Goal: Complete application form: Complete application form

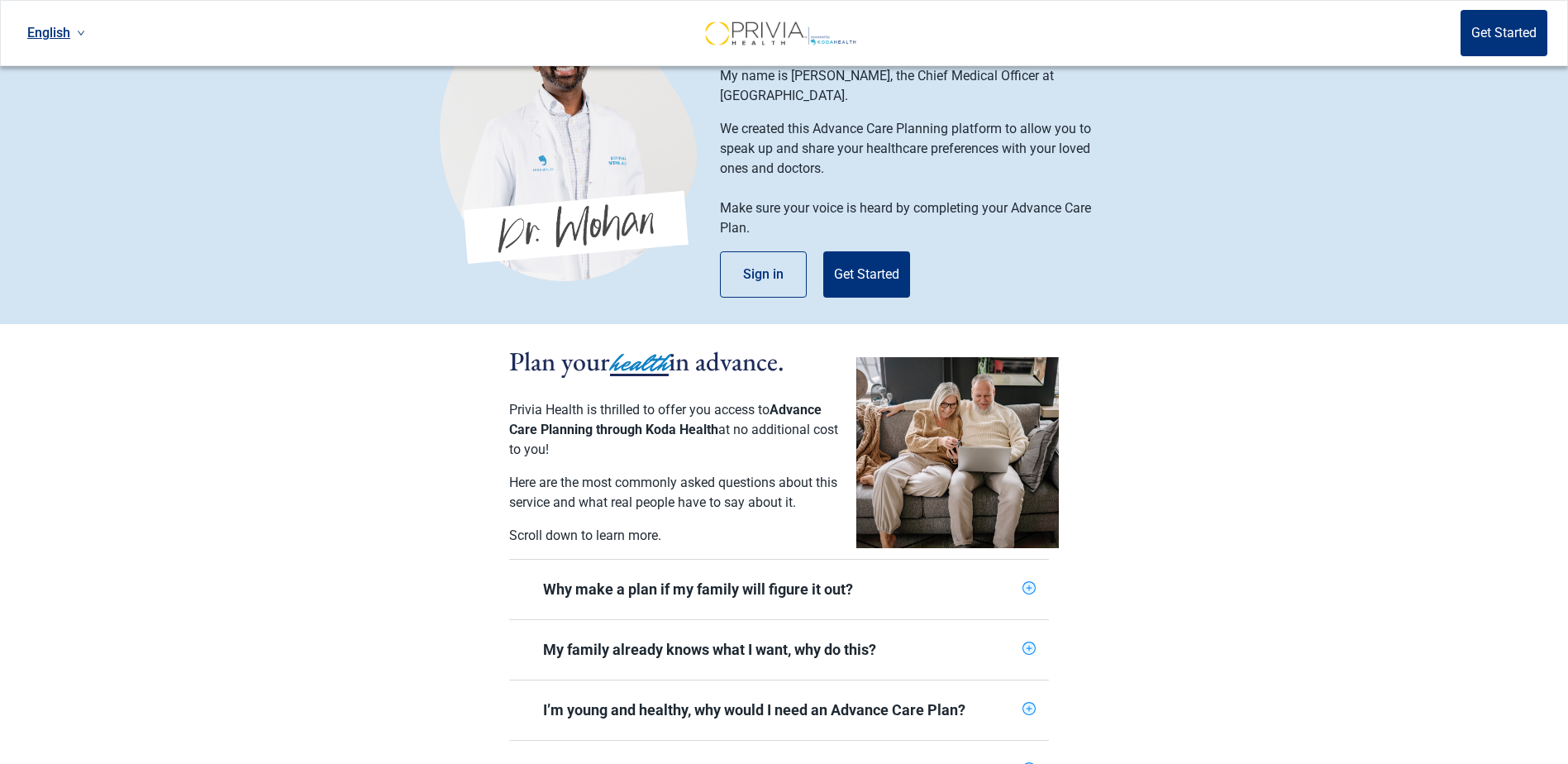
scroll to position [165, 0]
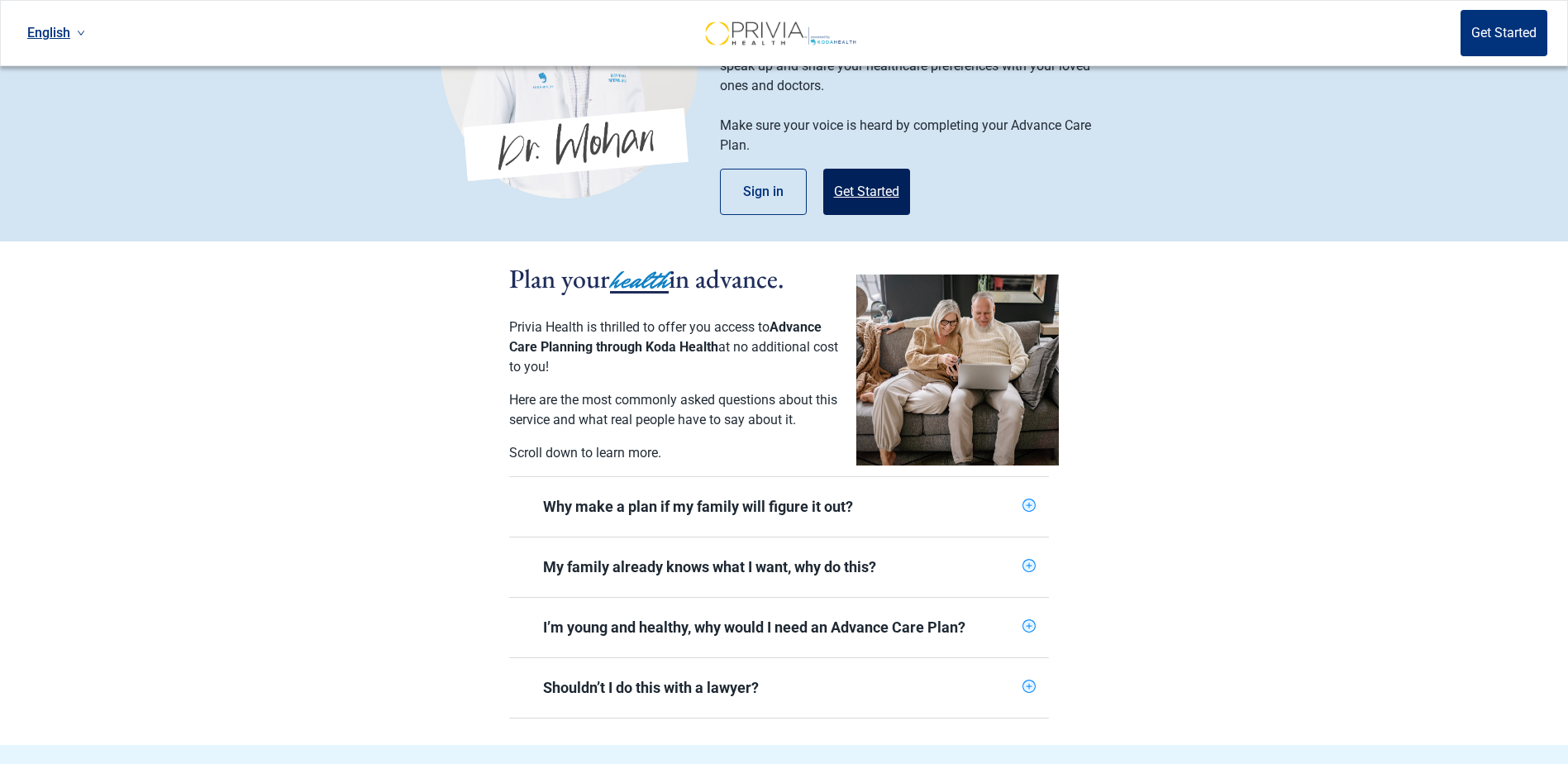
click at [892, 169] on button "Get Started" at bounding box center [867, 191] width 87 height 46
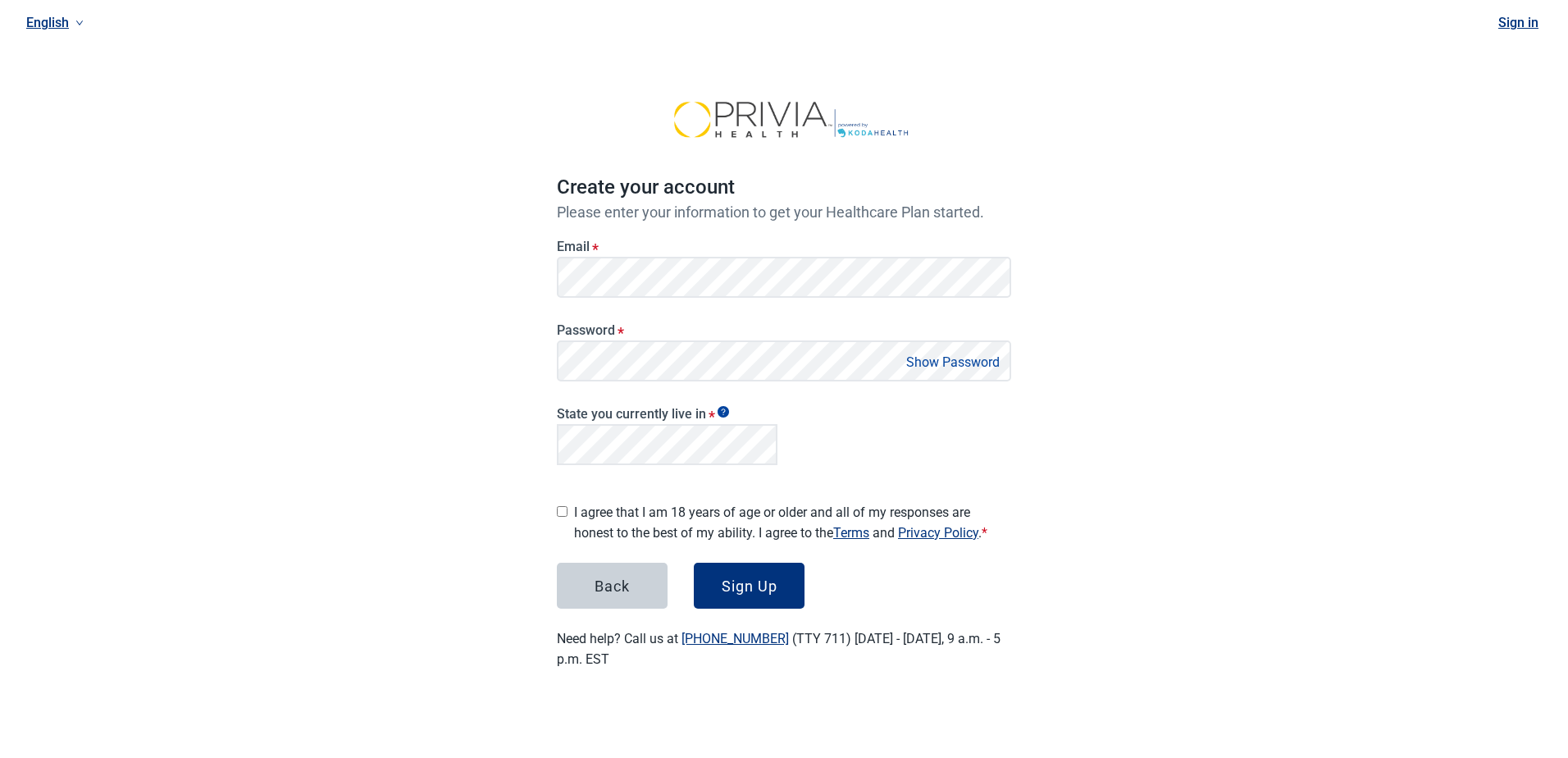
click at [958, 359] on button "Show Password" at bounding box center [953, 362] width 103 height 22
click at [570, 505] on div "I agree that I am 18 years of age or older and all of my responses are honest t…" at bounding box center [784, 518] width 455 height 47
click at [560, 506] on input "I agree that I am 18 years of age or older and all of my responses are honest t…" at bounding box center [562, 511] width 10 height 10
checkbox input "true"
click at [786, 578] on button "Sign Up" at bounding box center [748, 585] width 111 height 46
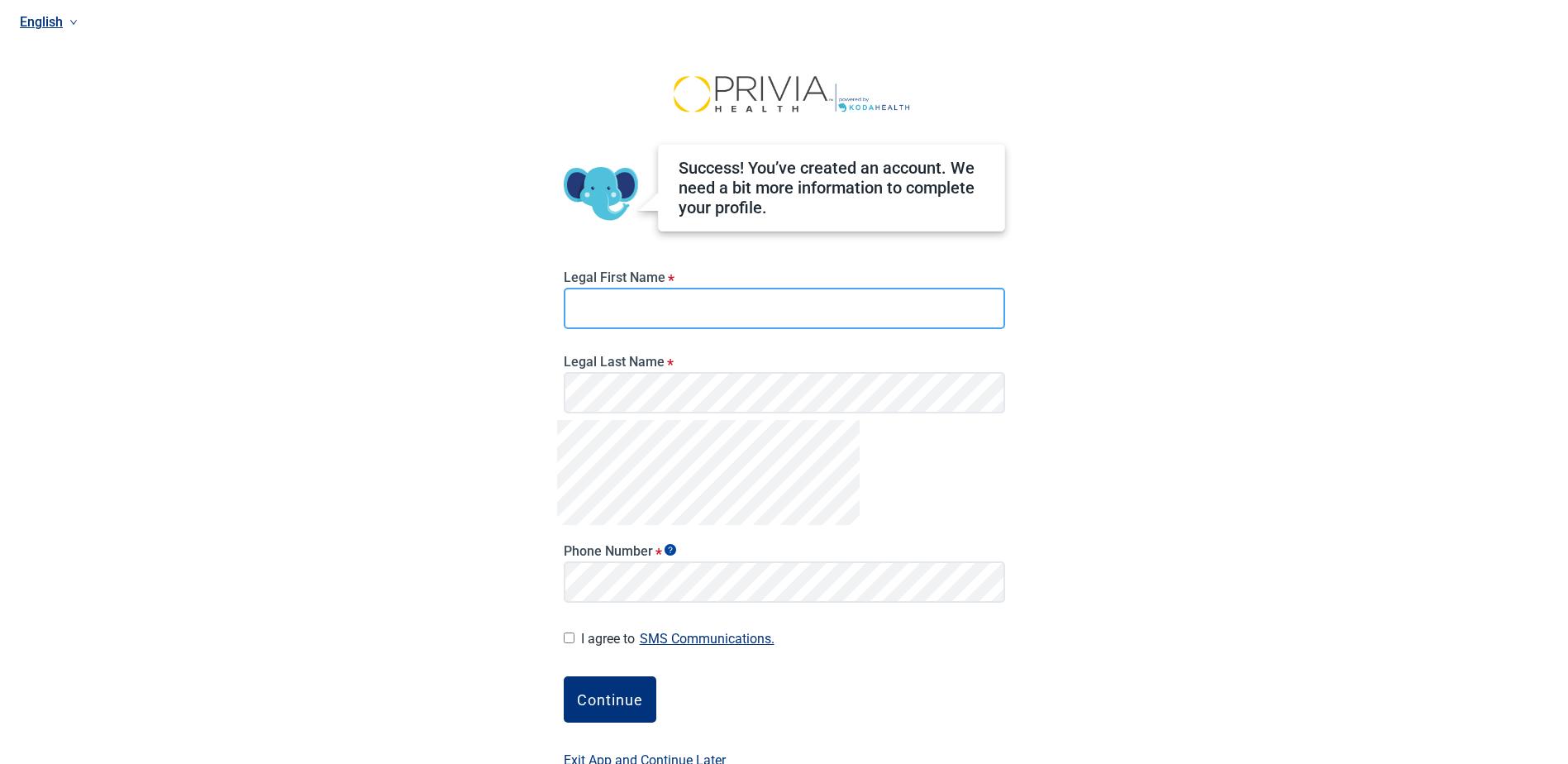
click at [631, 309] on input "Legal First Name *" at bounding box center [785, 308] width 442 height 42
type input "[PERSON_NAME]"
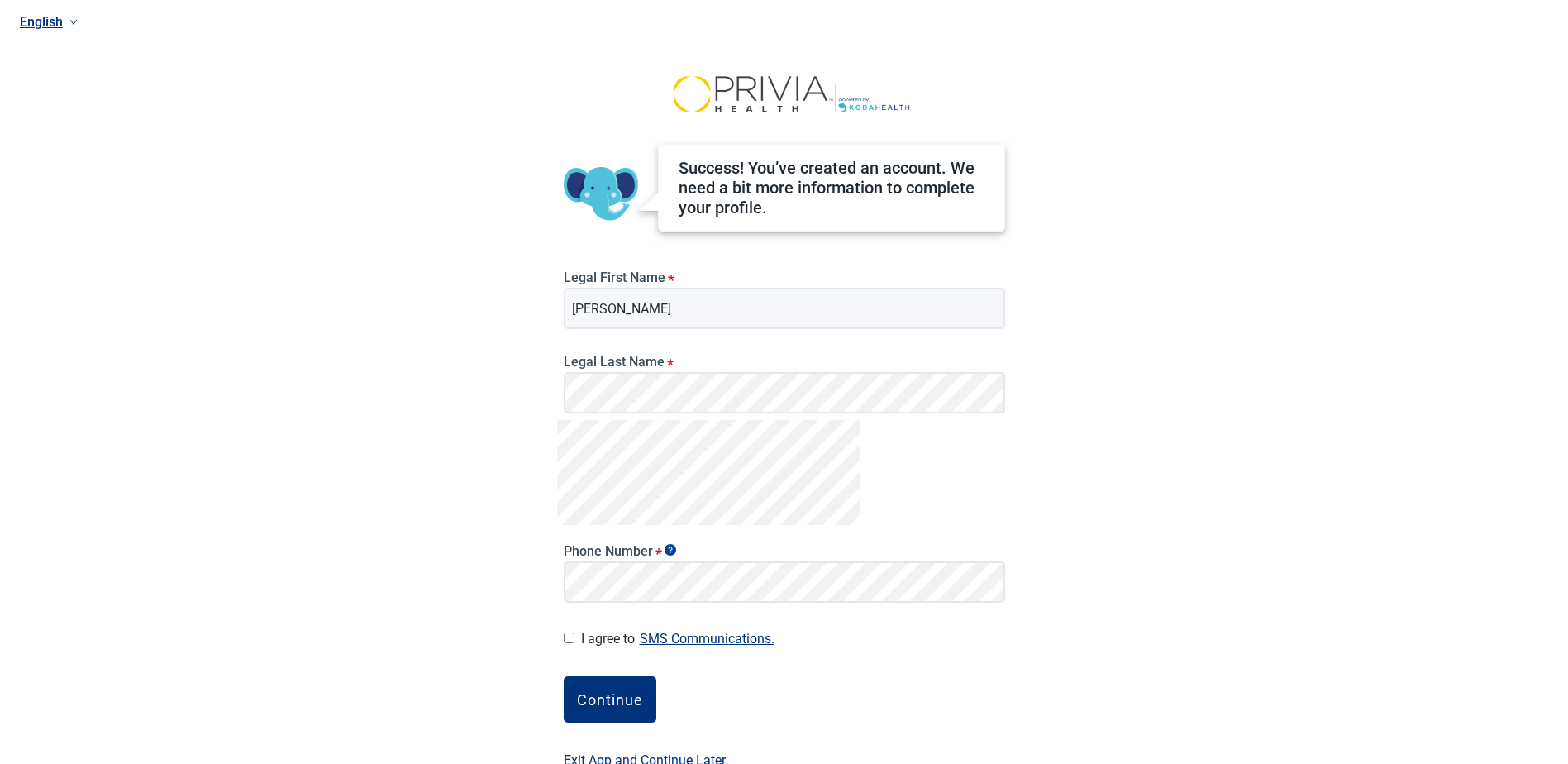
click at [1152, 417] on div "English Success! You’ve created an account. We need a bit more information to c…" at bounding box center [784, 382] width 1568 height 764
click at [566, 634] on input "I agree to SMS Communications." at bounding box center [569, 638] width 10 height 10
checkbox input "true"
click at [623, 704] on div "Continue" at bounding box center [610, 699] width 66 height 16
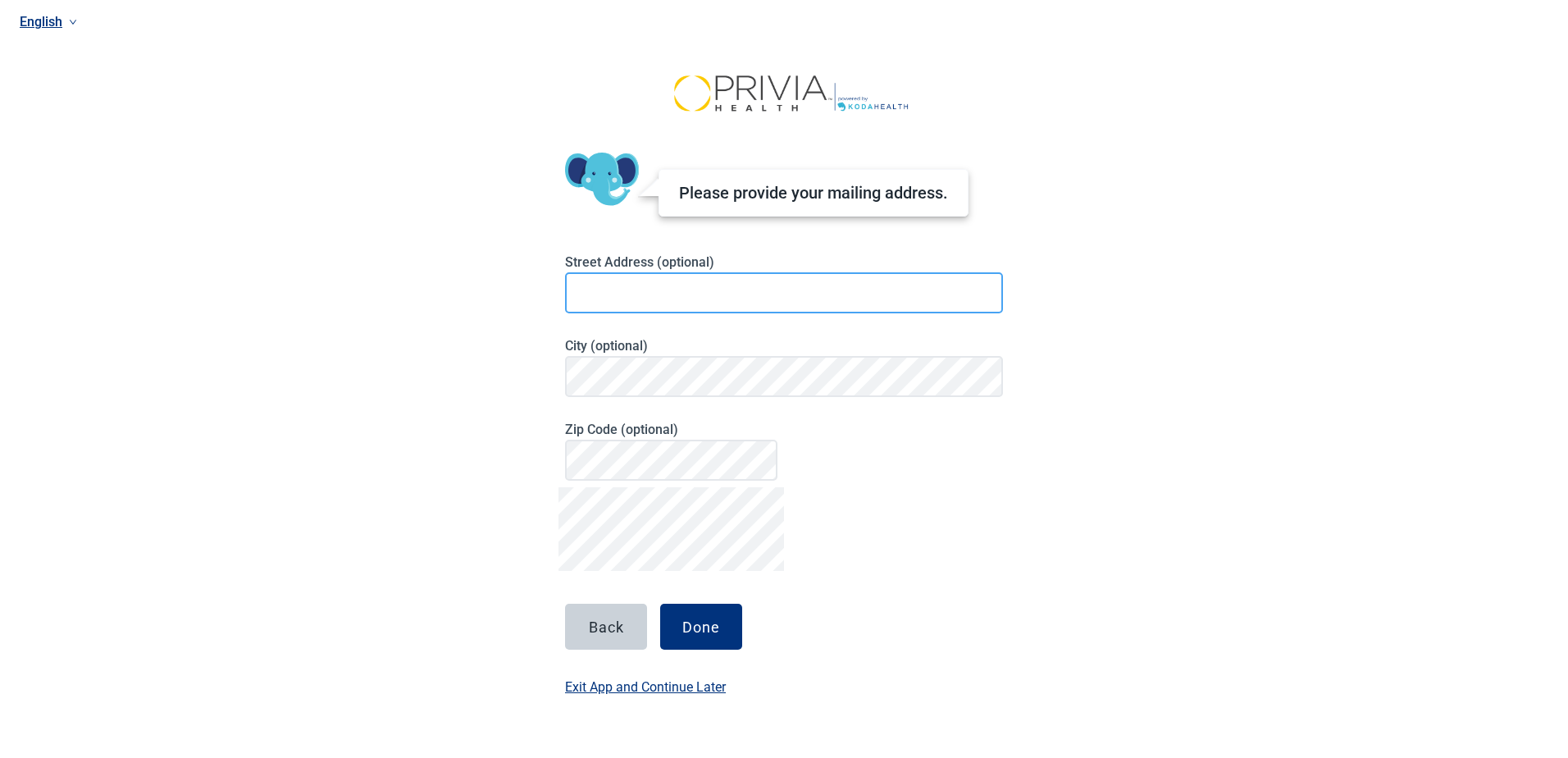
click at [625, 287] on input at bounding box center [784, 293] width 438 height 41
type input "[STREET_ADDRESS]"
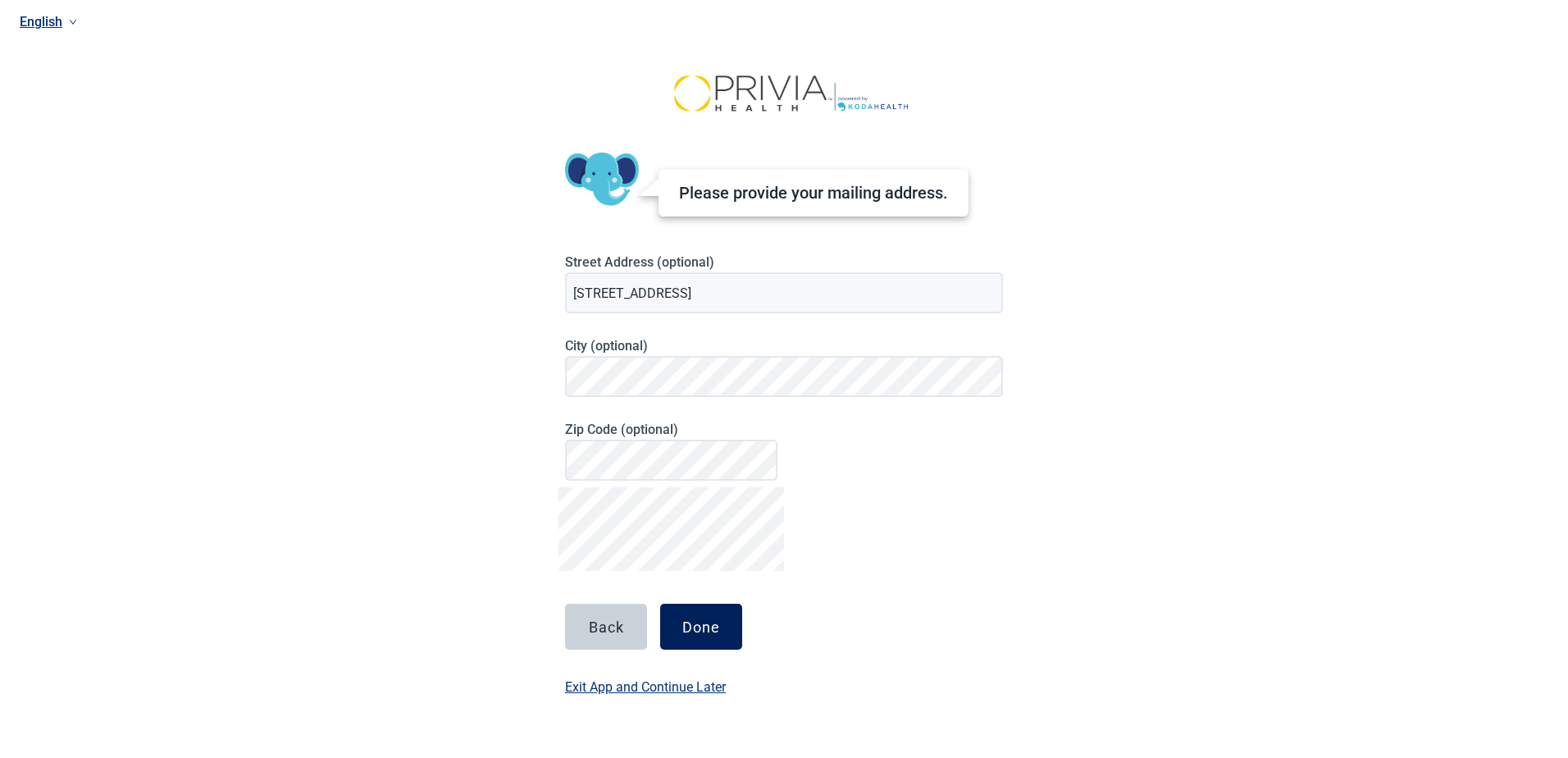
drag, startPoint x: 717, startPoint y: 623, endPoint x: 730, endPoint y: 624, distance: 13.0
click at [730, 624] on button "Done" at bounding box center [700, 626] width 82 height 46
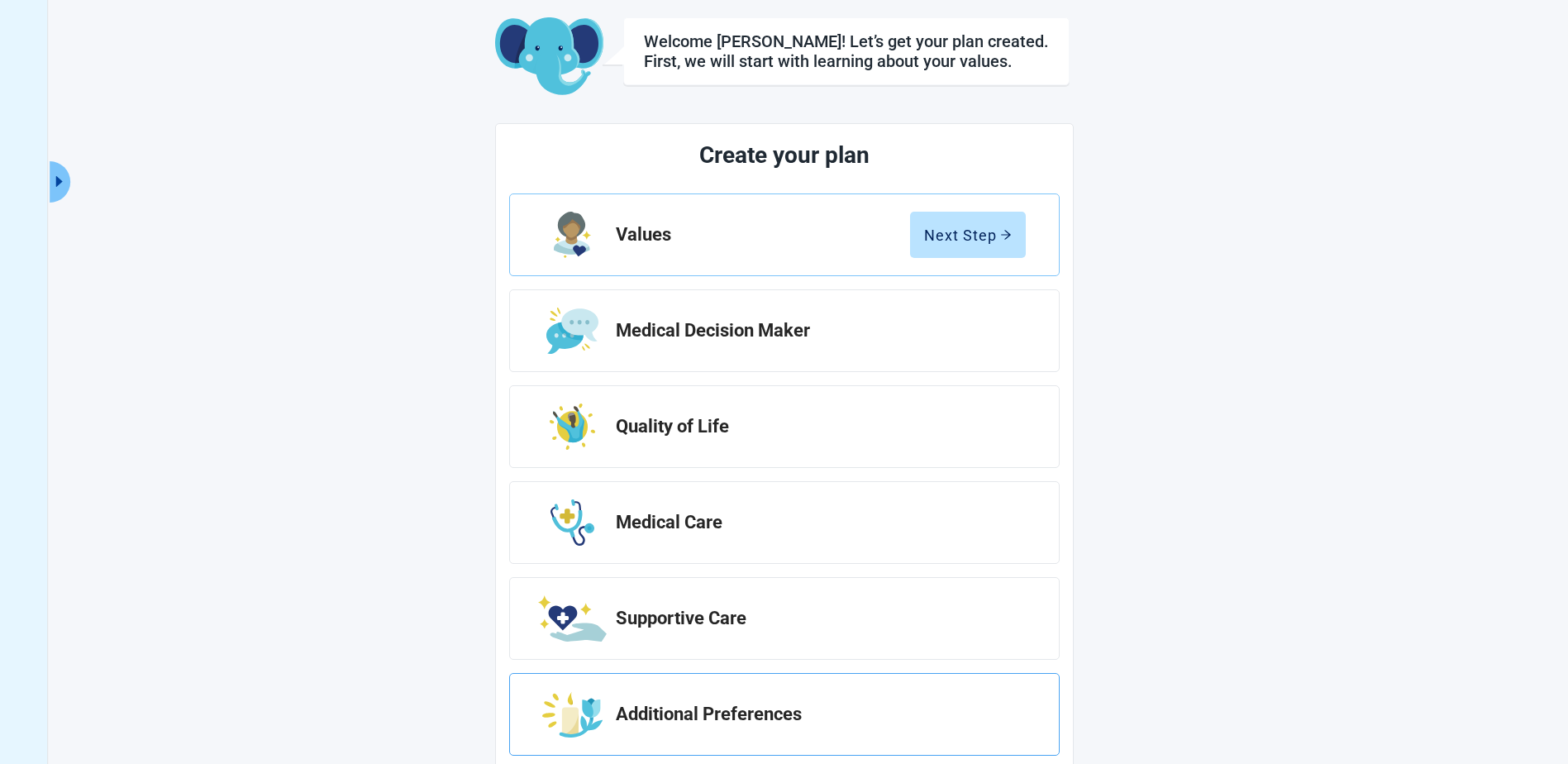
scroll to position [115, 0]
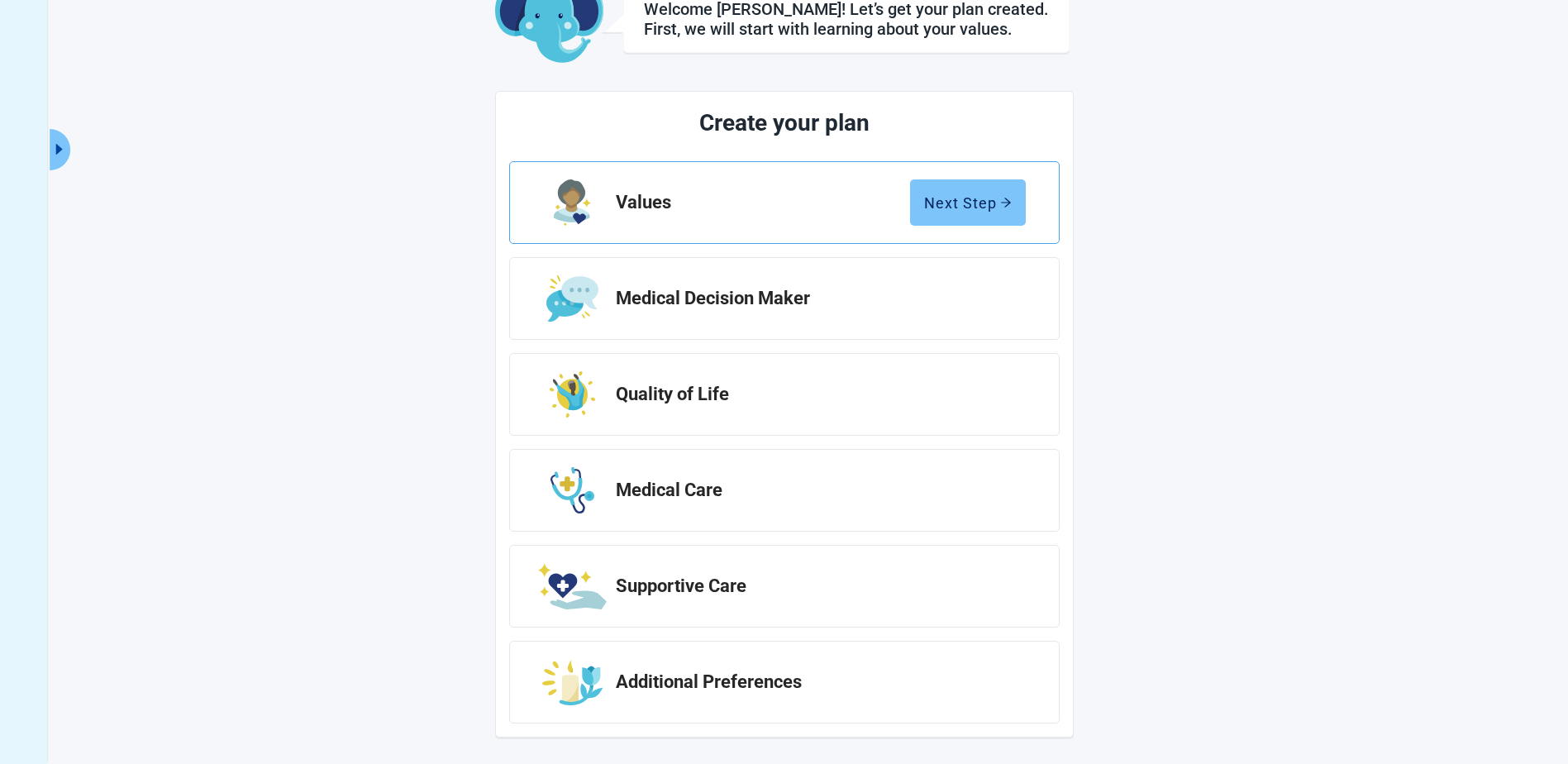
click at [962, 204] on div "Next Step" at bounding box center [968, 202] width 87 height 16
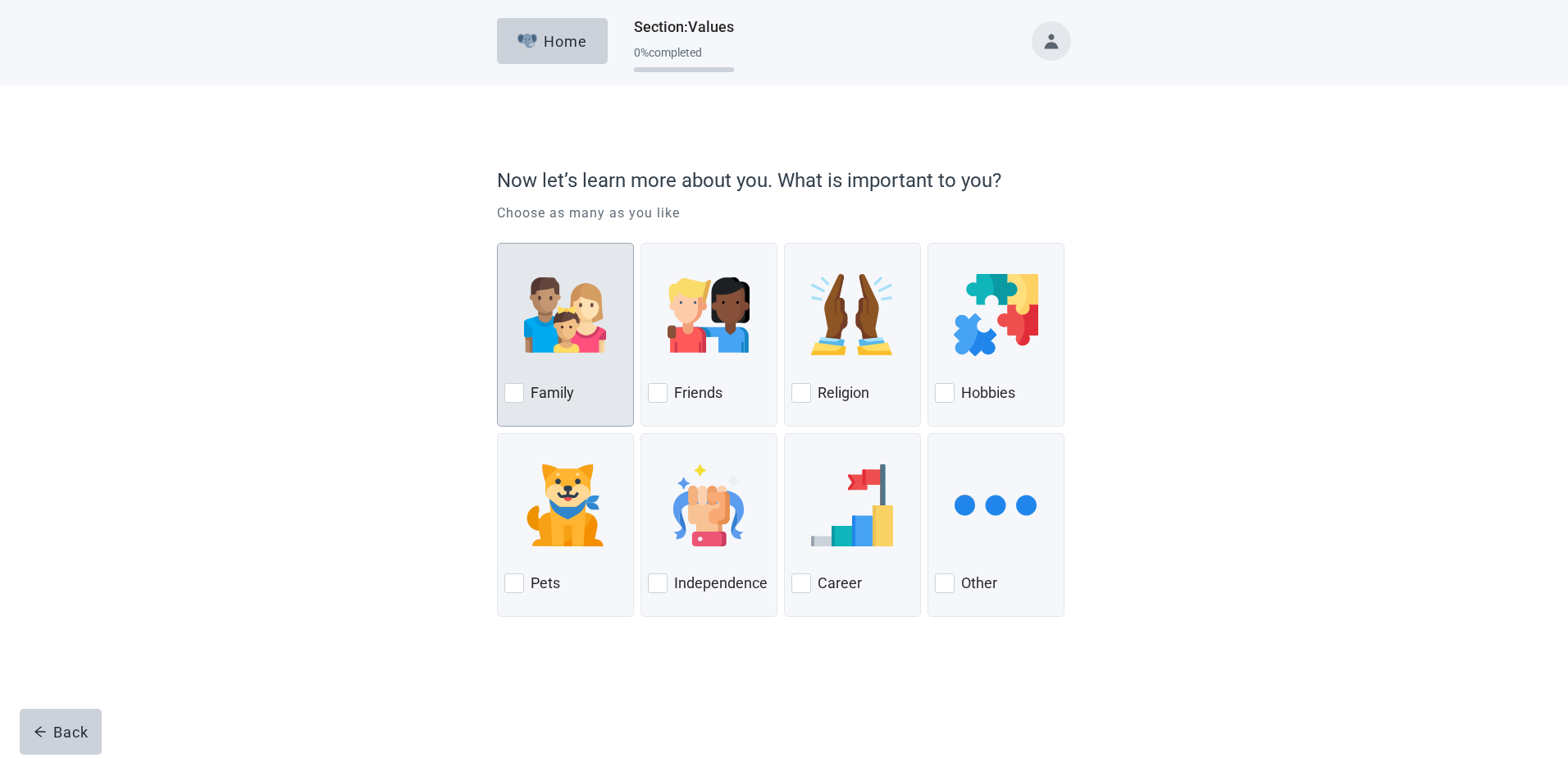
click at [518, 387] on div at bounding box center [514, 393] width 20 height 20
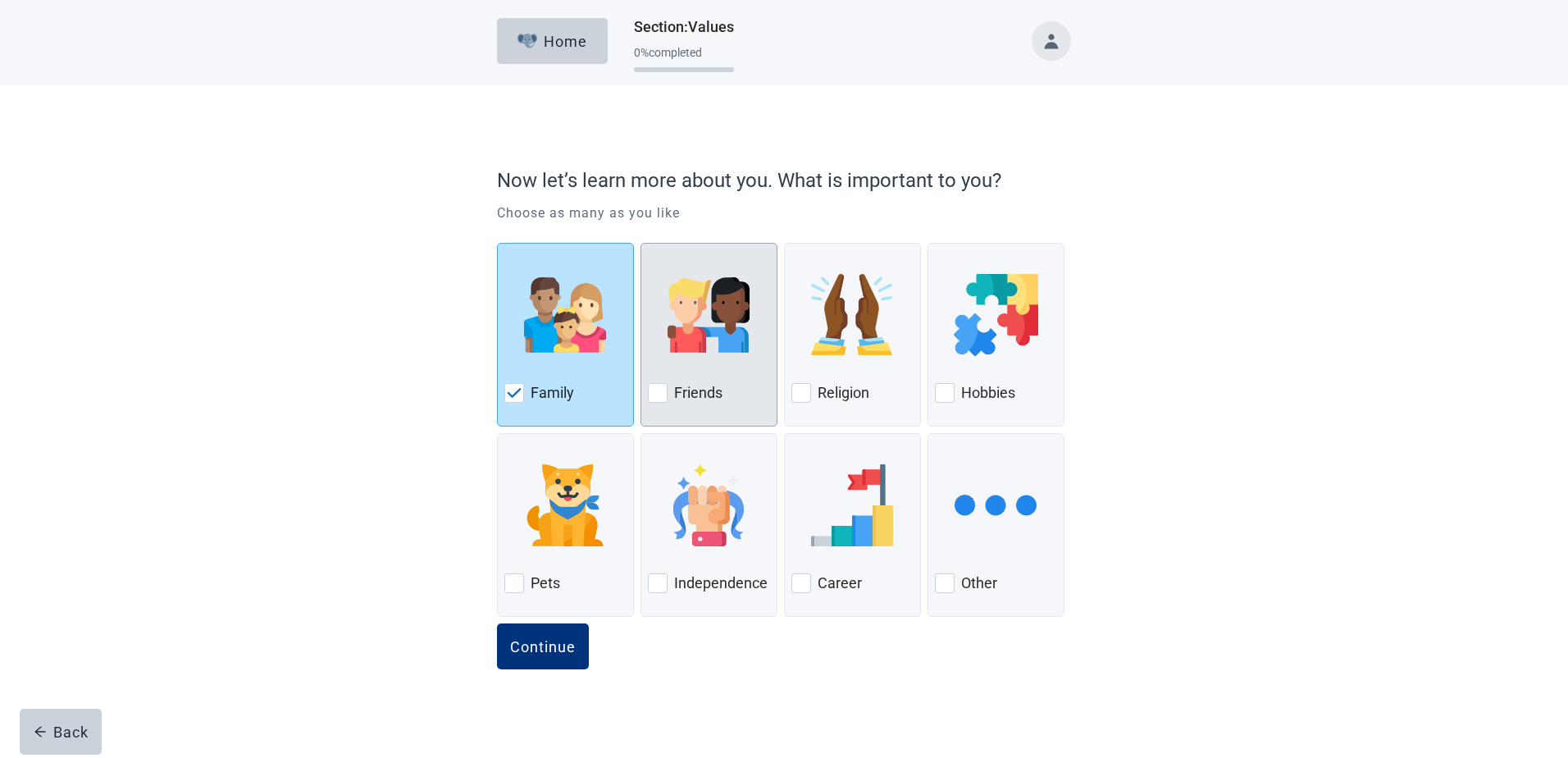
click at [664, 391] on div at bounding box center [657, 393] width 20 height 20
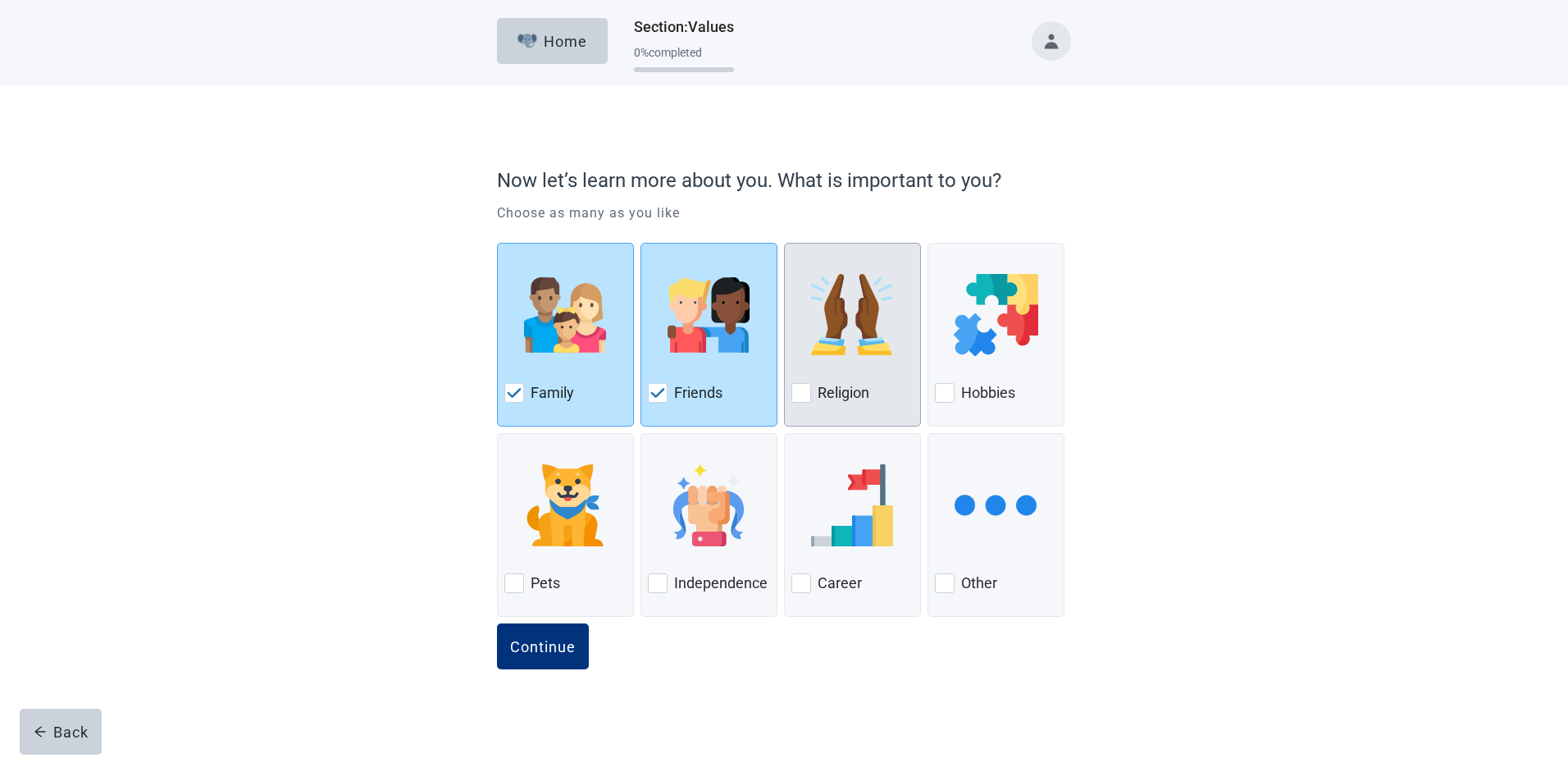
click at [805, 390] on div at bounding box center [801, 393] width 20 height 20
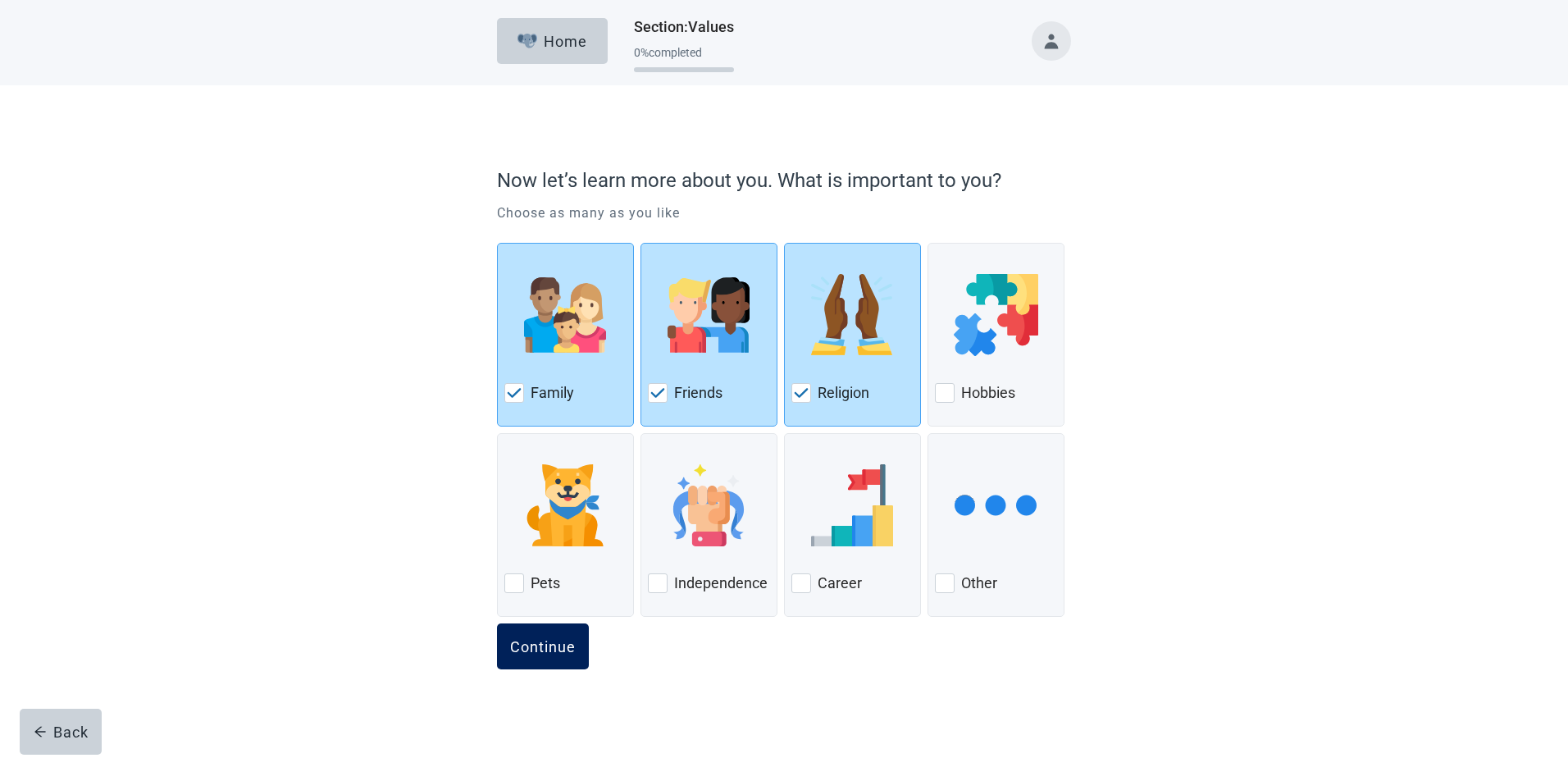
click at [554, 636] on button "Continue" at bounding box center [542, 645] width 92 height 46
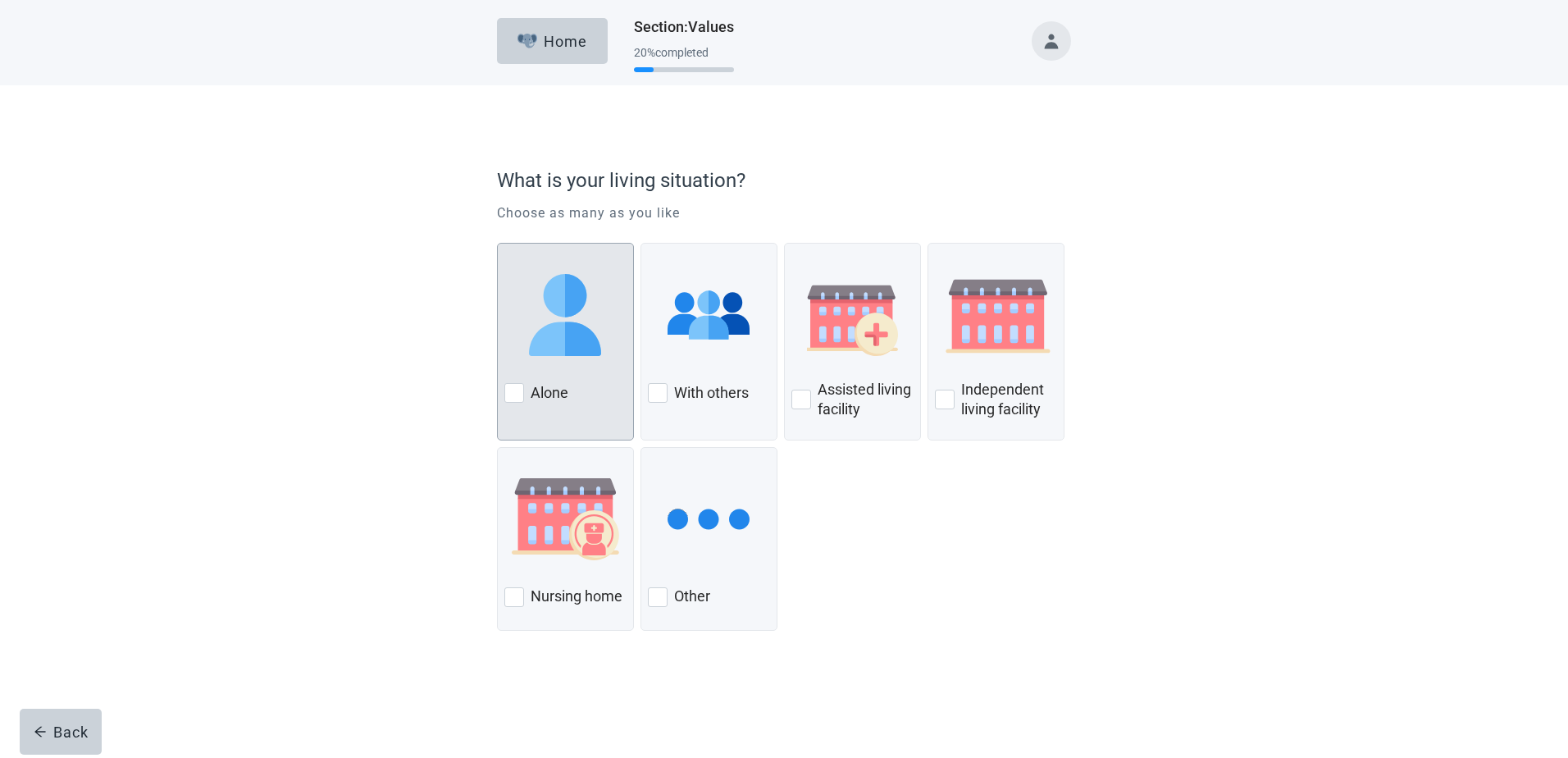
click at [521, 393] on div at bounding box center [514, 393] width 20 height 20
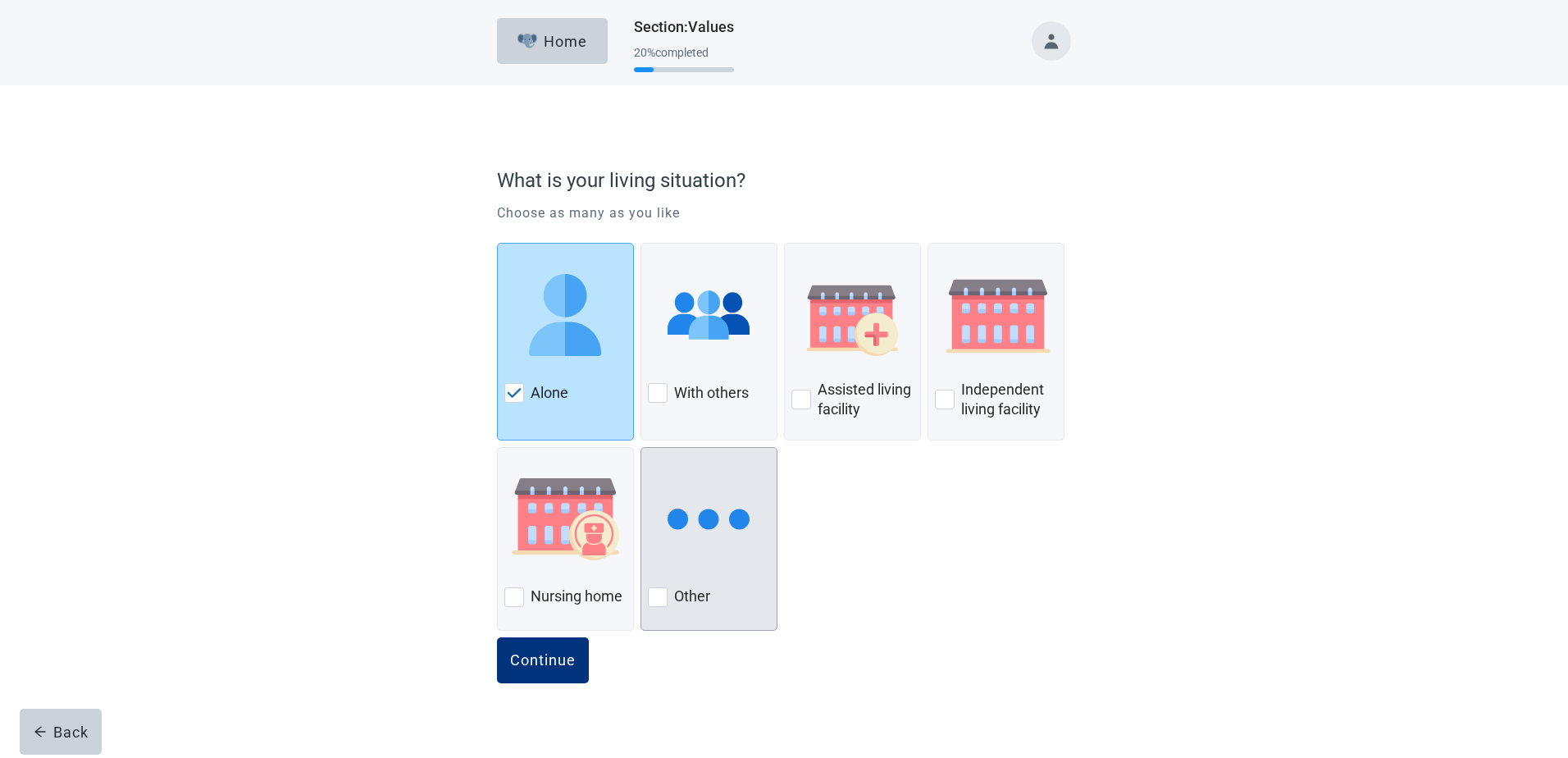
click at [656, 596] on div at bounding box center [657, 596] width 20 height 20
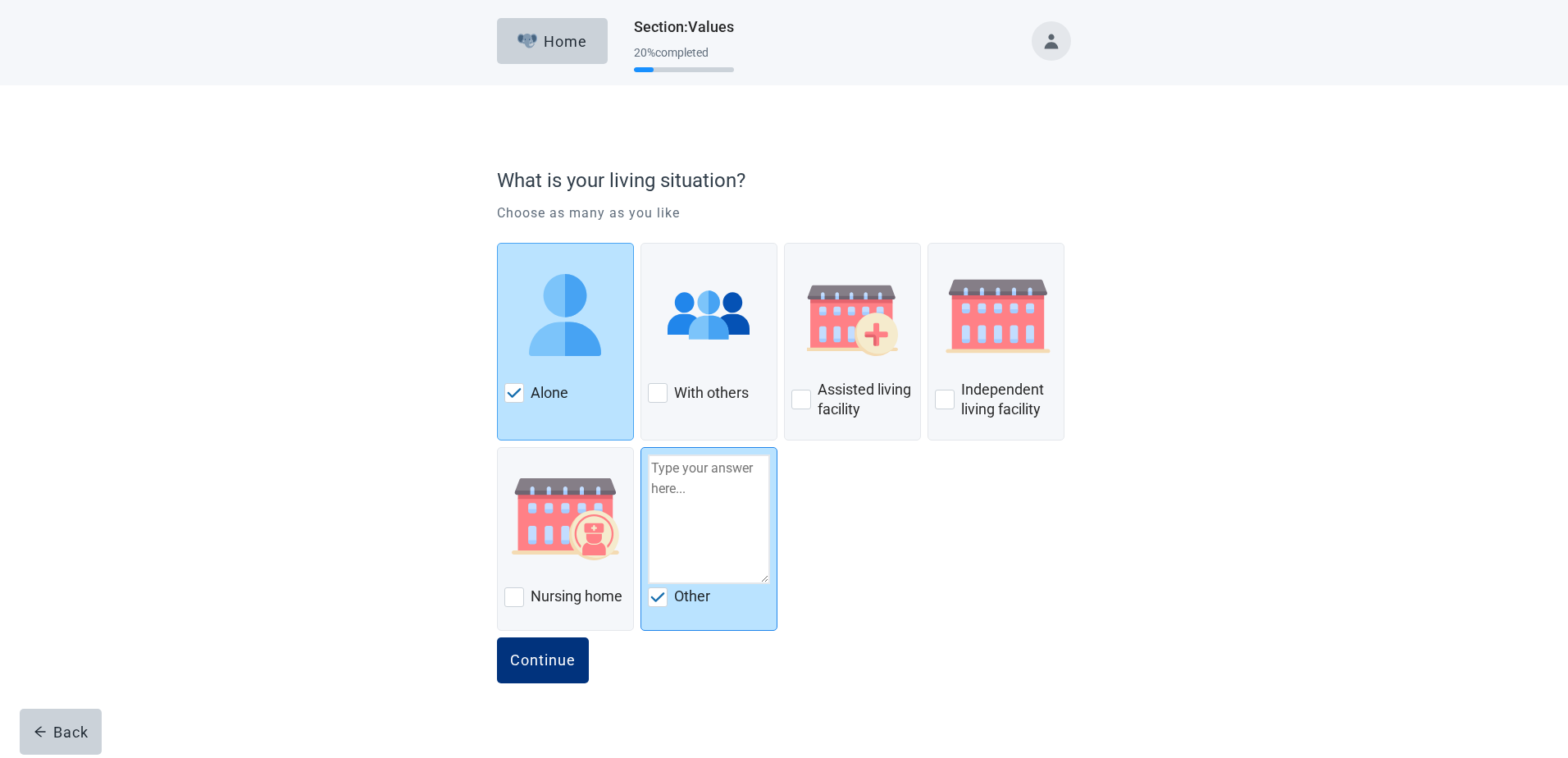
click at [714, 492] on textarea at bounding box center [709, 519] width 122 height 130
type textarea "Live in my home"
click at [543, 658] on div "Continue" at bounding box center [543, 660] width 65 height 16
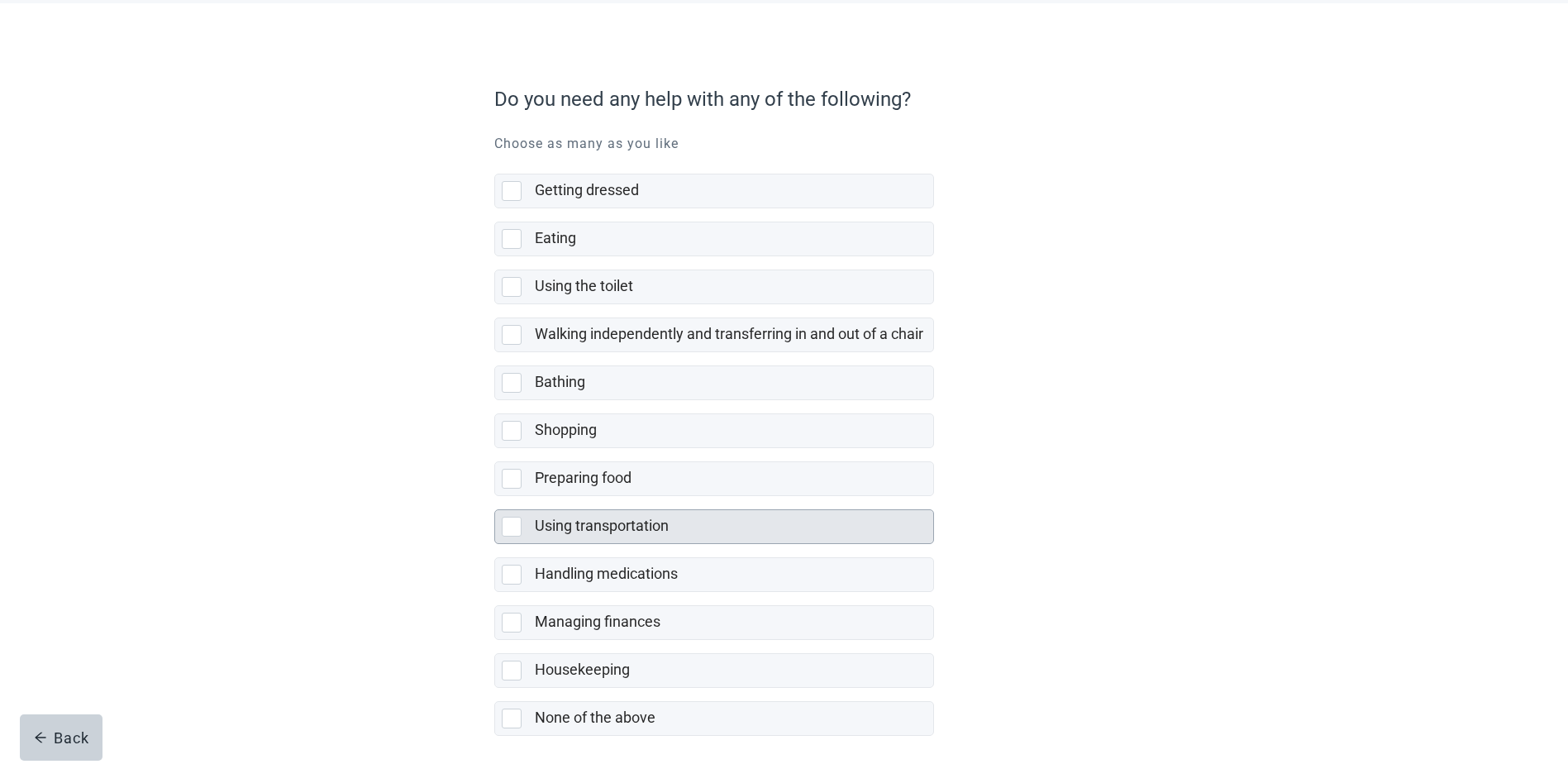
scroll to position [151, 0]
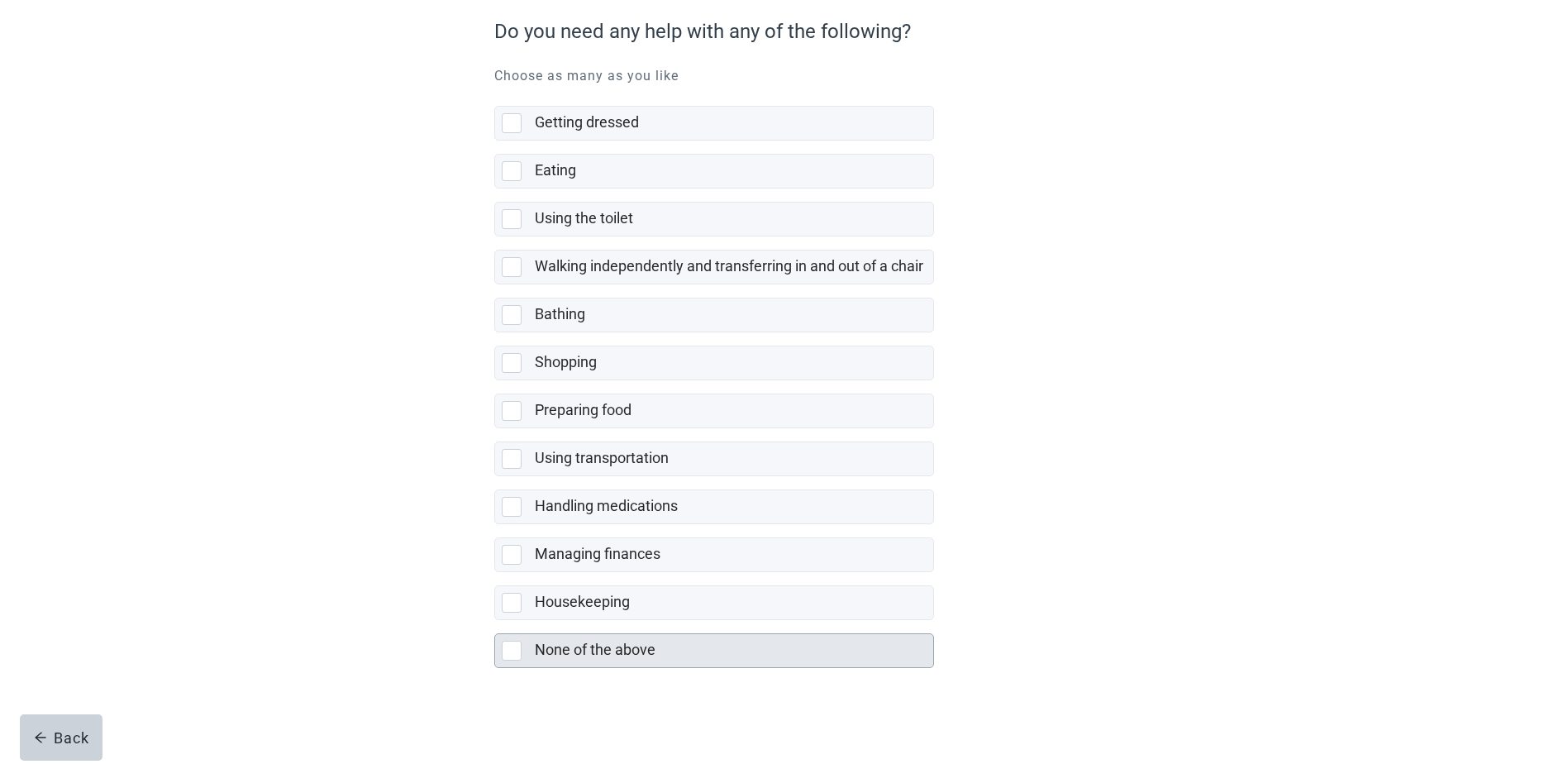
click at [515, 655] on div at bounding box center [511, 651] width 20 height 20
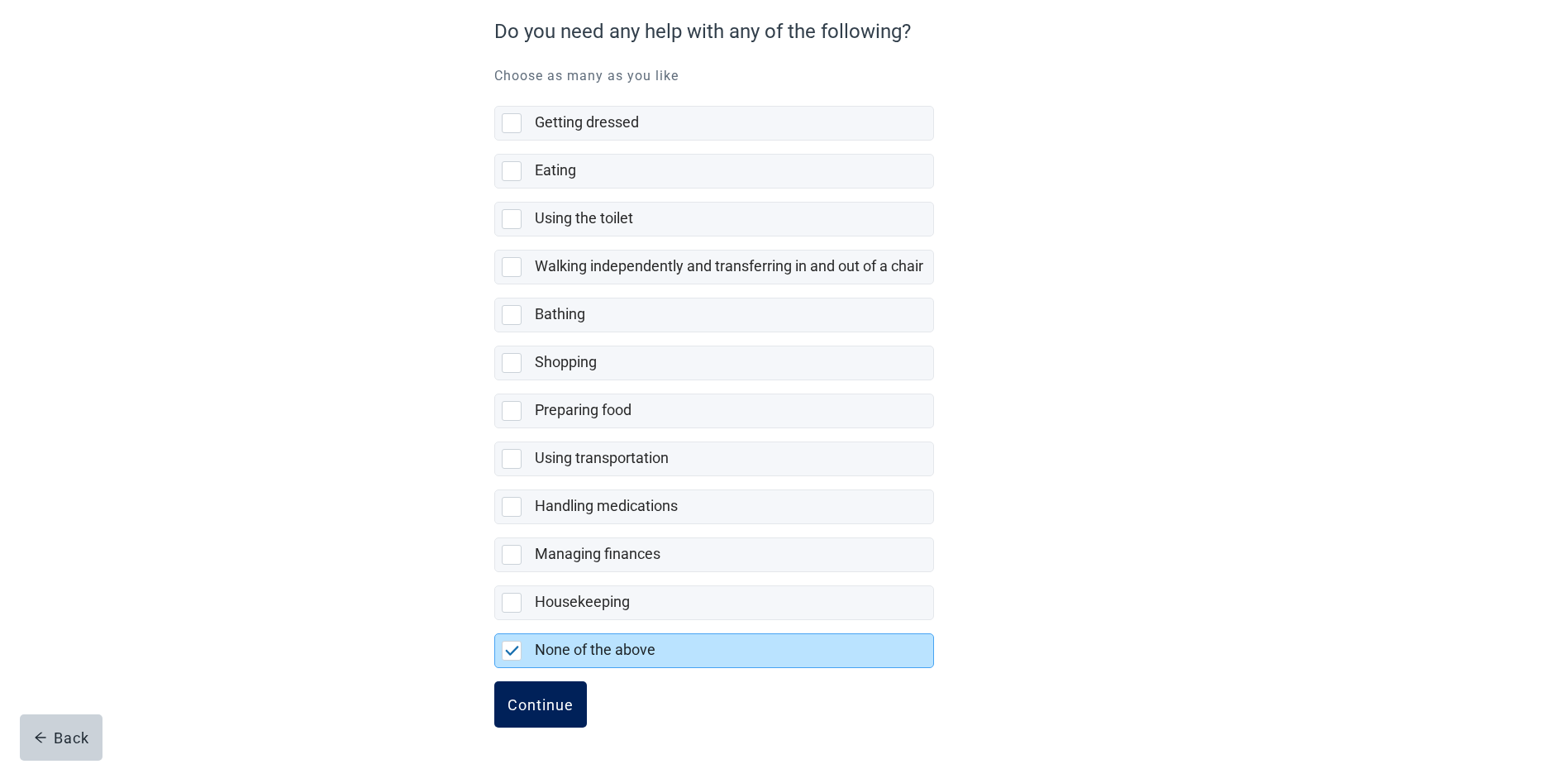
click at [551, 705] on div "Continue" at bounding box center [541, 704] width 66 height 16
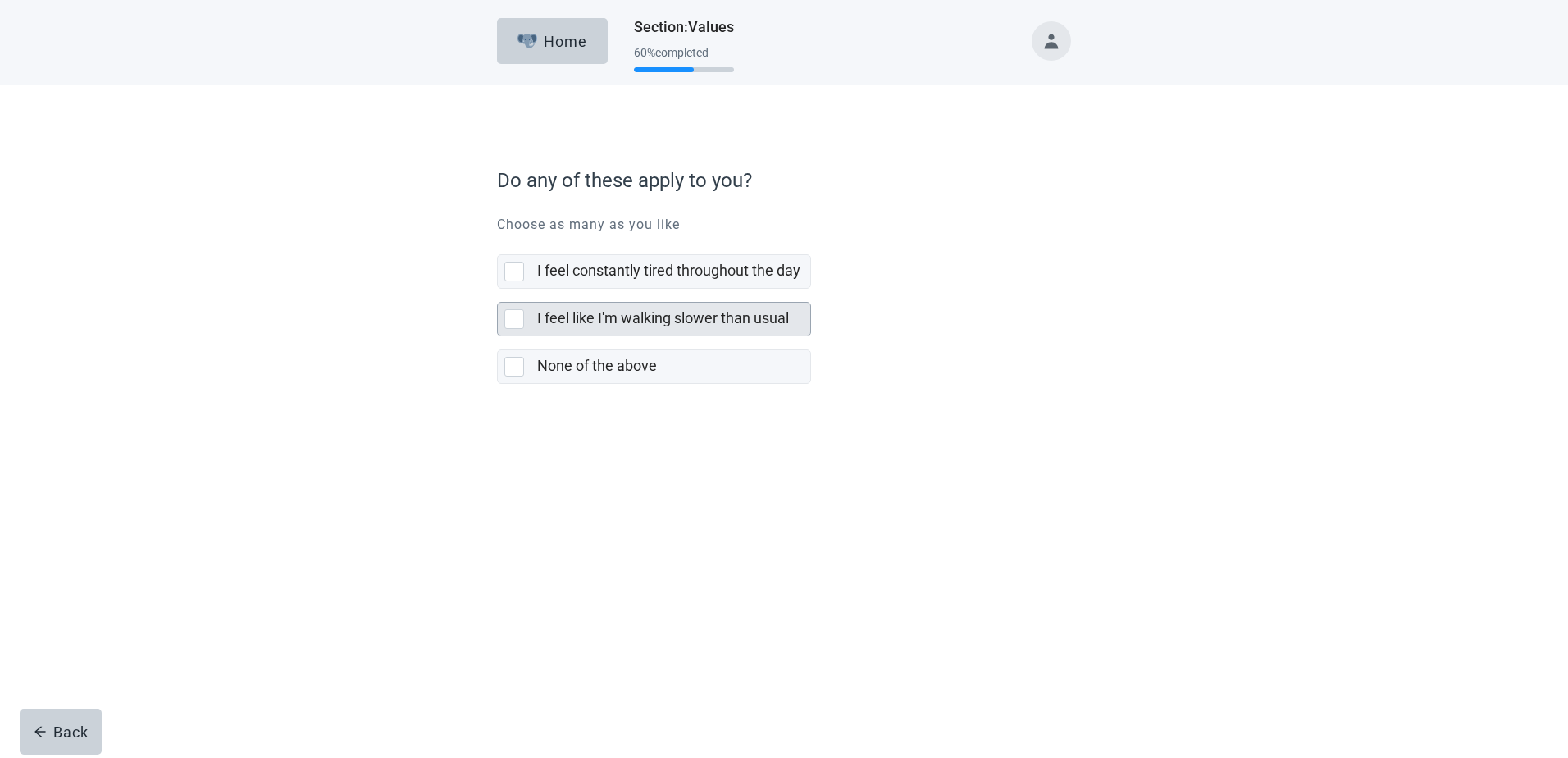
click at [521, 321] on div at bounding box center [514, 319] width 20 height 20
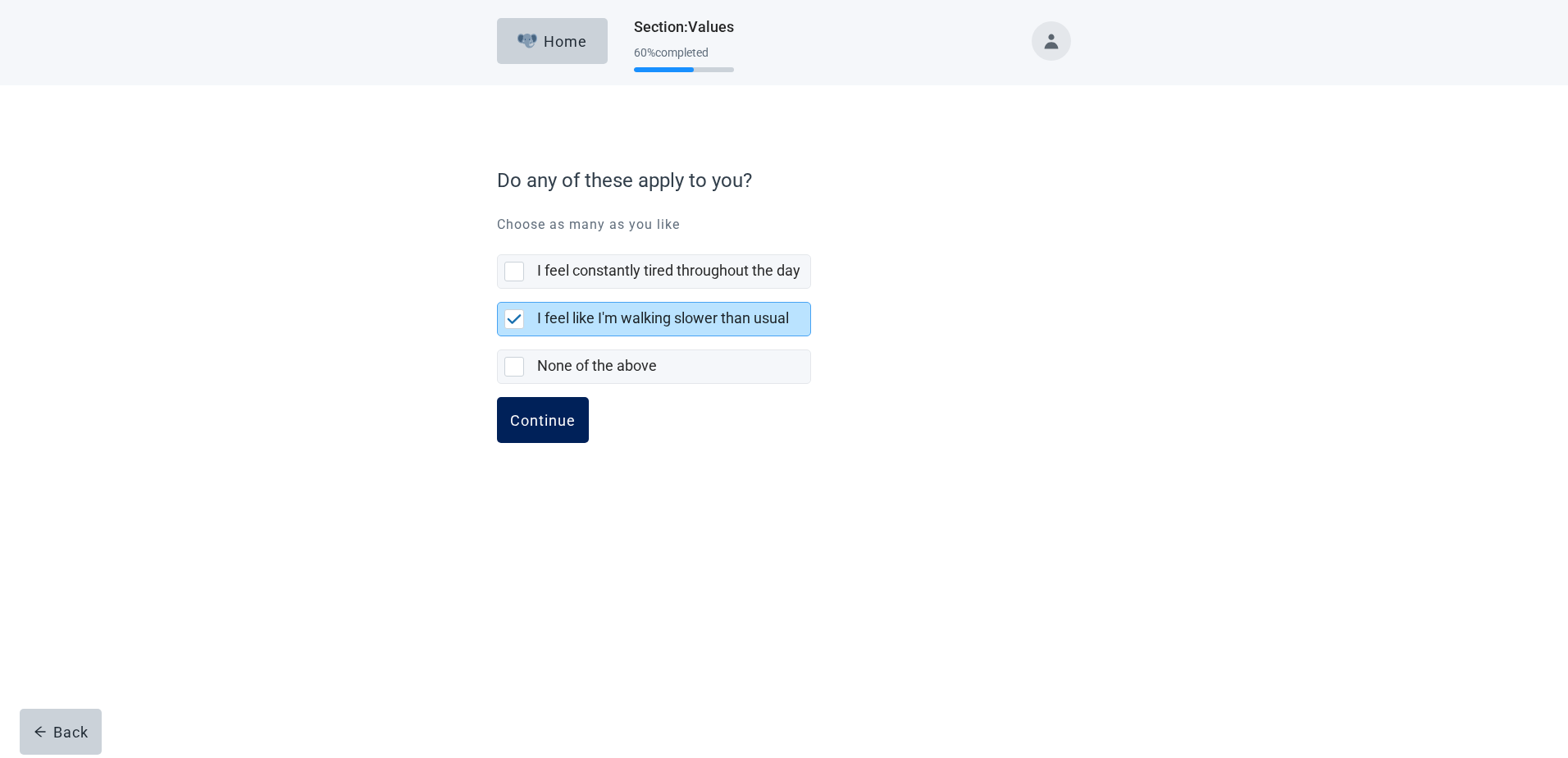
click at [554, 414] on div "Continue" at bounding box center [543, 419] width 65 height 16
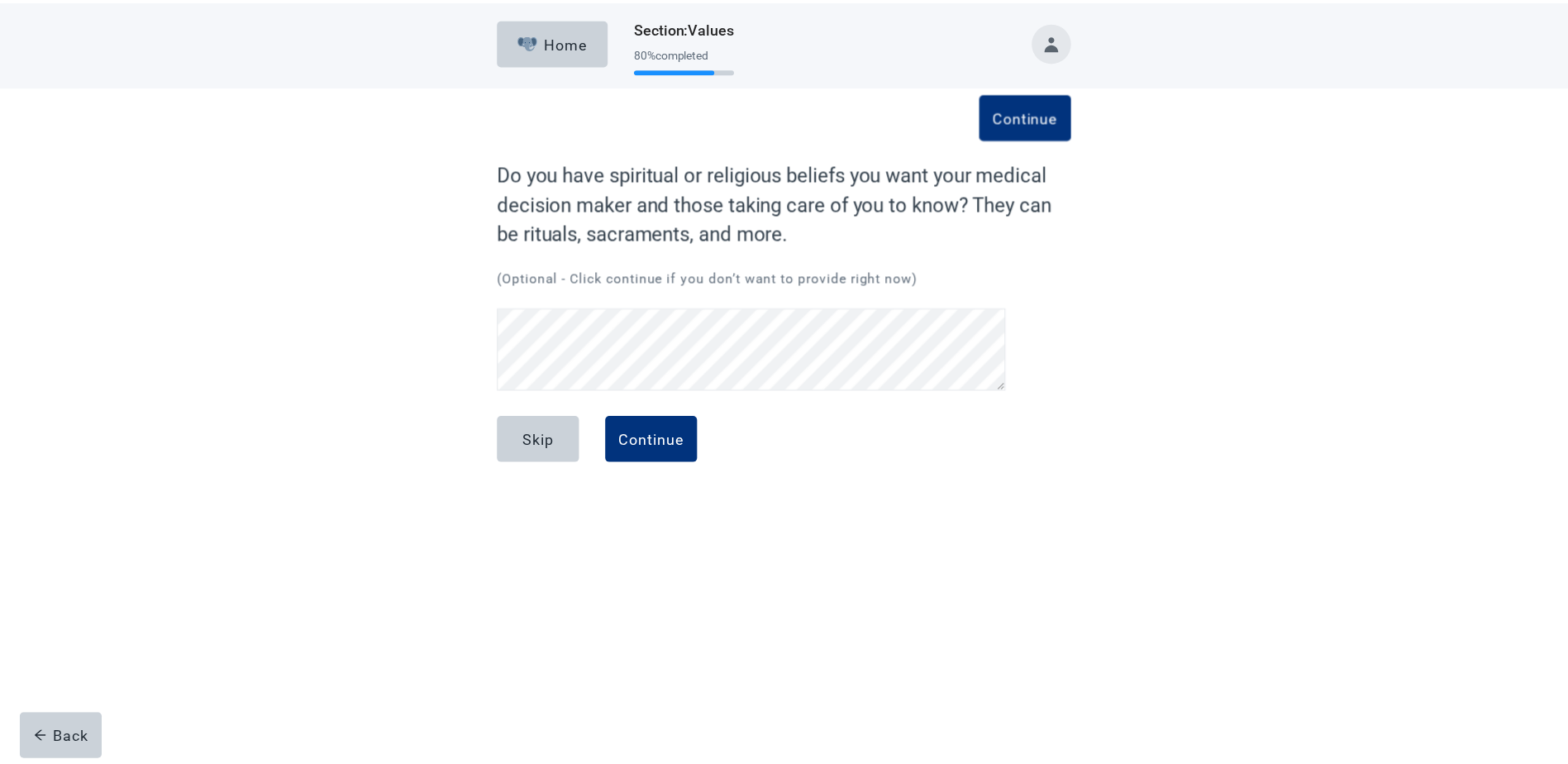
scroll to position [73, 0]
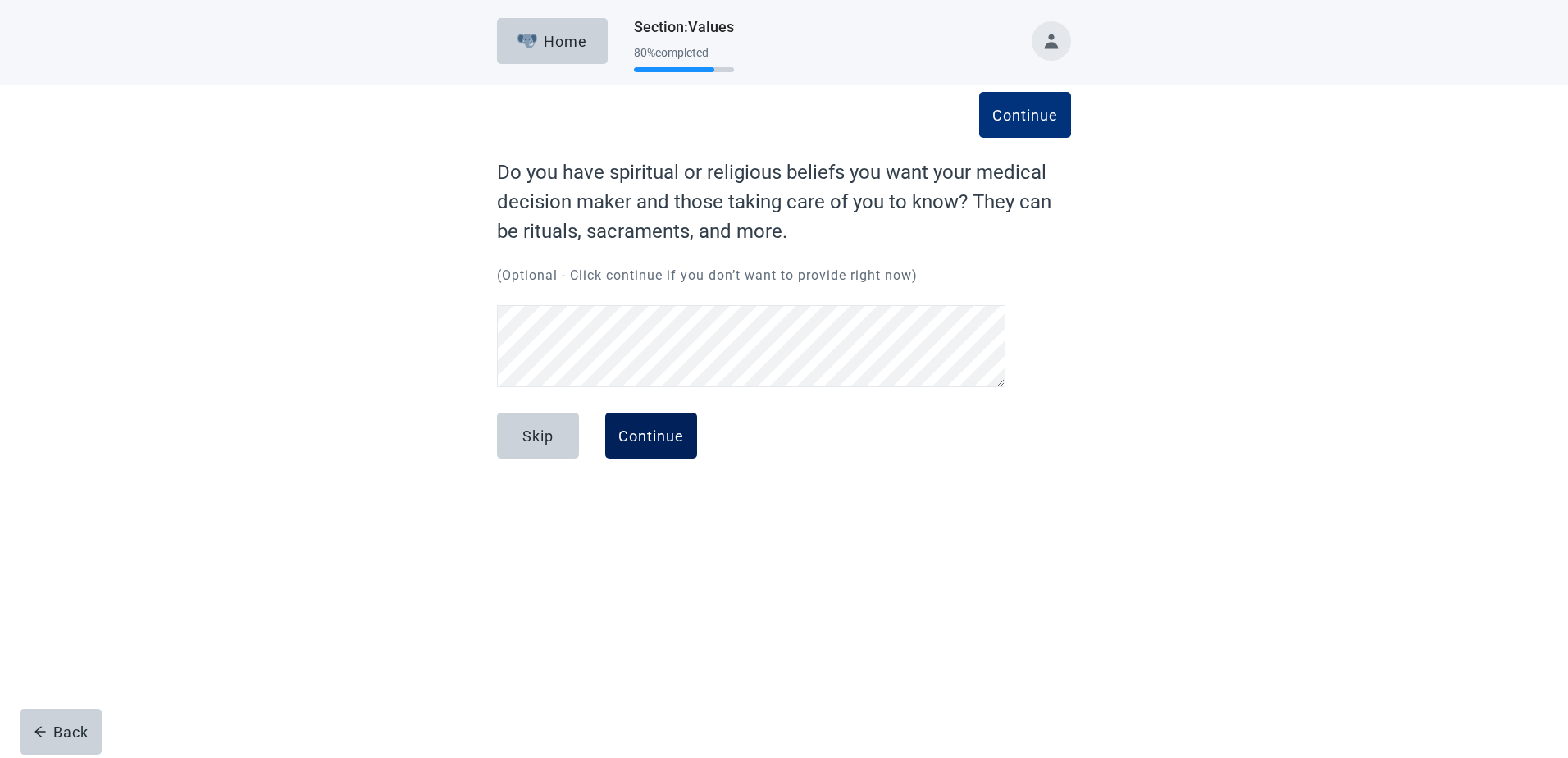
click at [681, 431] on div "Continue" at bounding box center [651, 435] width 65 height 16
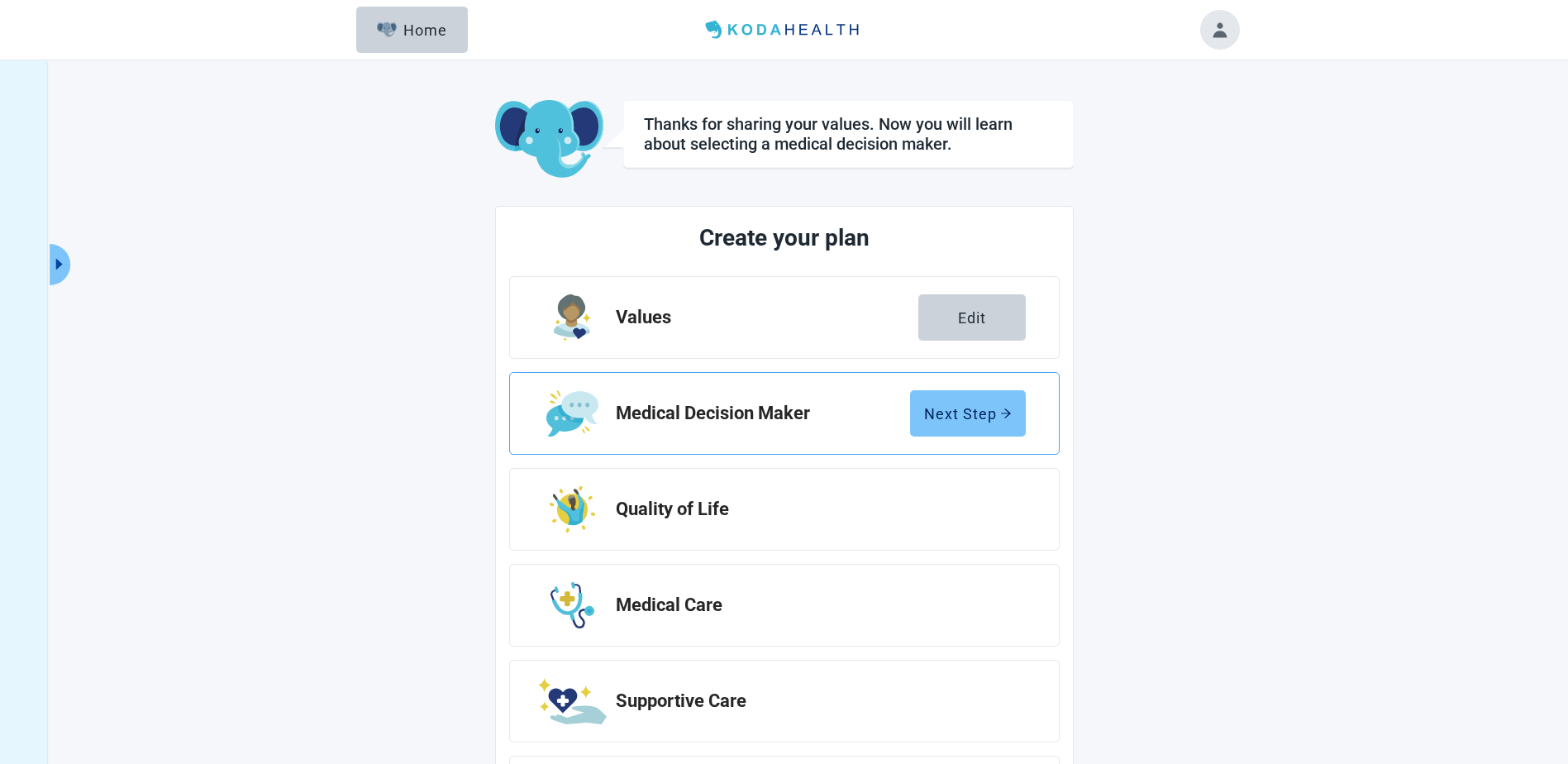
click at [989, 411] on div "Next Step" at bounding box center [968, 413] width 87 height 16
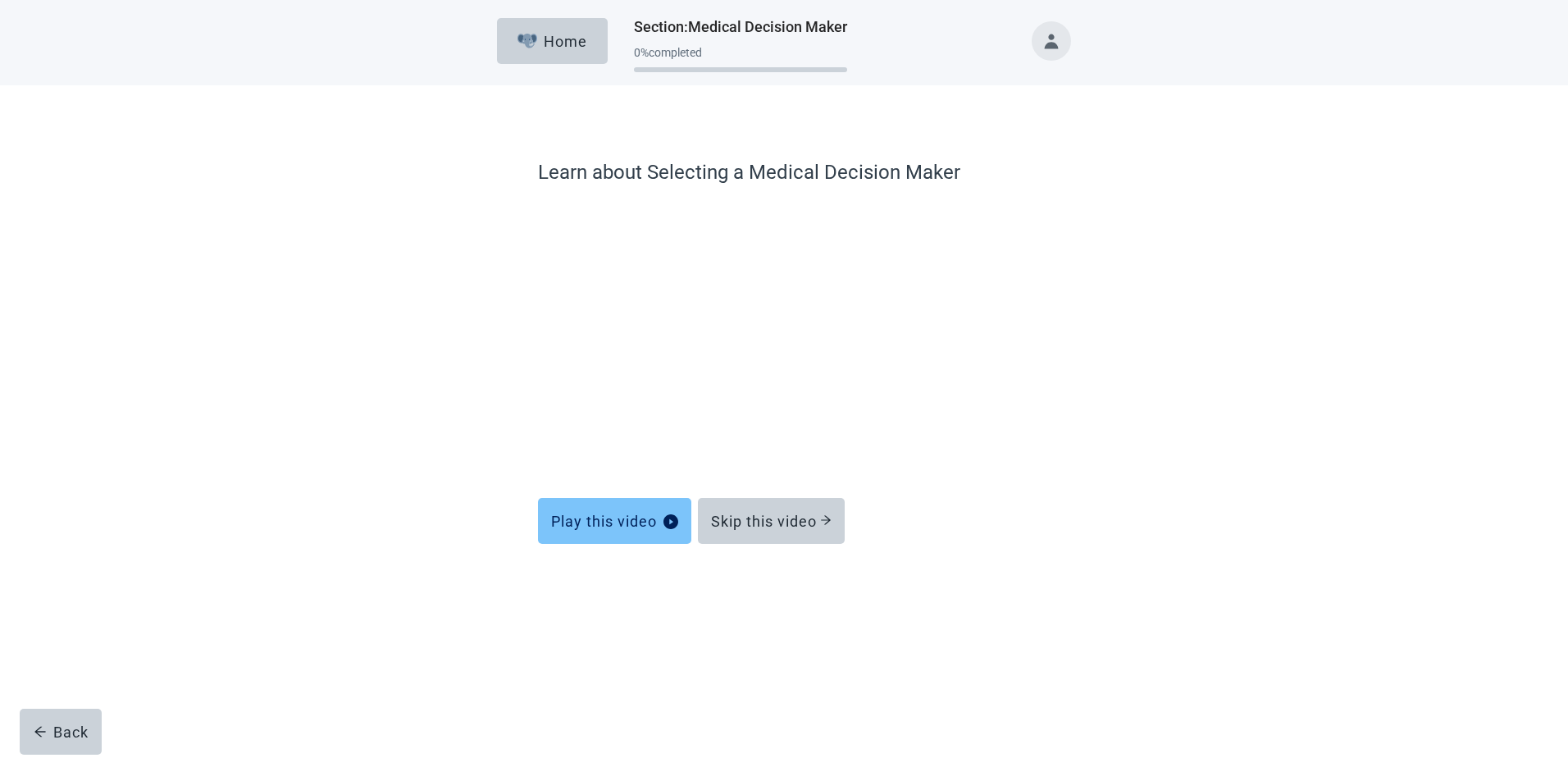
click at [631, 512] on div "Play this video" at bounding box center [614, 520] width 127 height 16
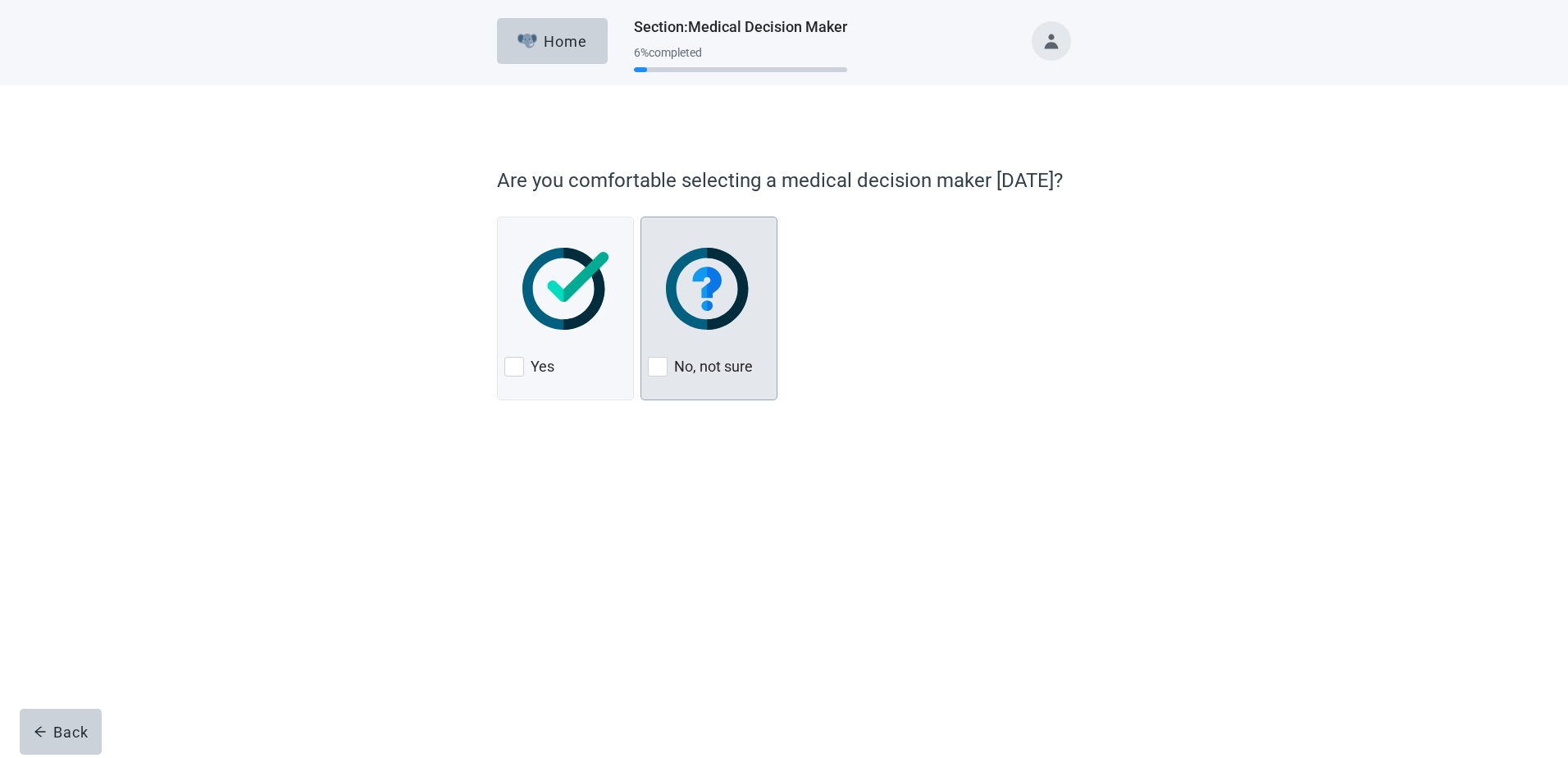
click at [656, 370] on div at bounding box center [657, 366] width 20 height 20
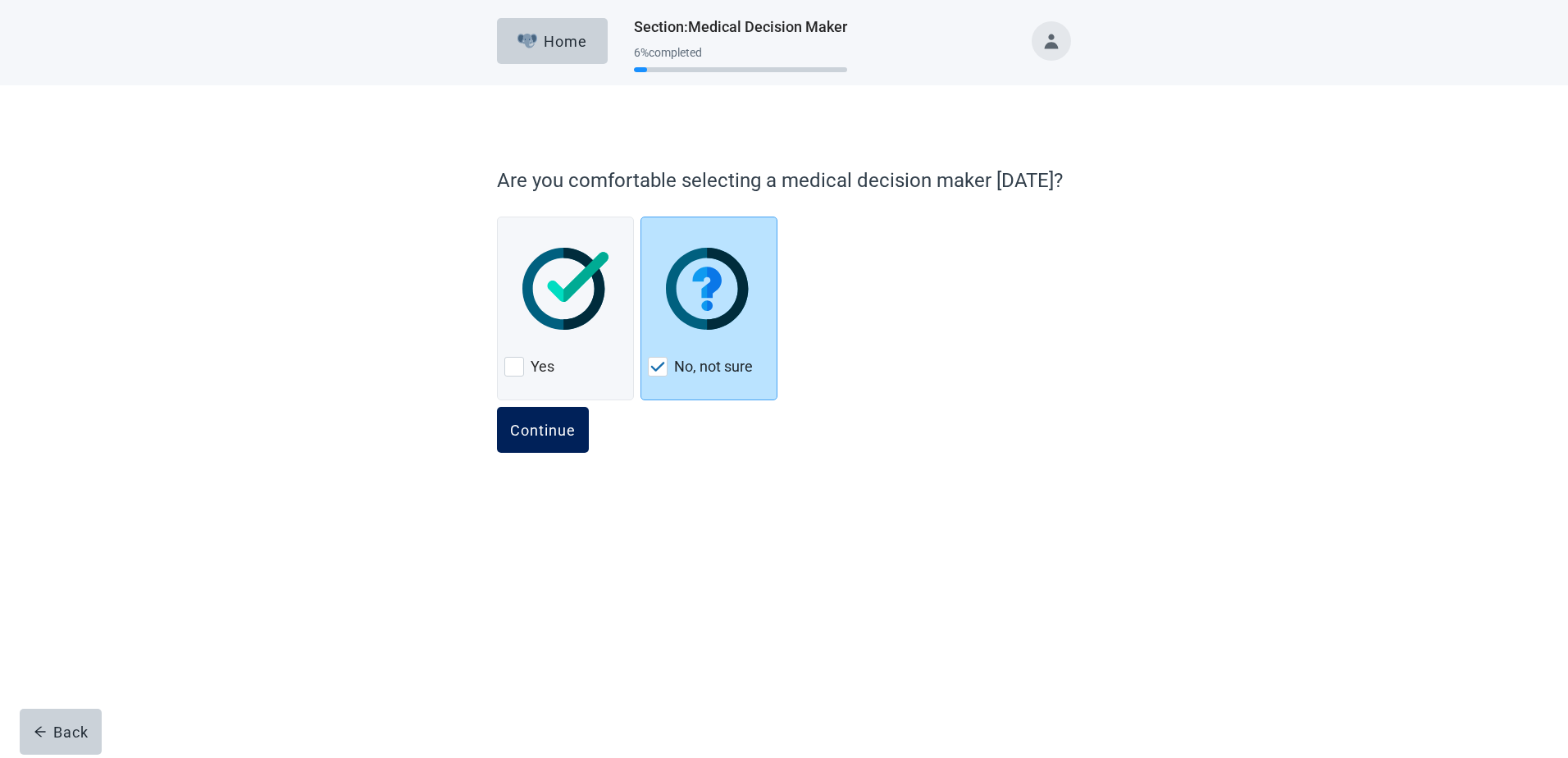
click at [553, 426] on div "Continue" at bounding box center [543, 430] width 65 height 16
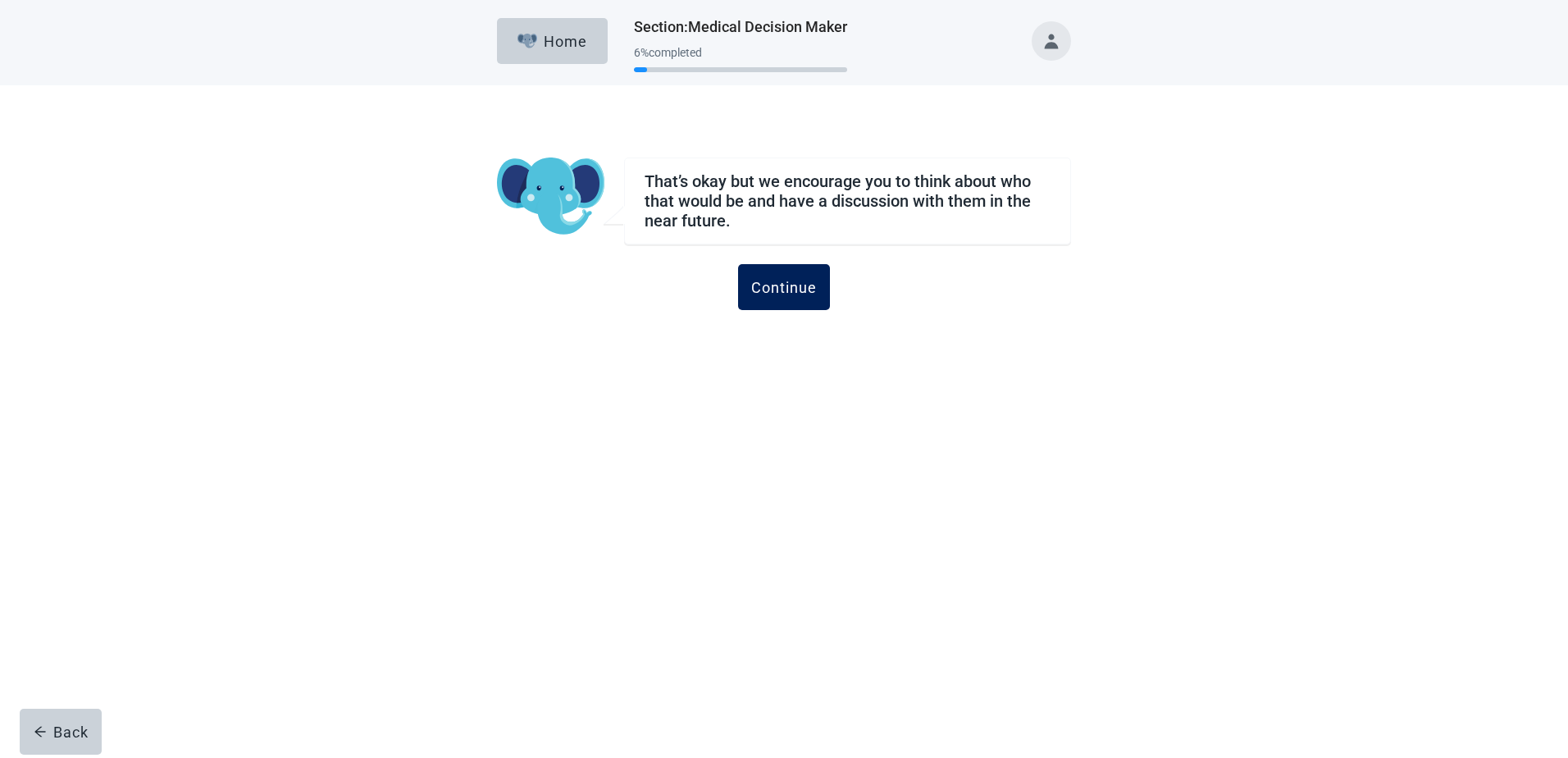
click at [780, 290] on div "Continue" at bounding box center [784, 286] width 65 height 16
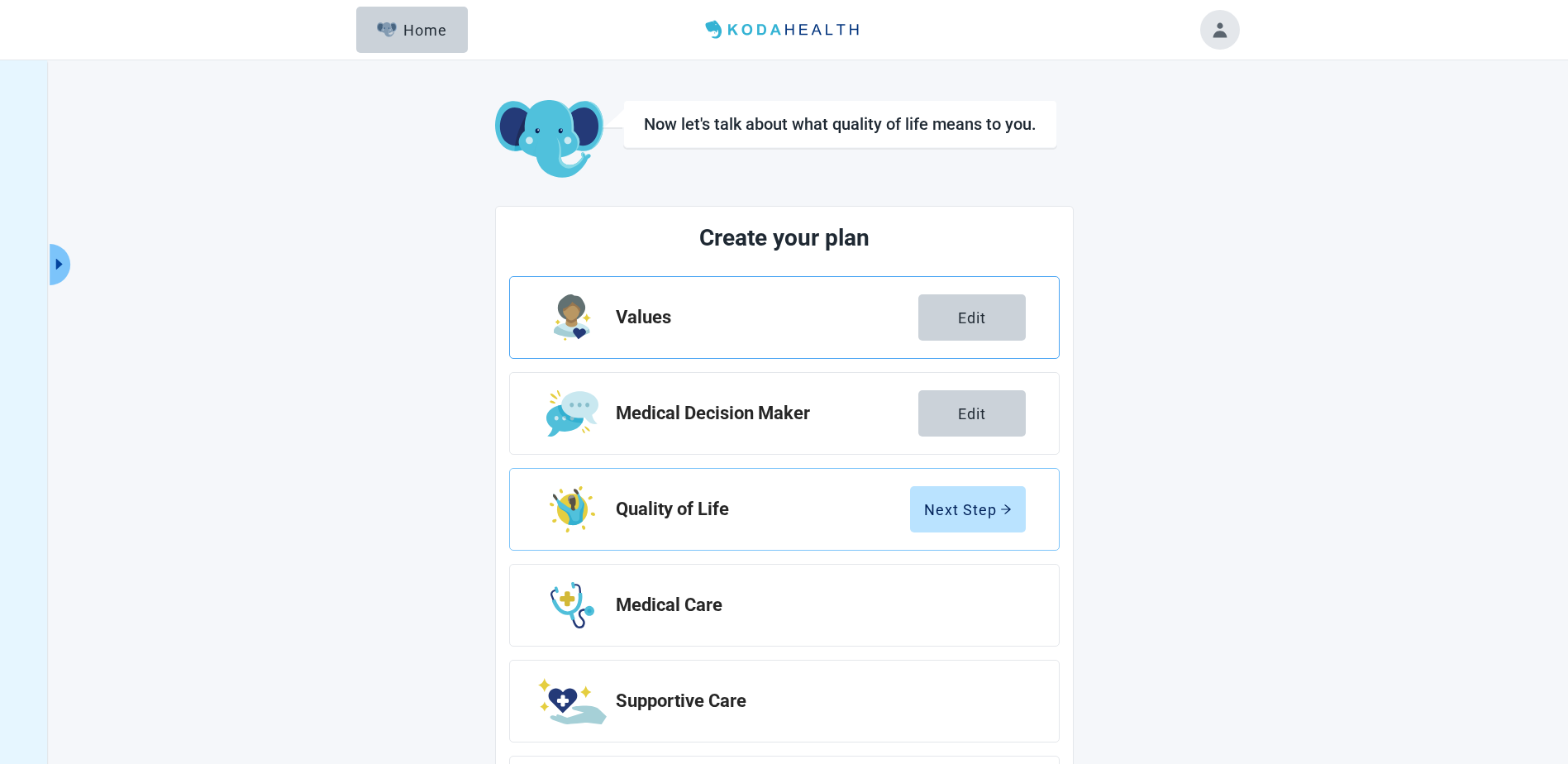
scroll to position [115, 0]
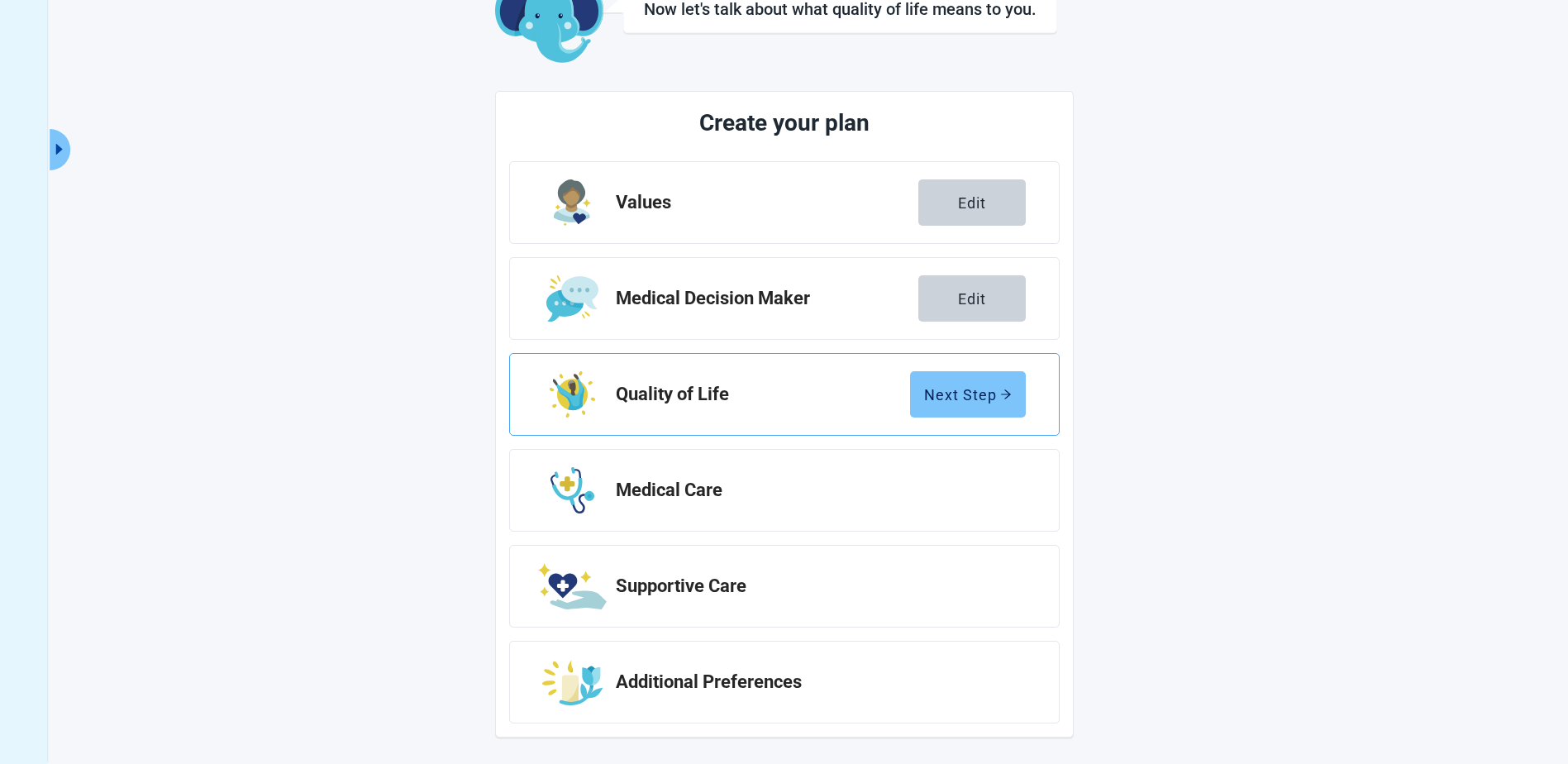
click at [969, 388] on div "Next Step" at bounding box center [968, 394] width 87 height 16
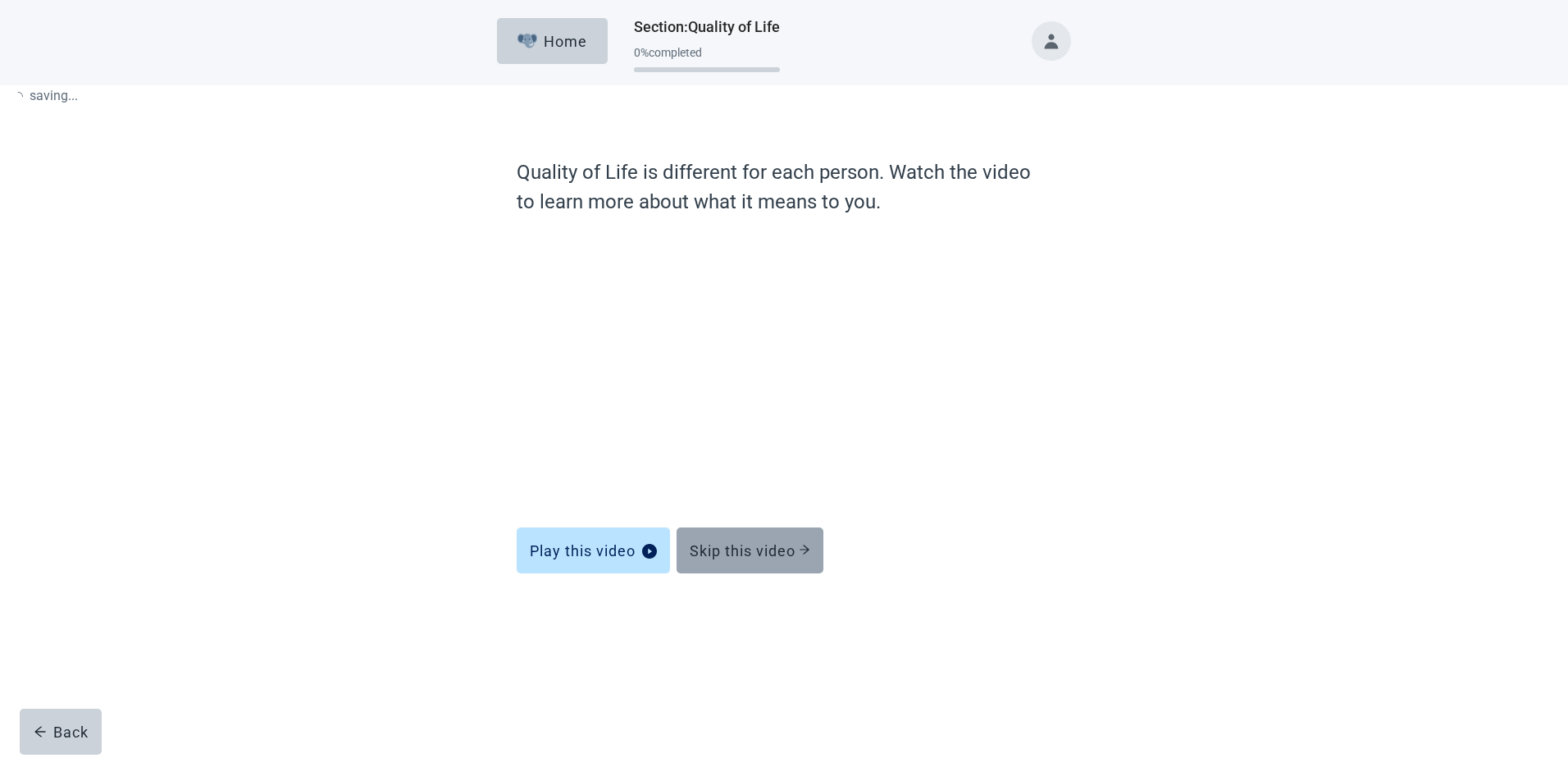
click at [761, 546] on div "Skip this video" at bounding box center [750, 550] width 120 height 16
click at [758, 546] on div "Skip this video" at bounding box center [750, 550] width 120 height 16
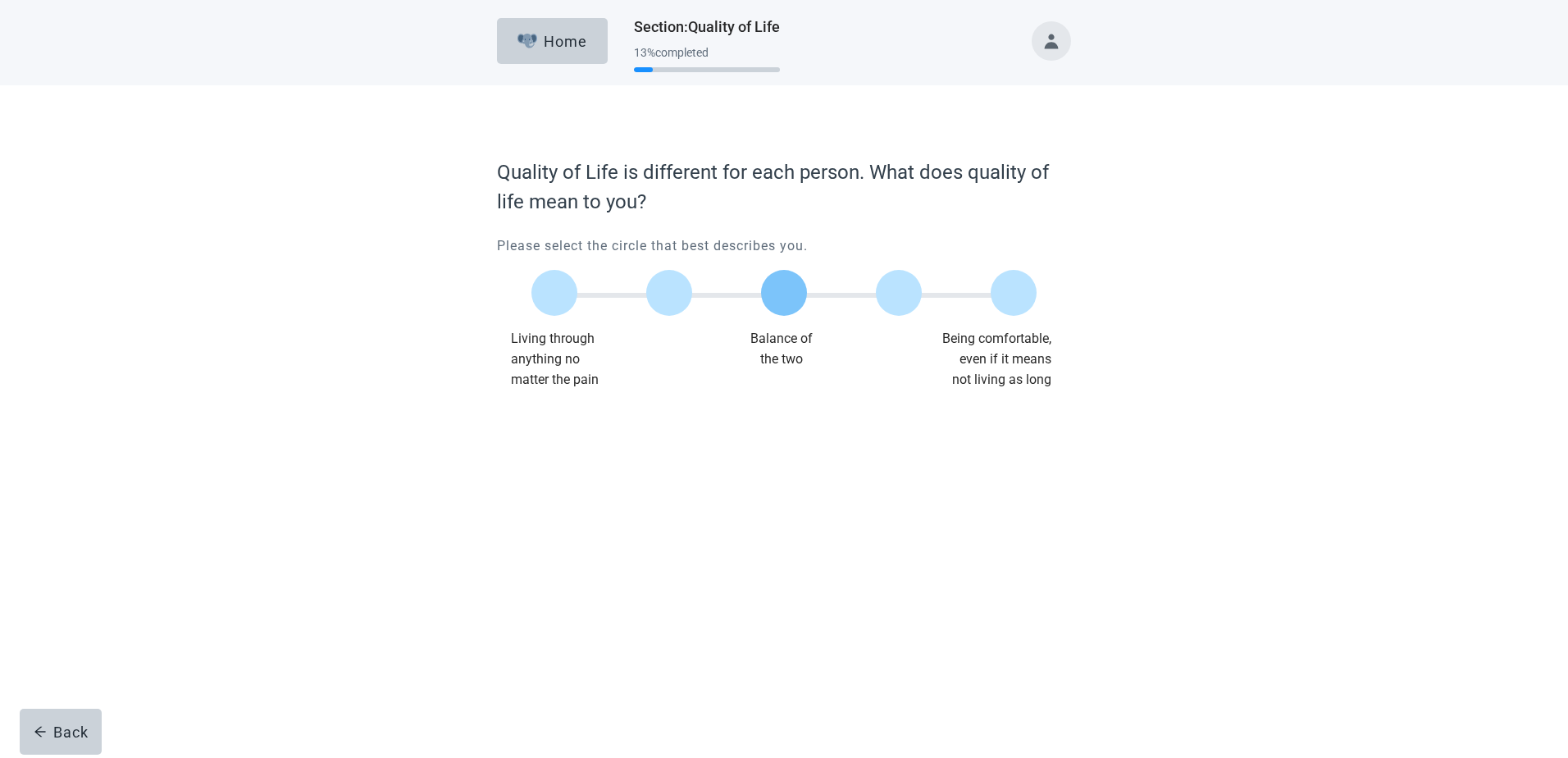
click at [784, 303] on div at bounding box center [784, 292] width 46 height 46
click at [537, 421] on div "Continue" at bounding box center [543, 423] width 65 height 16
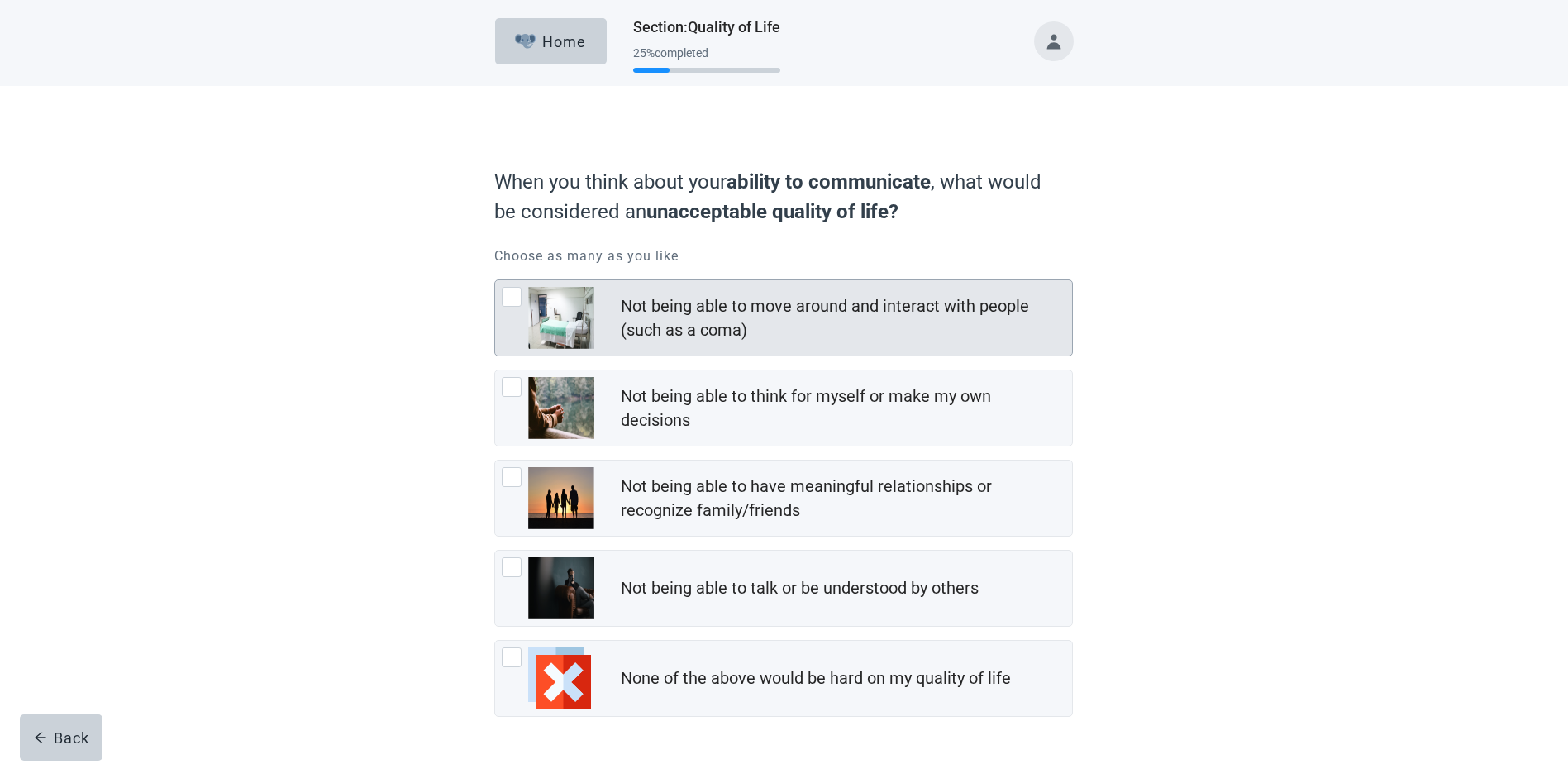
click at [515, 293] on div at bounding box center [511, 296] width 20 height 20
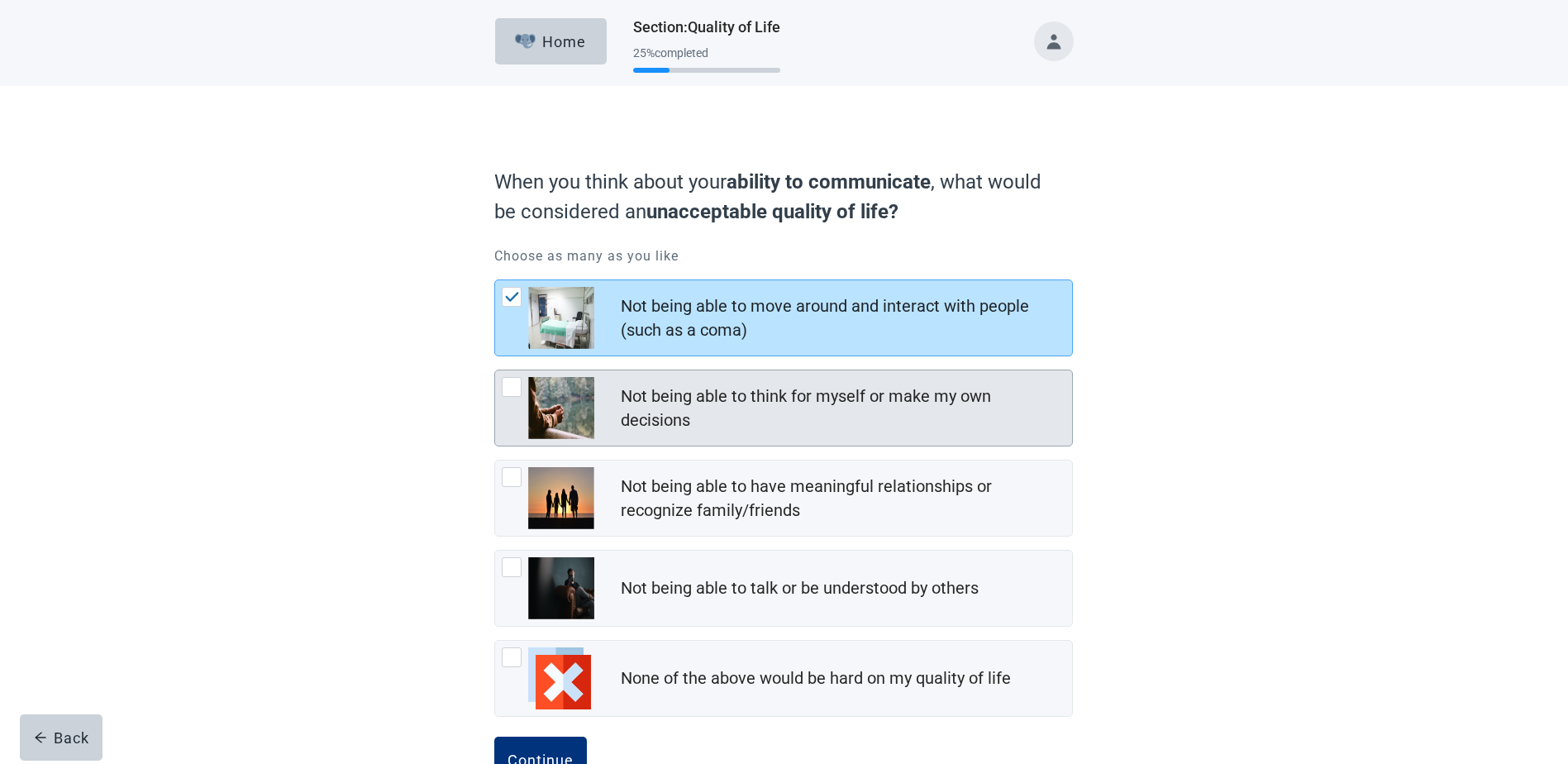
click at [512, 386] on div at bounding box center [511, 386] width 20 height 20
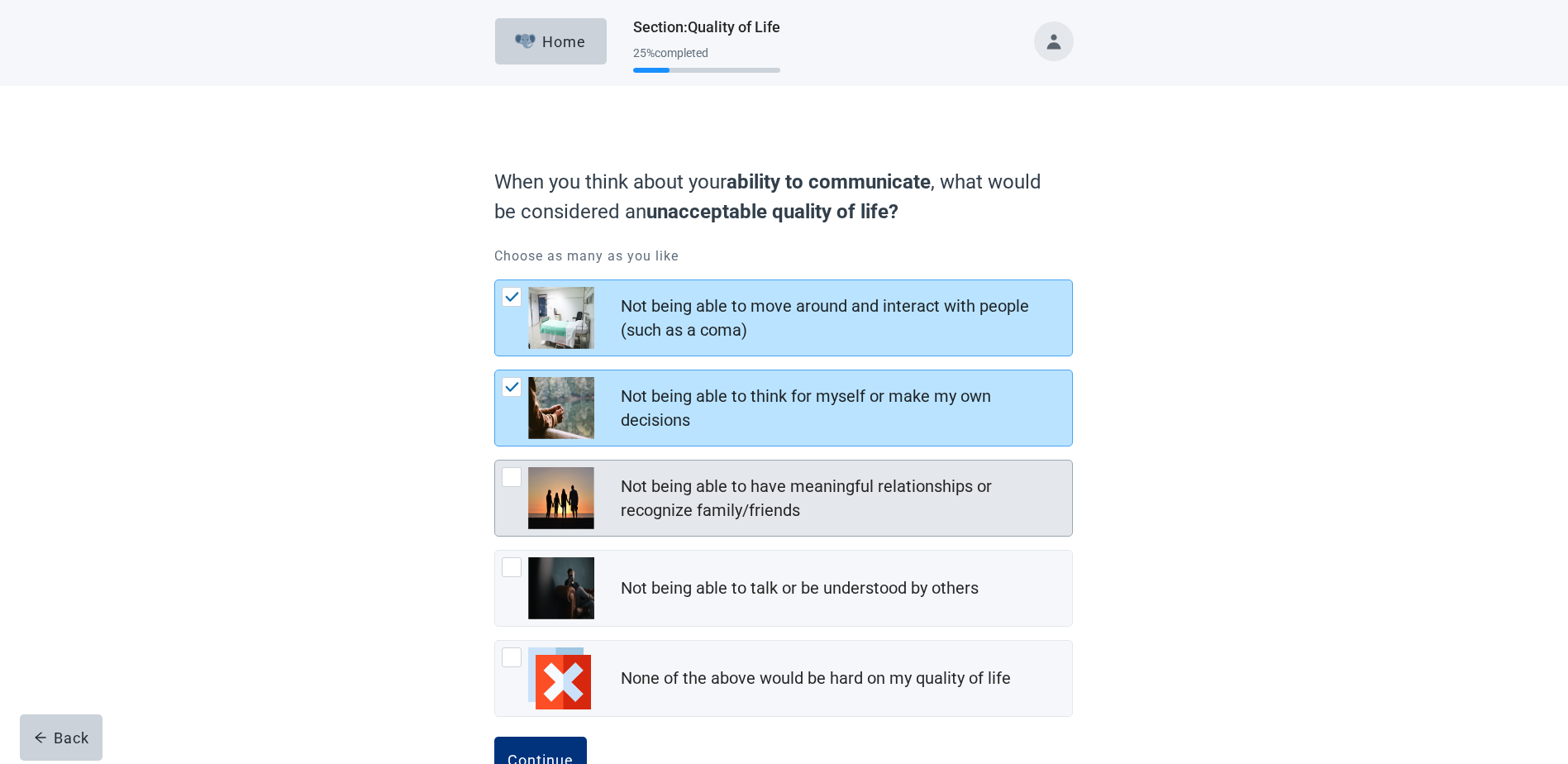
click at [515, 476] on div at bounding box center [511, 476] width 20 height 20
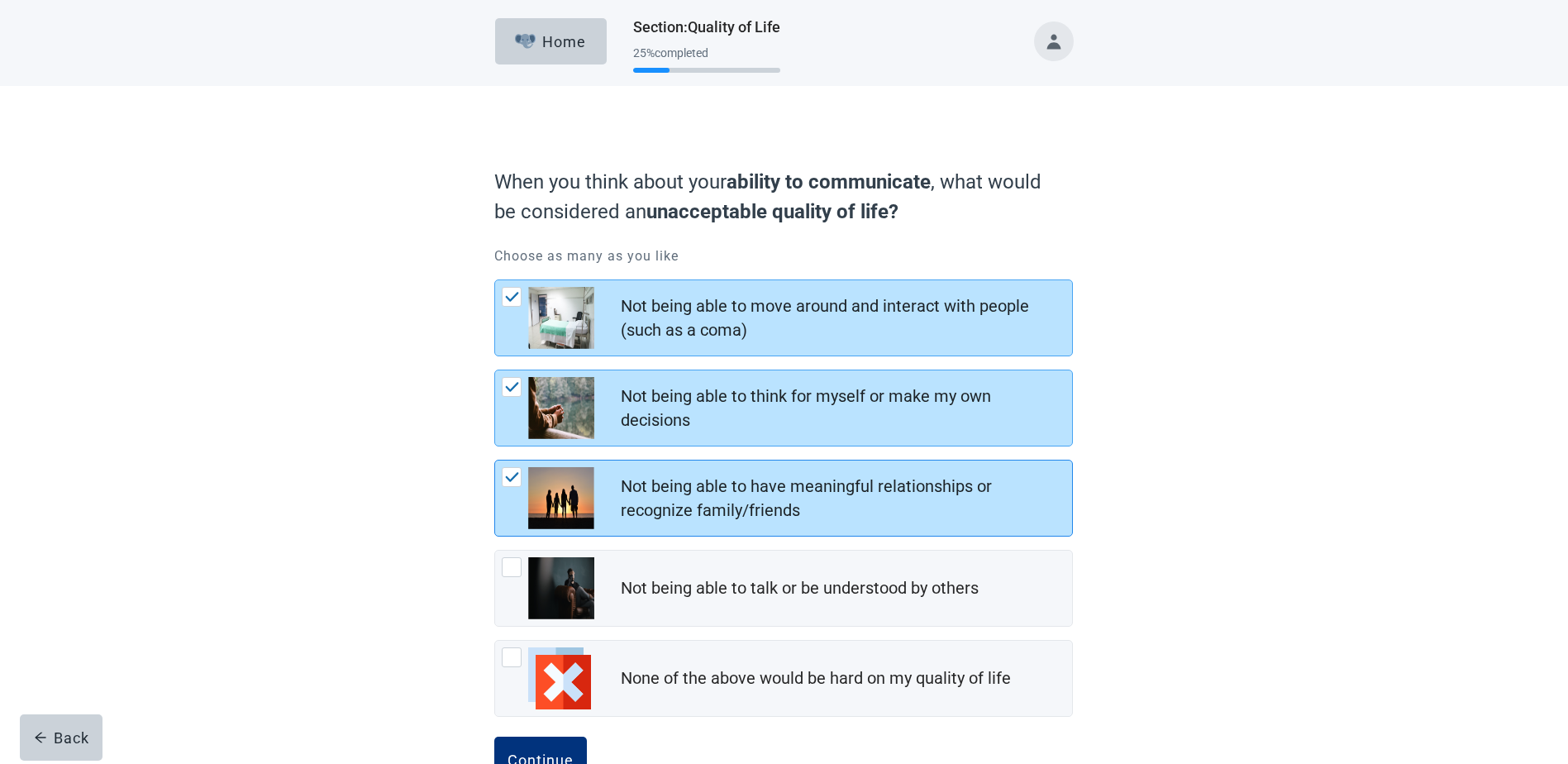
scroll to position [55, 0]
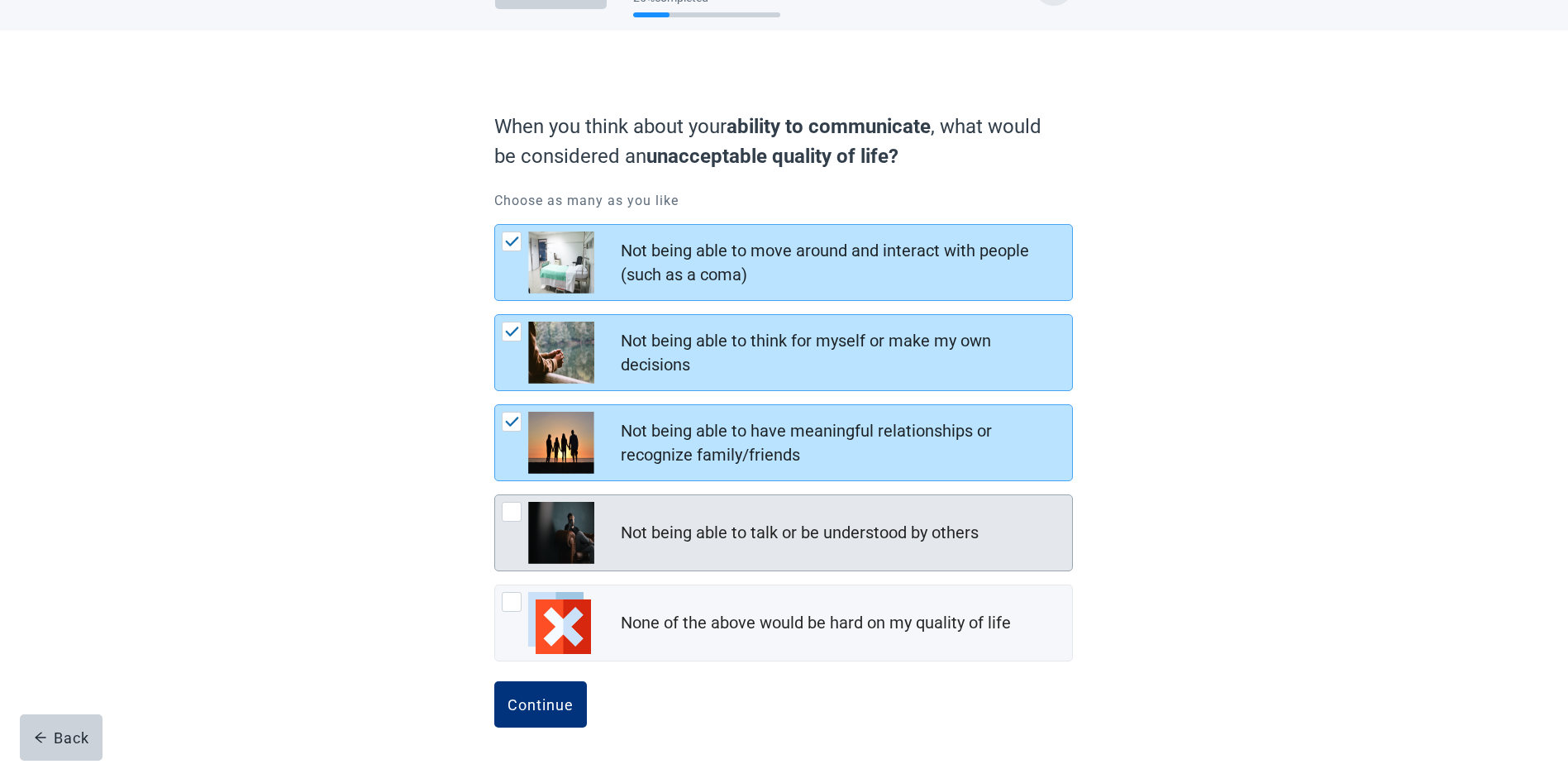
click at [505, 511] on div at bounding box center [511, 511] width 20 height 20
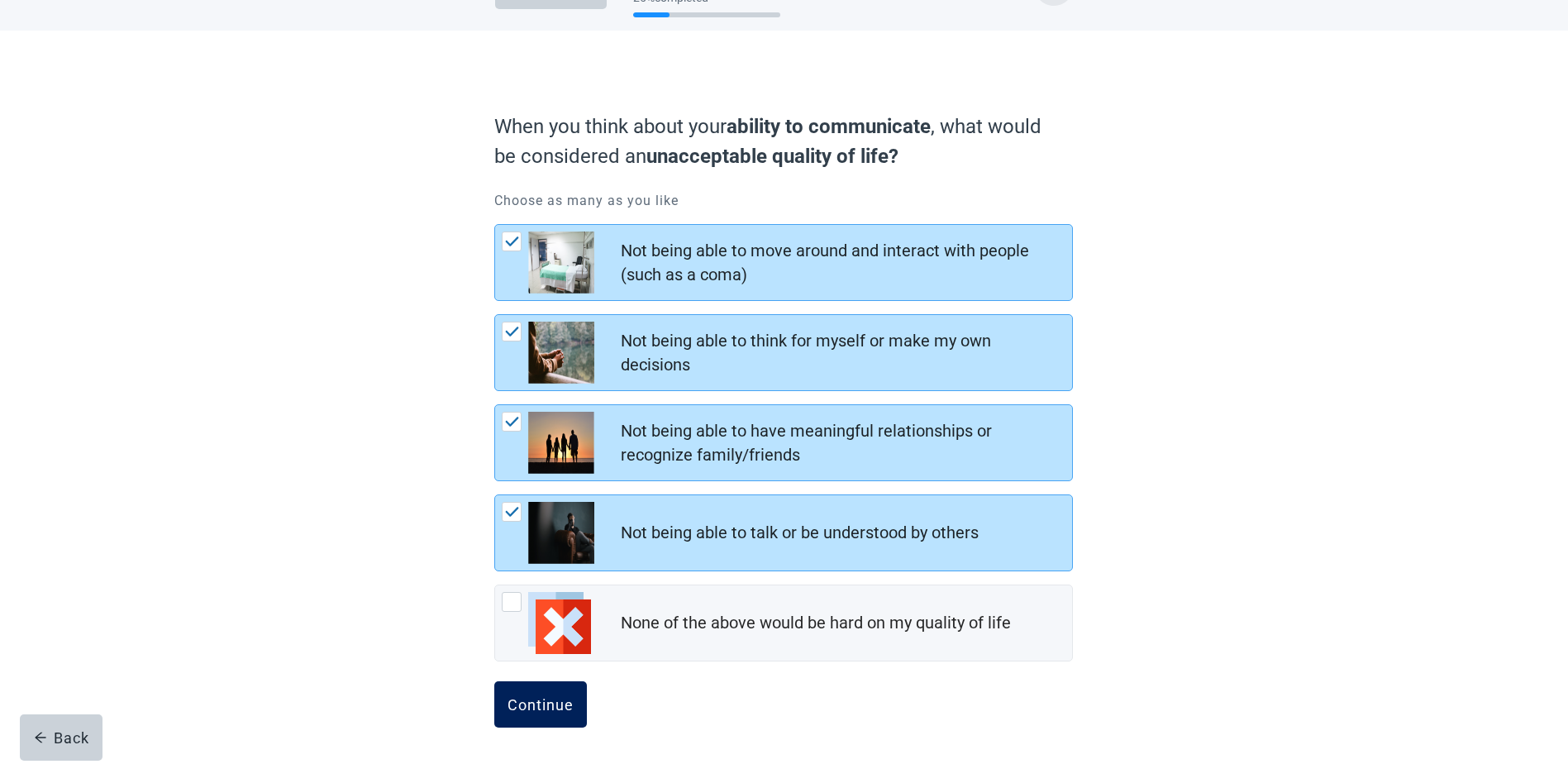
click at [554, 699] on div "Continue" at bounding box center [541, 704] width 66 height 16
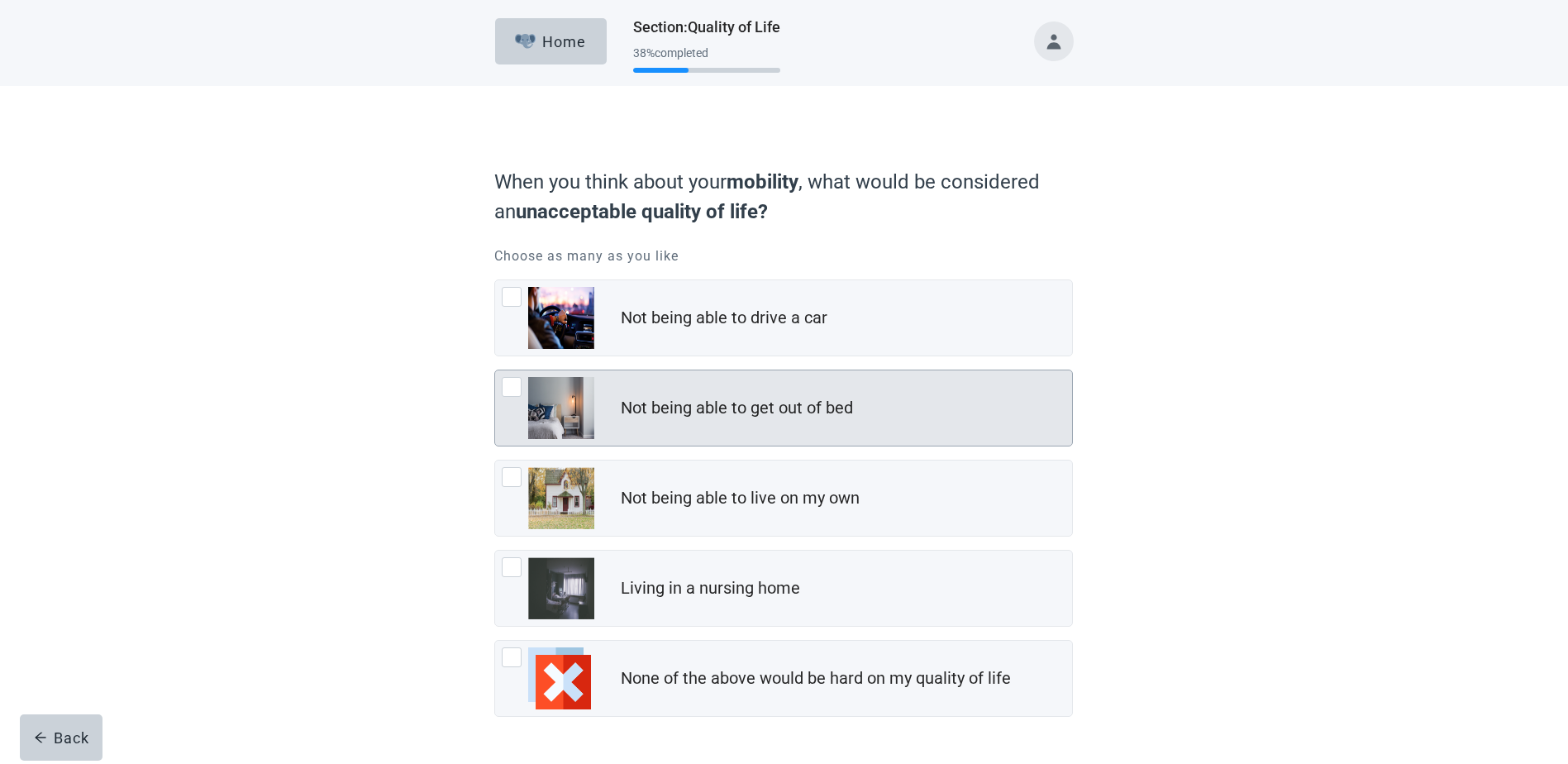
click at [510, 388] on div at bounding box center [511, 386] width 20 height 20
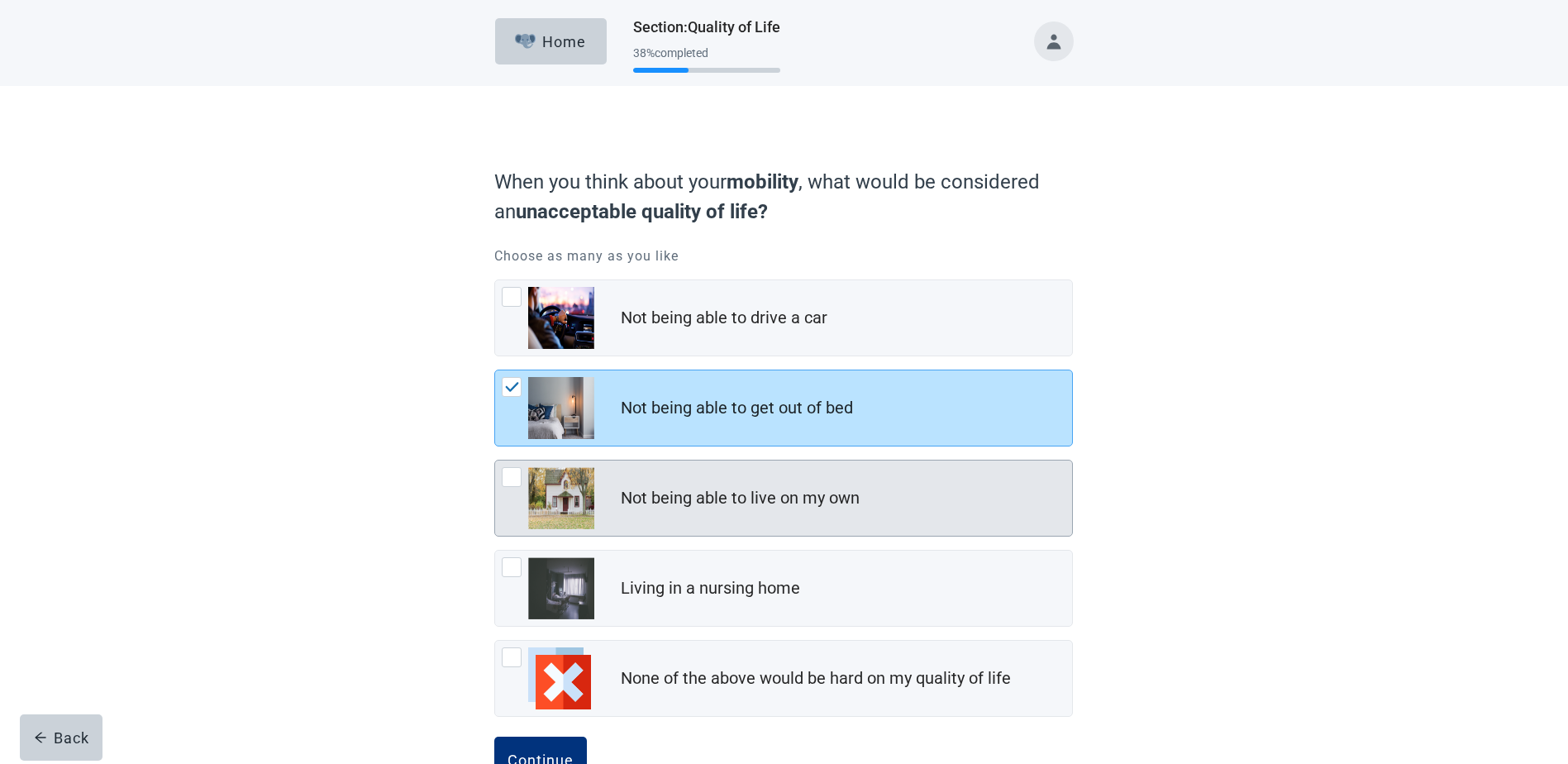
click at [515, 479] on div at bounding box center [511, 476] width 20 height 20
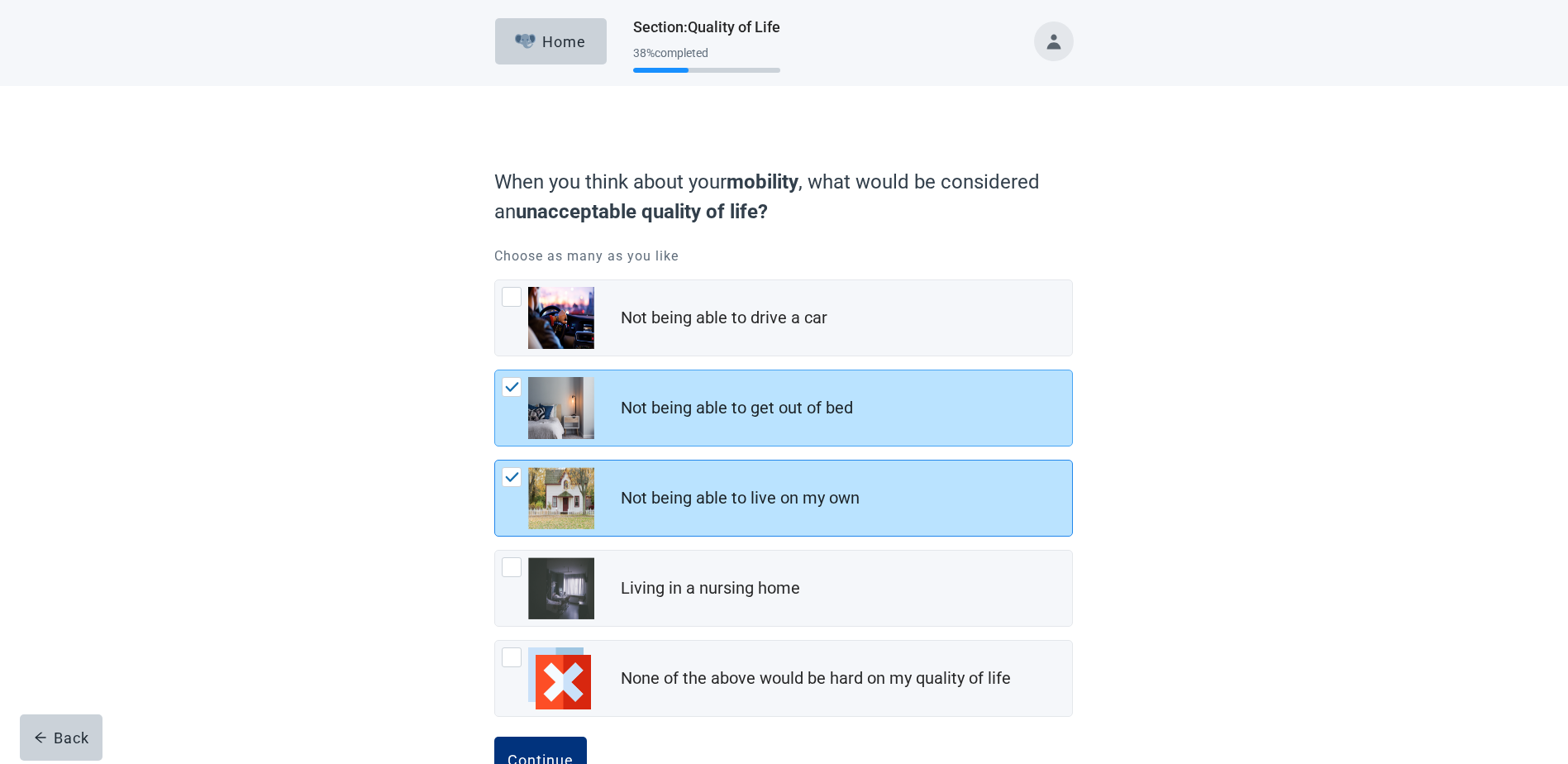
scroll to position [55, 0]
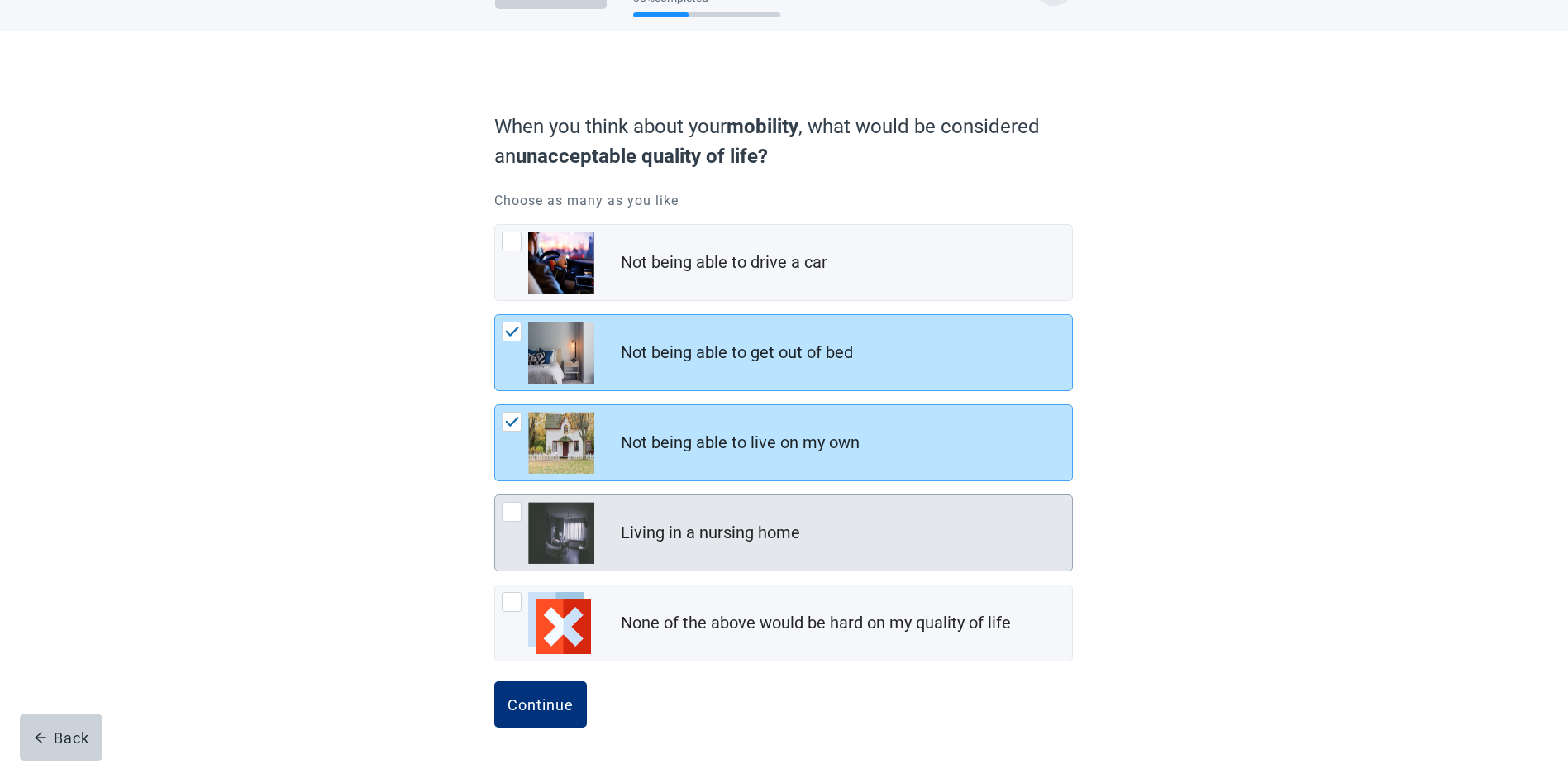
click at [510, 513] on div at bounding box center [511, 511] width 20 height 20
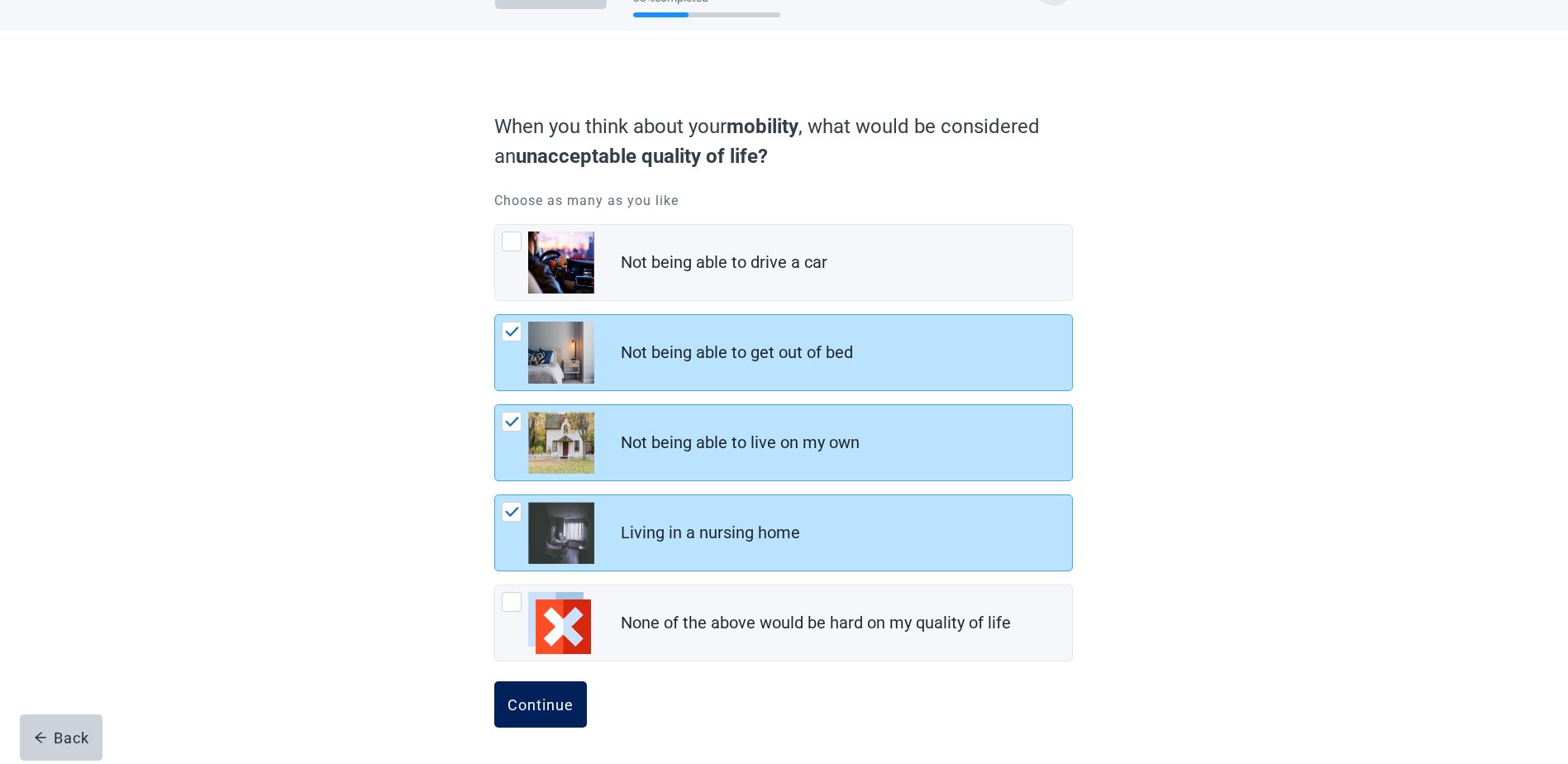
click at [538, 702] on div "Continue" at bounding box center [541, 704] width 66 height 16
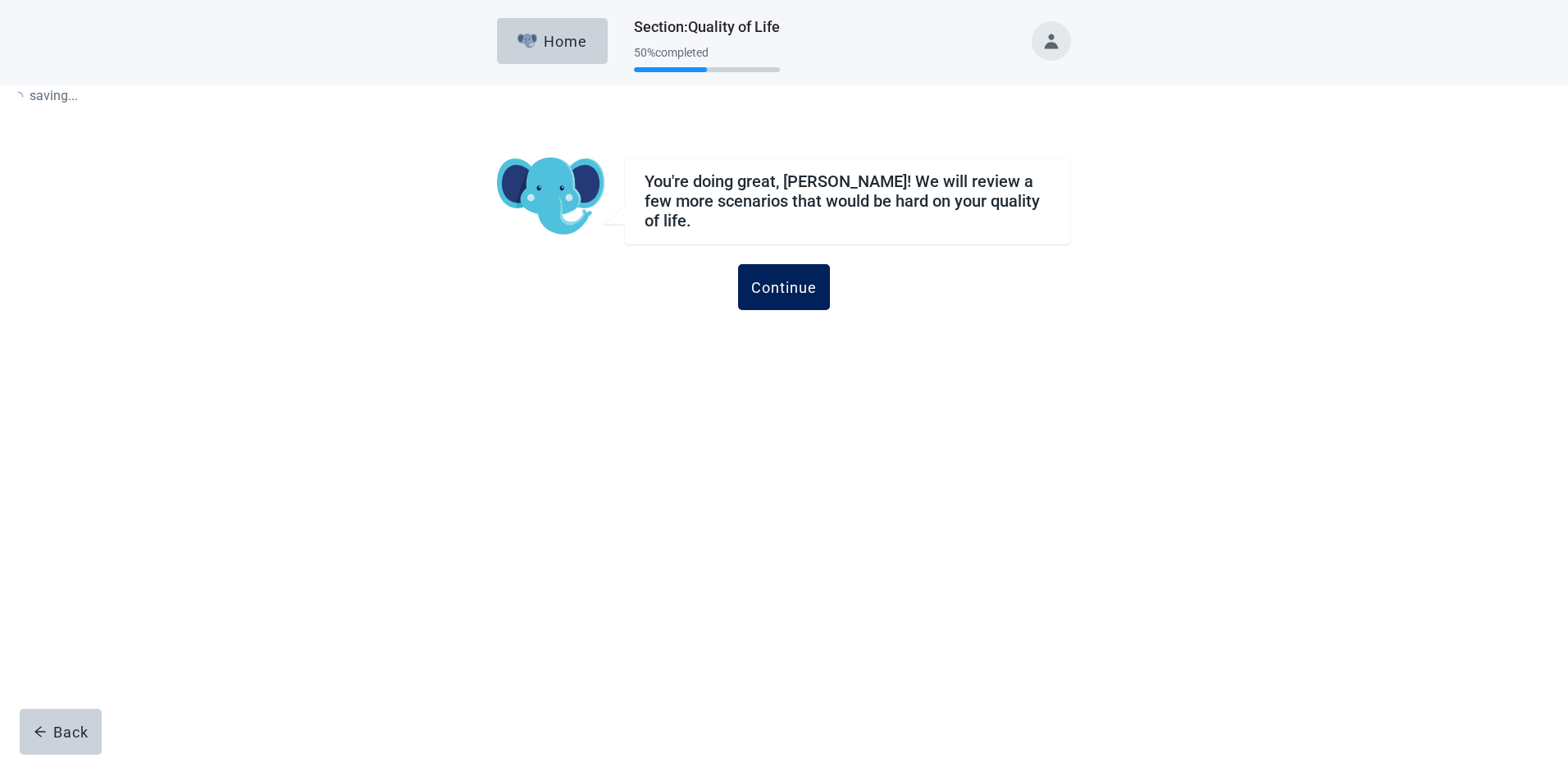
click at [771, 282] on div "Continue" at bounding box center [784, 286] width 65 height 16
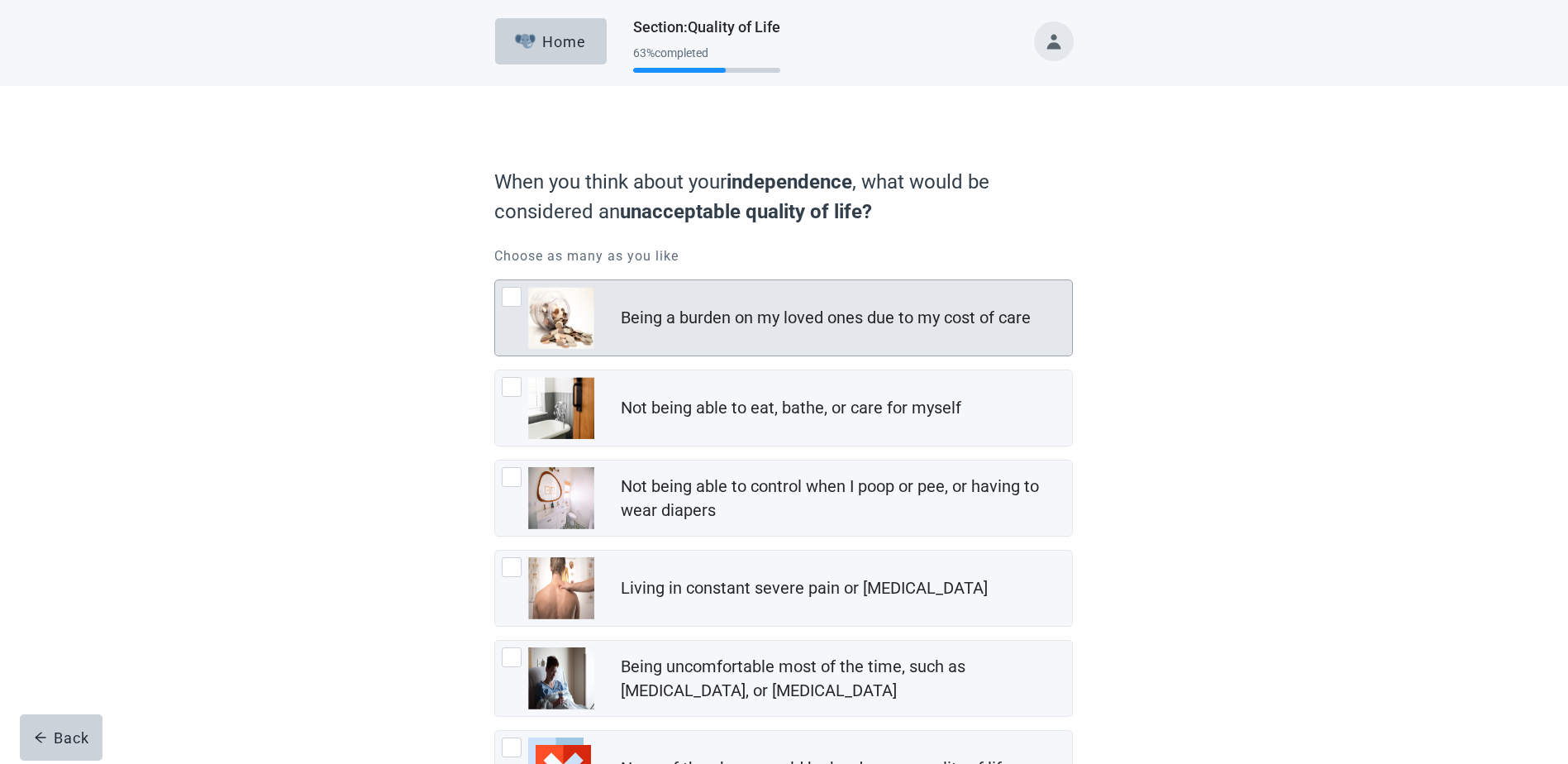
click at [509, 301] on div at bounding box center [511, 296] width 20 height 20
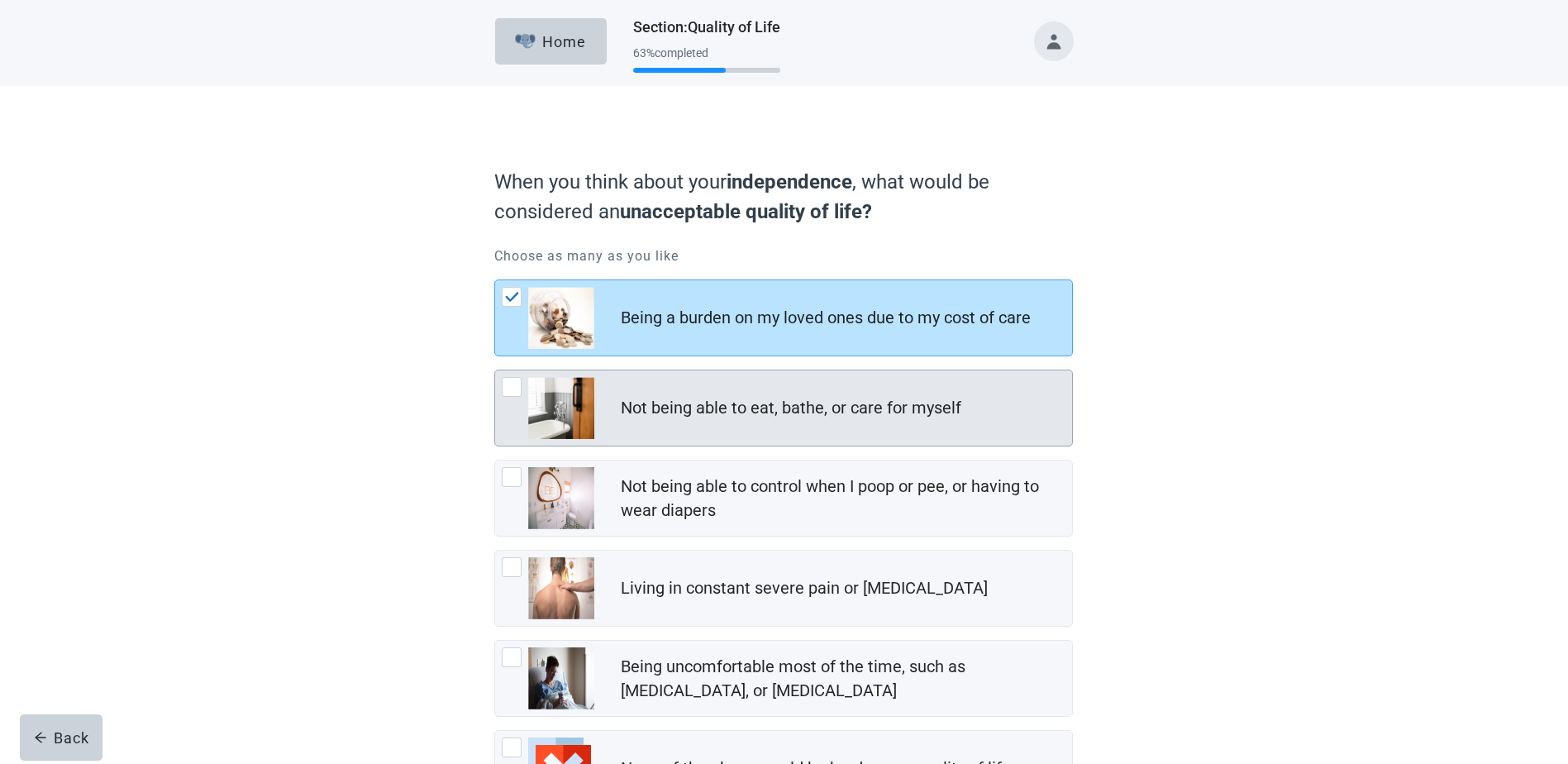
click at [509, 382] on div at bounding box center [511, 386] width 20 height 20
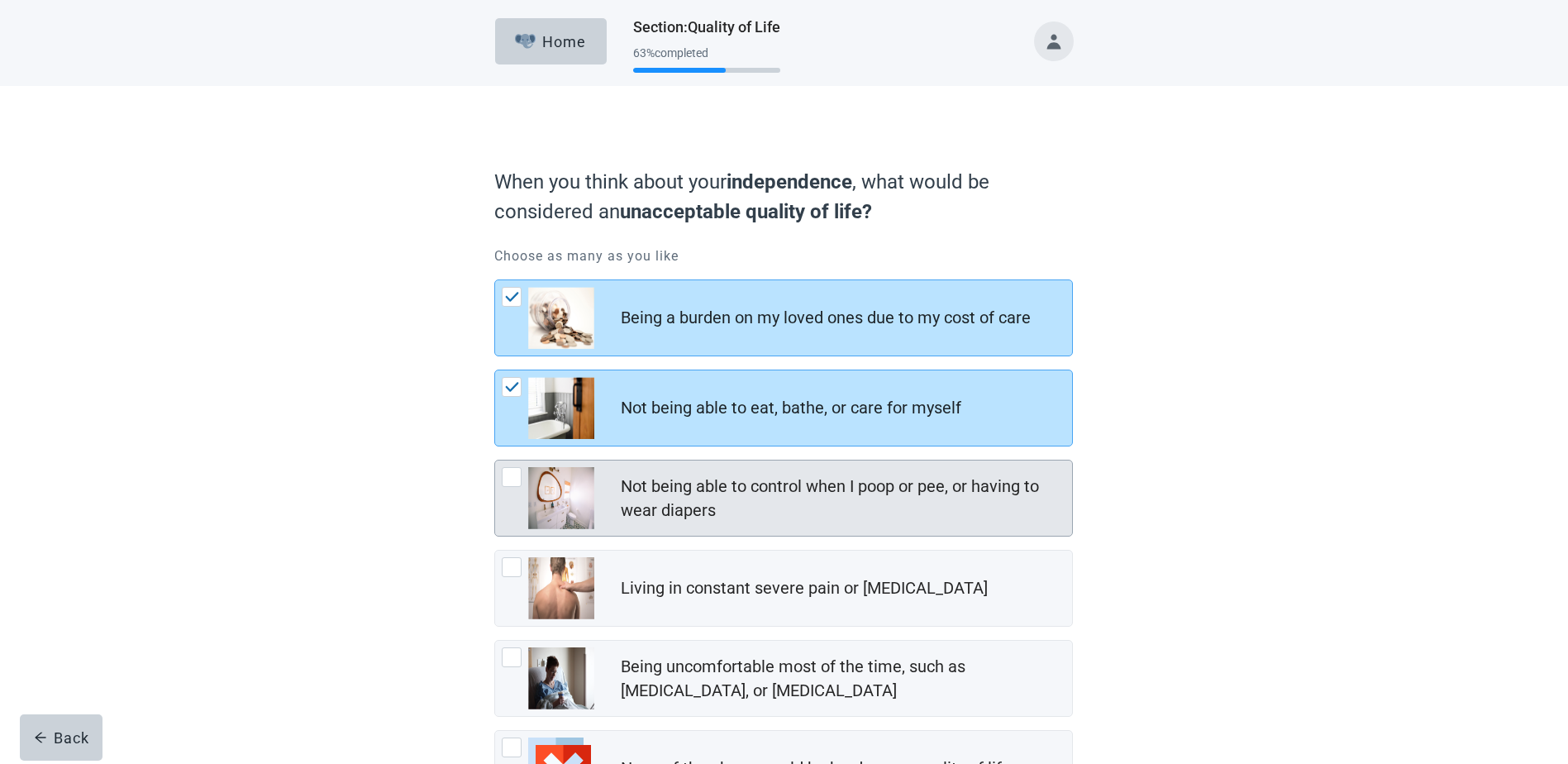
click at [514, 480] on div at bounding box center [511, 476] width 20 height 20
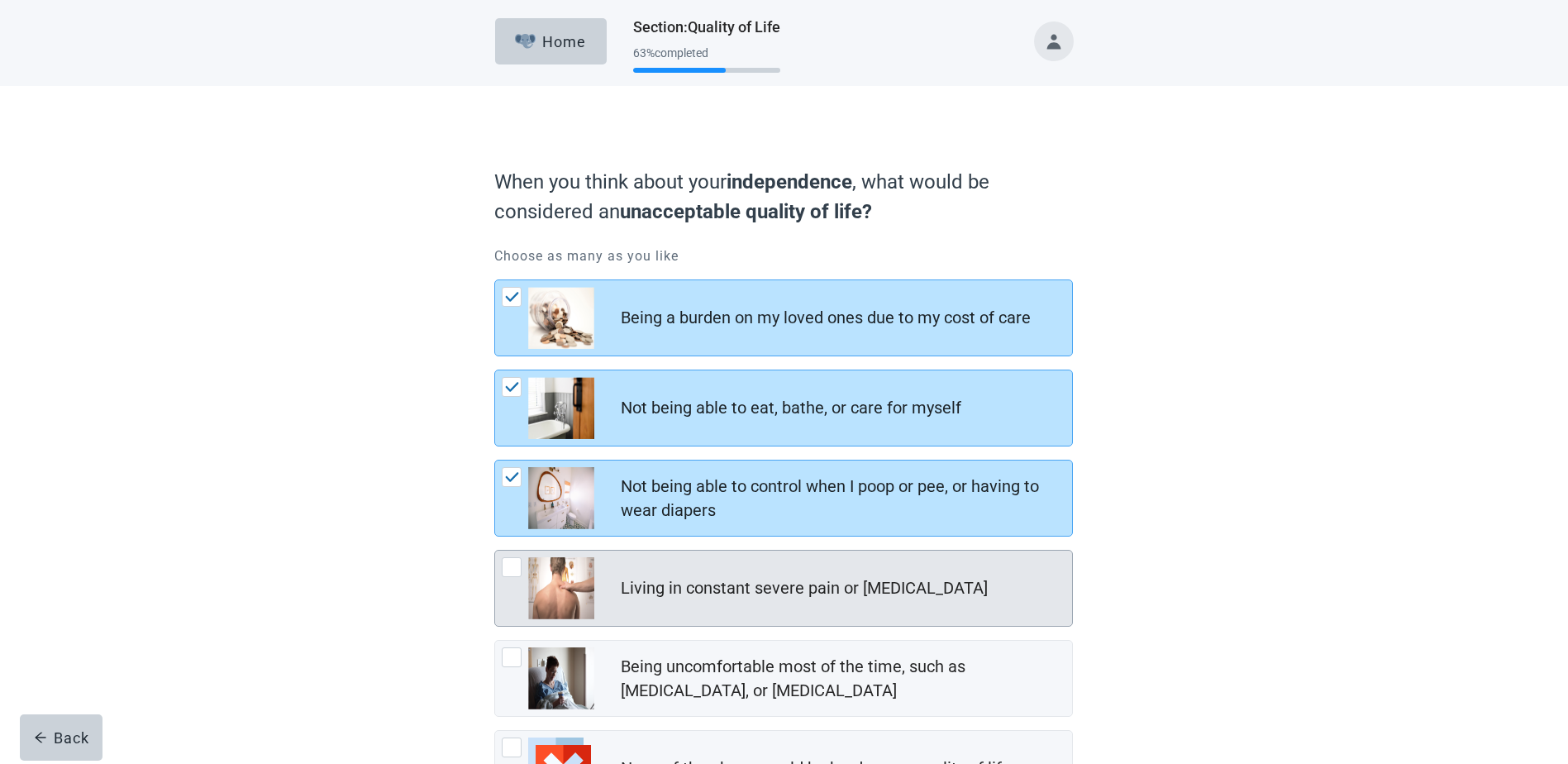
drag, startPoint x: 507, startPoint y: 560, endPoint x: 590, endPoint y: 563, distance: 83.1
click at [507, 559] on div at bounding box center [511, 567] width 20 height 20
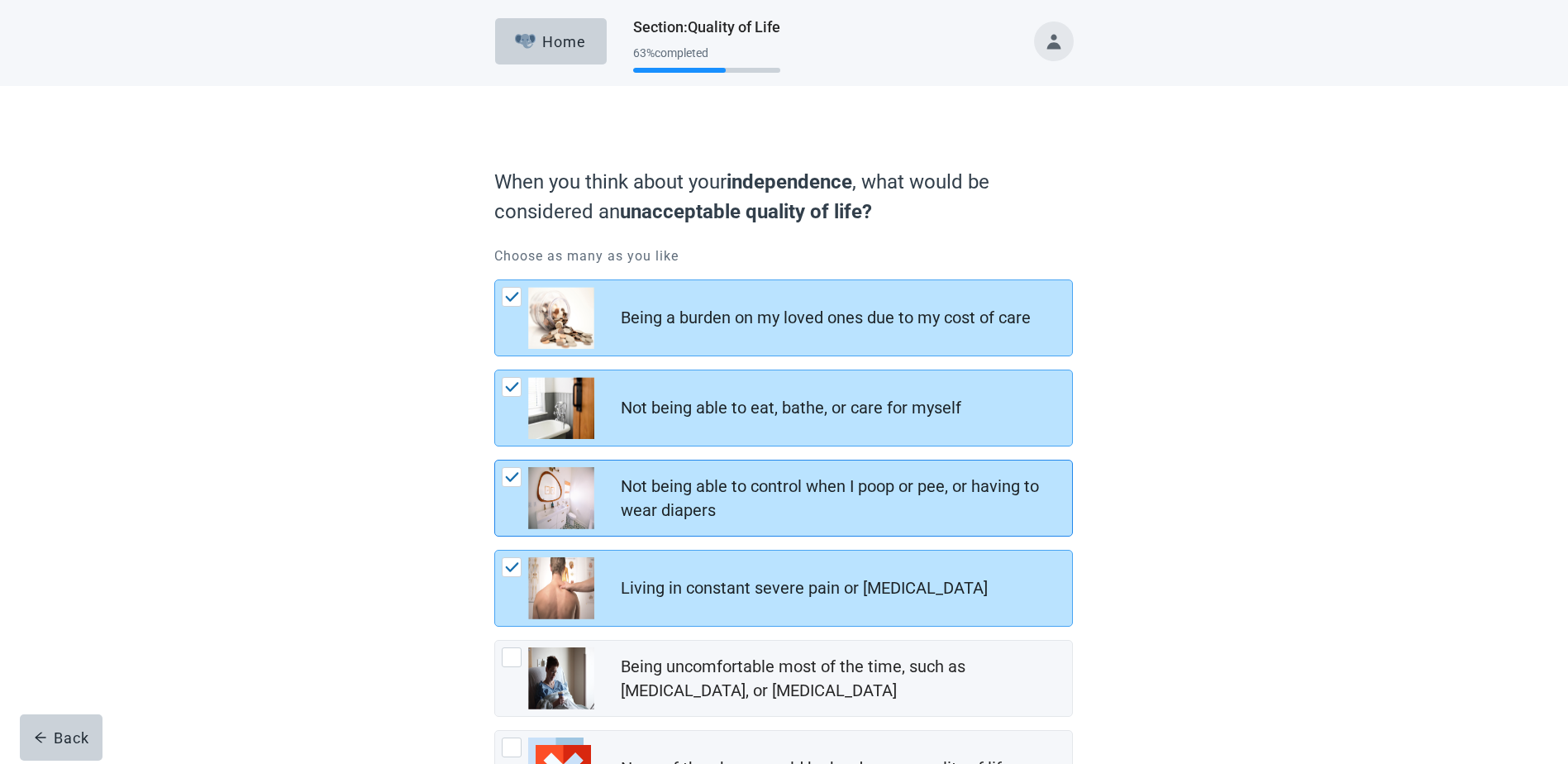
scroll to position [146, 0]
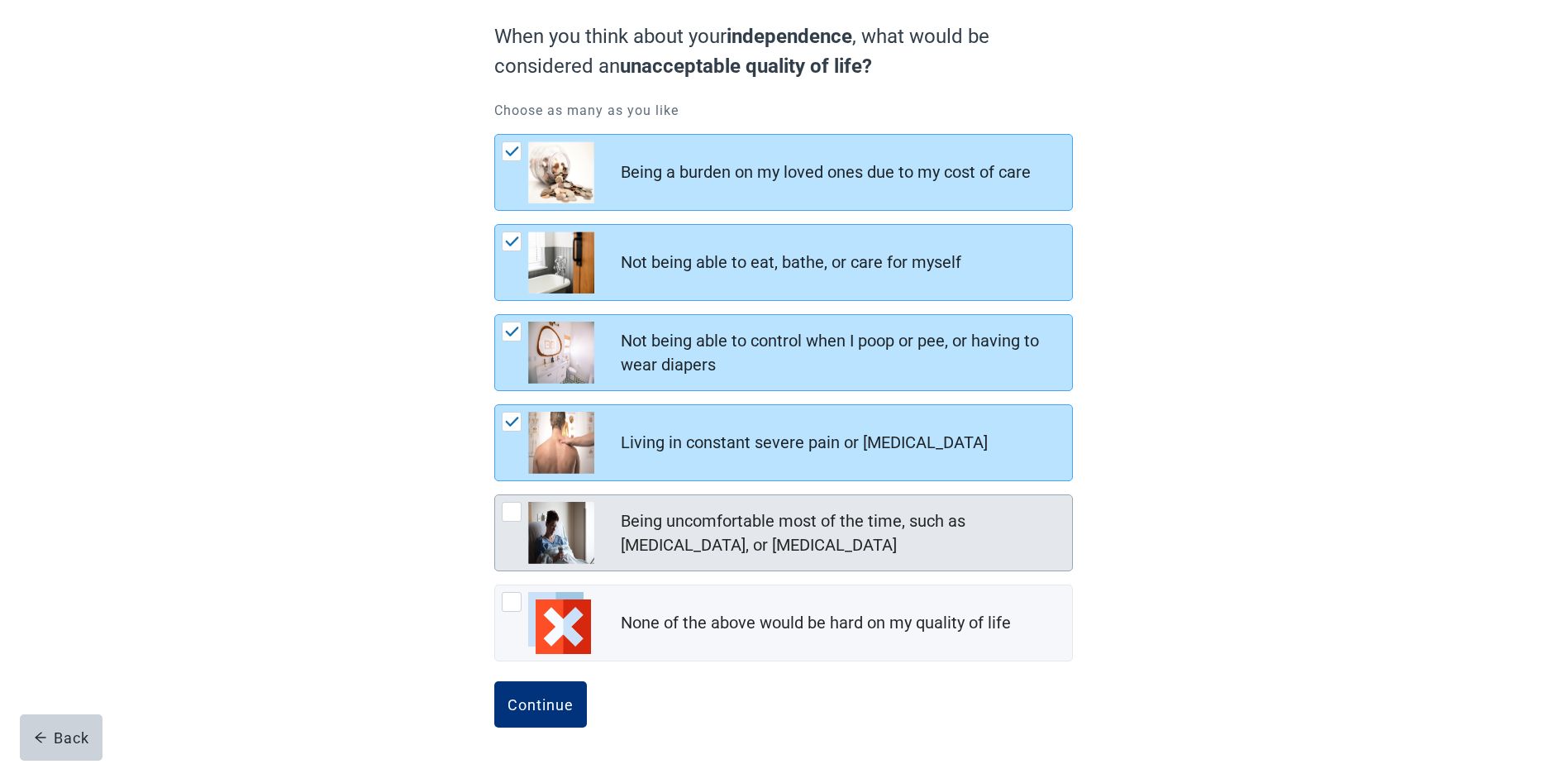
click at [517, 513] on div at bounding box center [511, 511] width 20 height 20
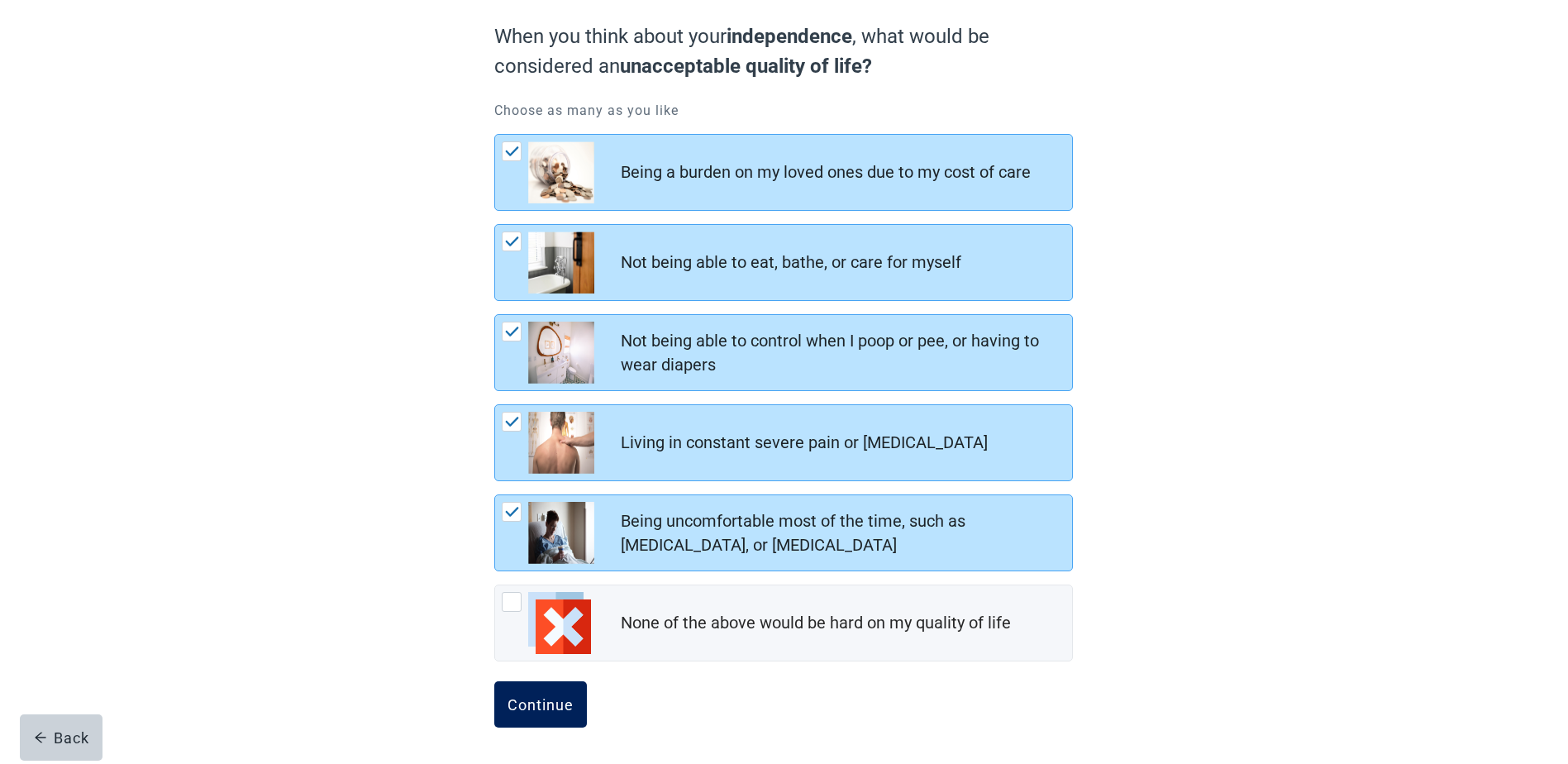
click at [534, 696] on div "Continue" at bounding box center [541, 704] width 66 height 16
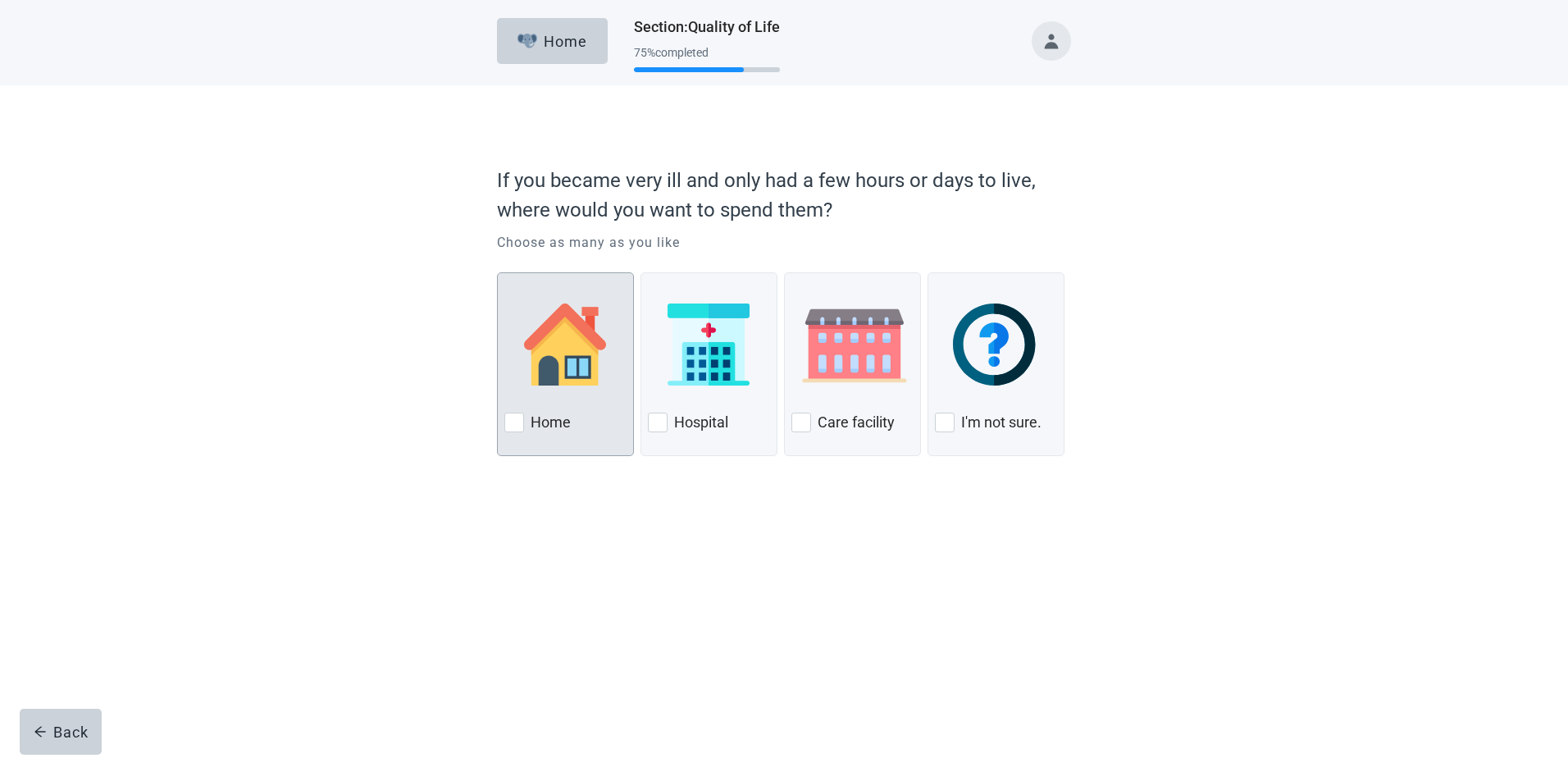
click at [520, 420] on div at bounding box center [514, 422] width 20 height 20
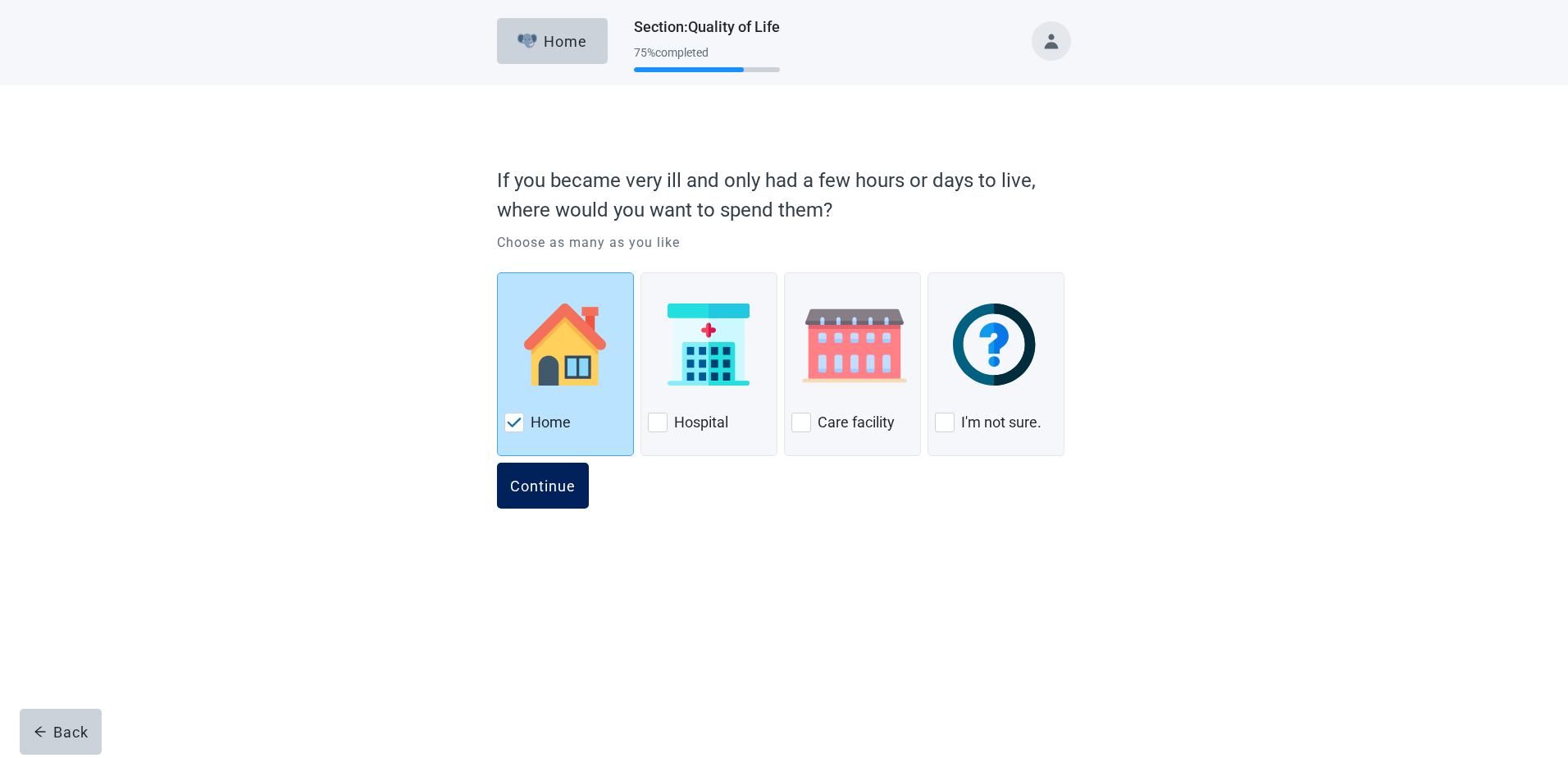
click at [534, 487] on div "Continue" at bounding box center [543, 485] width 65 height 16
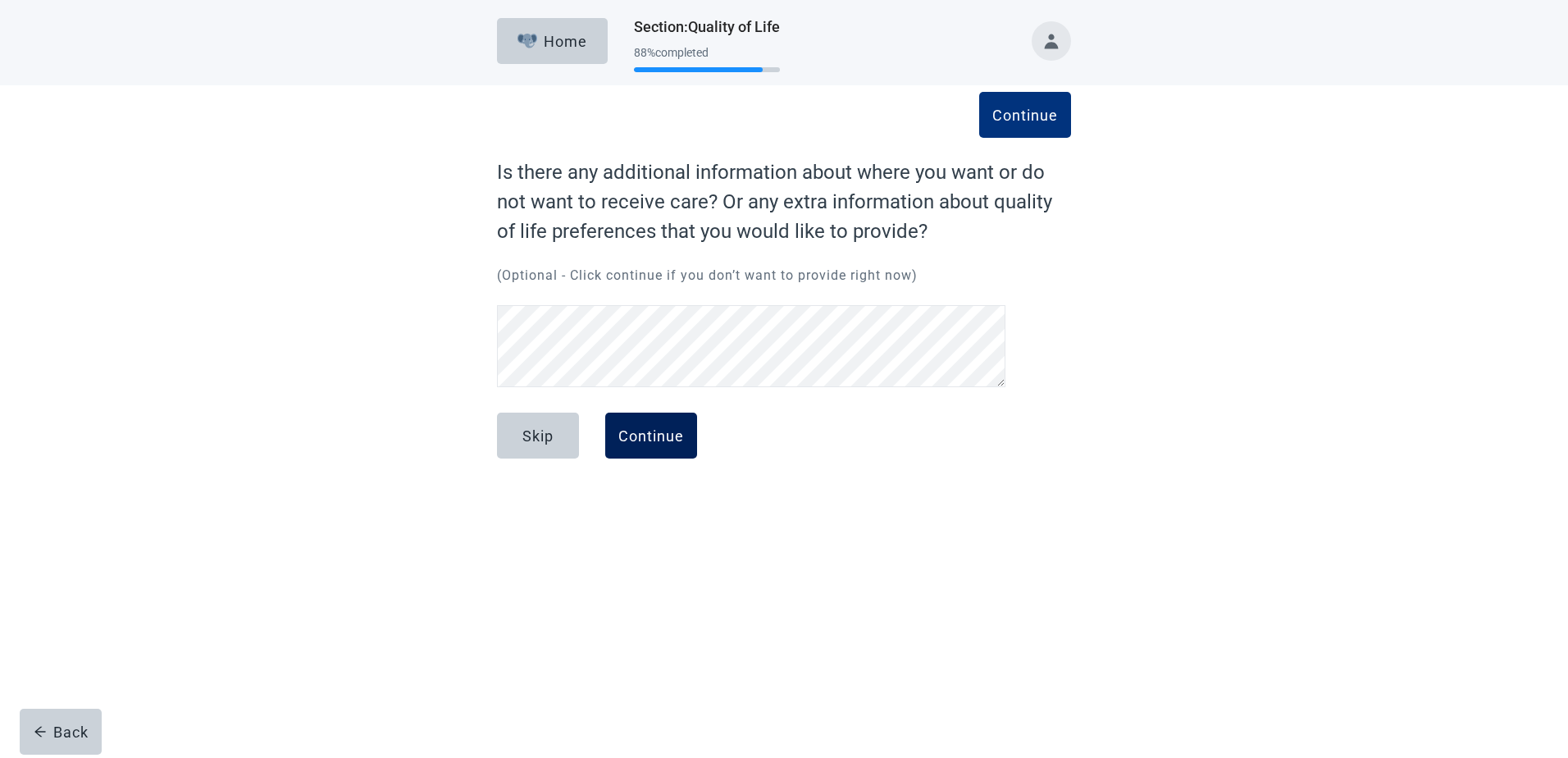
click at [672, 443] on div "Continue" at bounding box center [651, 435] width 65 height 16
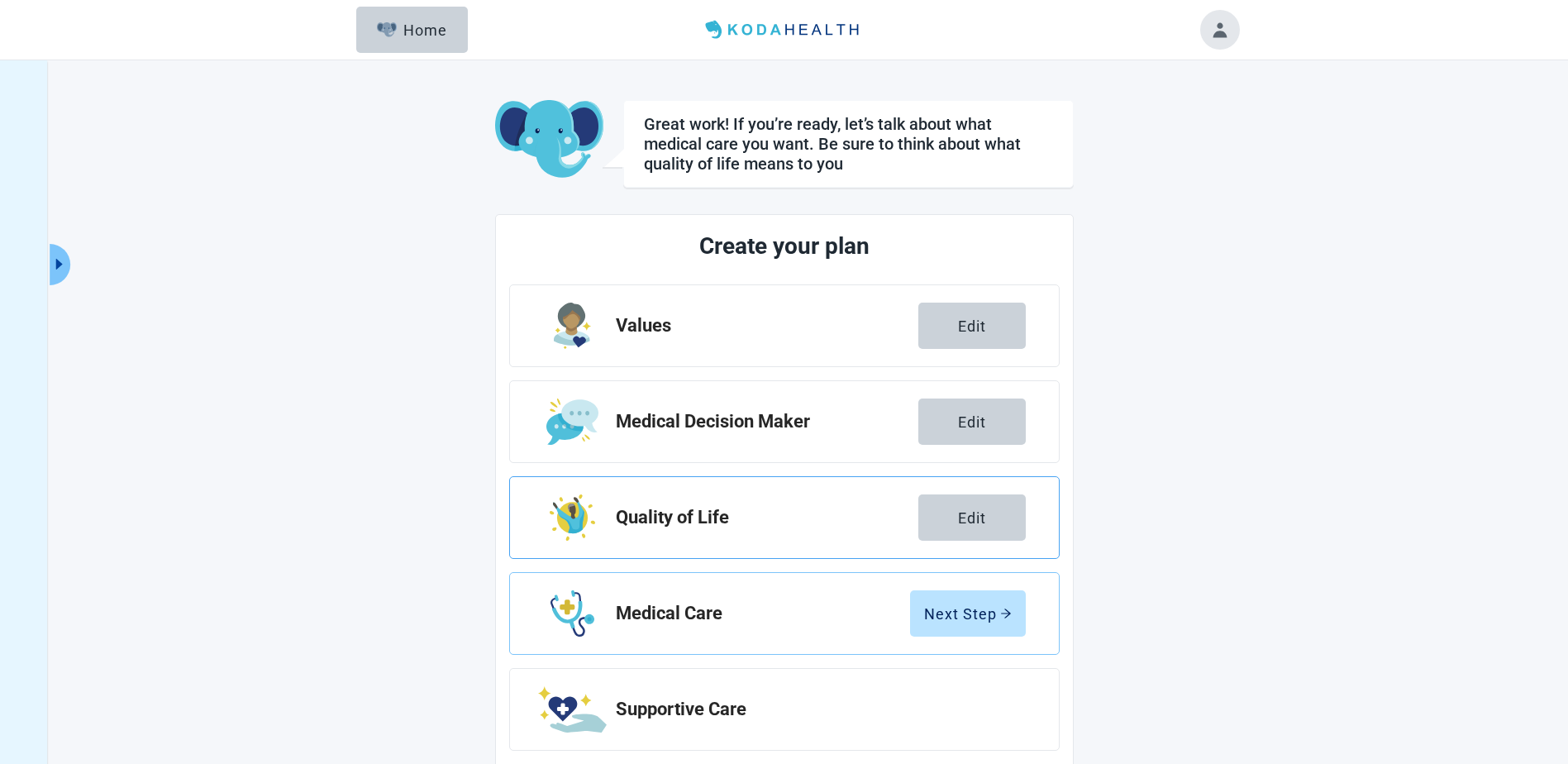
scroll to position [123, 0]
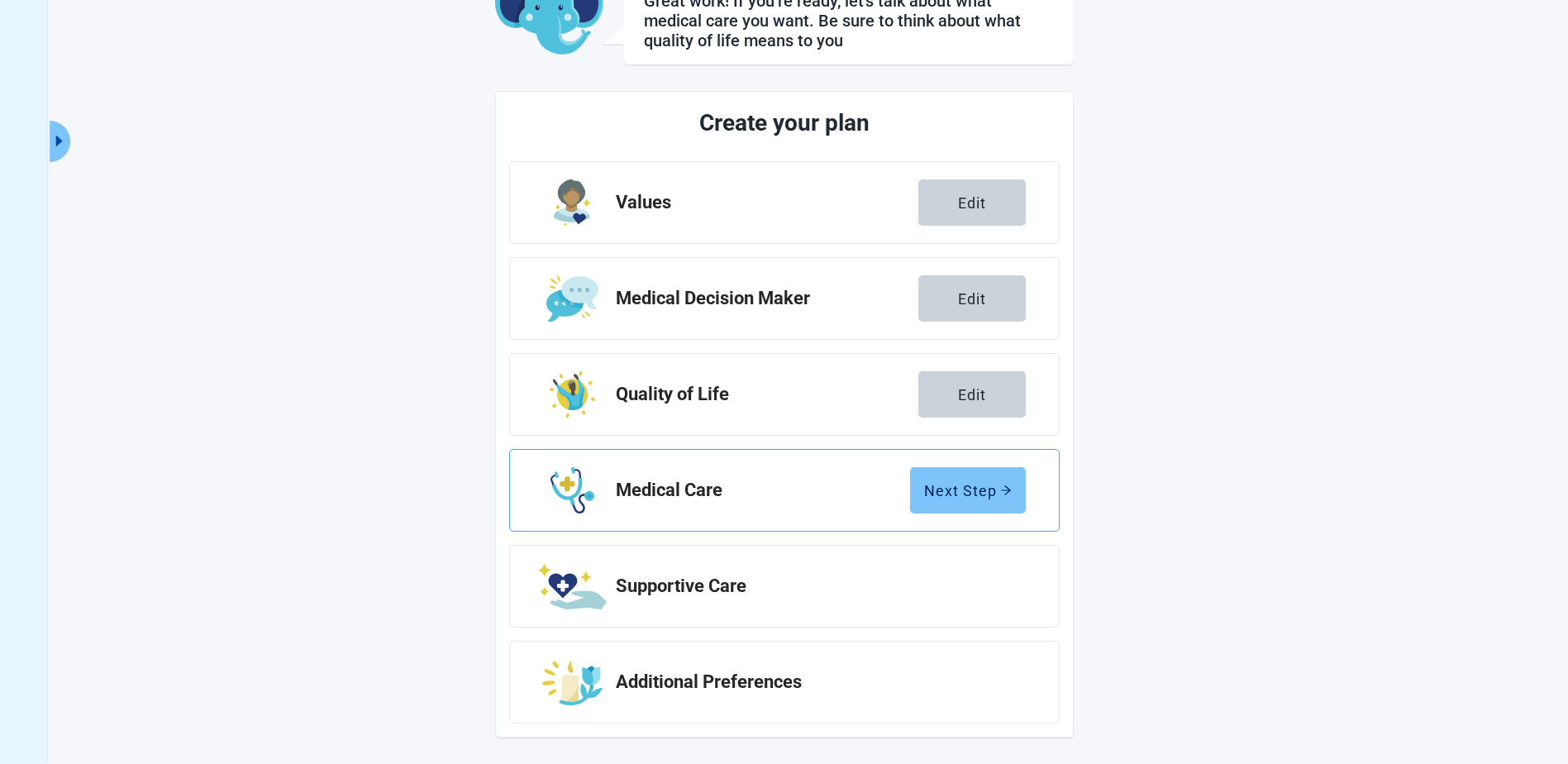
click at [986, 497] on div "Next Step" at bounding box center [968, 489] width 87 height 16
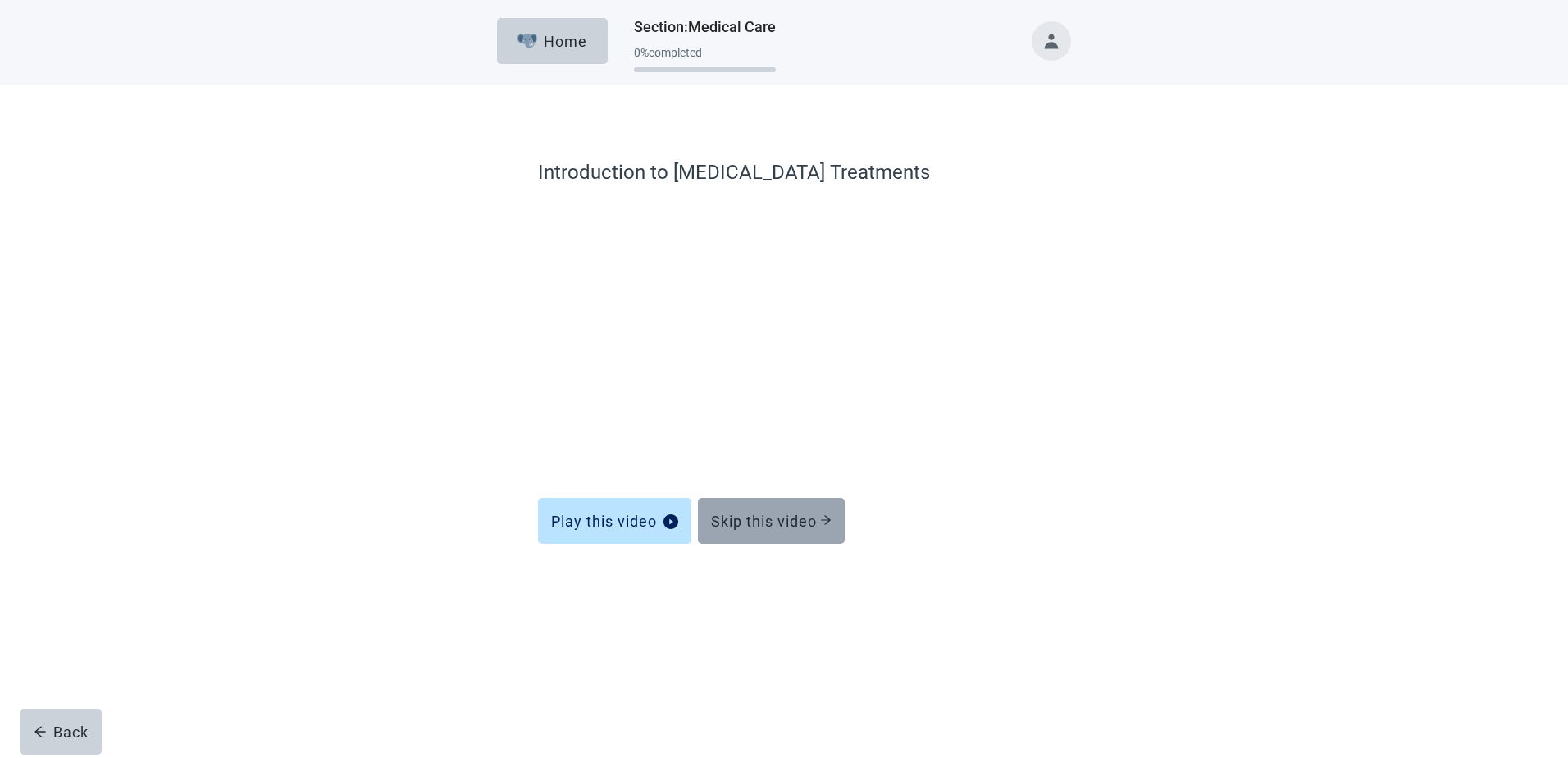
click at [819, 525] on div "Skip this video" at bounding box center [771, 520] width 120 height 16
click at [776, 519] on div "Skip this video" at bounding box center [771, 520] width 120 height 16
click at [784, 513] on div "Skip this video" at bounding box center [771, 520] width 120 height 16
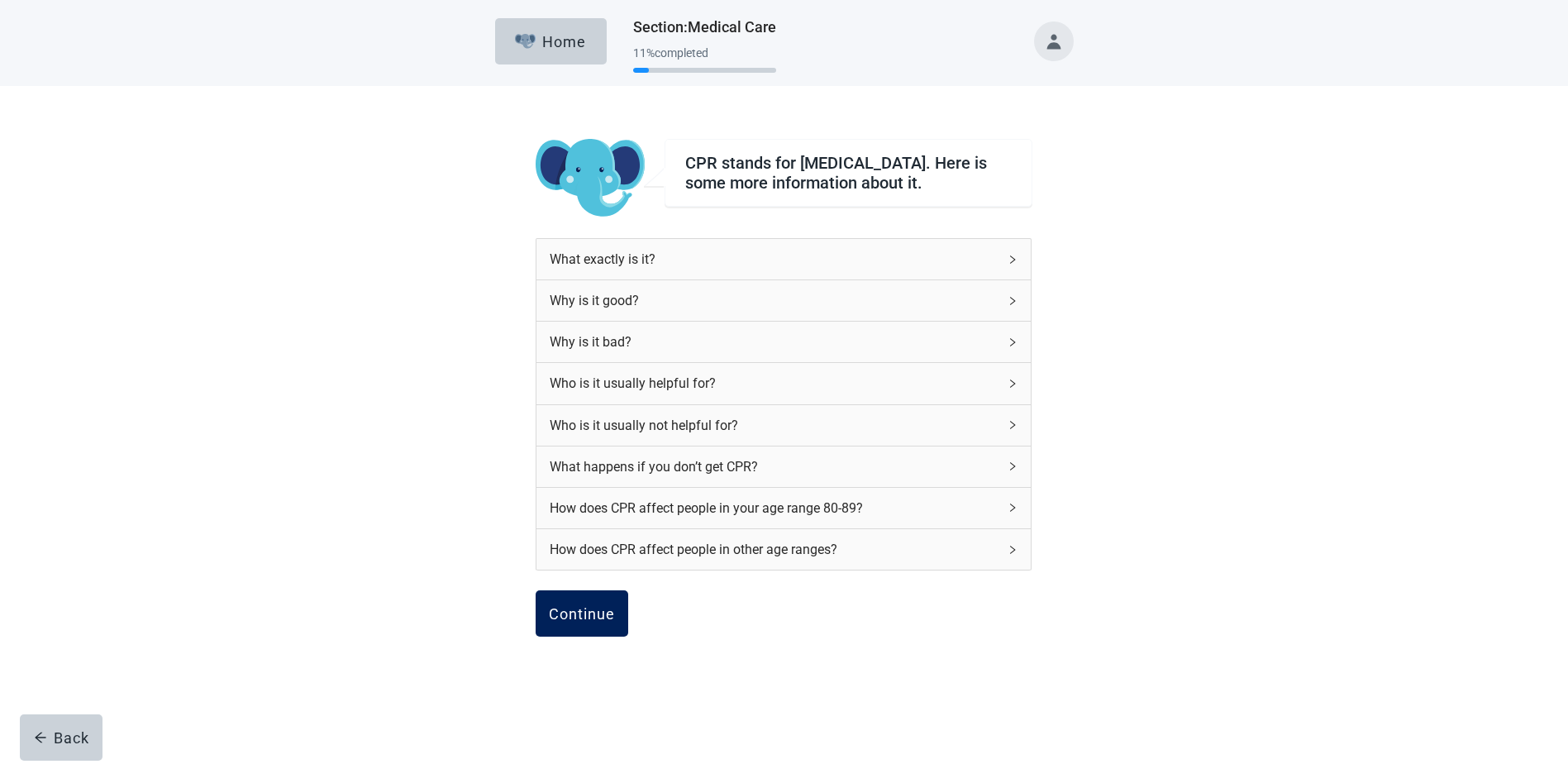
click at [596, 607] on button "Continue" at bounding box center [581, 612] width 93 height 46
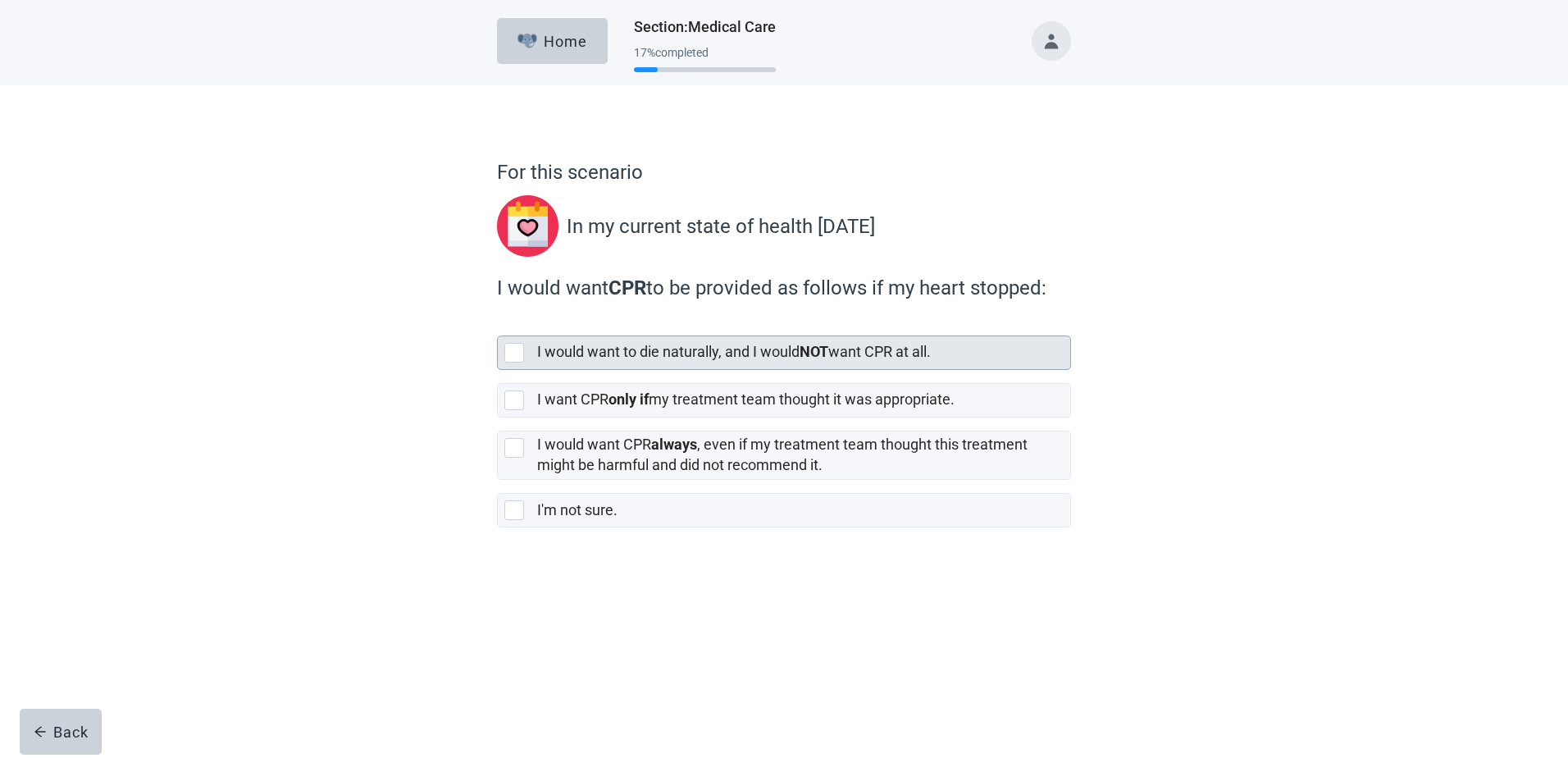
click at [510, 351] on div at bounding box center [514, 352] width 20 height 20
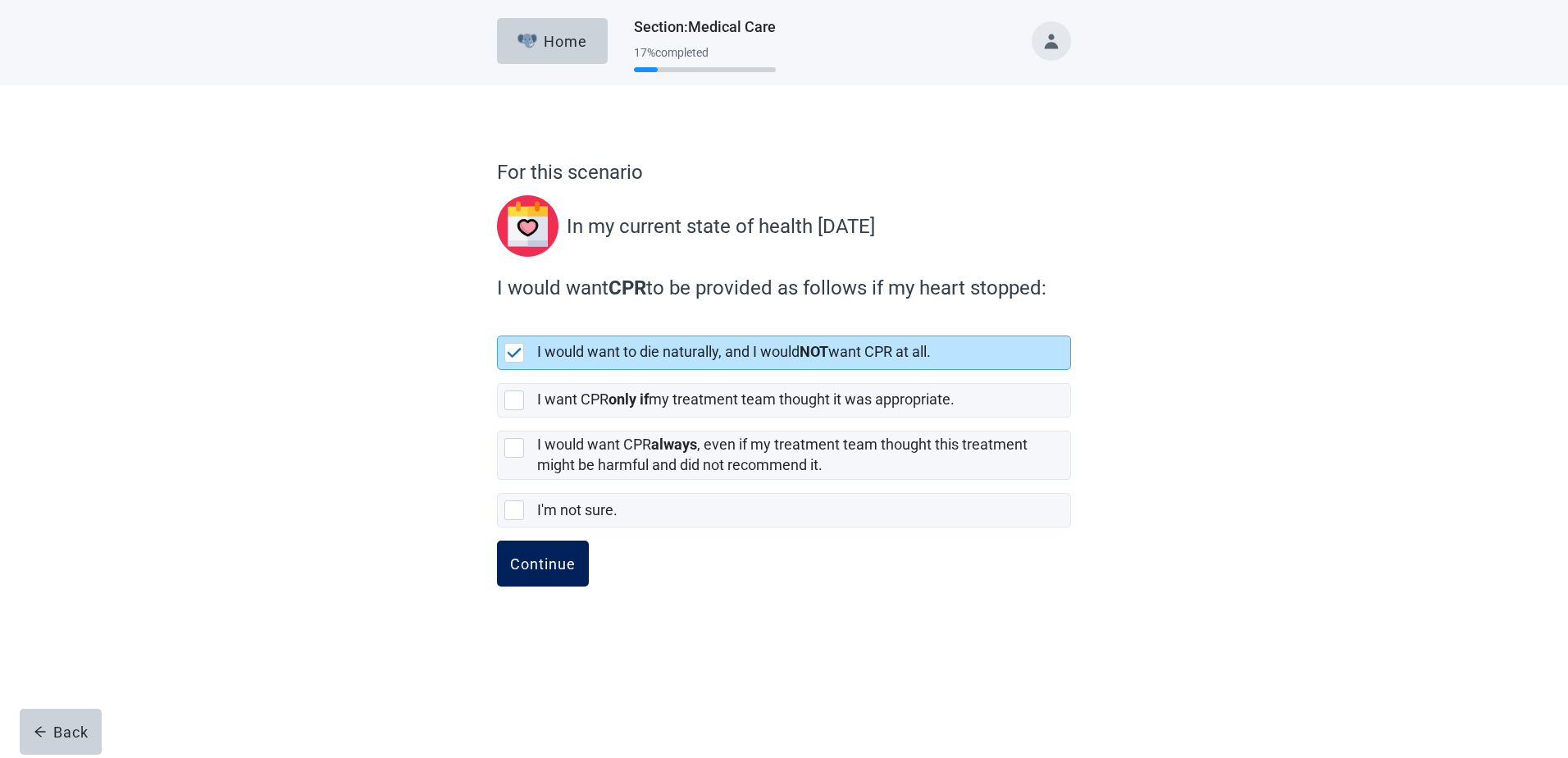
click at [552, 572] on div "Continue" at bounding box center [543, 563] width 65 height 16
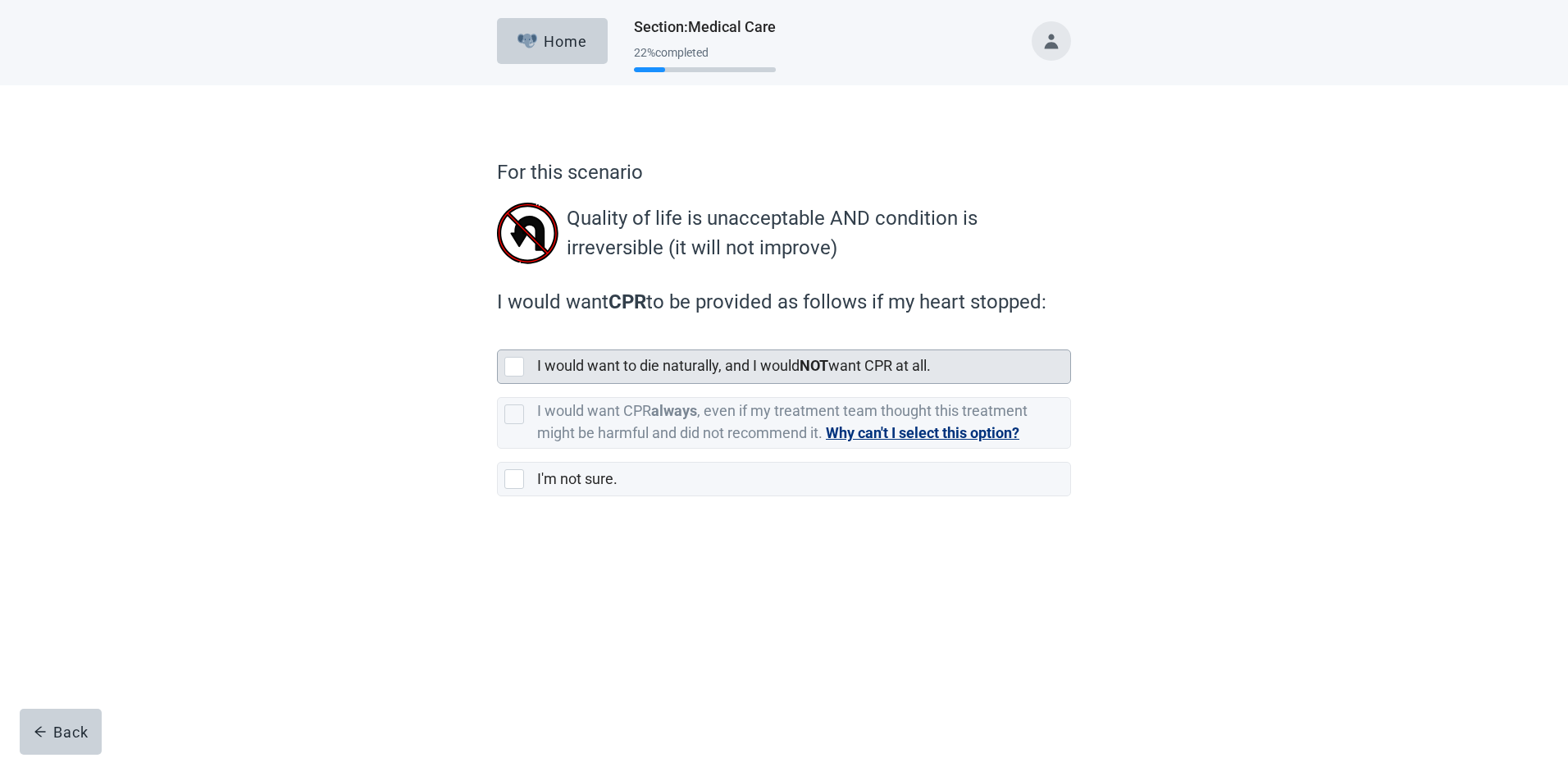
click at [516, 368] on div at bounding box center [514, 366] width 20 height 20
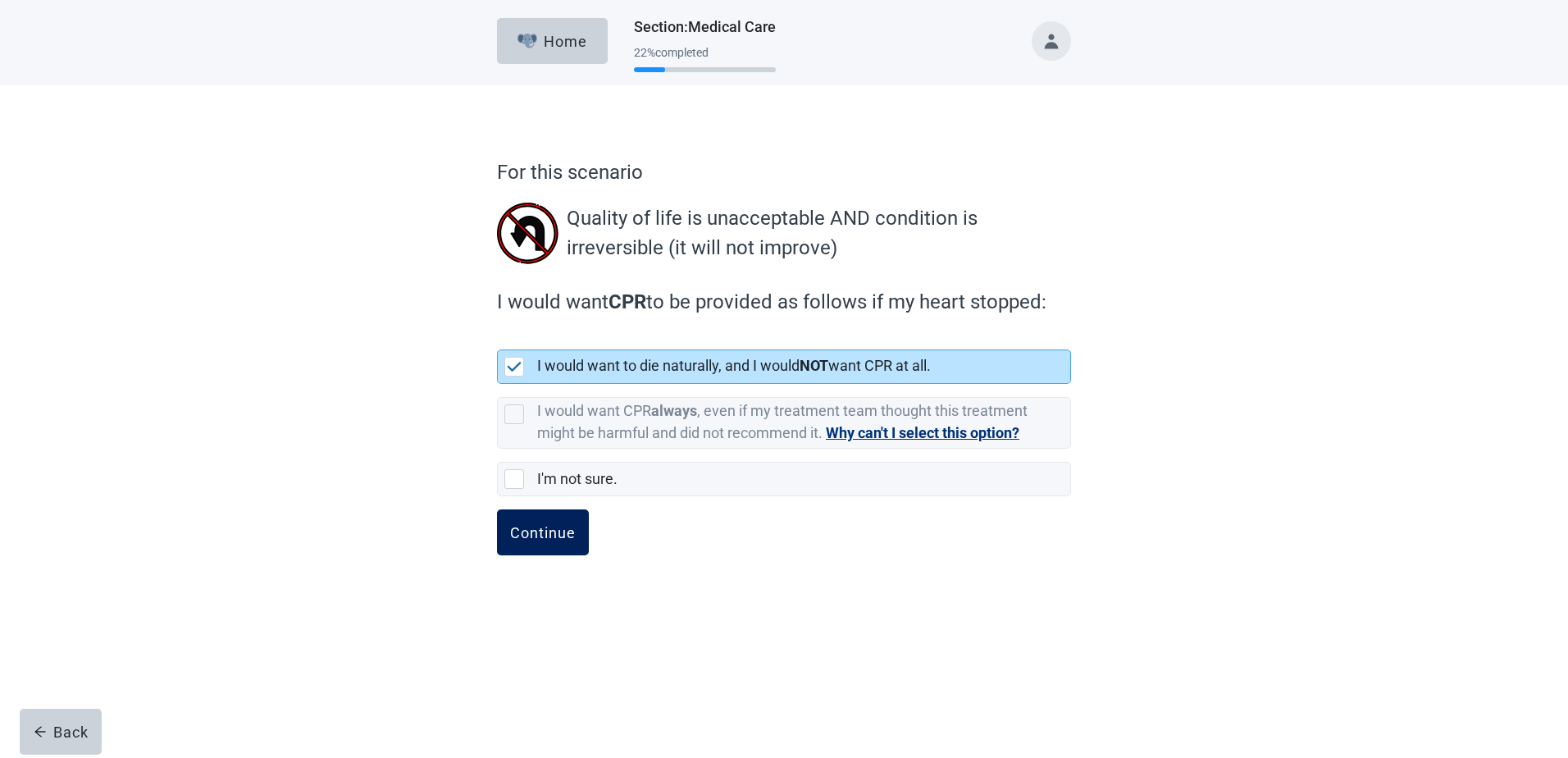
click at [533, 522] on button "Continue" at bounding box center [542, 532] width 92 height 46
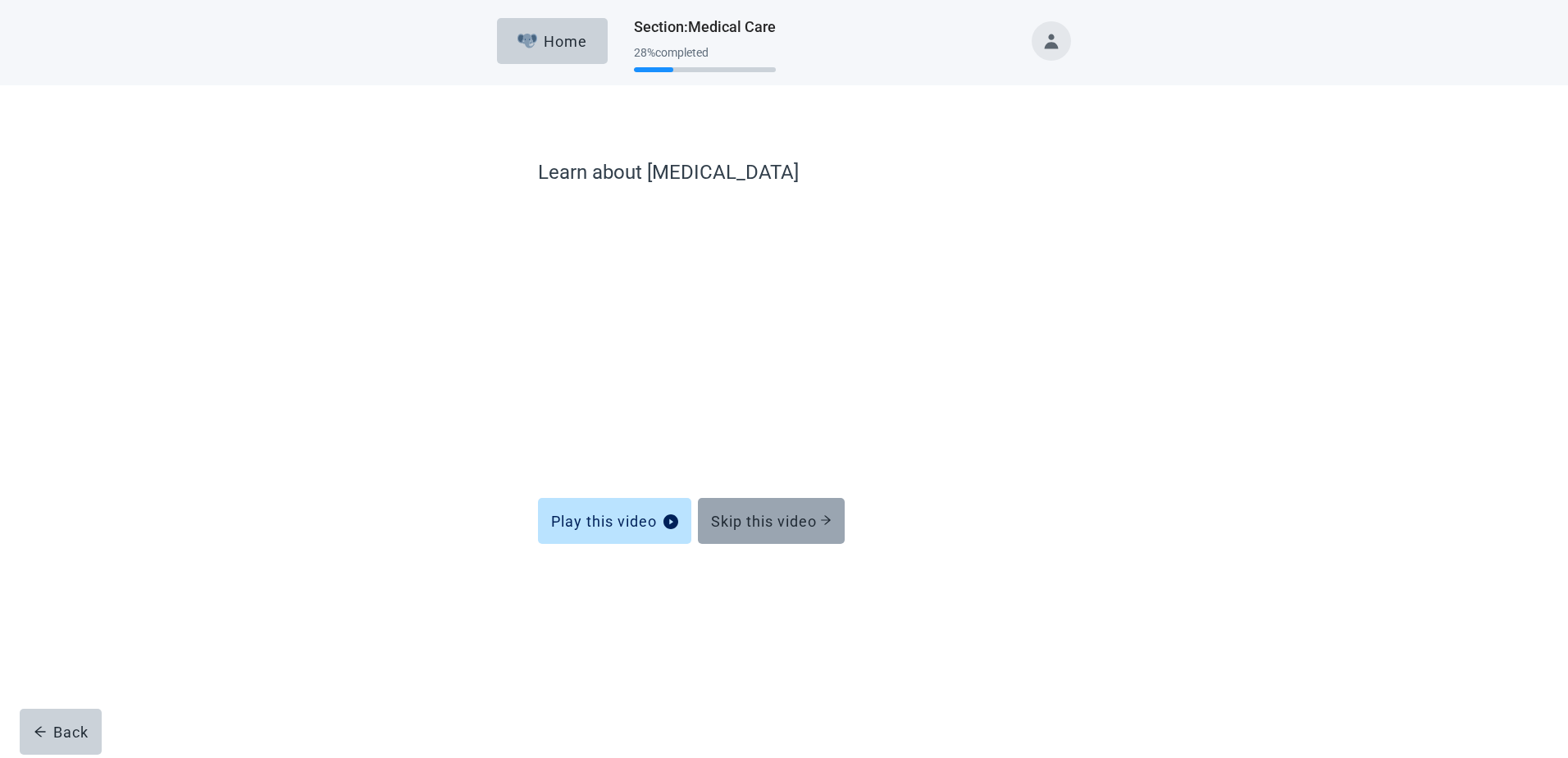
click at [758, 512] on div "Skip this video" at bounding box center [771, 520] width 120 height 16
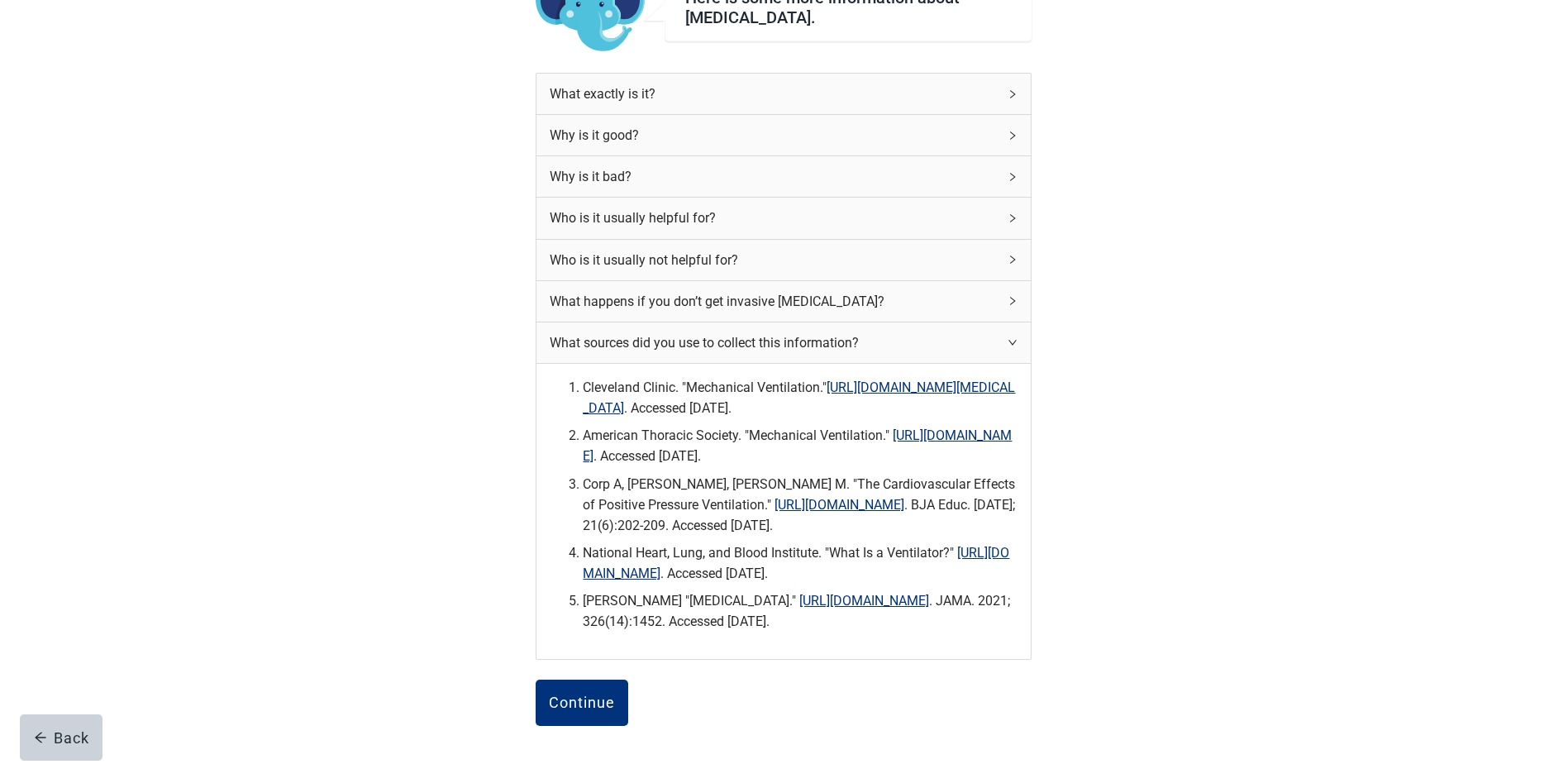
scroll to position [248, 0]
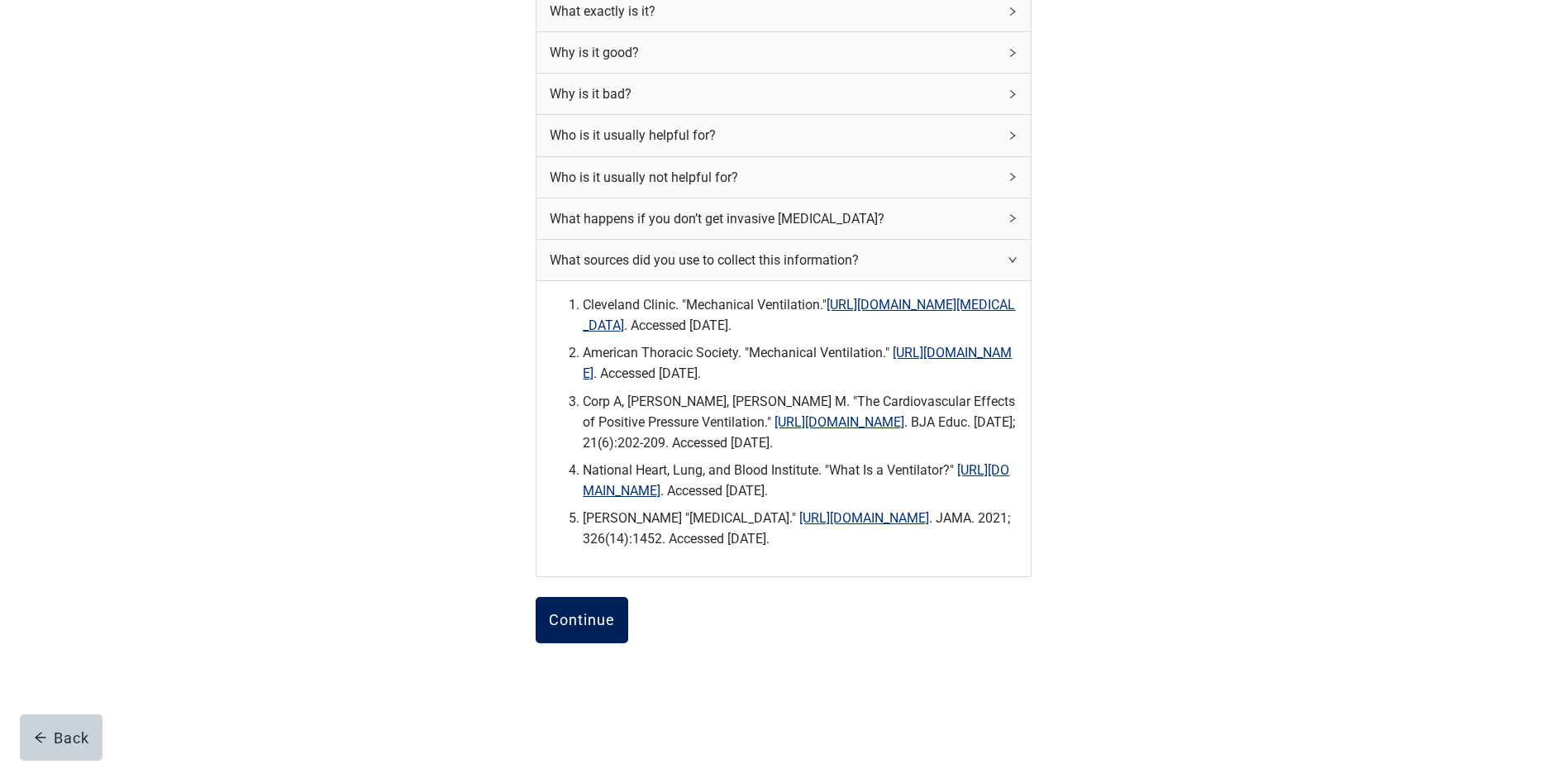
click at [586, 628] on div "Continue" at bounding box center [582, 619] width 66 height 16
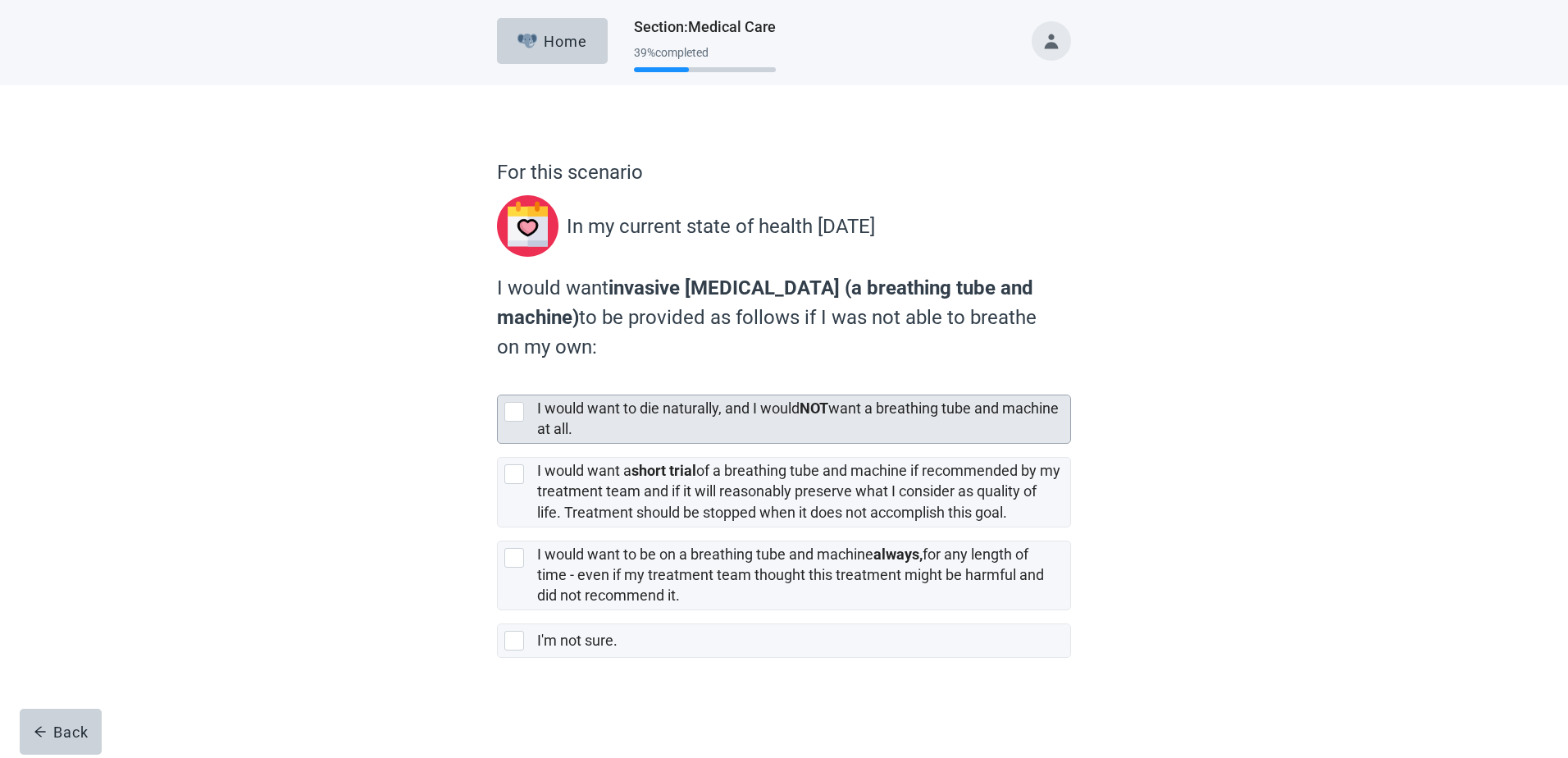
click at [513, 414] on div at bounding box center [514, 412] width 20 height 20
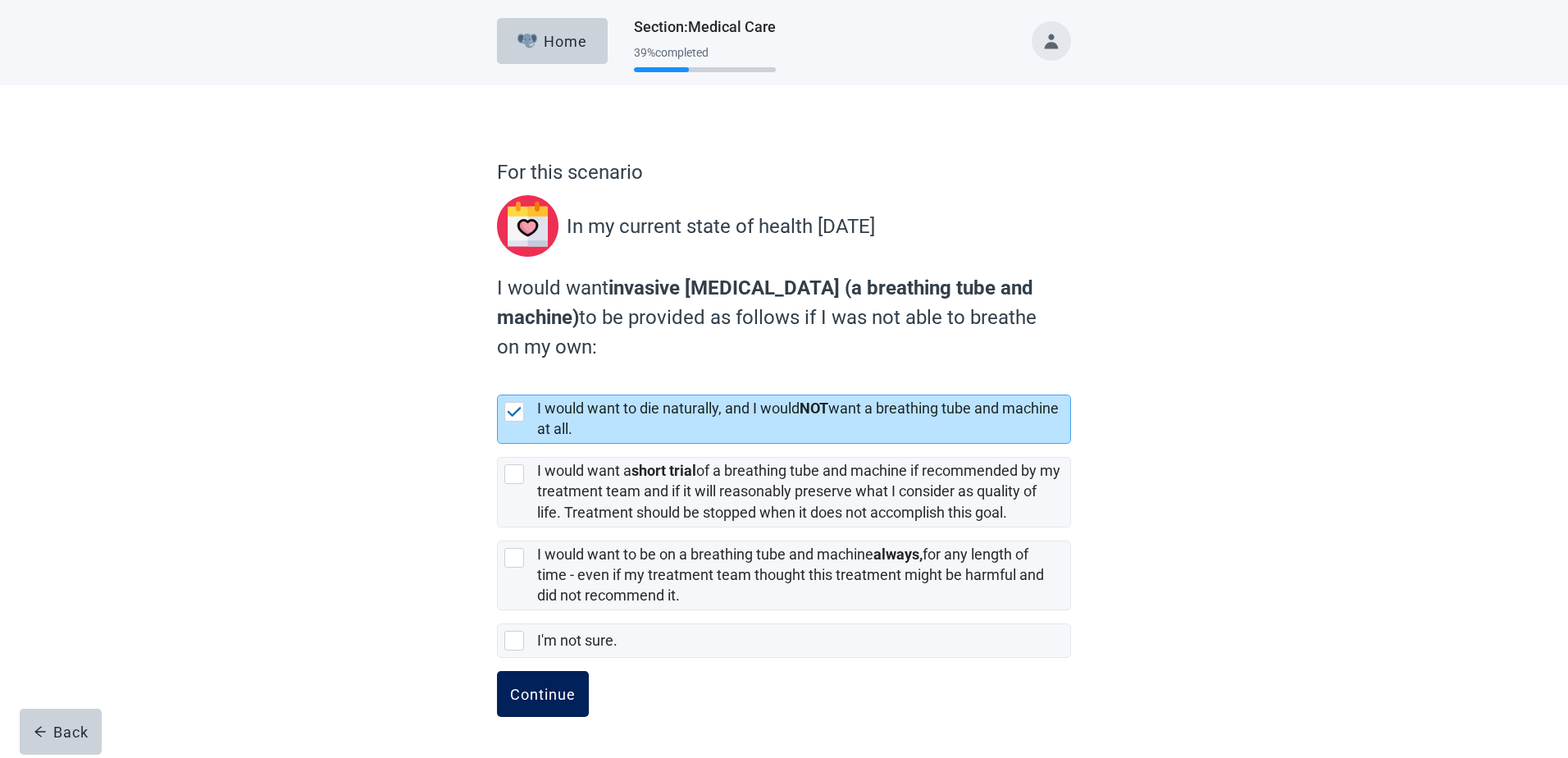
click at [541, 698] on div "Continue" at bounding box center [543, 694] width 65 height 16
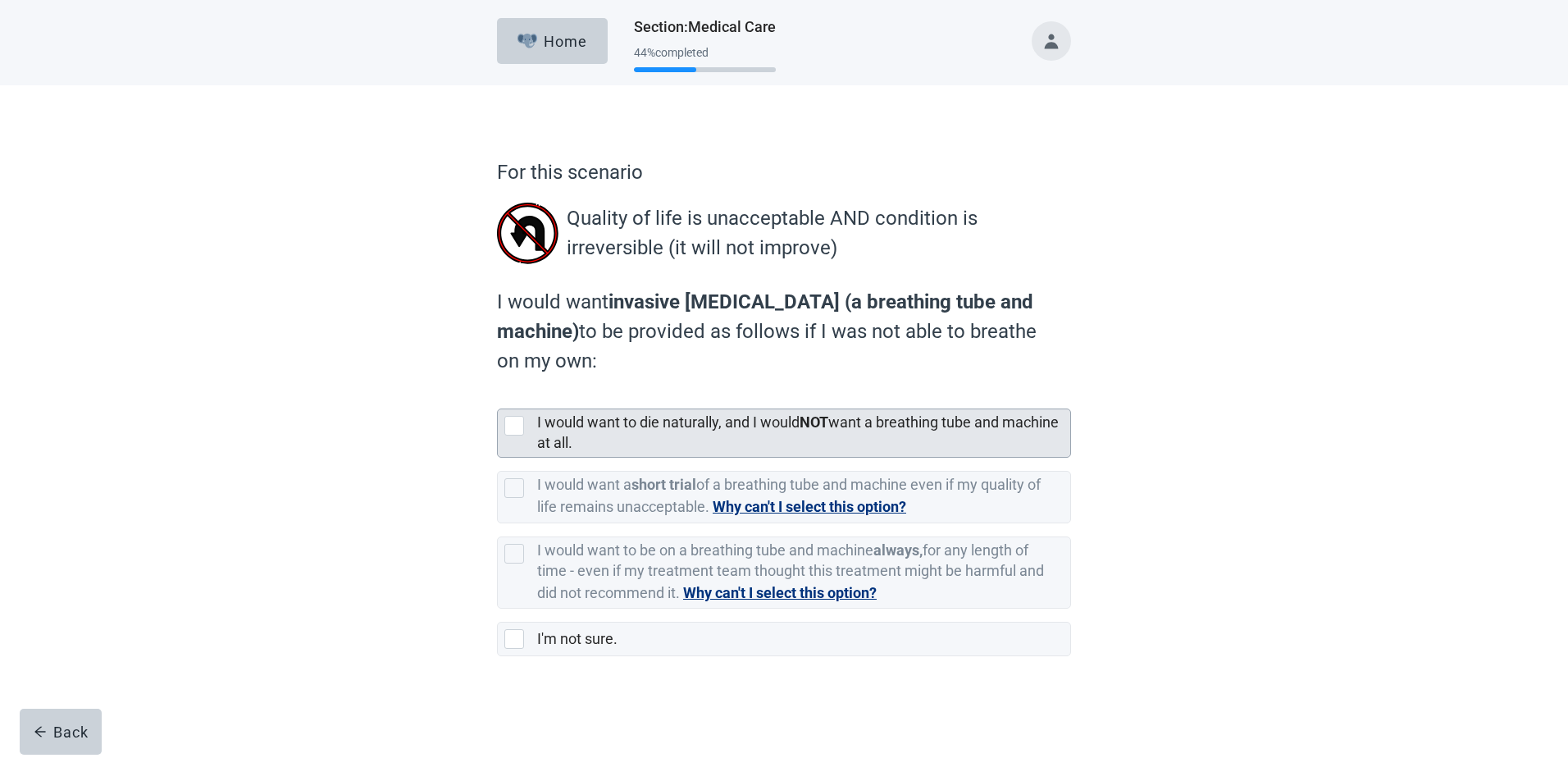
click at [527, 425] on div at bounding box center [517, 425] width 27 height 20
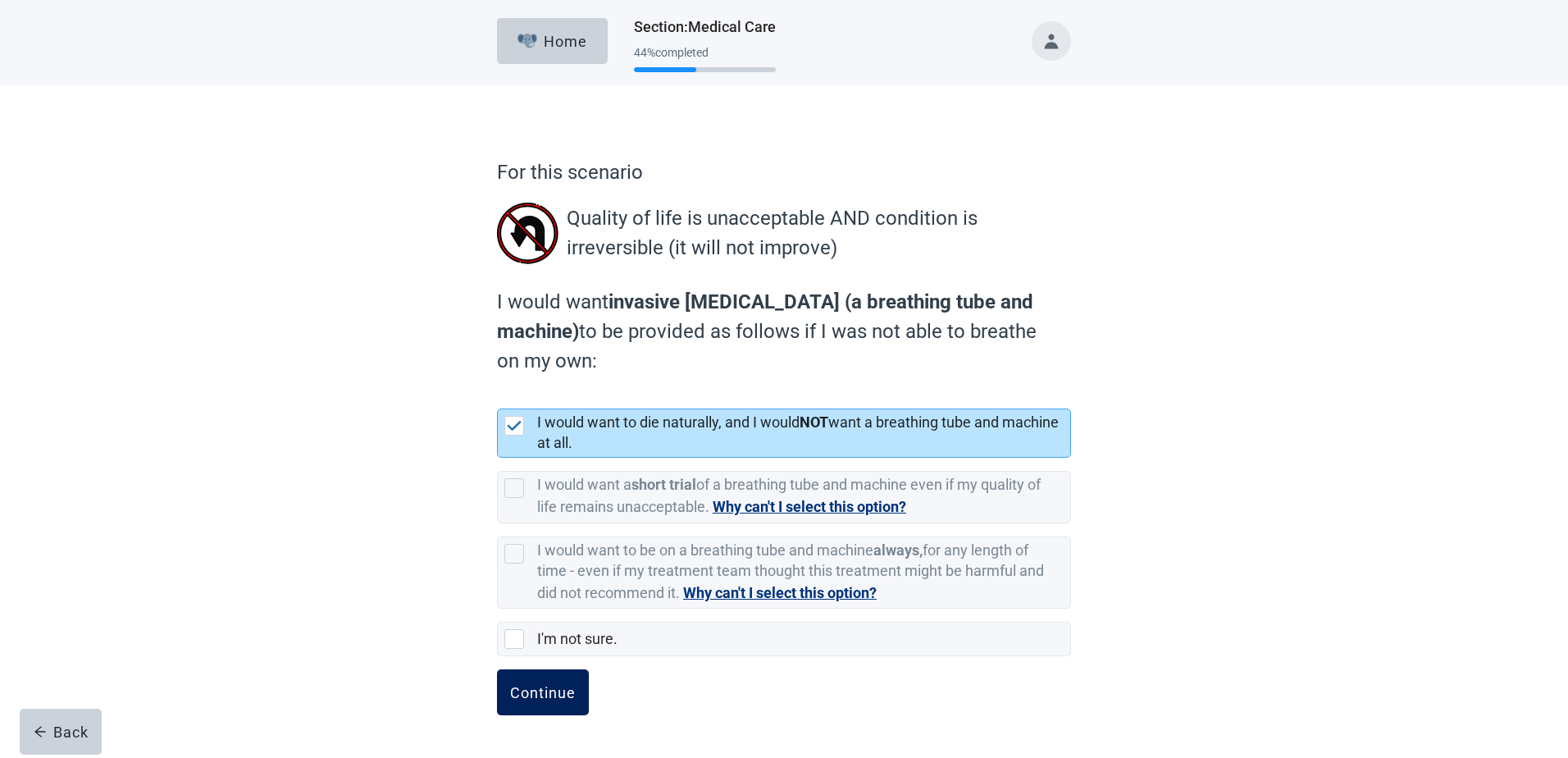
drag, startPoint x: 564, startPoint y: 694, endPoint x: 558, endPoint y: 676, distance: 19.0
click at [565, 694] on div "Continue" at bounding box center [543, 692] width 65 height 16
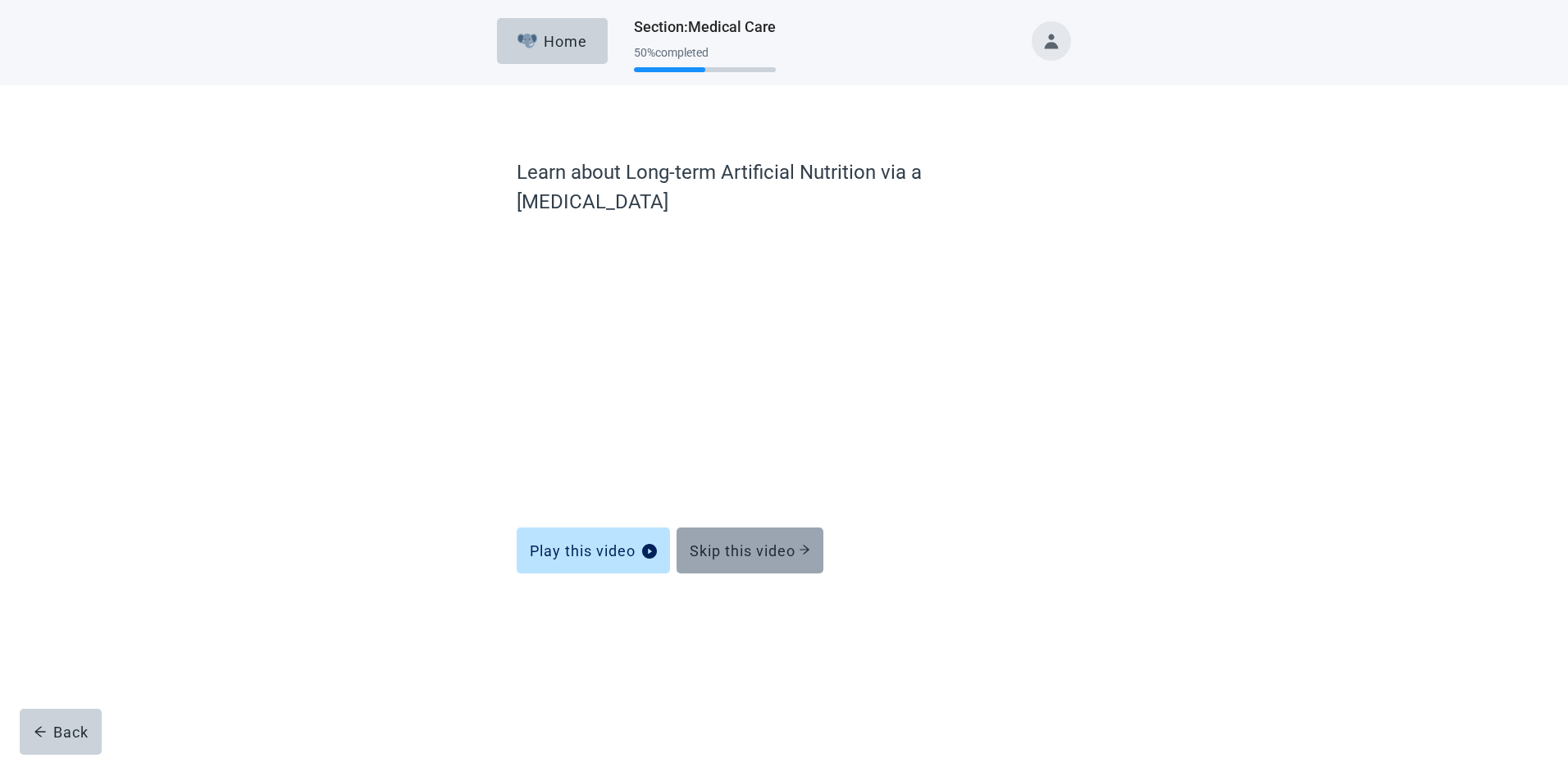
click at [749, 542] on div "Skip this video" at bounding box center [750, 550] width 120 height 16
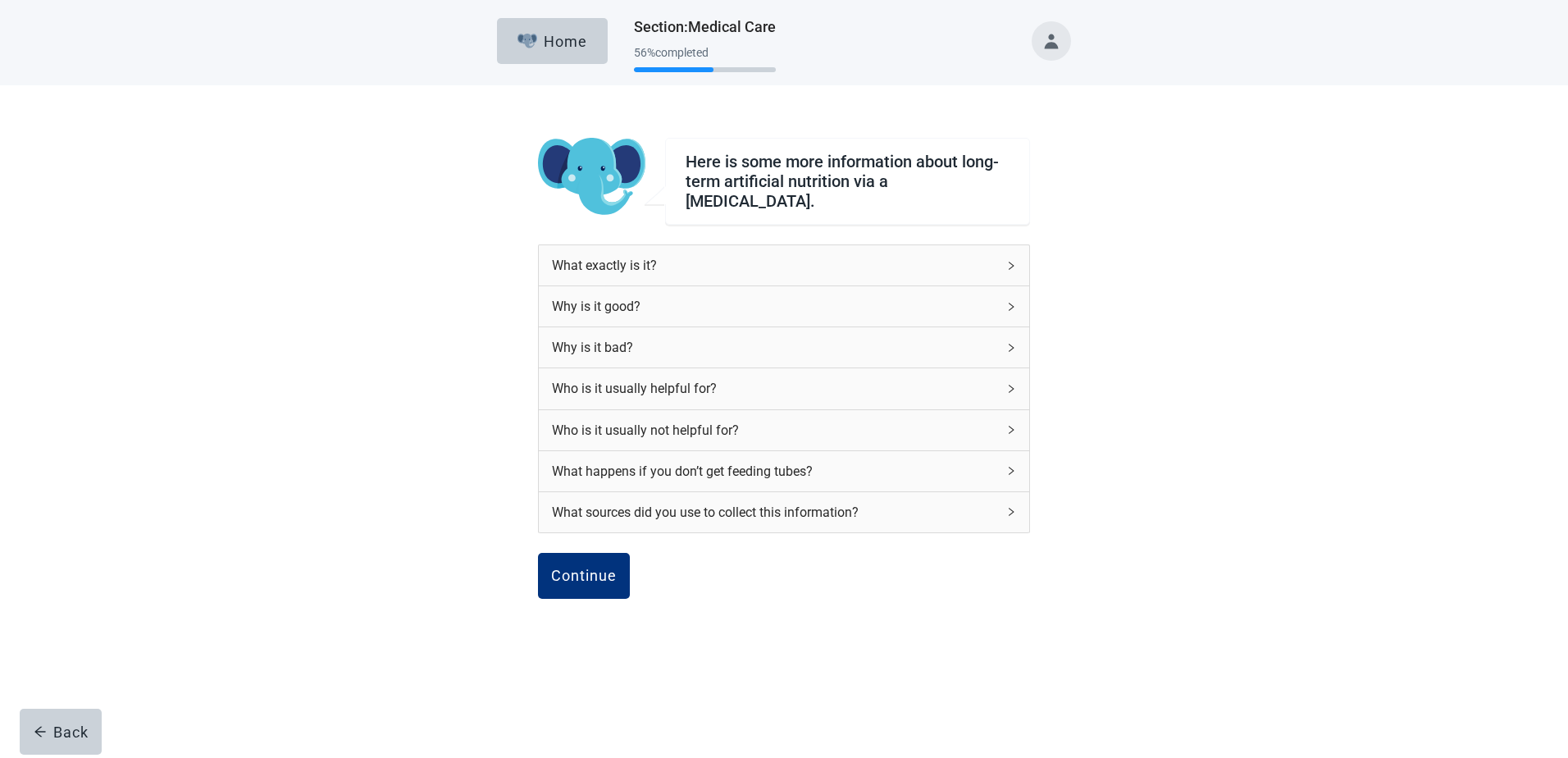
click at [607, 567] on div "Continue" at bounding box center [583, 575] width 65 height 16
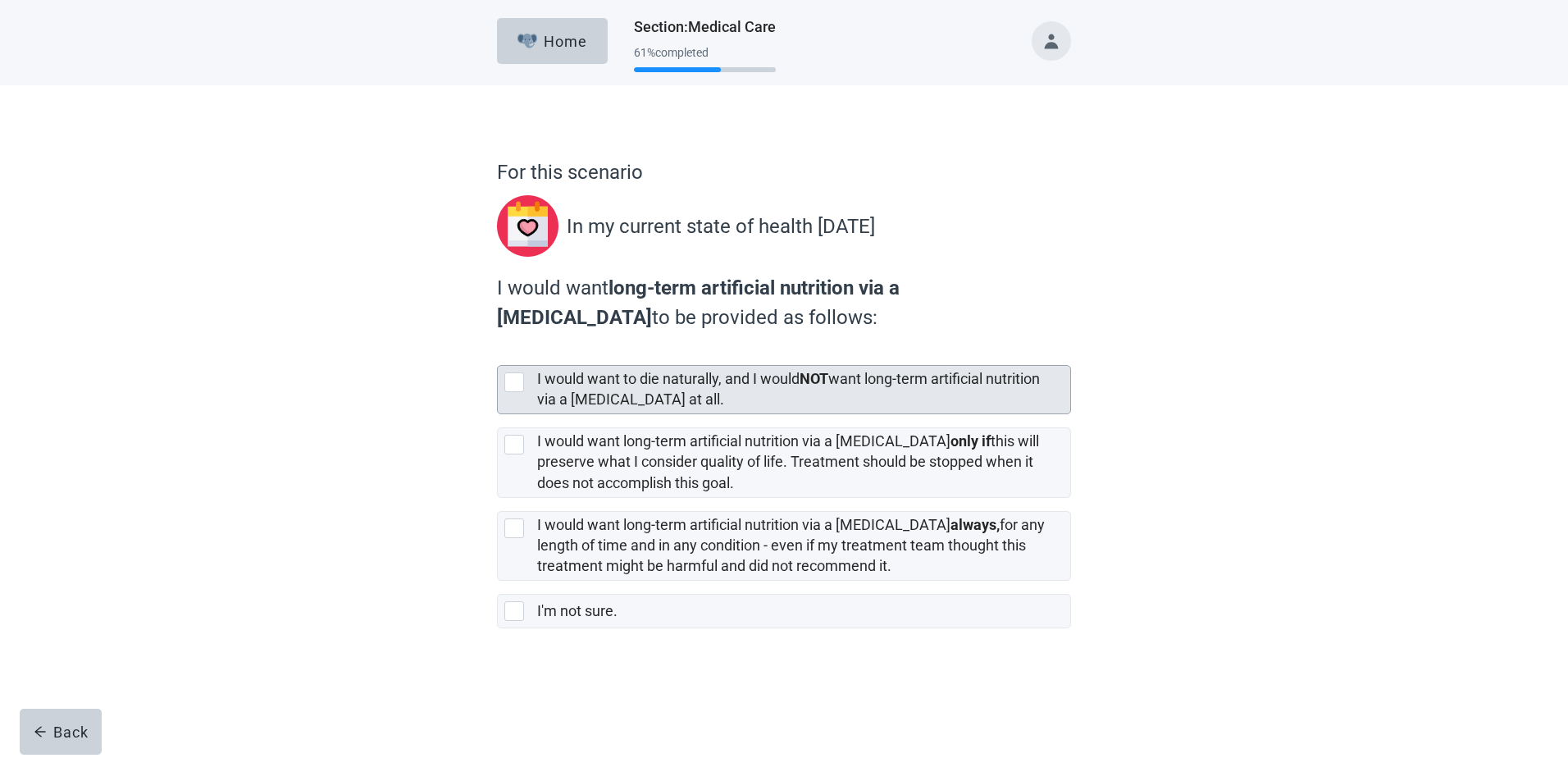
drag, startPoint x: 517, startPoint y: 382, endPoint x: 514, endPoint y: 367, distance: 15.3
click at [517, 381] on div at bounding box center [514, 382] width 20 height 20
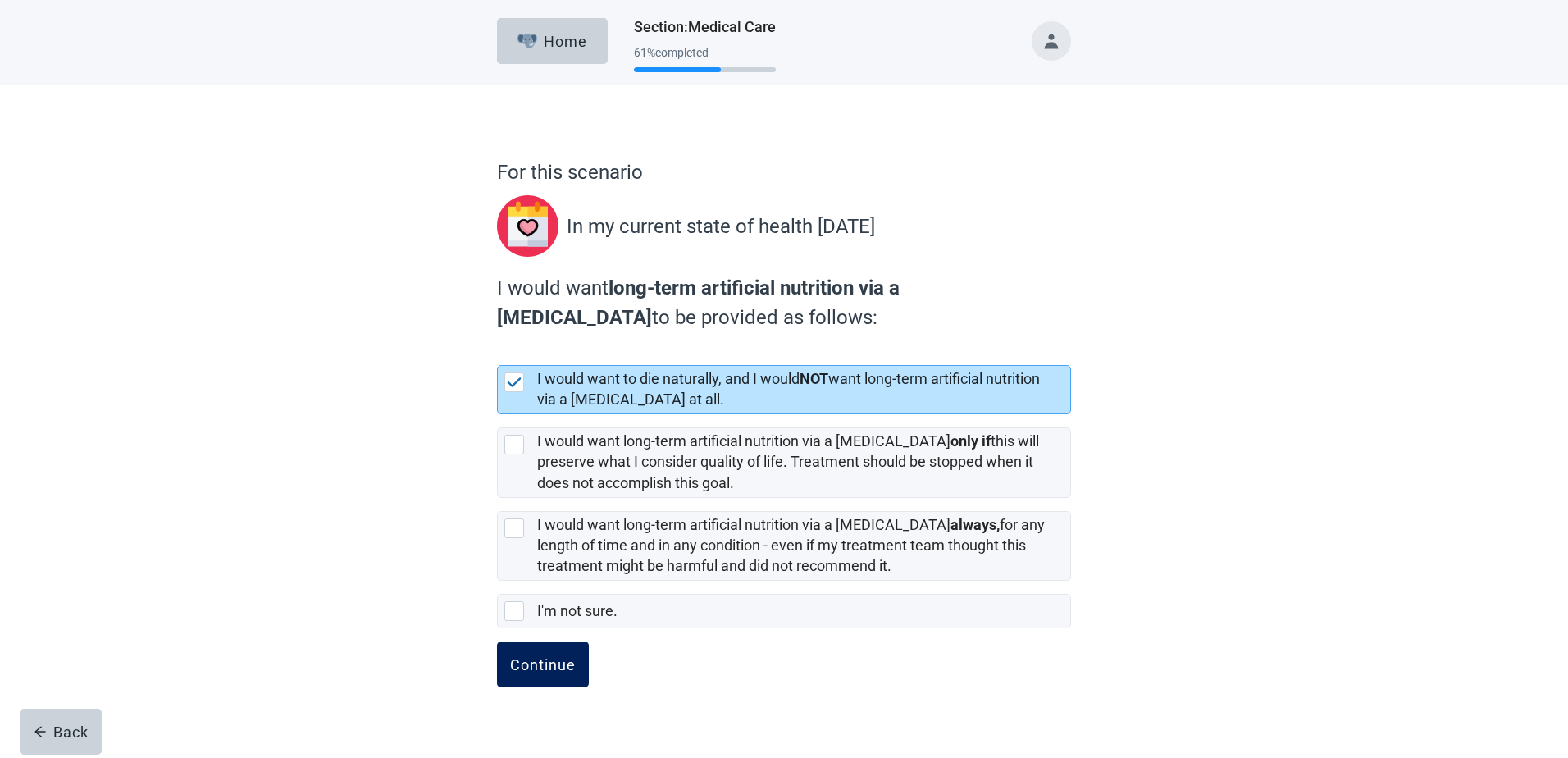
click at [533, 667] on div "Continue" at bounding box center [543, 663] width 65 height 16
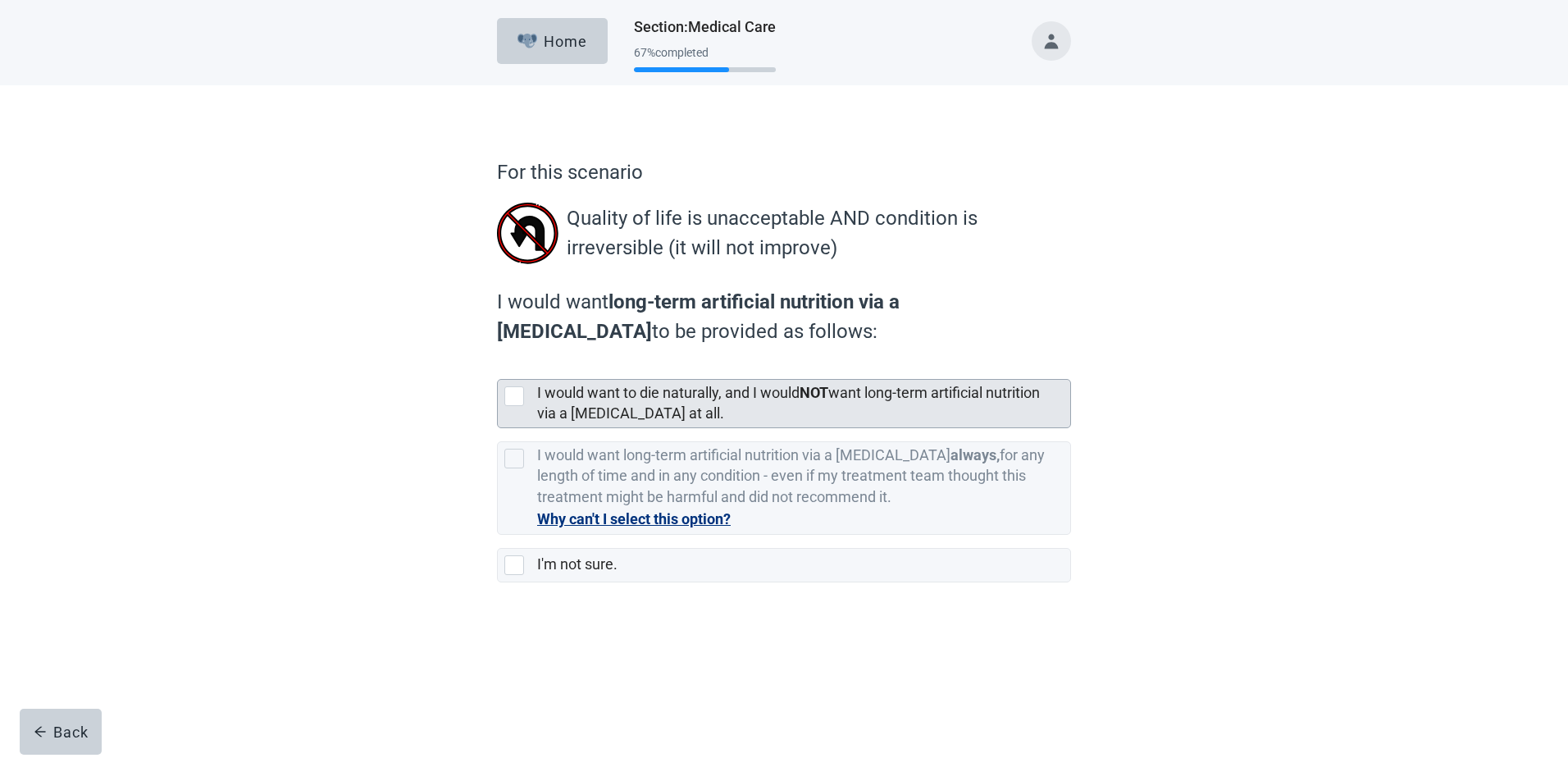
click at [516, 397] on div at bounding box center [514, 395] width 20 height 20
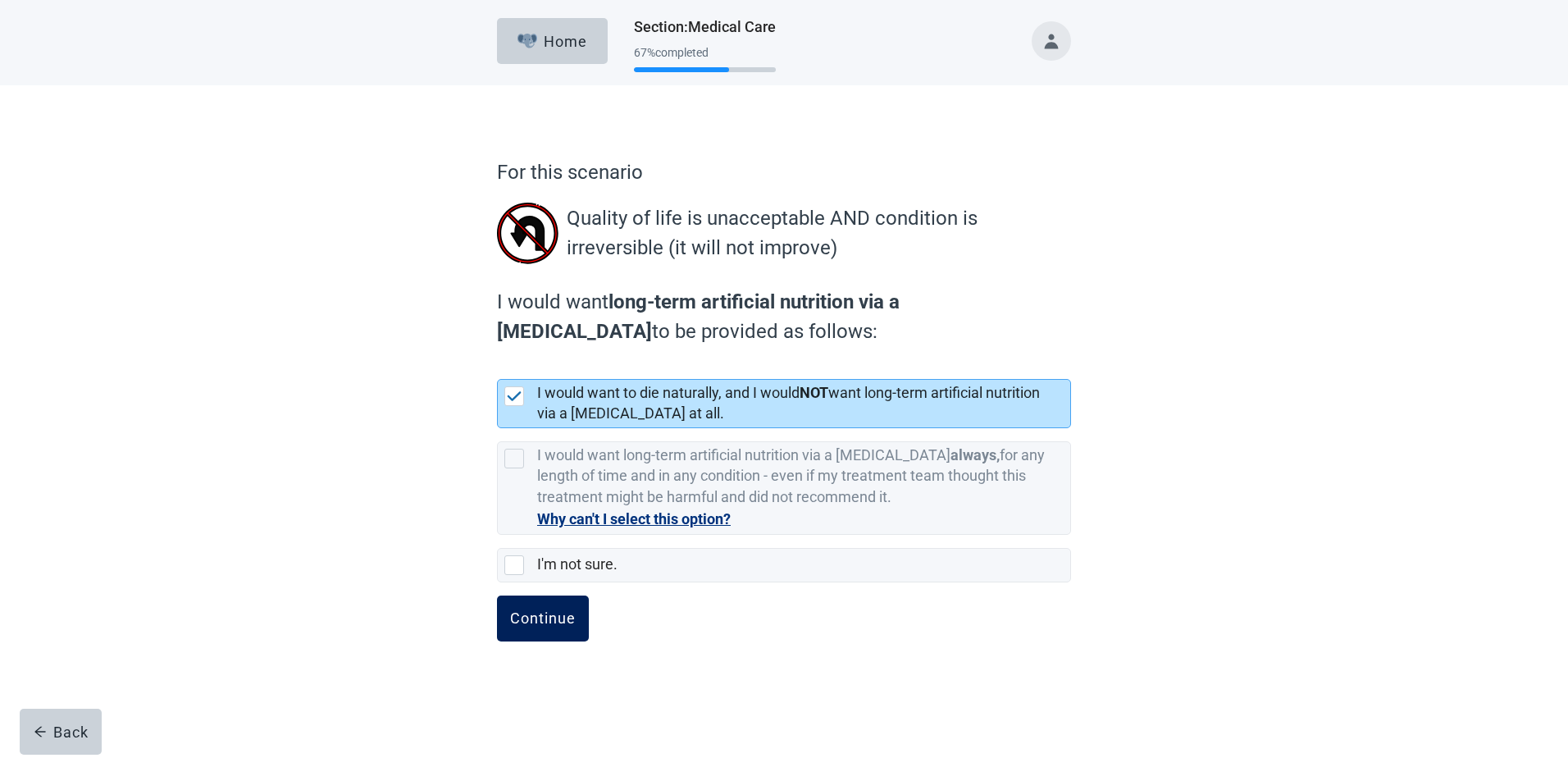
click at [547, 611] on div "Continue" at bounding box center [543, 618] width 65 height 16
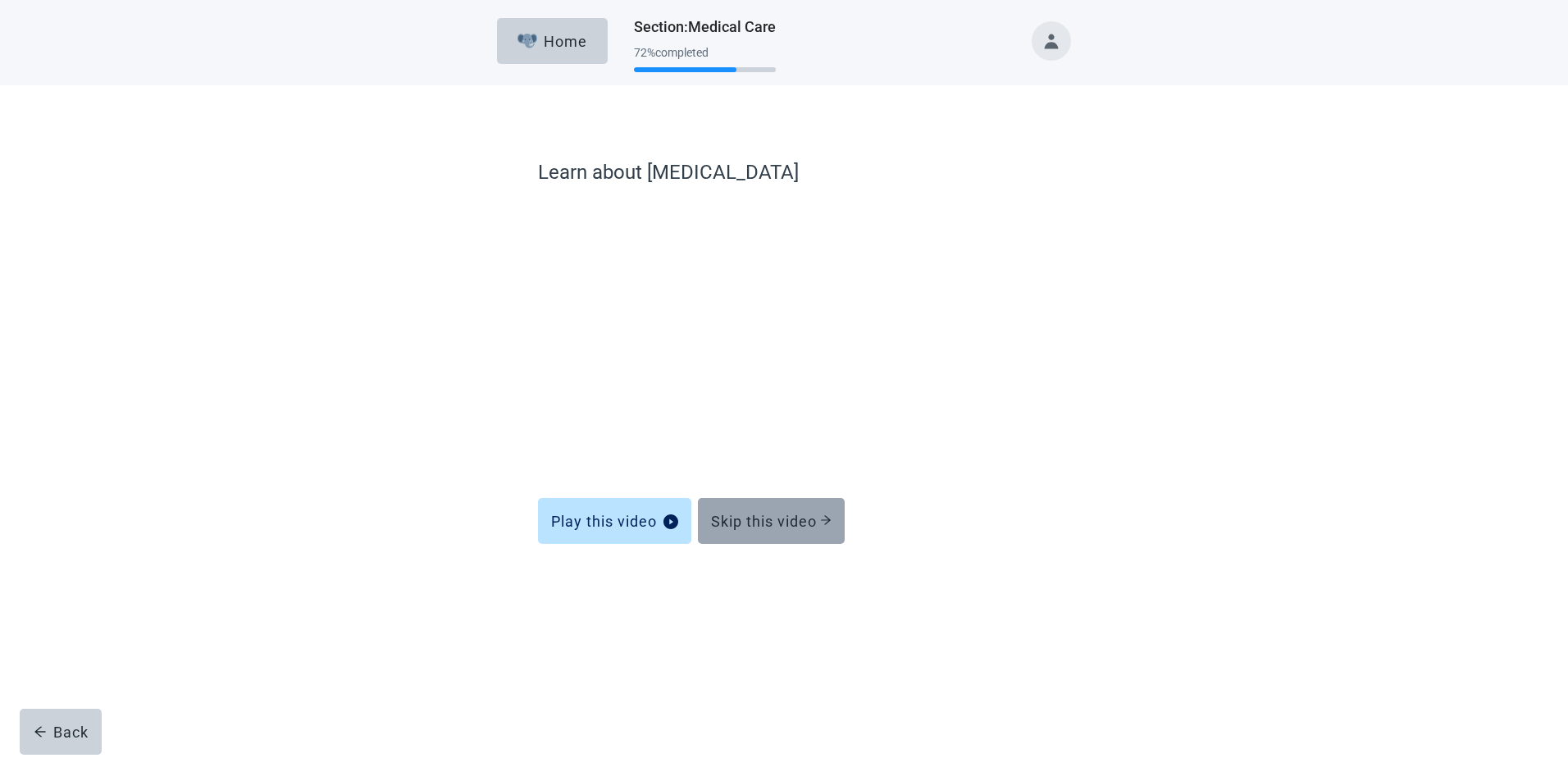
click at [759, 517] on div "Skip this video" at bounding box center [771, 520] width 120 height 16
click at [802, 514] on div "Skip this video" at bounding box center [771, 520] width 120 height 16
click at [794, 516] on div "Skip this video" at bounding box center [771, 520] width 120 height 16
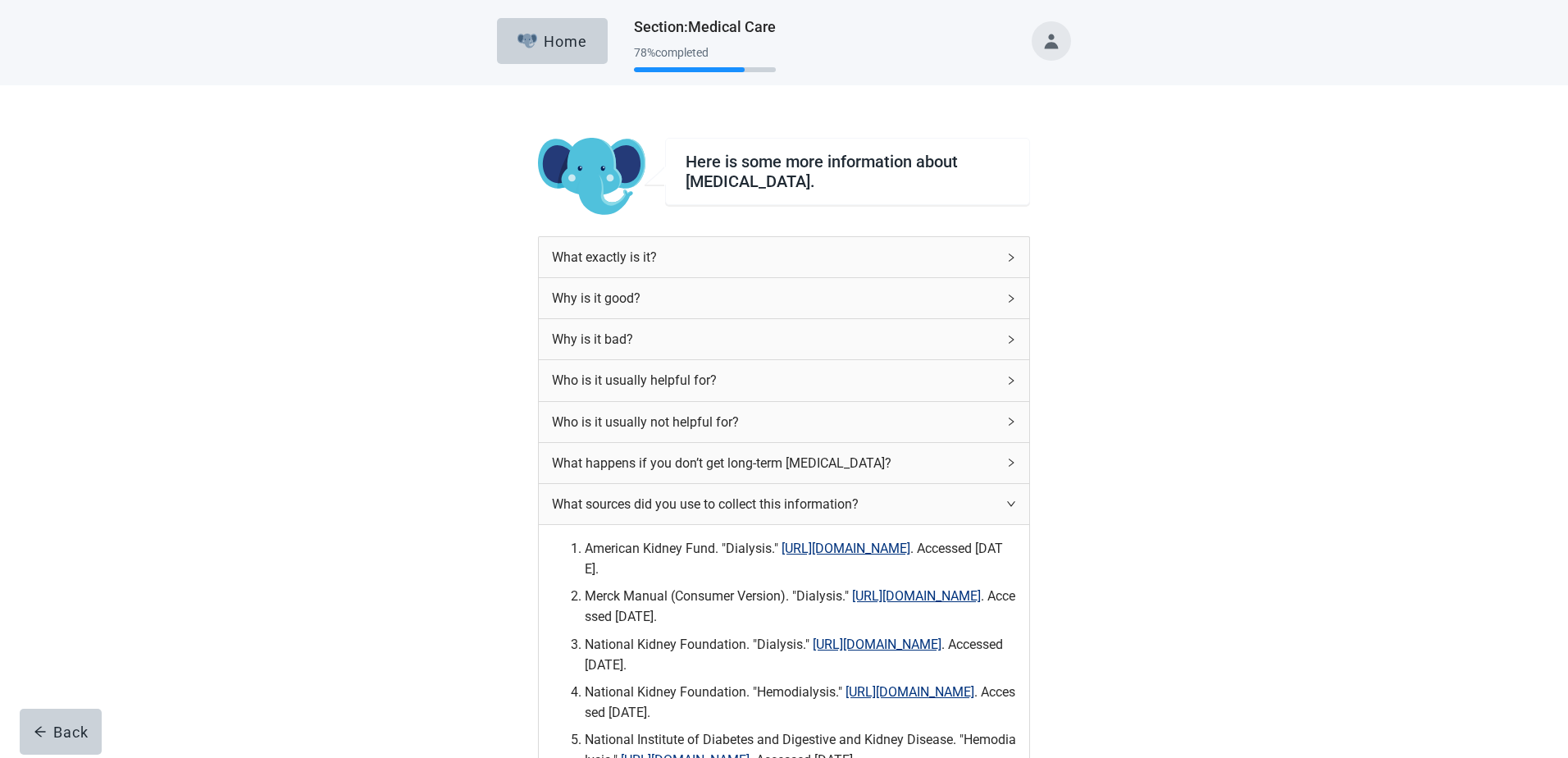
click at [781, 556] on link "[URL][DOMAIN_NAME]" at bounding box center [845, 548] width 129 height 15
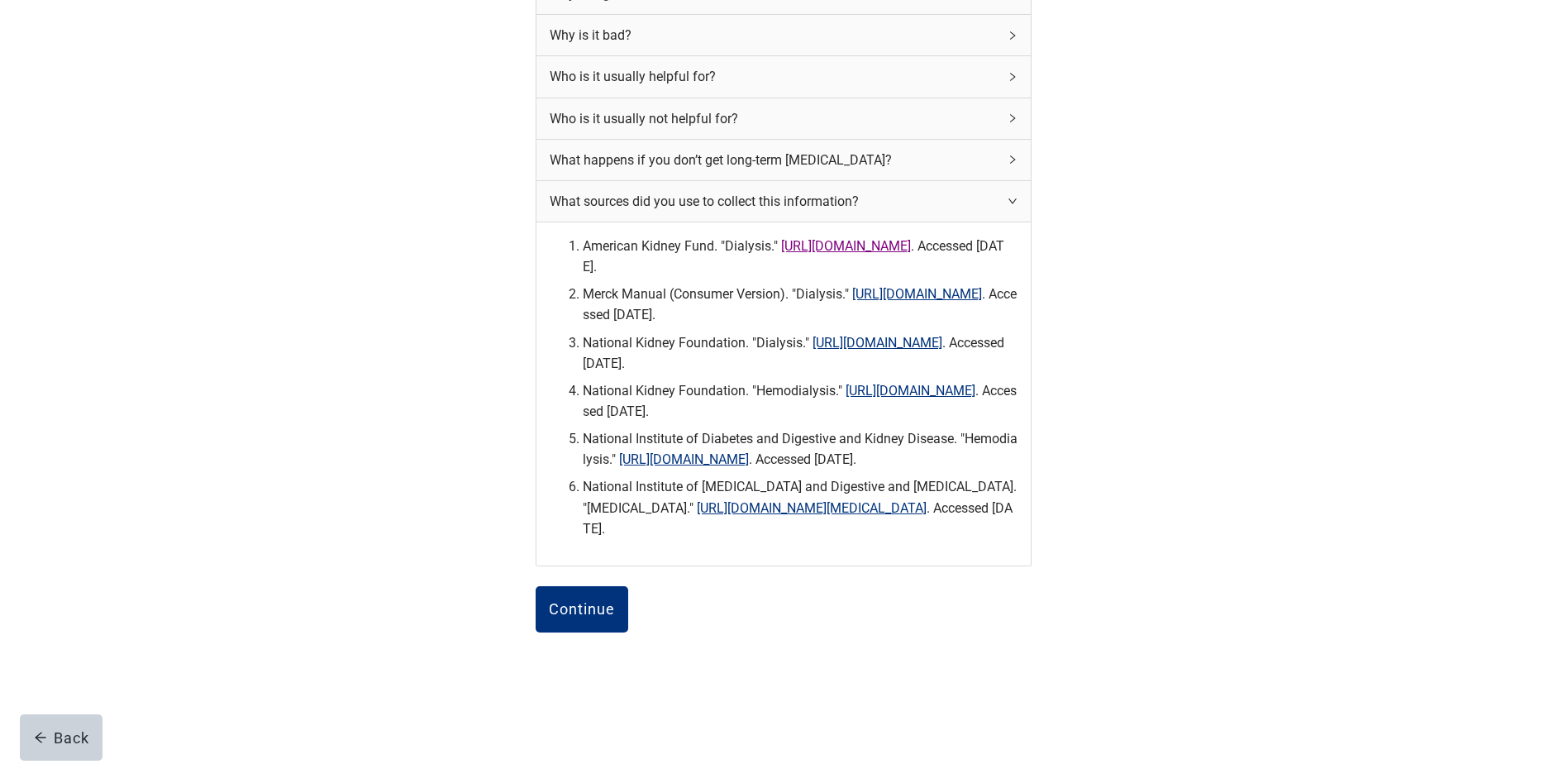
scroll to position [224, 0]
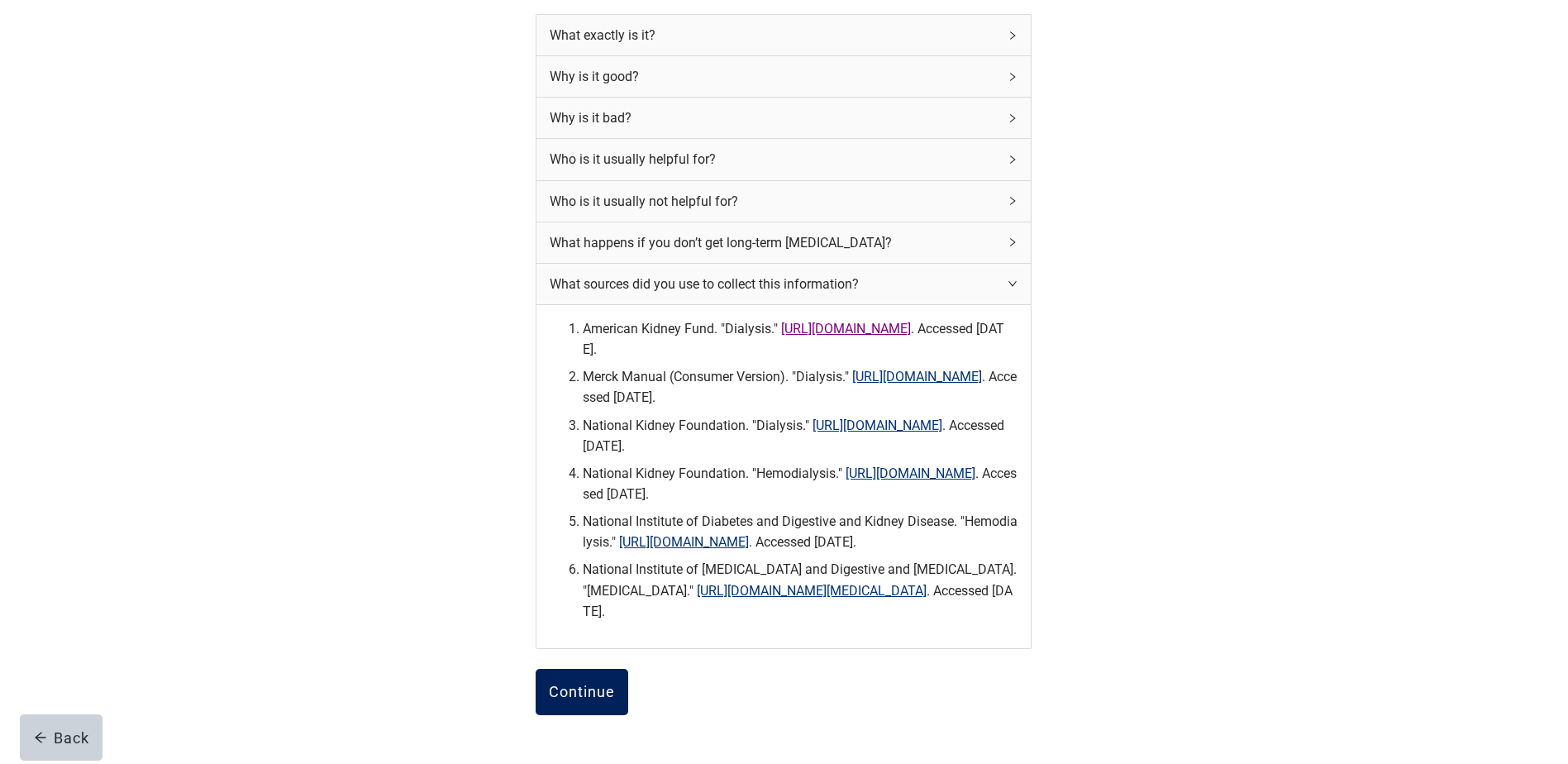
click at [584, 700] on div "Continue" at bounding box center [582, 691] width 66 height 16
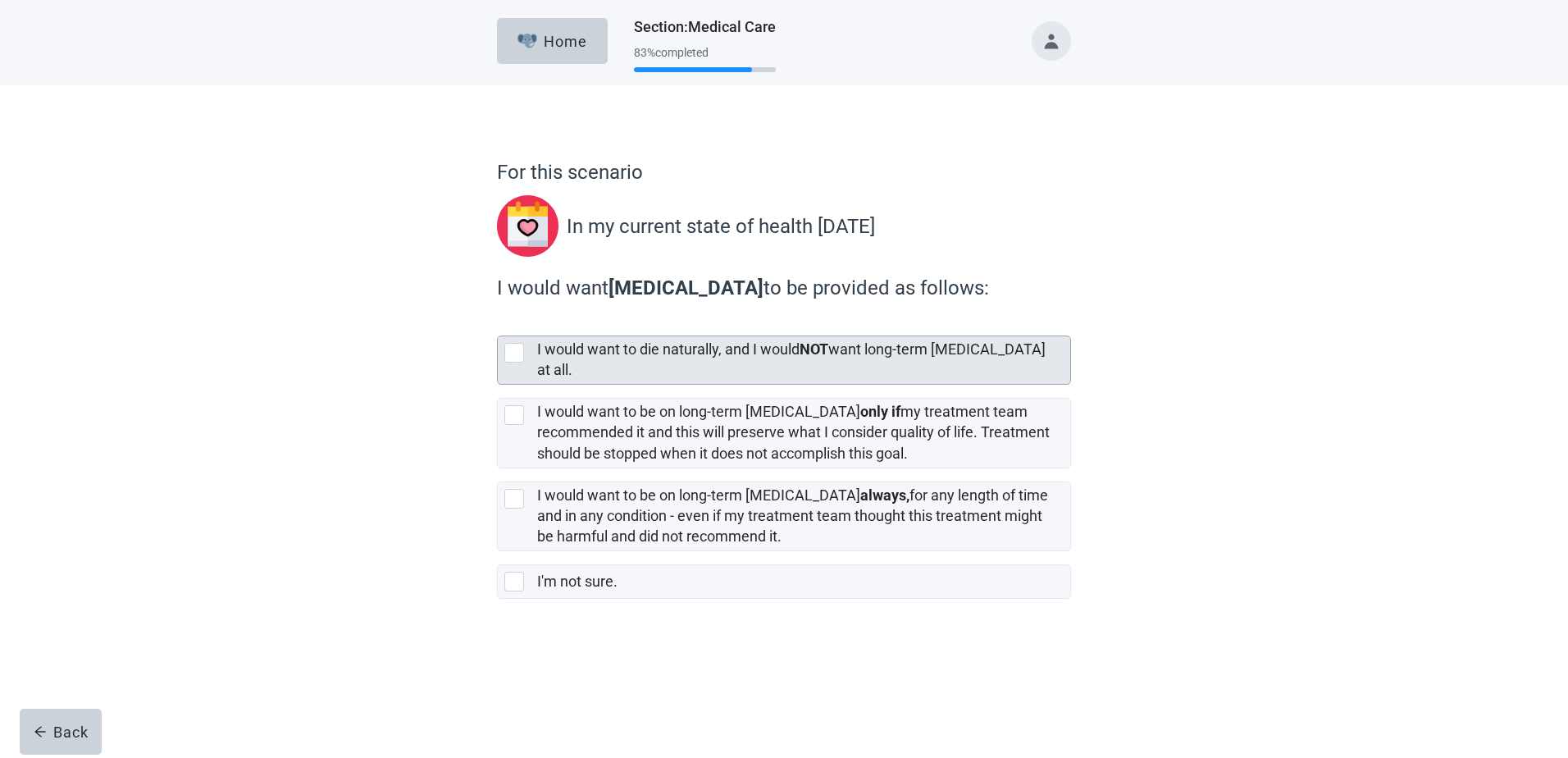
click at [516, 352] on div at bounding box center [514, 352] width 20 height 20
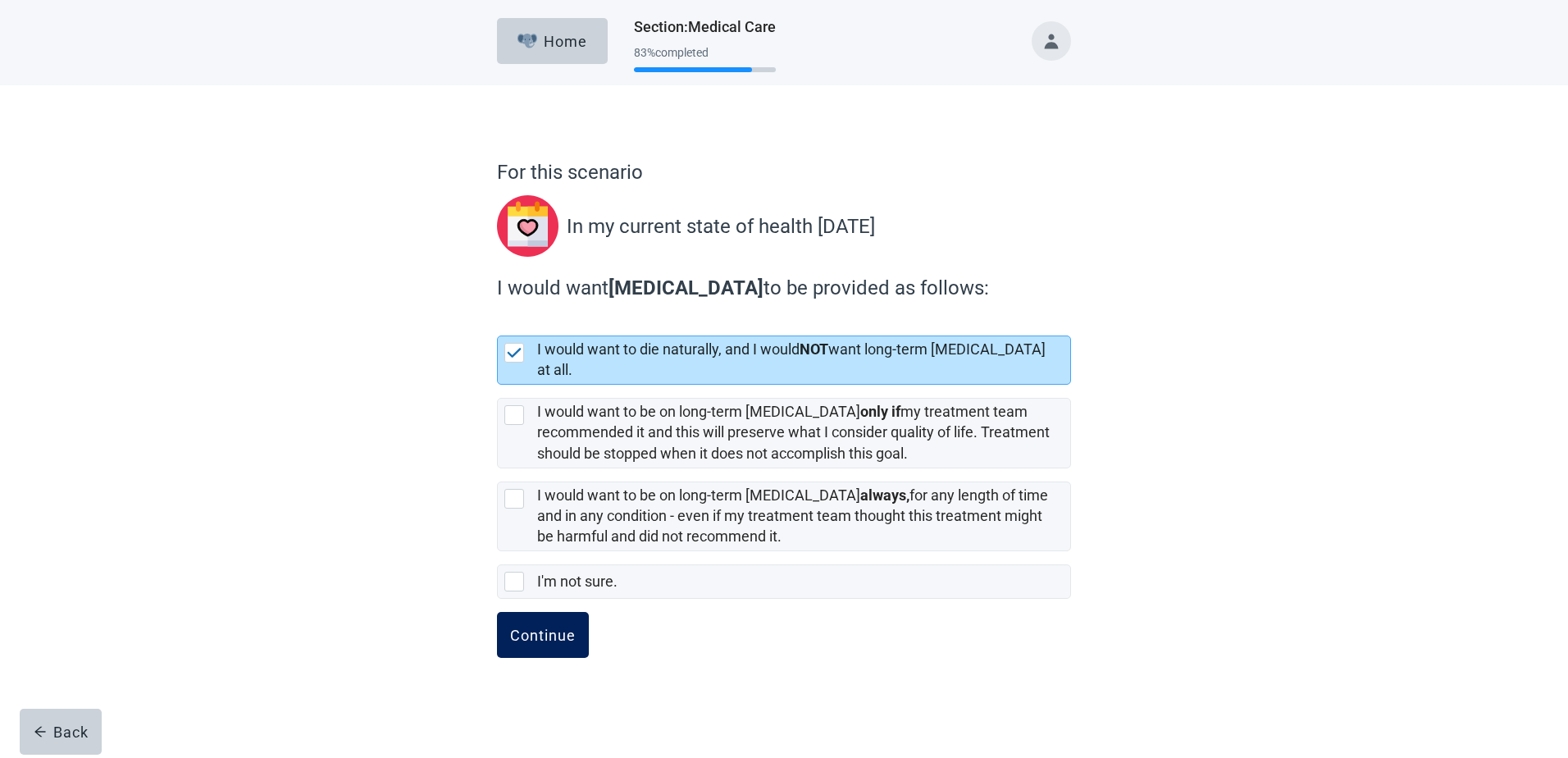
click at [551, 627] on div "Continue" at bounding box center [543, 634] width 65 height 16
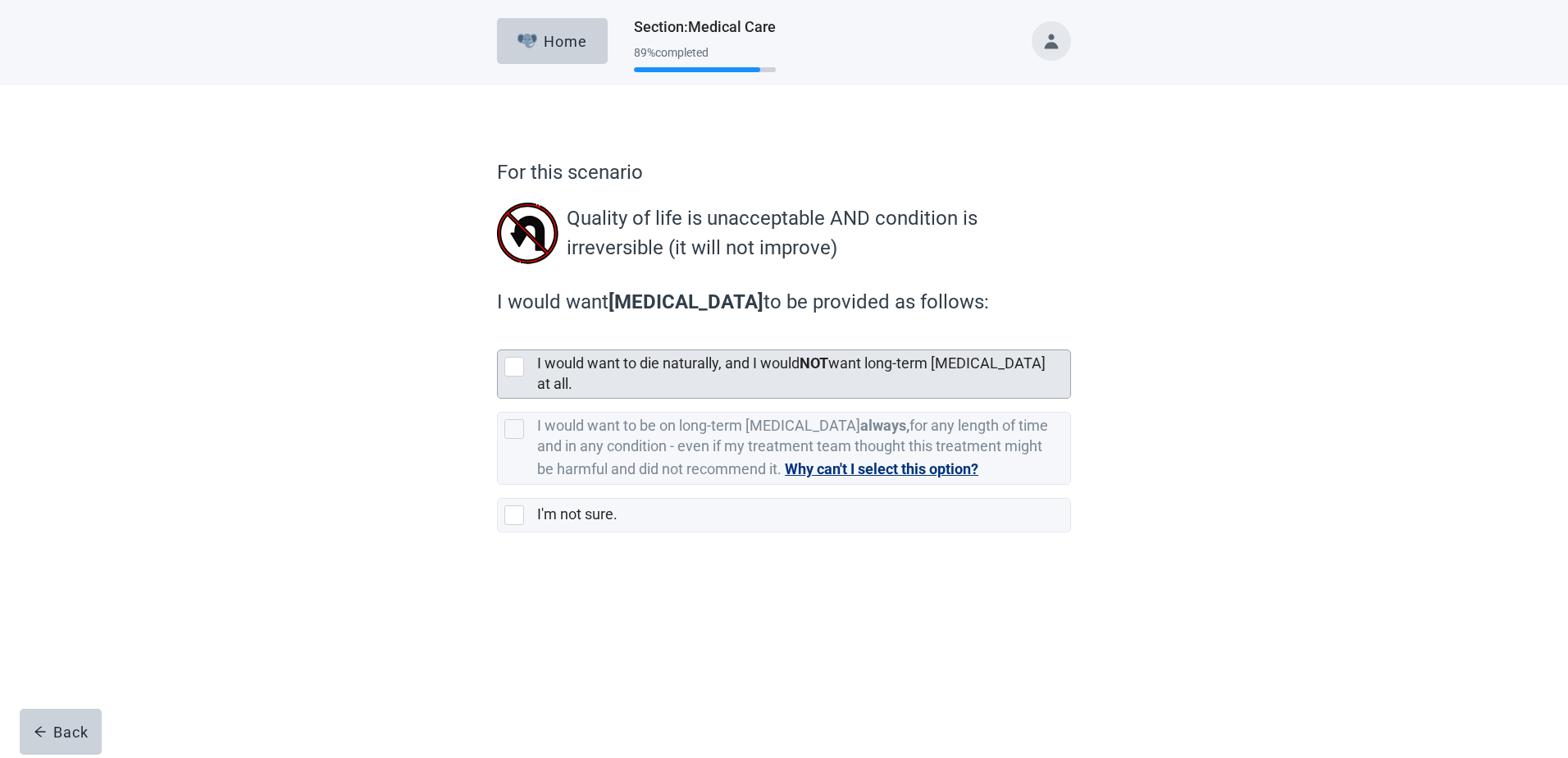
click at [522, 363] on div at bounding box center [514, 366] width 20 height 20
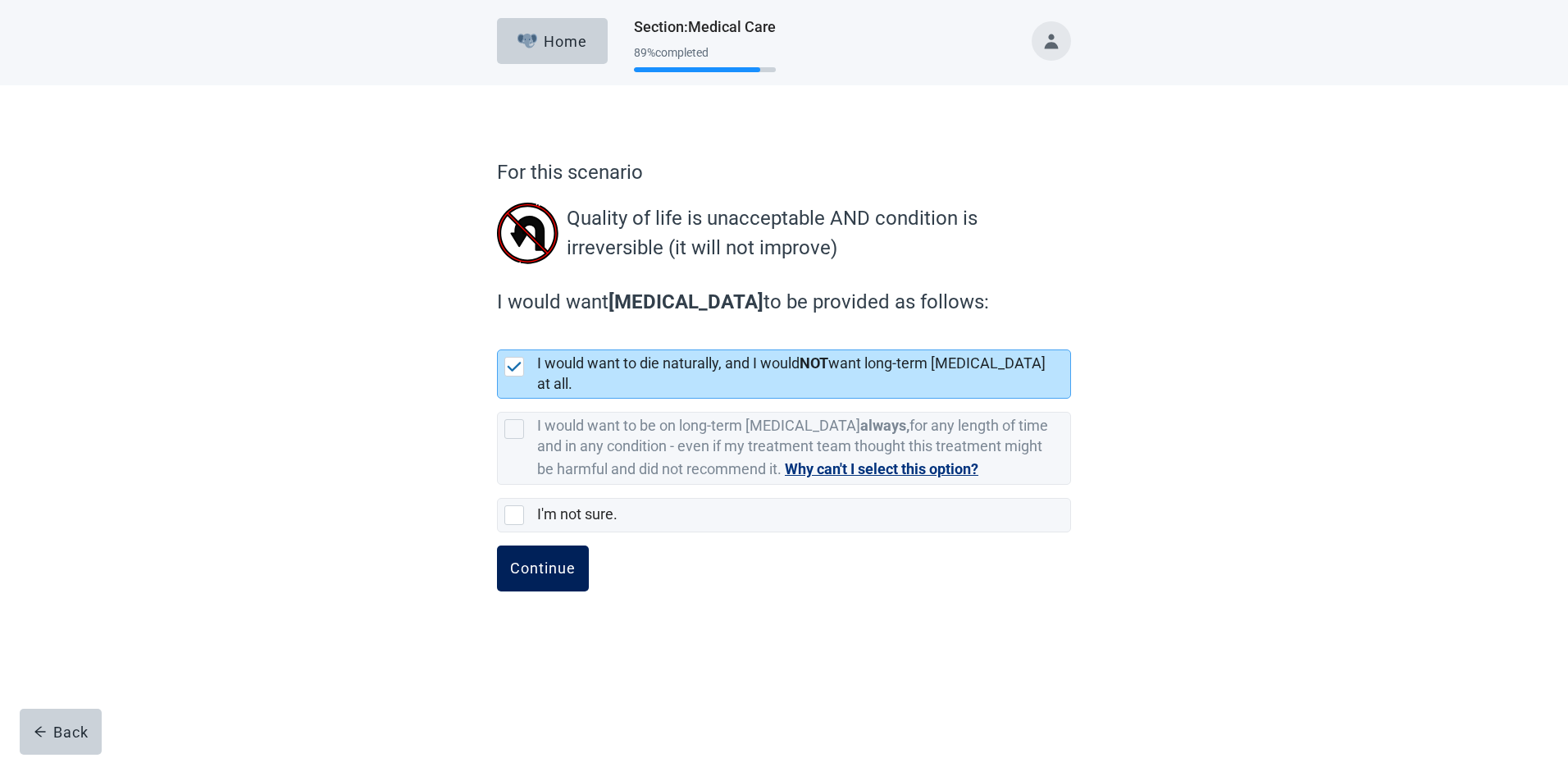
click at [571, 561] on div "Continue" at bounding box center [543, 568] width 65 height 16
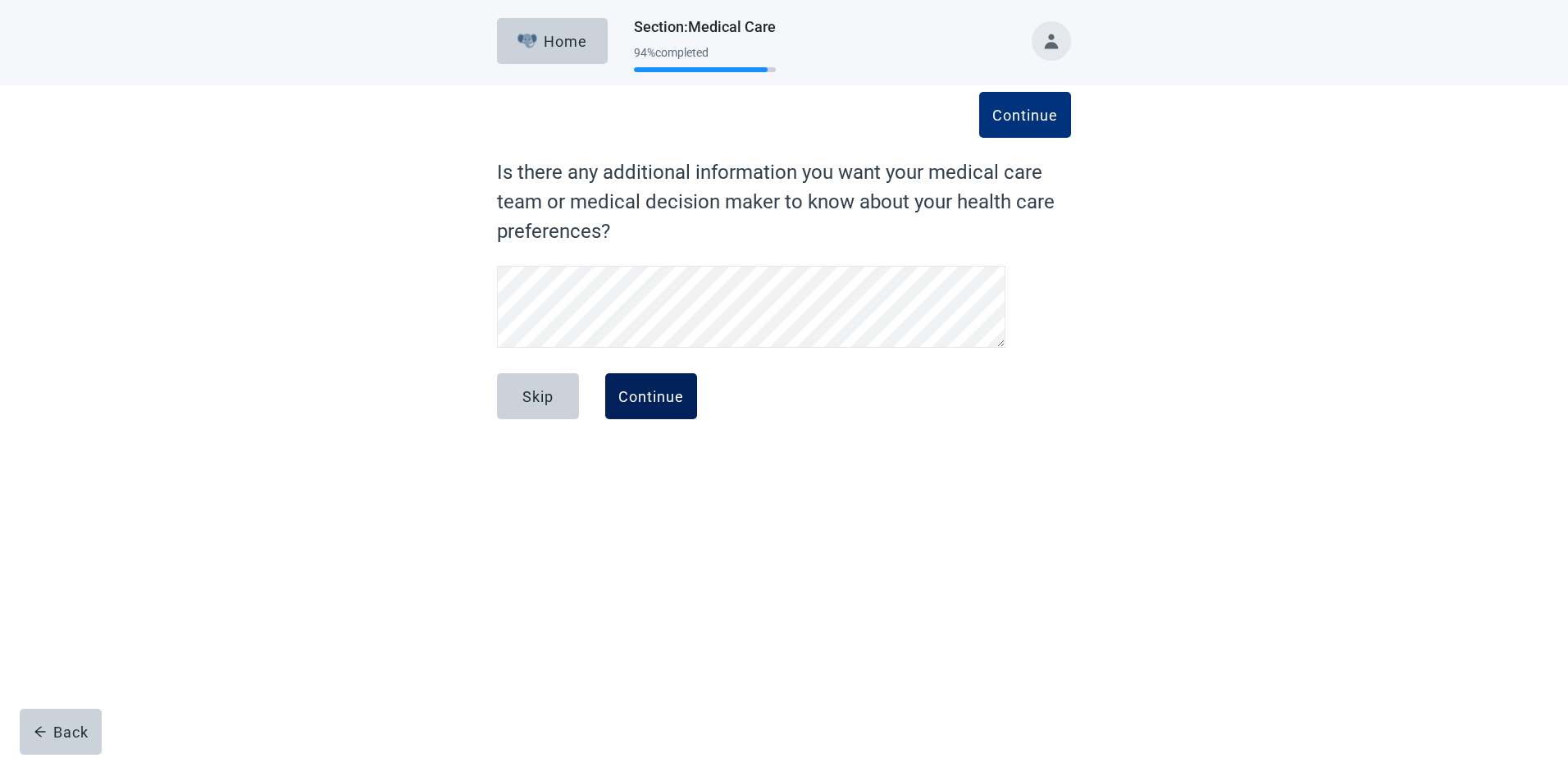
click at [635, 392] on div "Continue" at bounding box center [651, 395] width 65 height 16
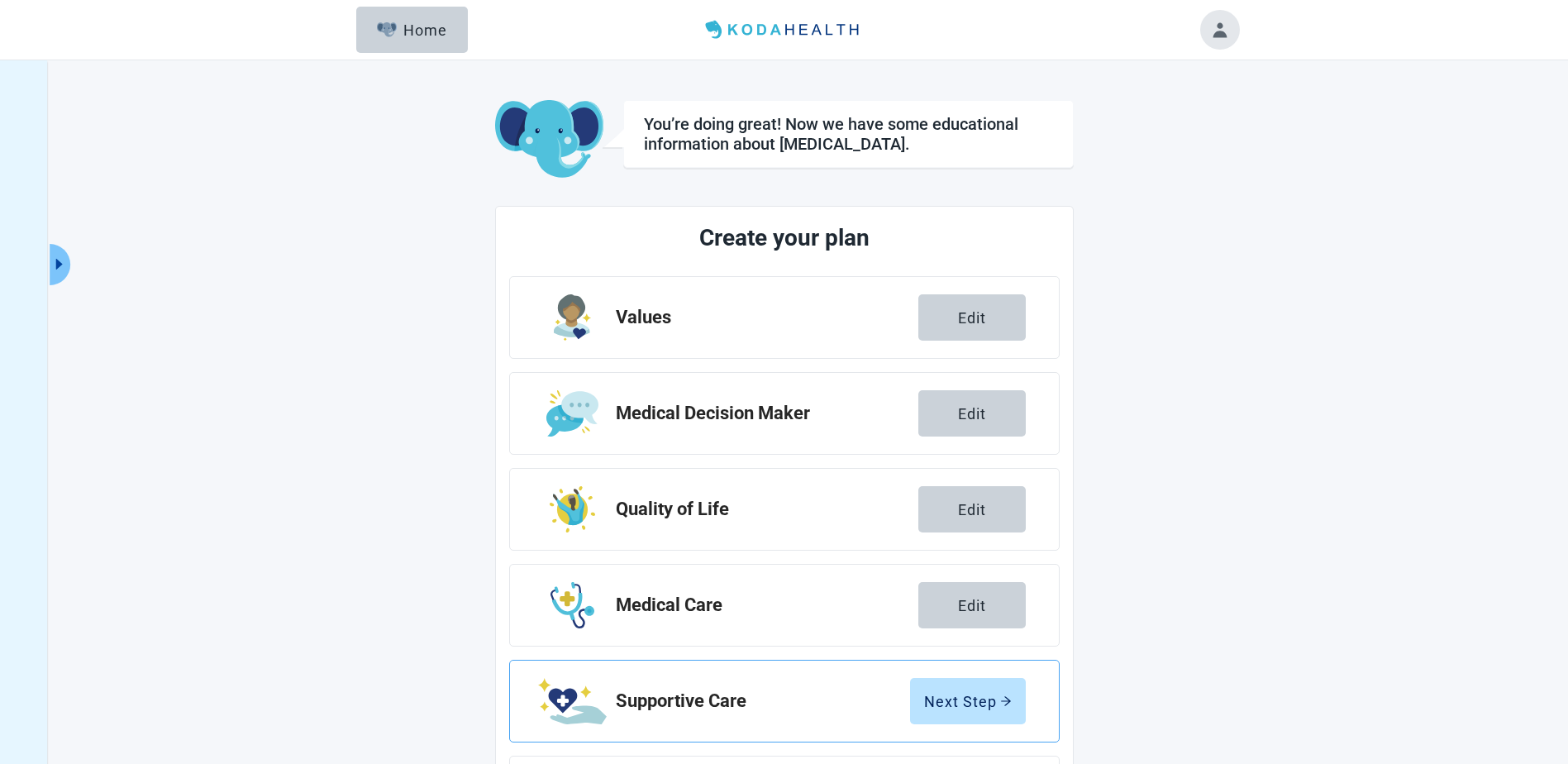
scroll to position [115, 0]
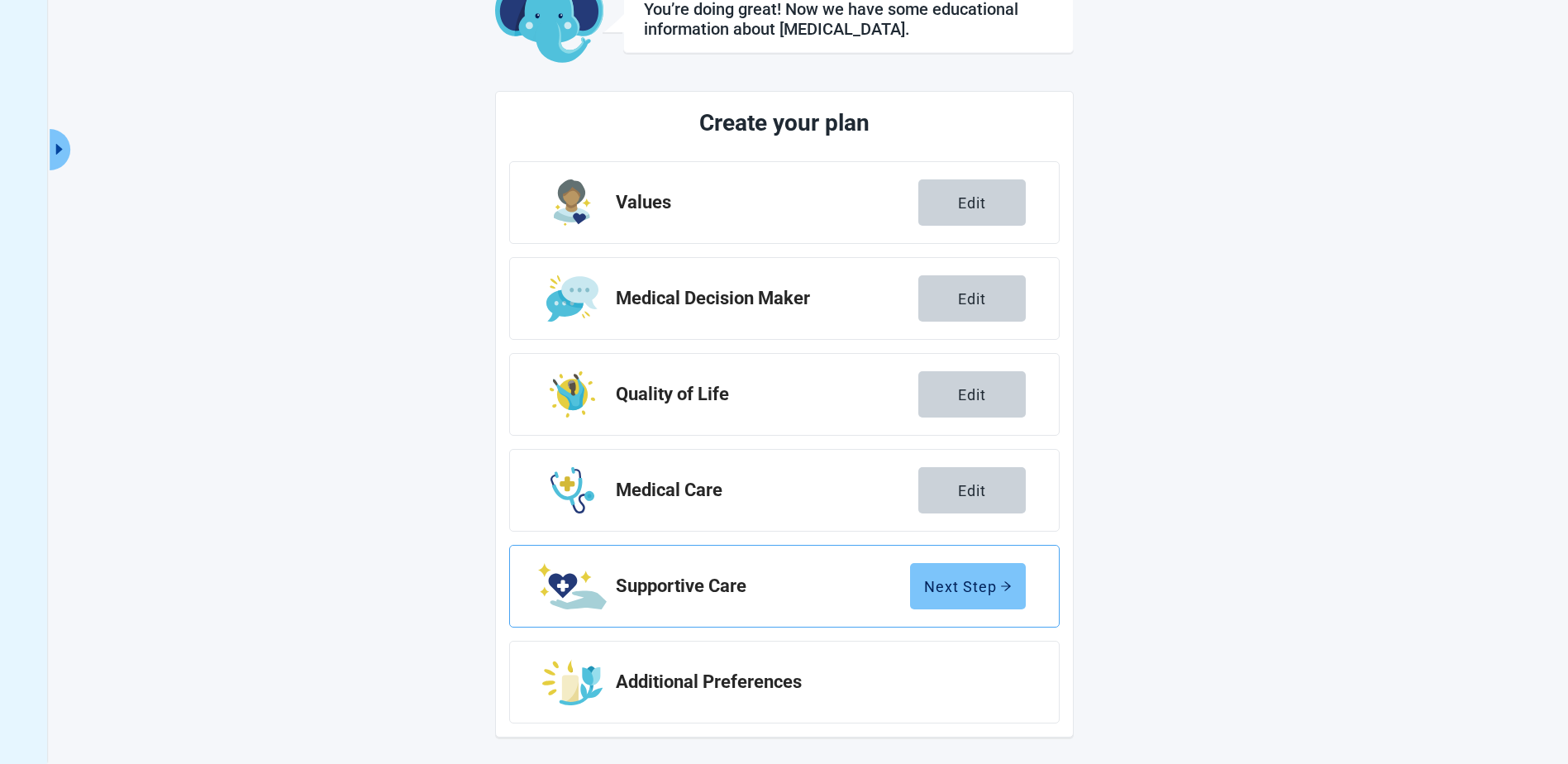
click at [939, 583] on div "Next Step" at bounding box center [968, 586] width 87 height 16
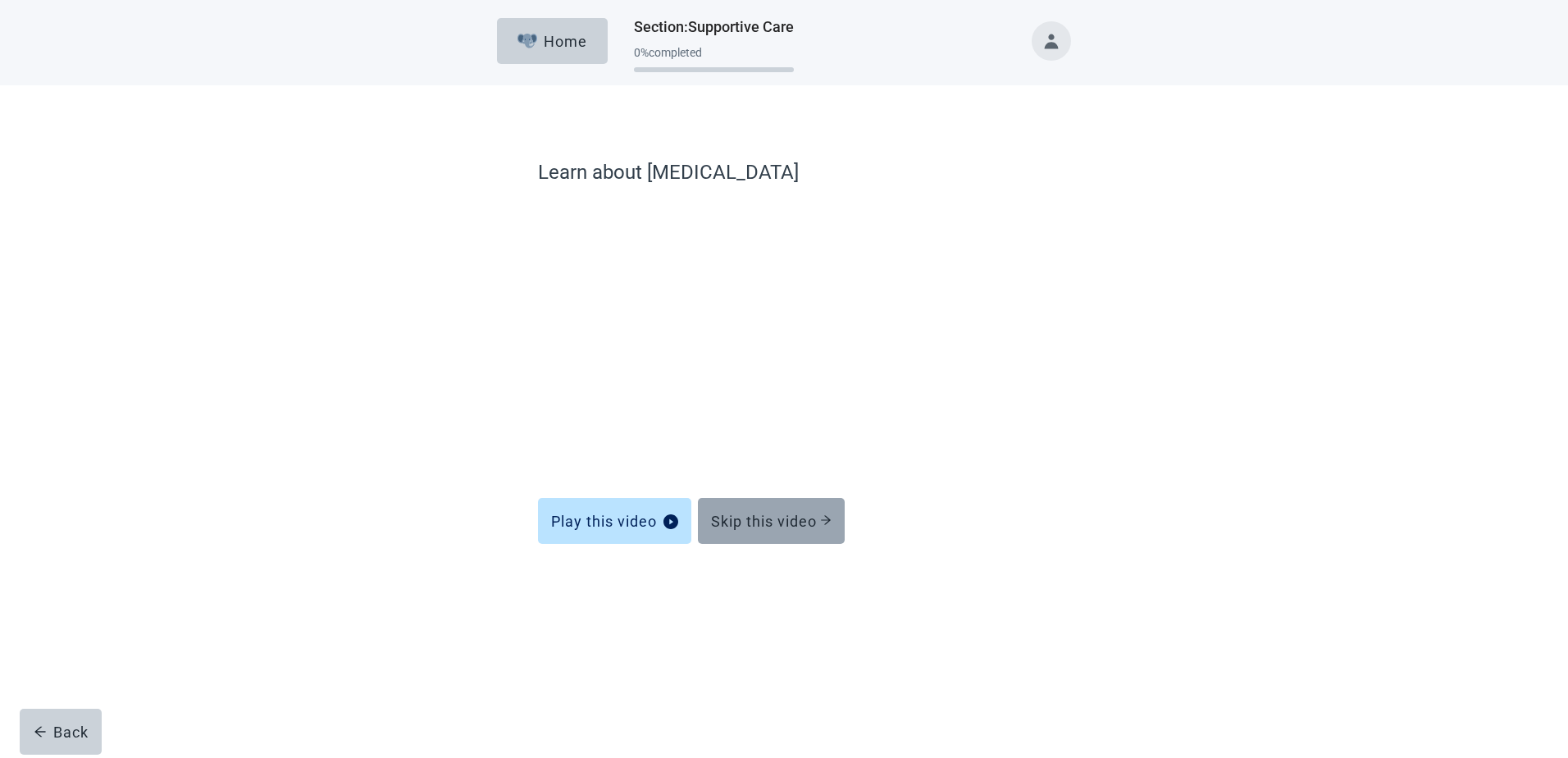
click at [796, 515] on div "Skip this video" at bounding box center [771, 520] width 120 height 16
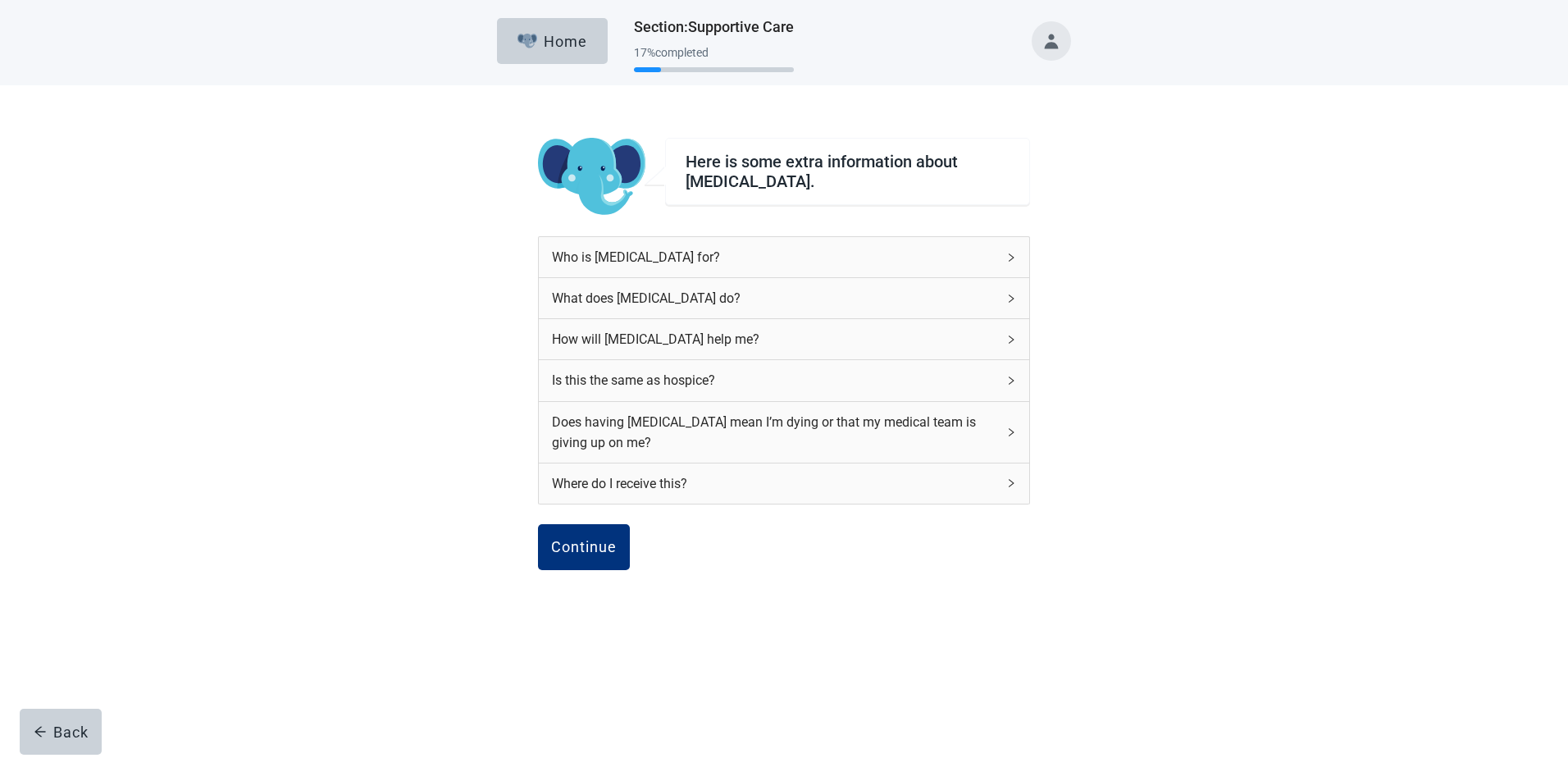
click at [1010, 381] on icon "right" at bounding box center [1010, 380] width 9 height 9
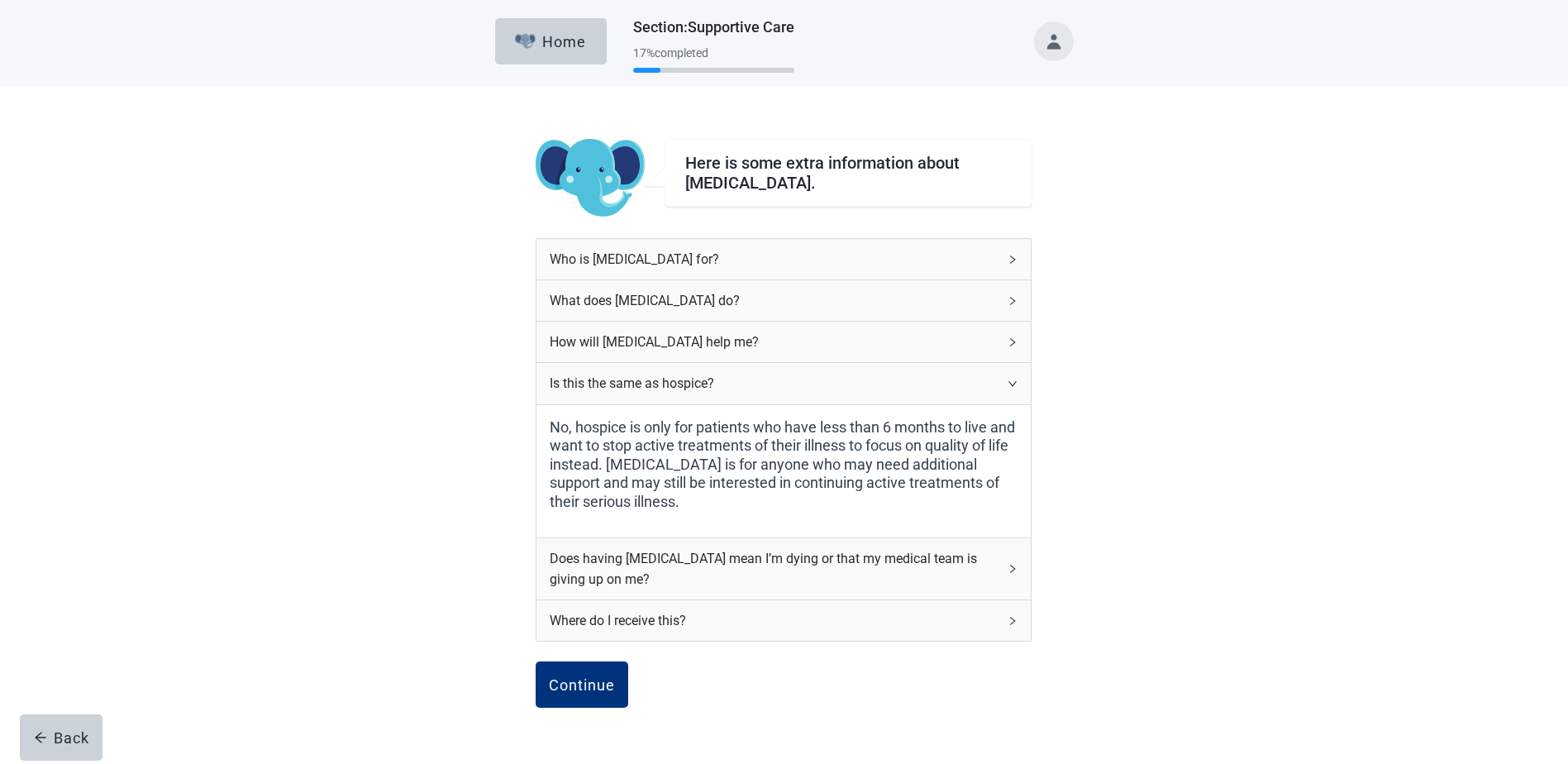
click at [1140, 489] on div "Here is some extra information about [MEDICAL_DATA]. Who is [MEDICAL_DATA] for?…" at bounding box center [784, 472] width 1411 height 774
click at [593, 678] on div "Continue" at bounding box center [582, 684] width 66 height 16
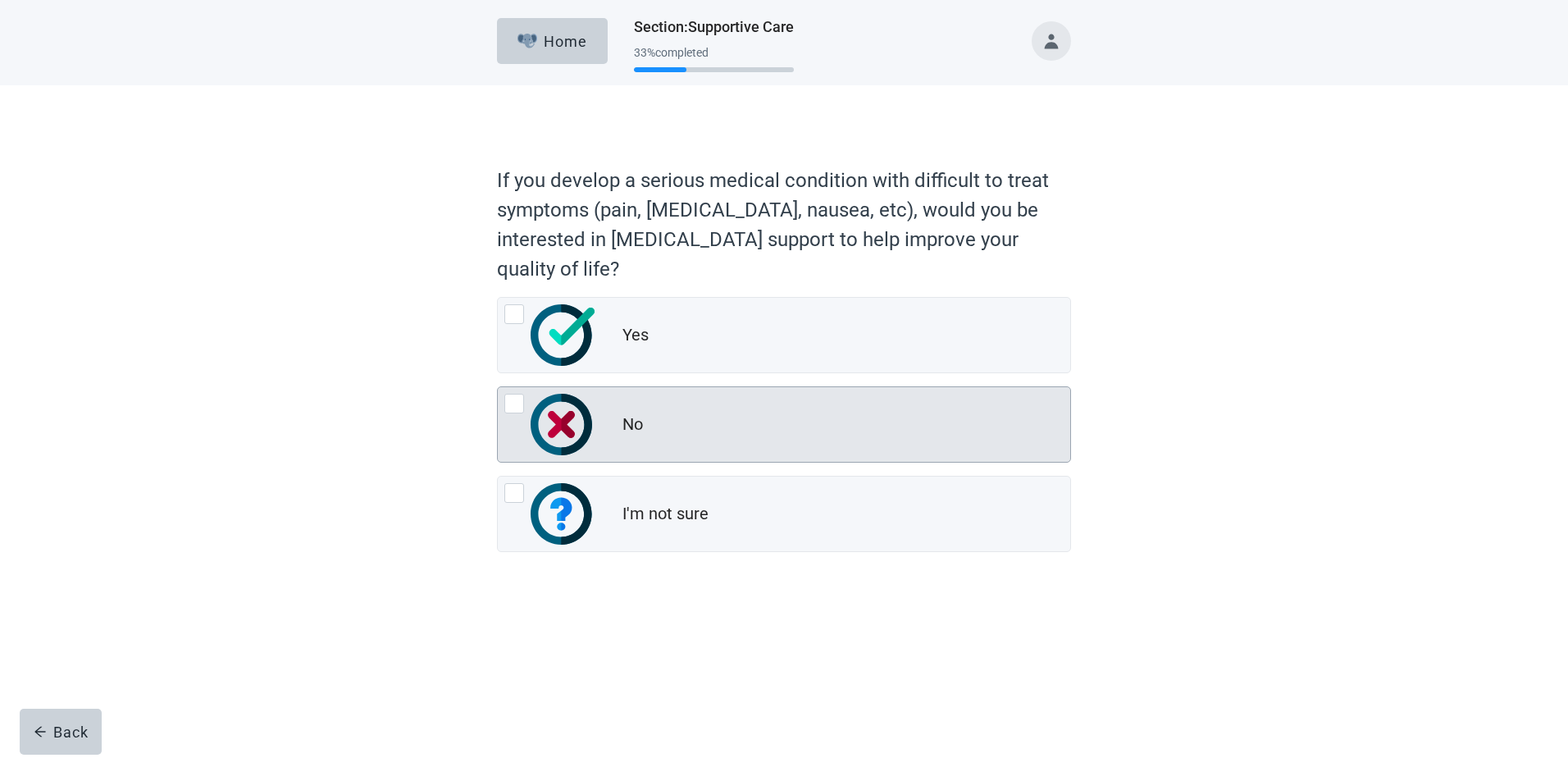
click at [511, 399] on div at bounding box center [514, 403] width 20 height 20
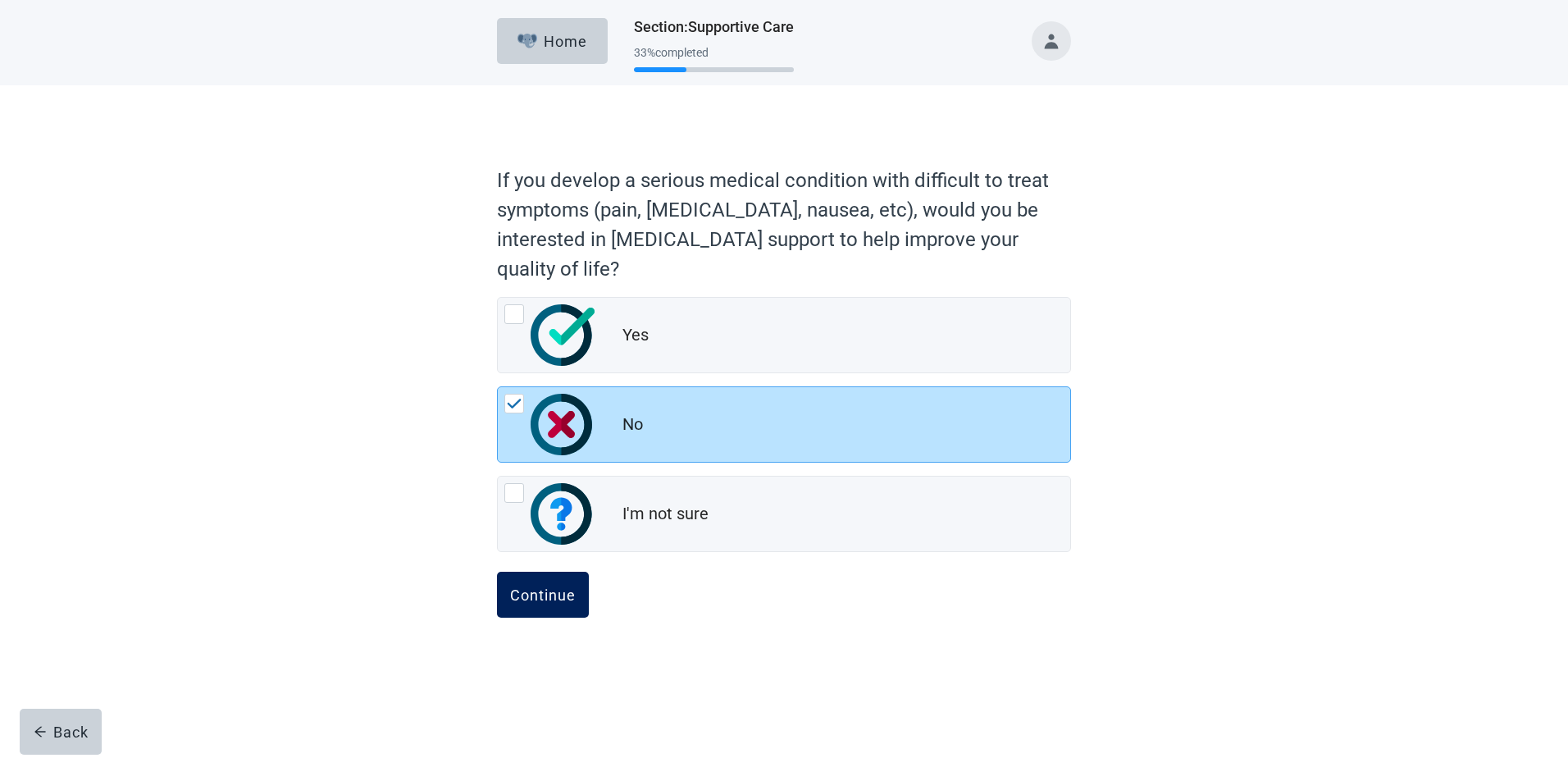
click at [534, 592] on div "Continue" at bounding box center [543, 594] width 65 height 16
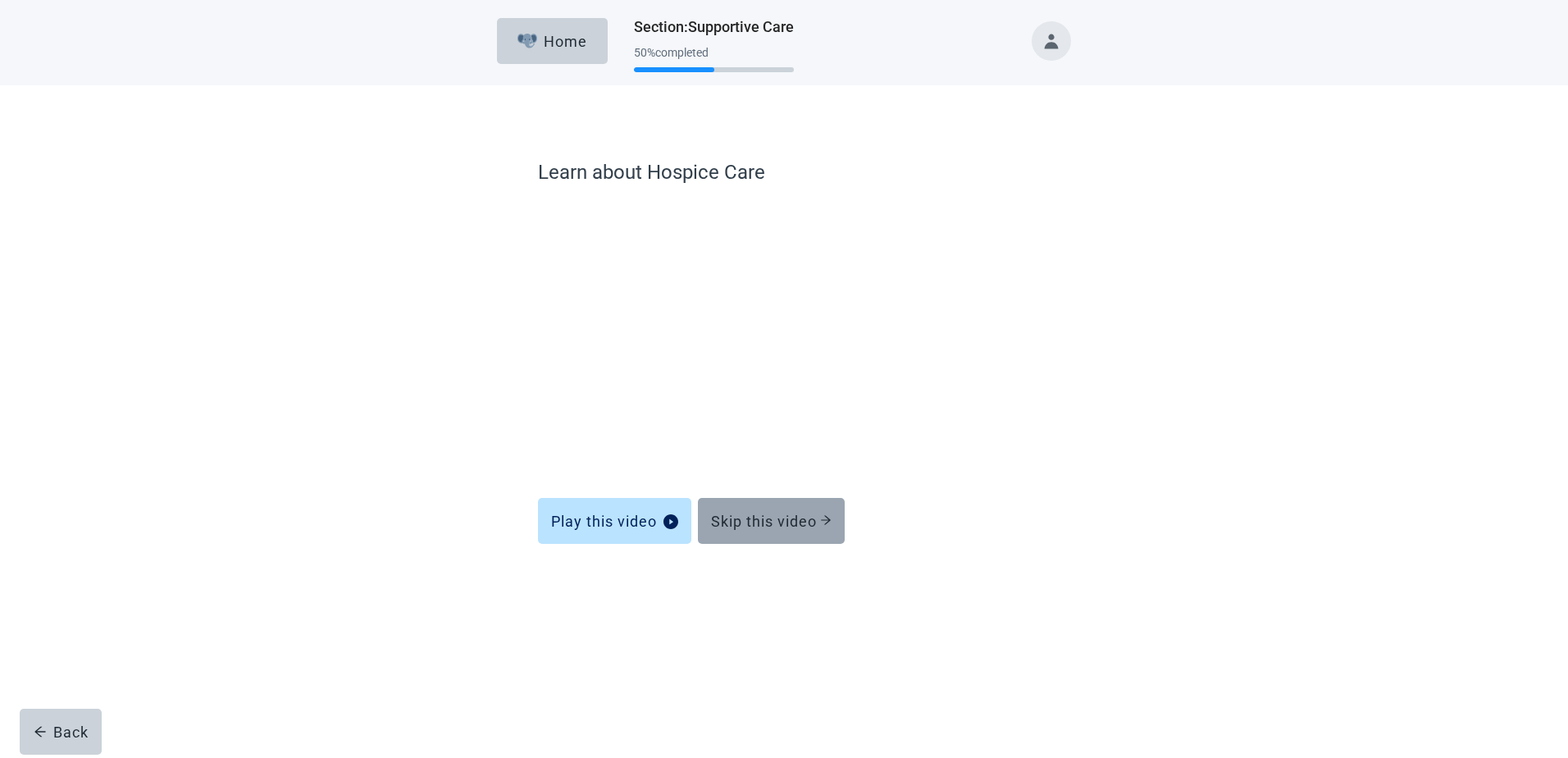
click at [750, 516] on div "Skip this video" at bounding box center [771, 520] width 120 height 16
click at [751, 516] on div "Skip this video" at bounding box center [771, 520] width 120 height 16
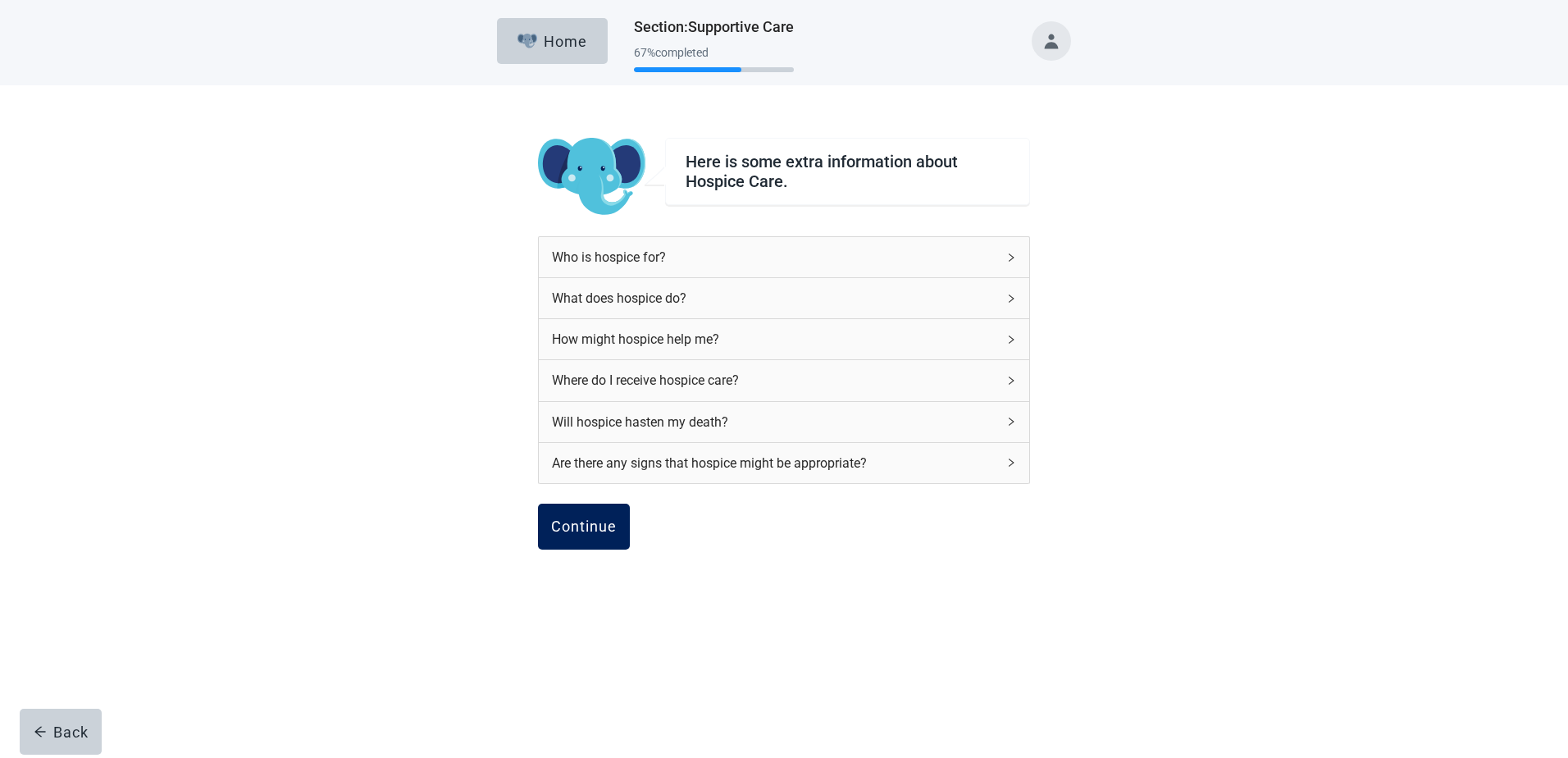
click at [602, 520] on div "Continue" at bounding box center [583, 526] width 65 height 16
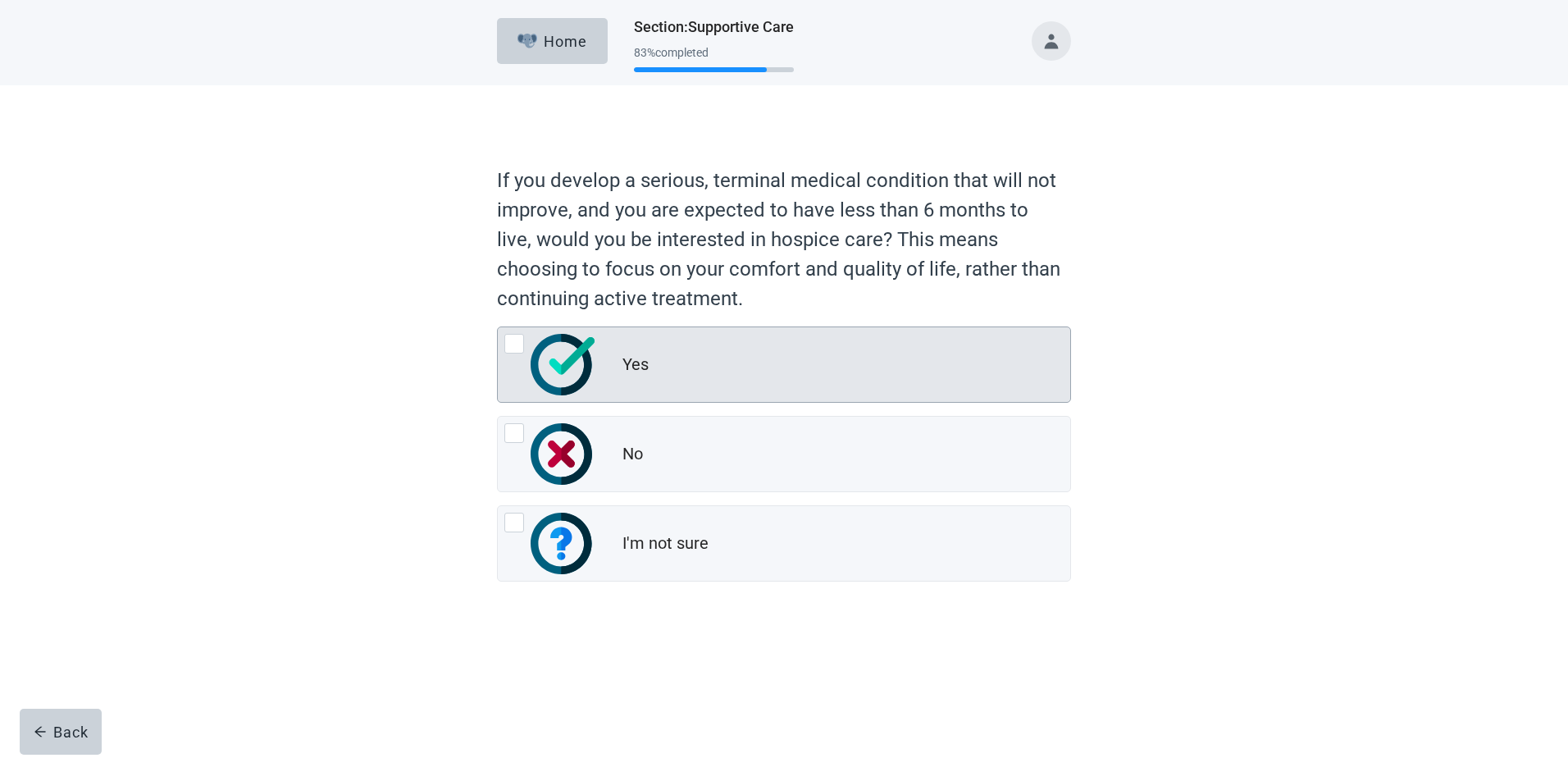
click at [514, 336] on div at bounding box center [514, 343] width 20 height 20
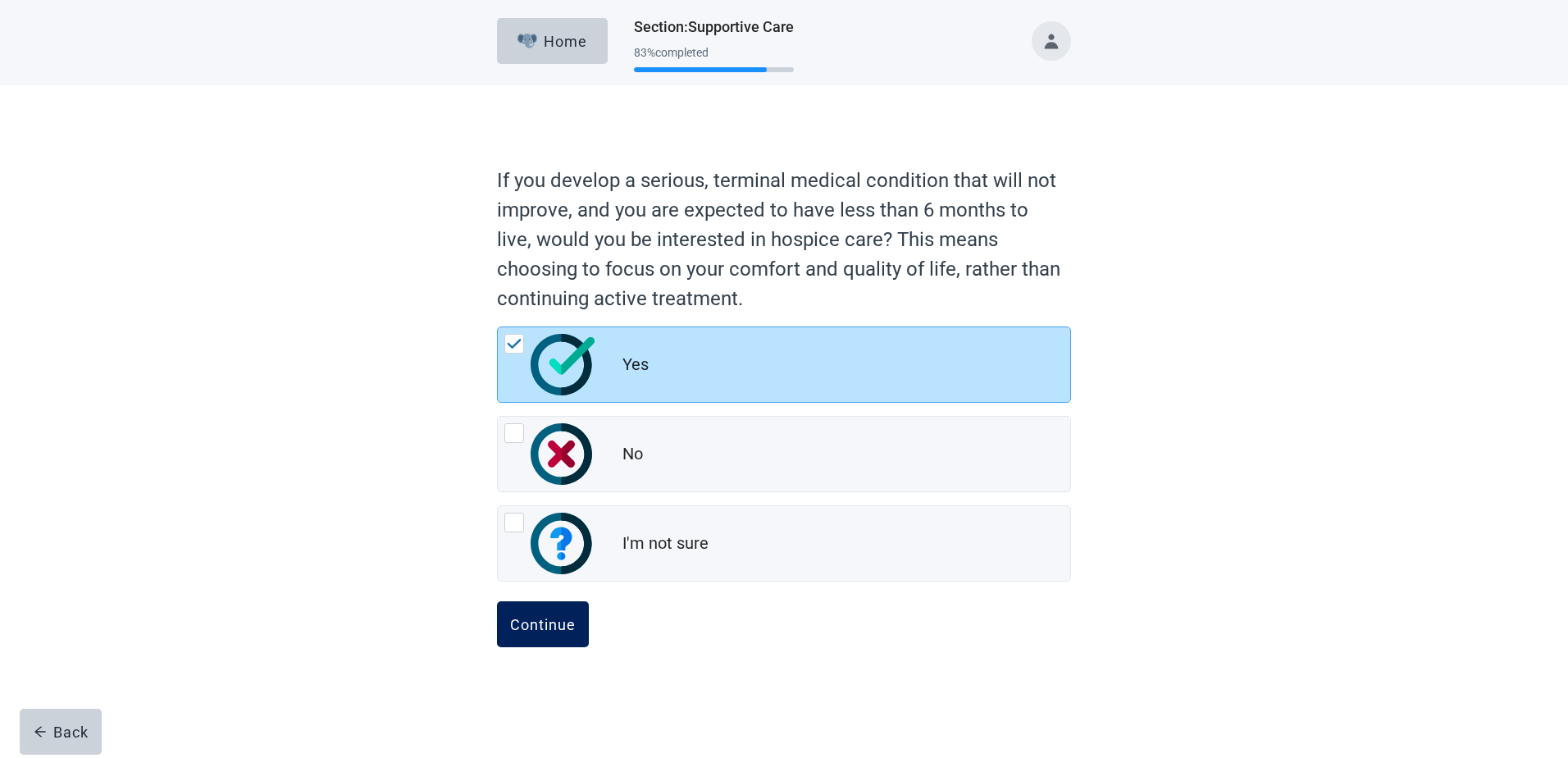
click at [549, 626] on div "Continue" at bounding box center [543, 624] width 65 height 16
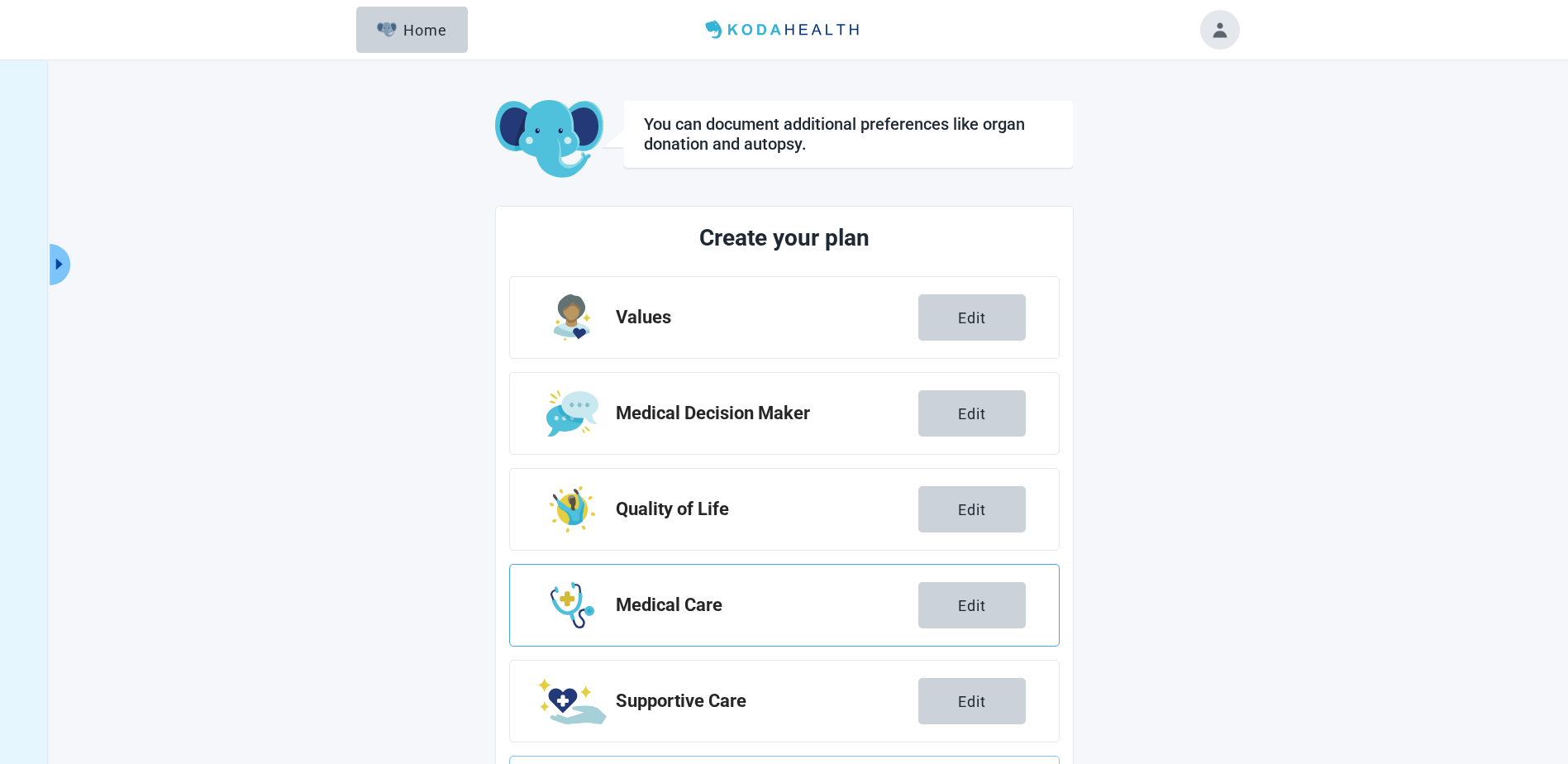
scroll to position [115, 0]
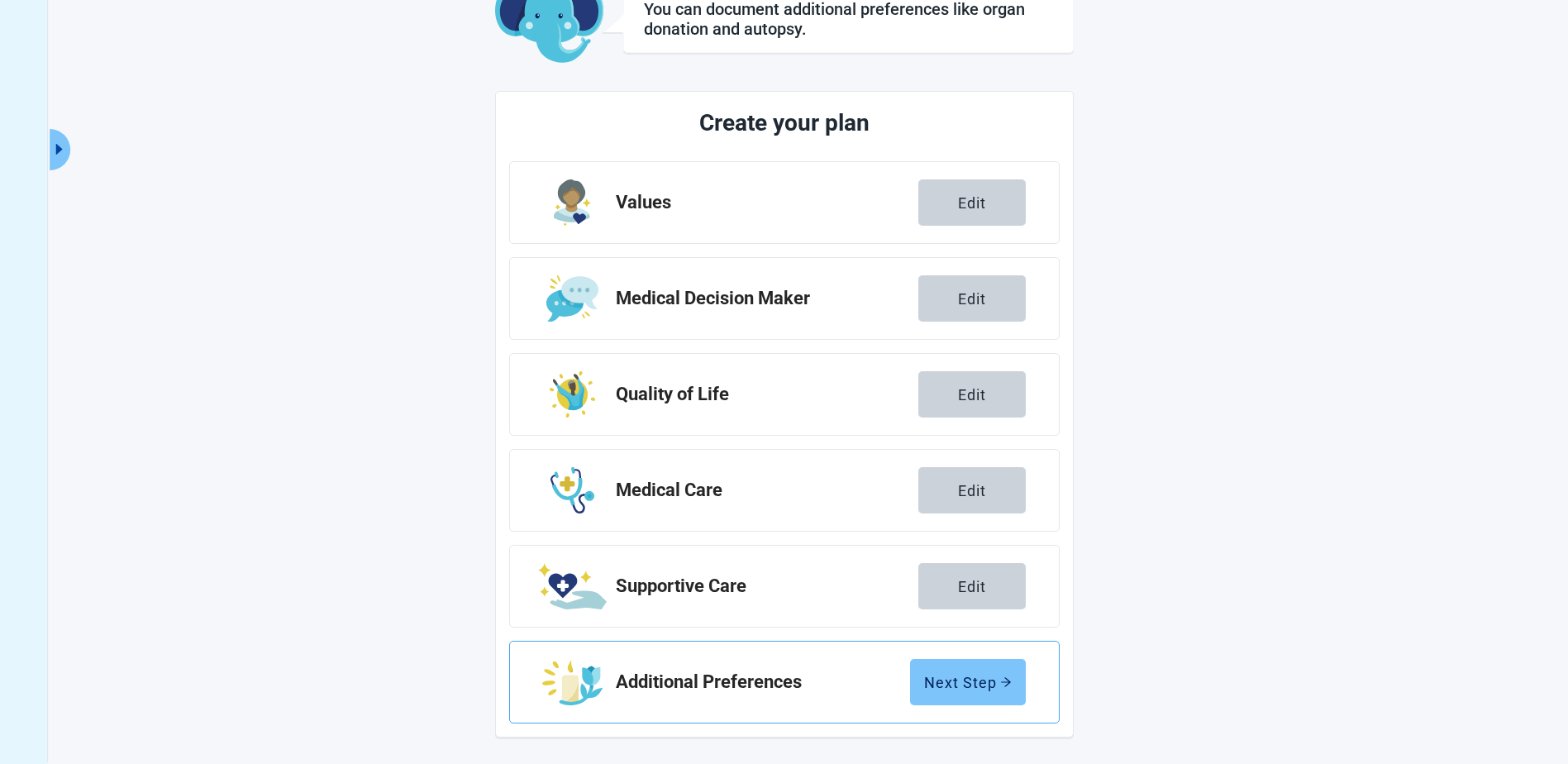
click at [967, 674] on div "Next Step" at bounding box center [968, 682] width 87 height 16
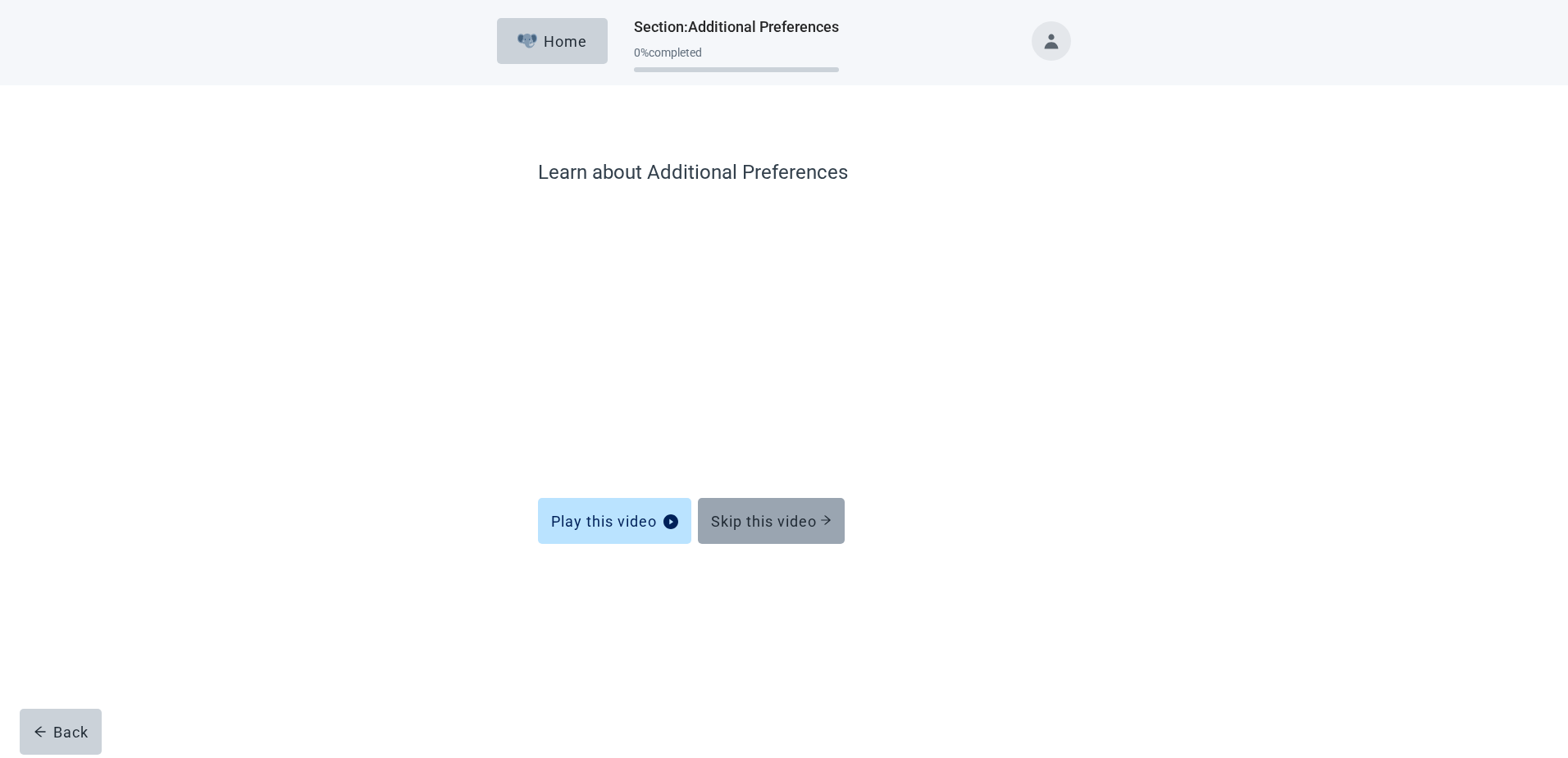
click at [759, 517] on div "Skip this video" at bounding box center [771, 520] width 120 height 16
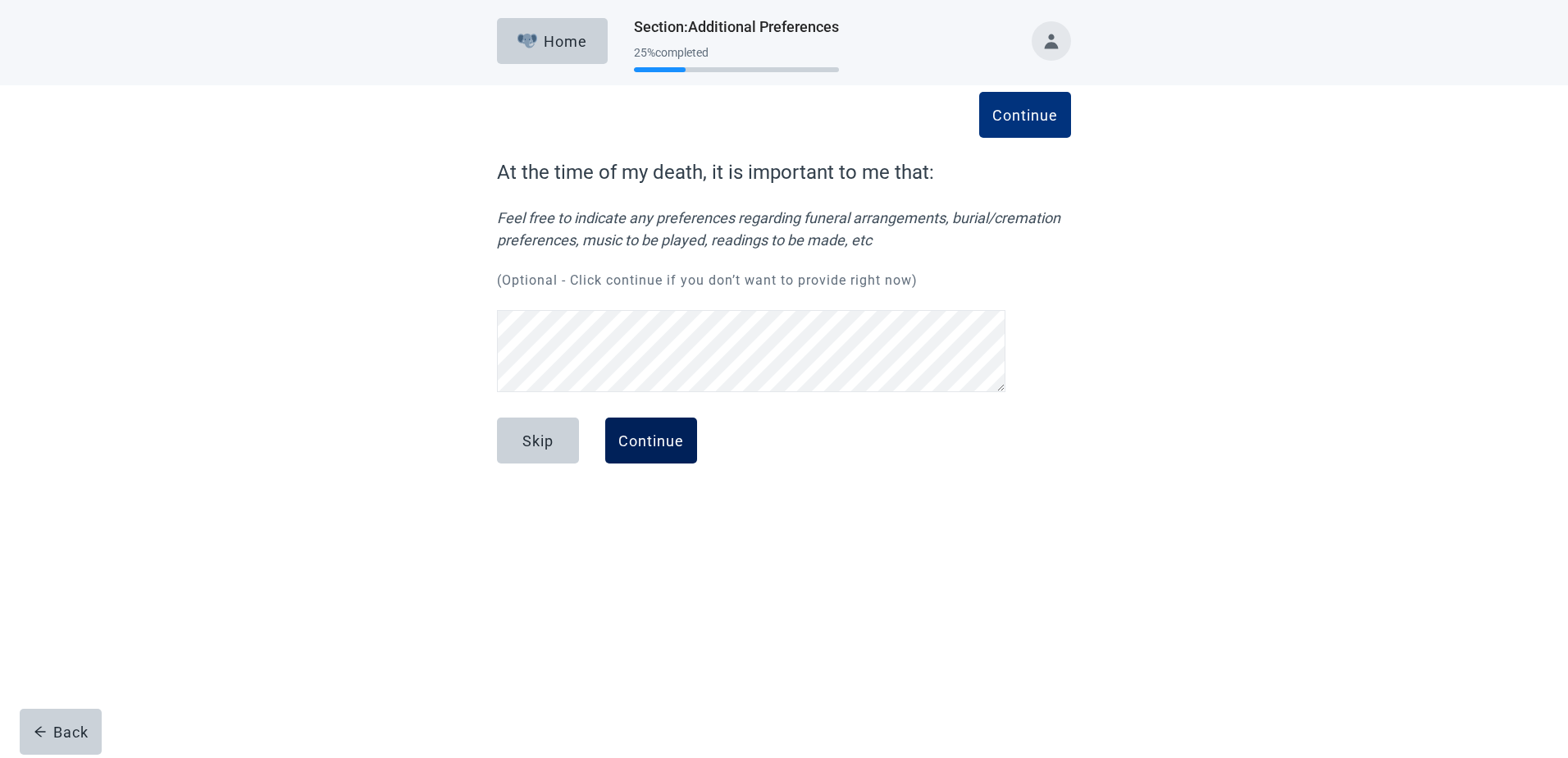
click at [644, 440] on div "Continue" at bounding box center [651, 440] width 65 height 16
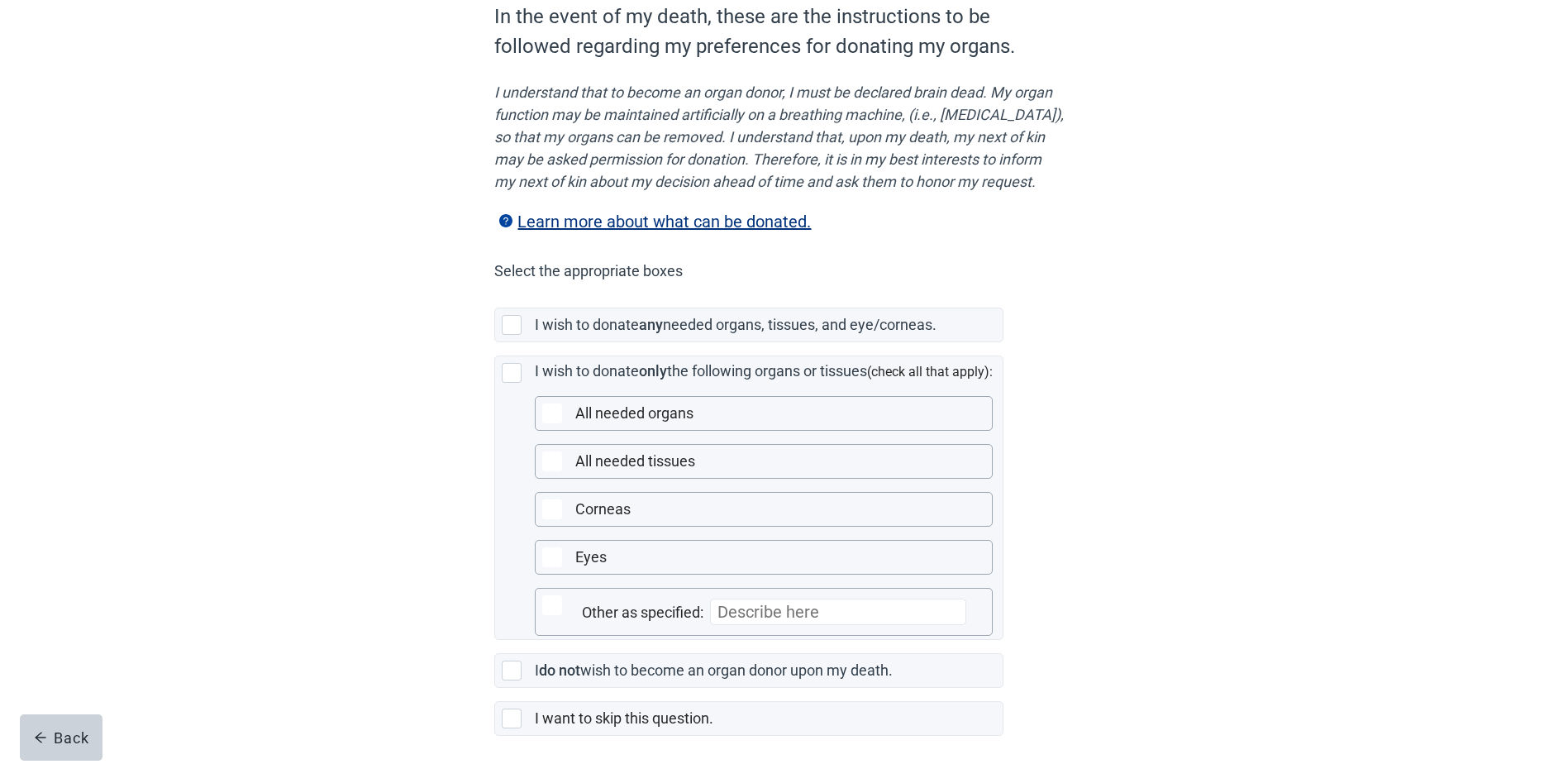
scroll to position [256, 0]
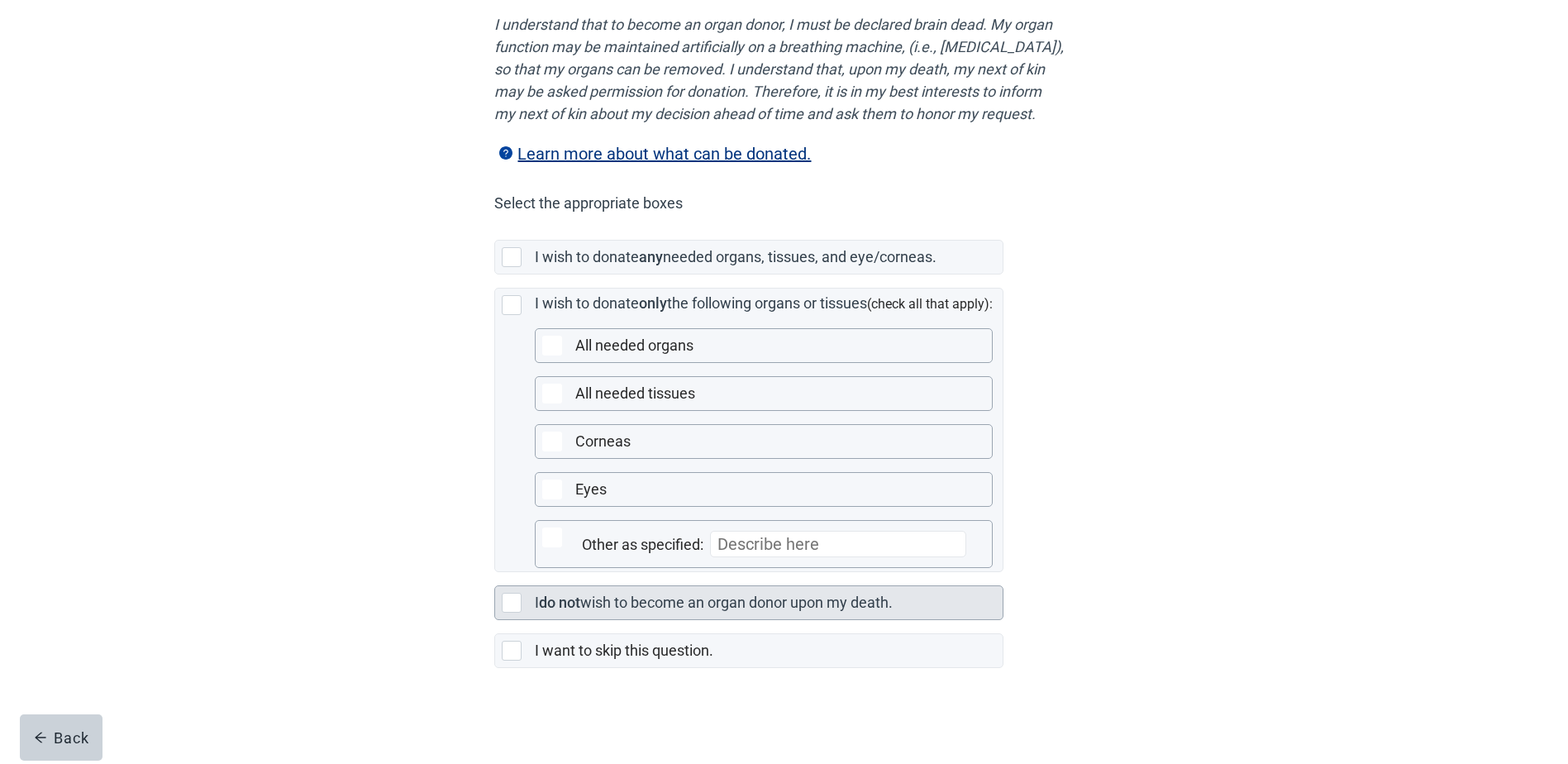
click at [514, 596] on div at bounding box center [511, 602] width 20 height 20
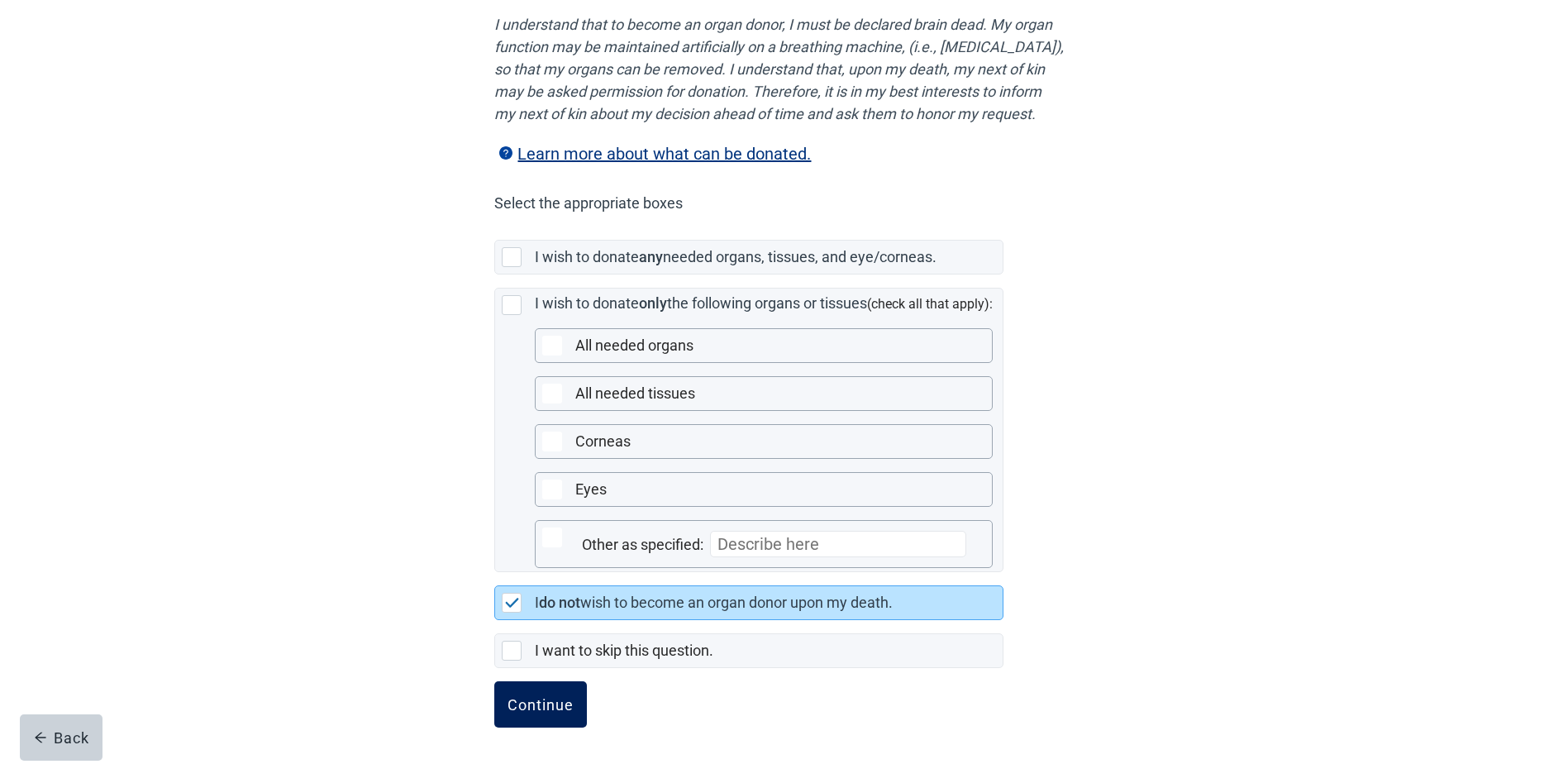
click at [548, 702] on div "Continue" at bounding box center [541, 704] width 66 height 16
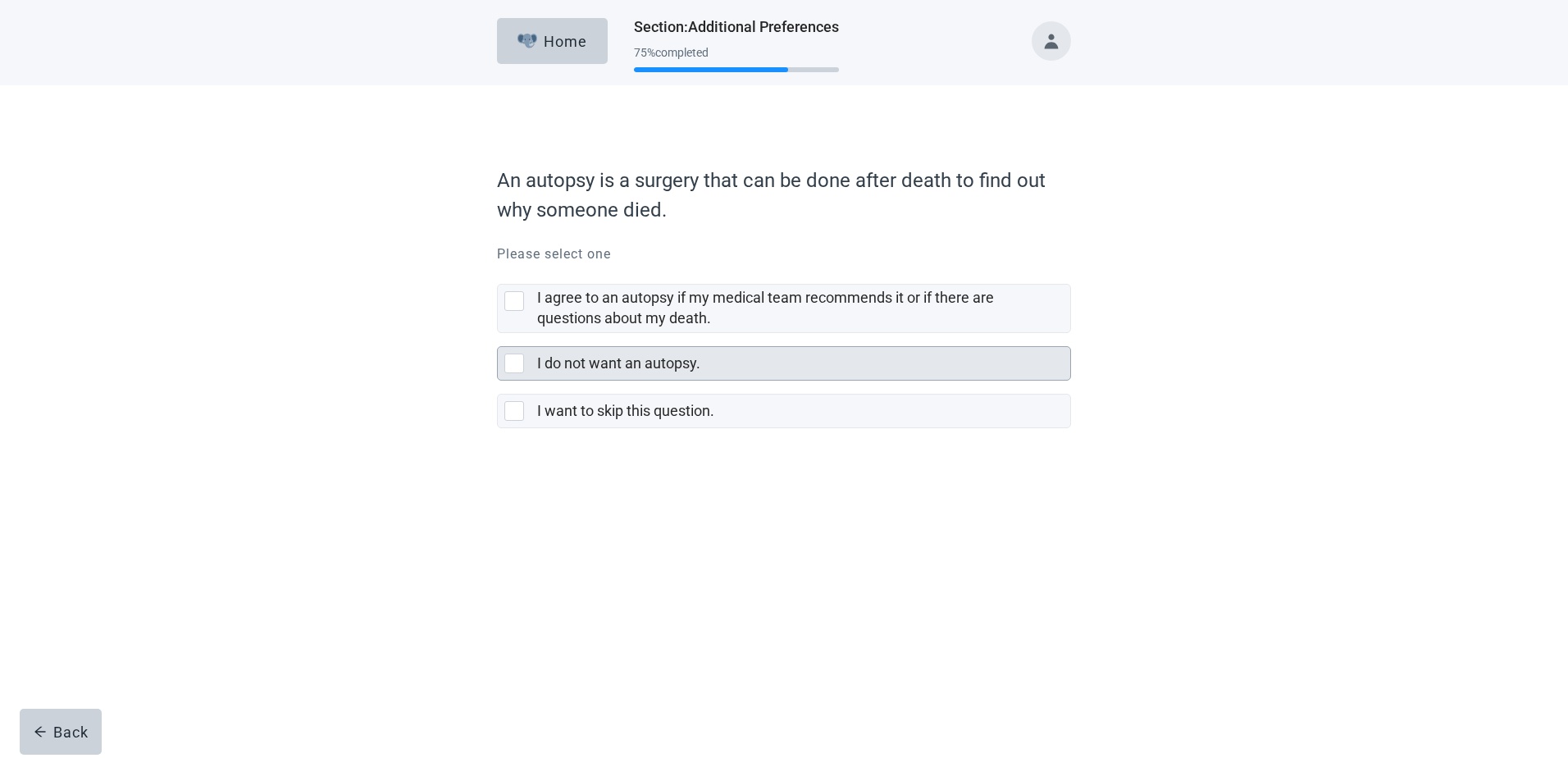
click at [516, 364] on div at bounding box center [514, 363] width 20 height 20
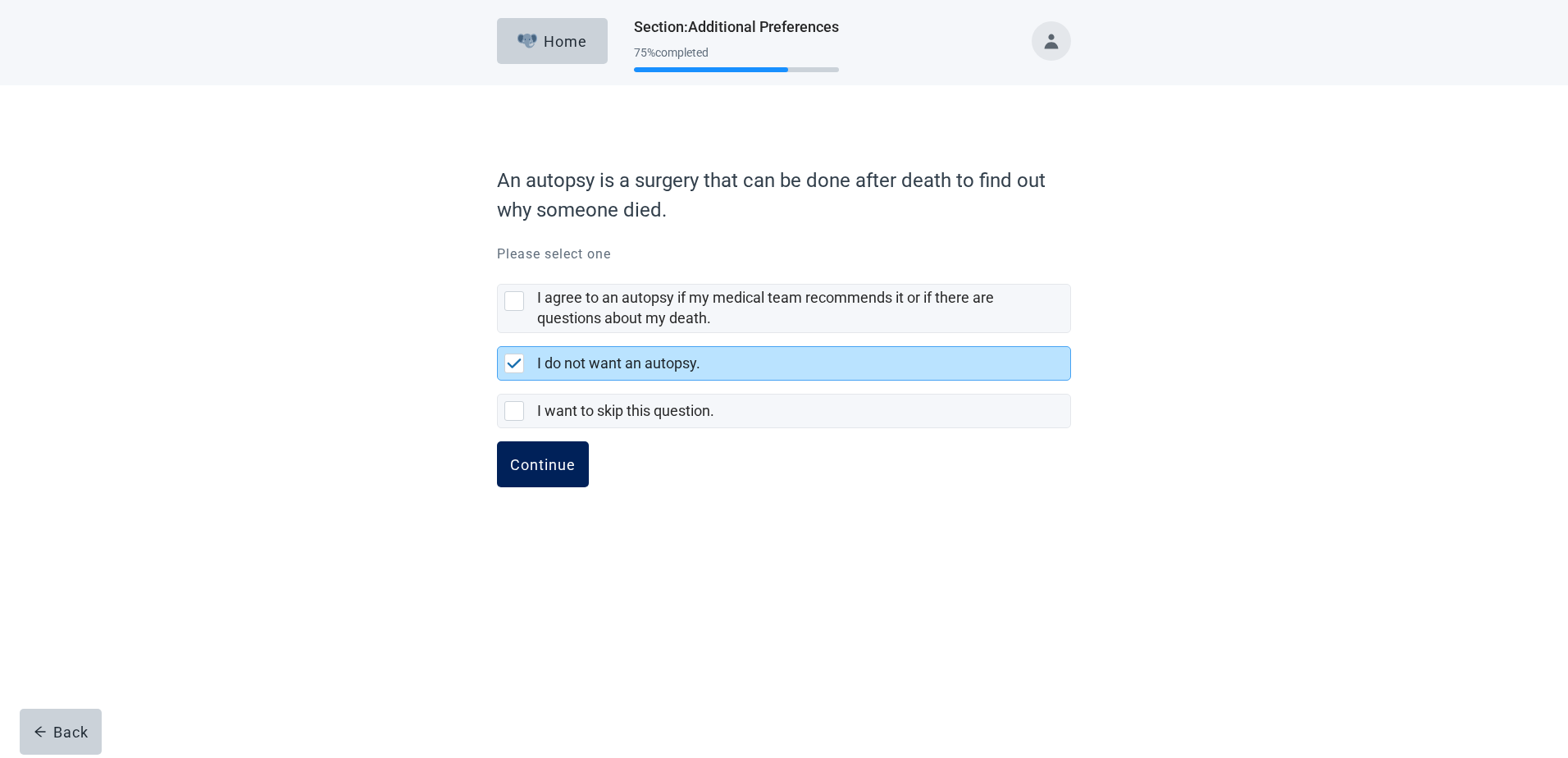
click at [537, 456] on div "Continue" at bounding box center [543, 464] width 65 height 16
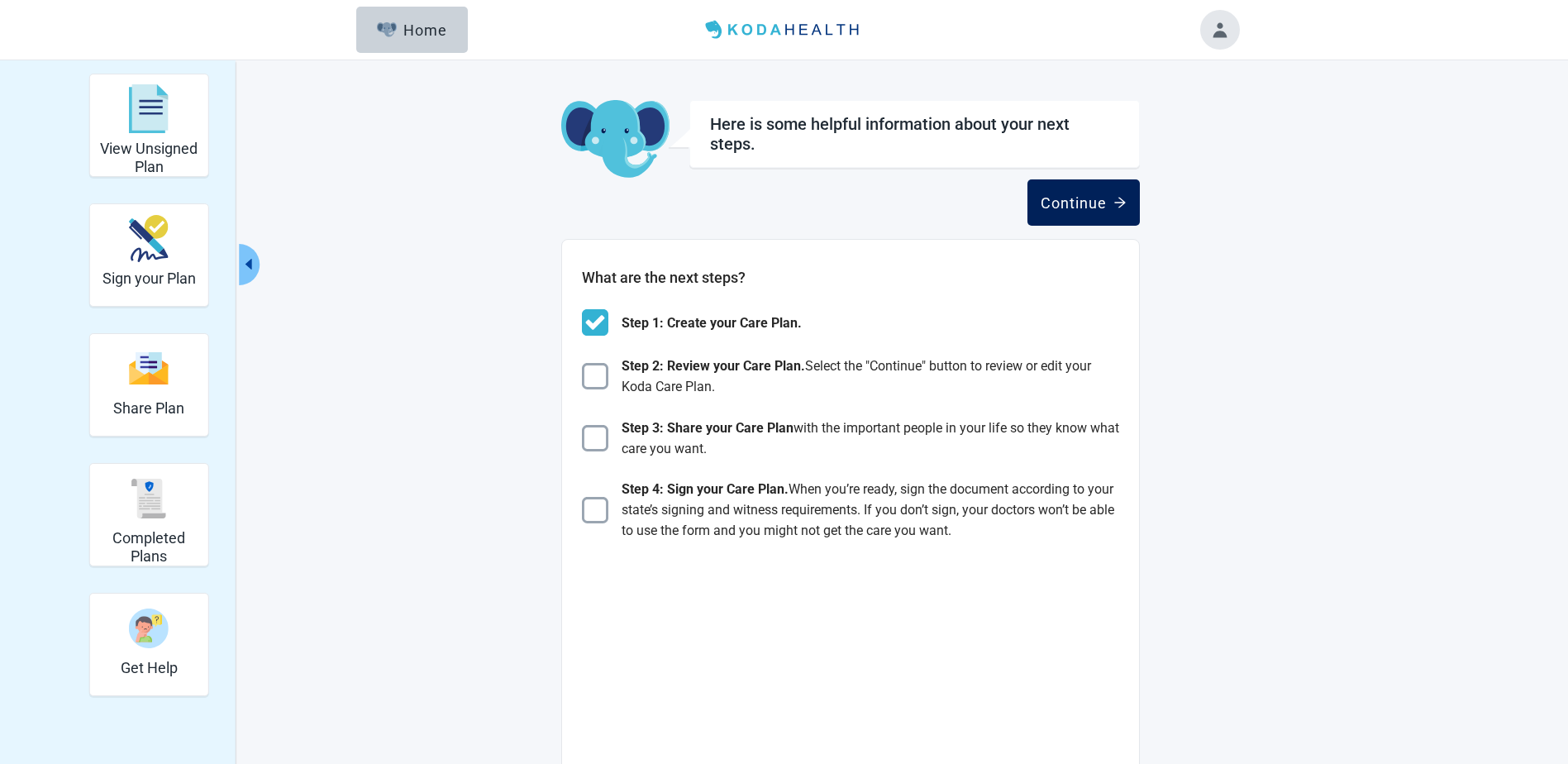
click at [1077, 200] on div "Continue" at bounding box center [1083, 202] width 86 height 16
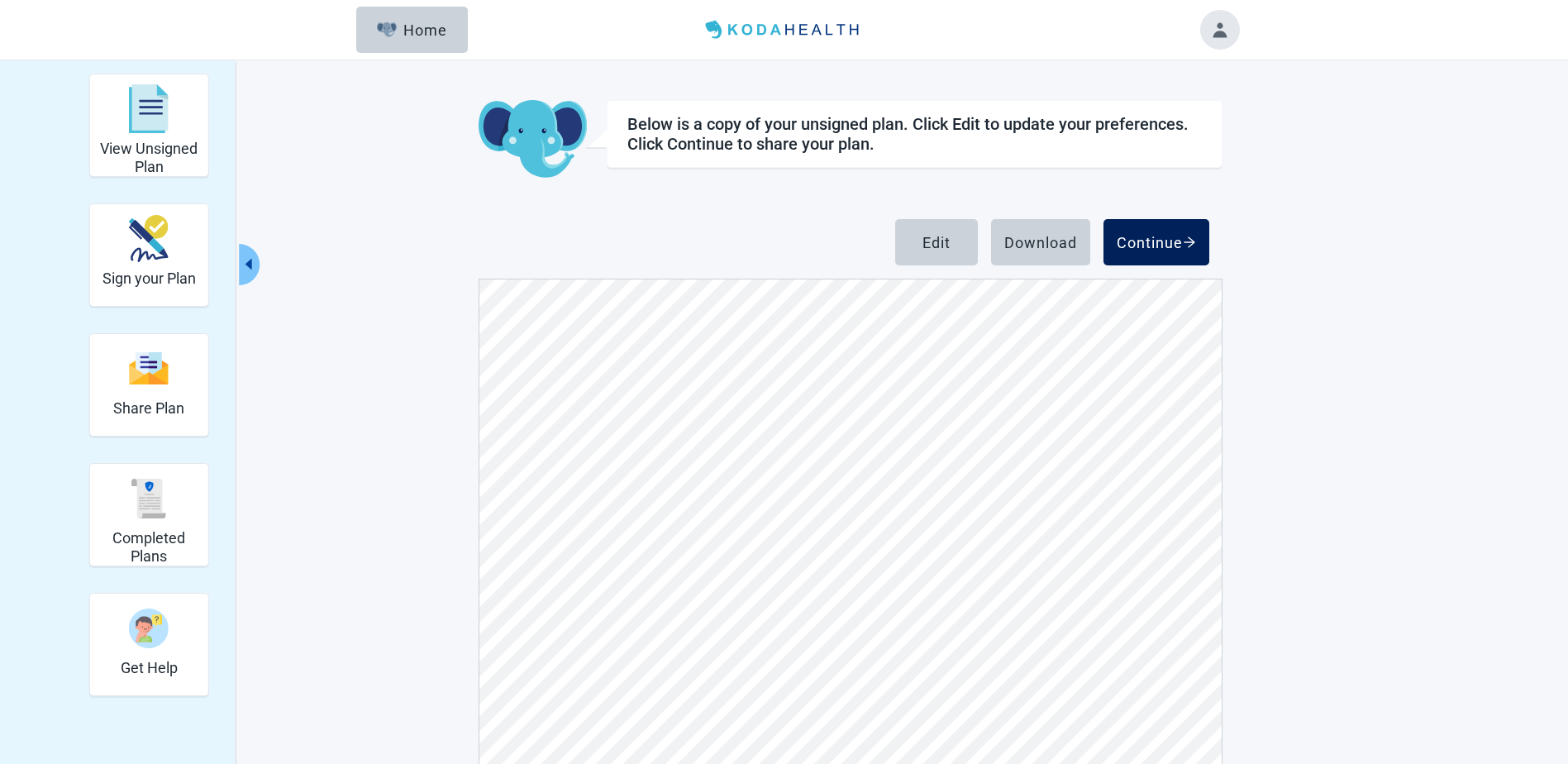
click at [1155, 236] on div "Continue" at bounding box center [1157, 242] width 80 height 16
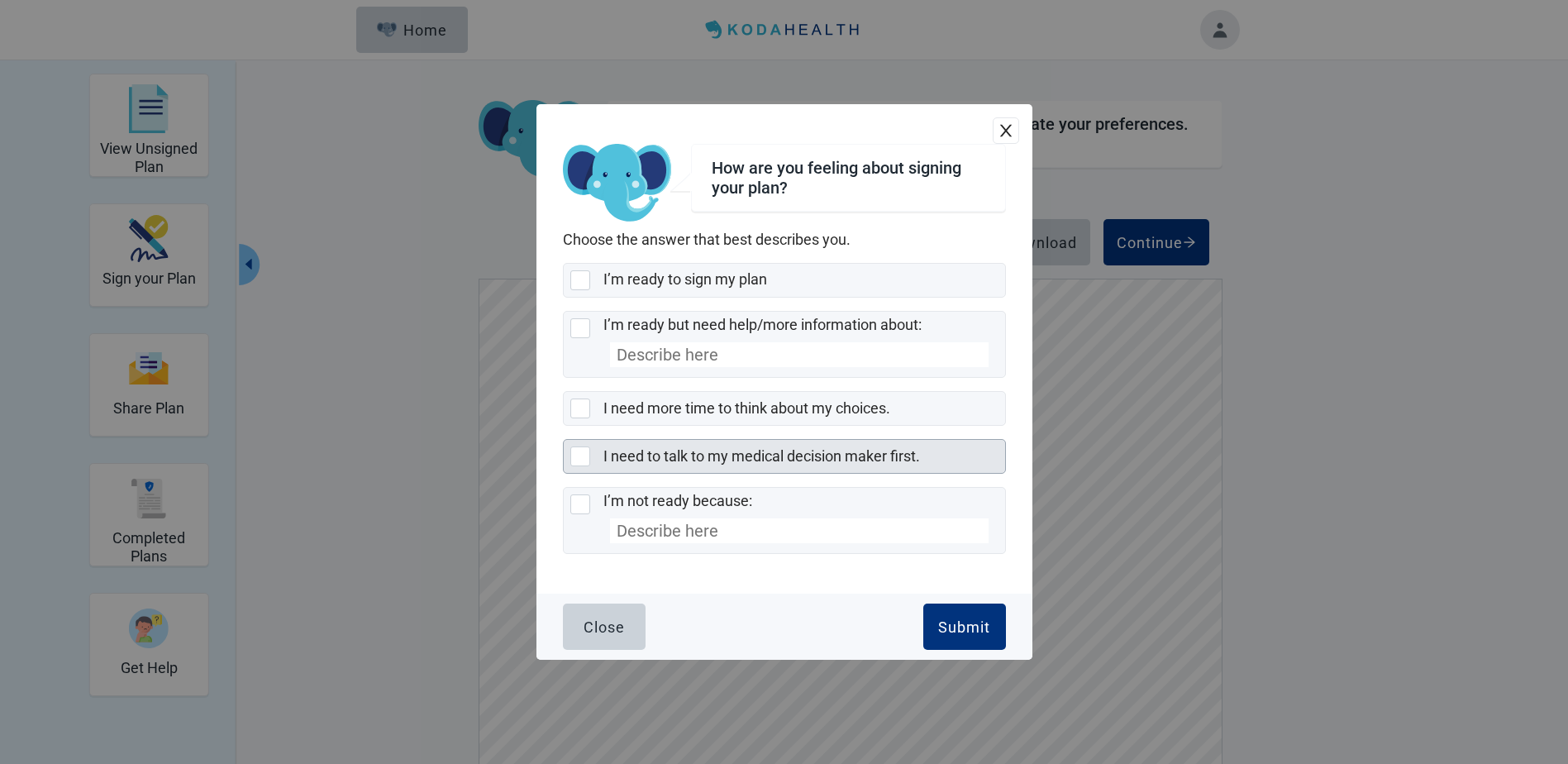
click at [587, 456] on div at bounding box center [580, 456] width 20 height 20
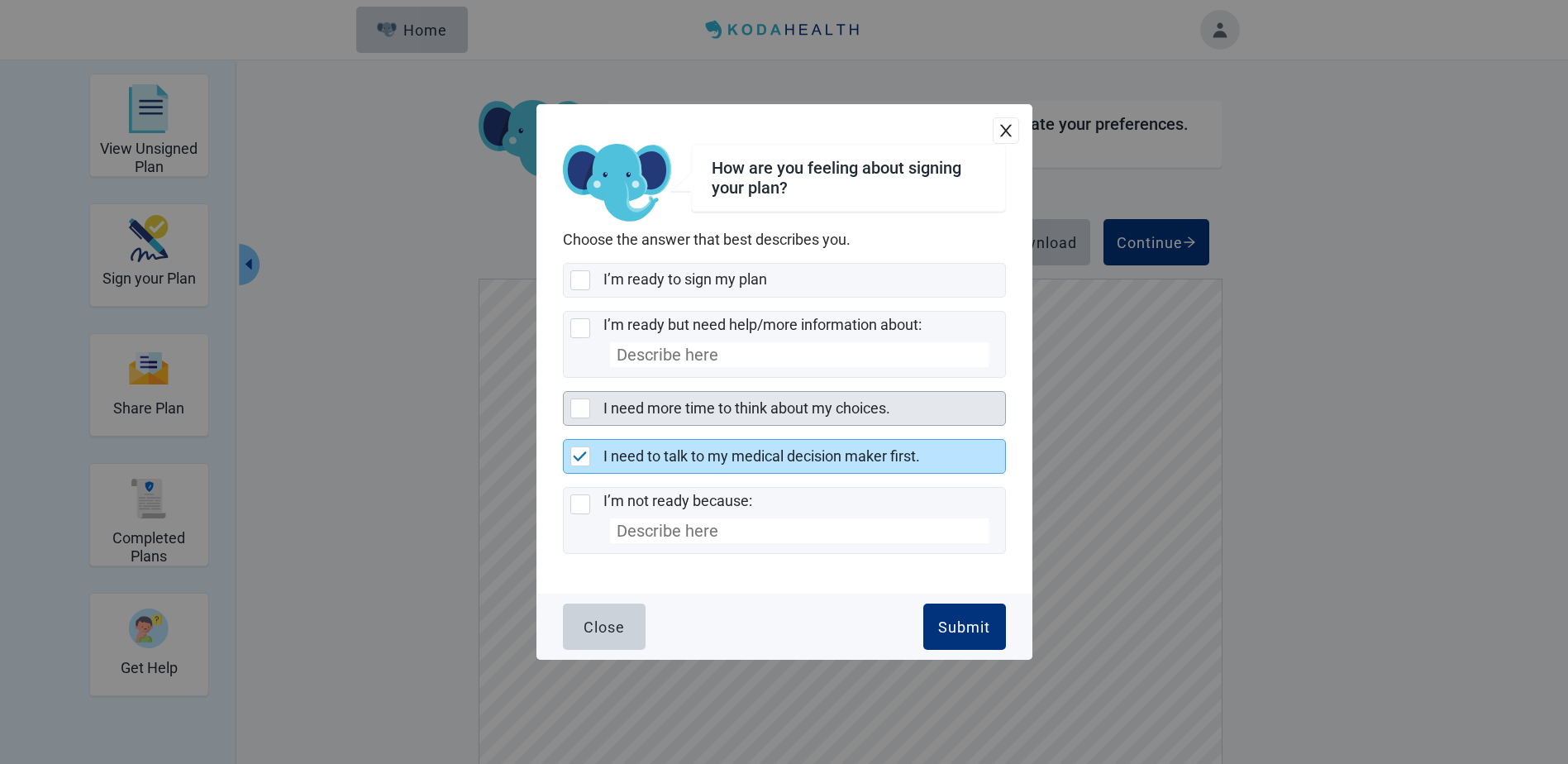
click at [578, 409] on div at bounding box center [580, 408] width 20 height 20
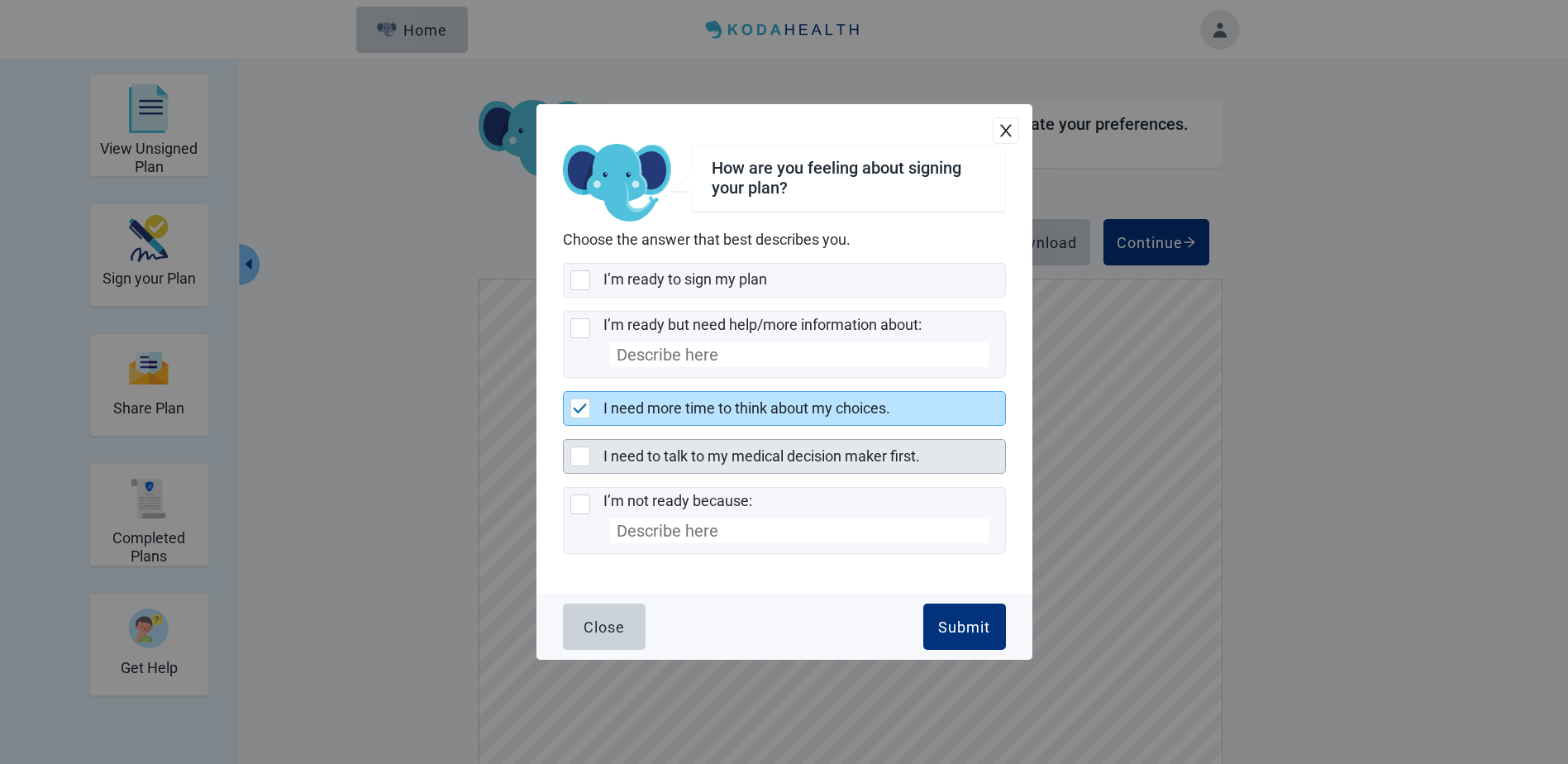
click at [591, 459] on div at bounding box center [583, 456] width 27 height 20
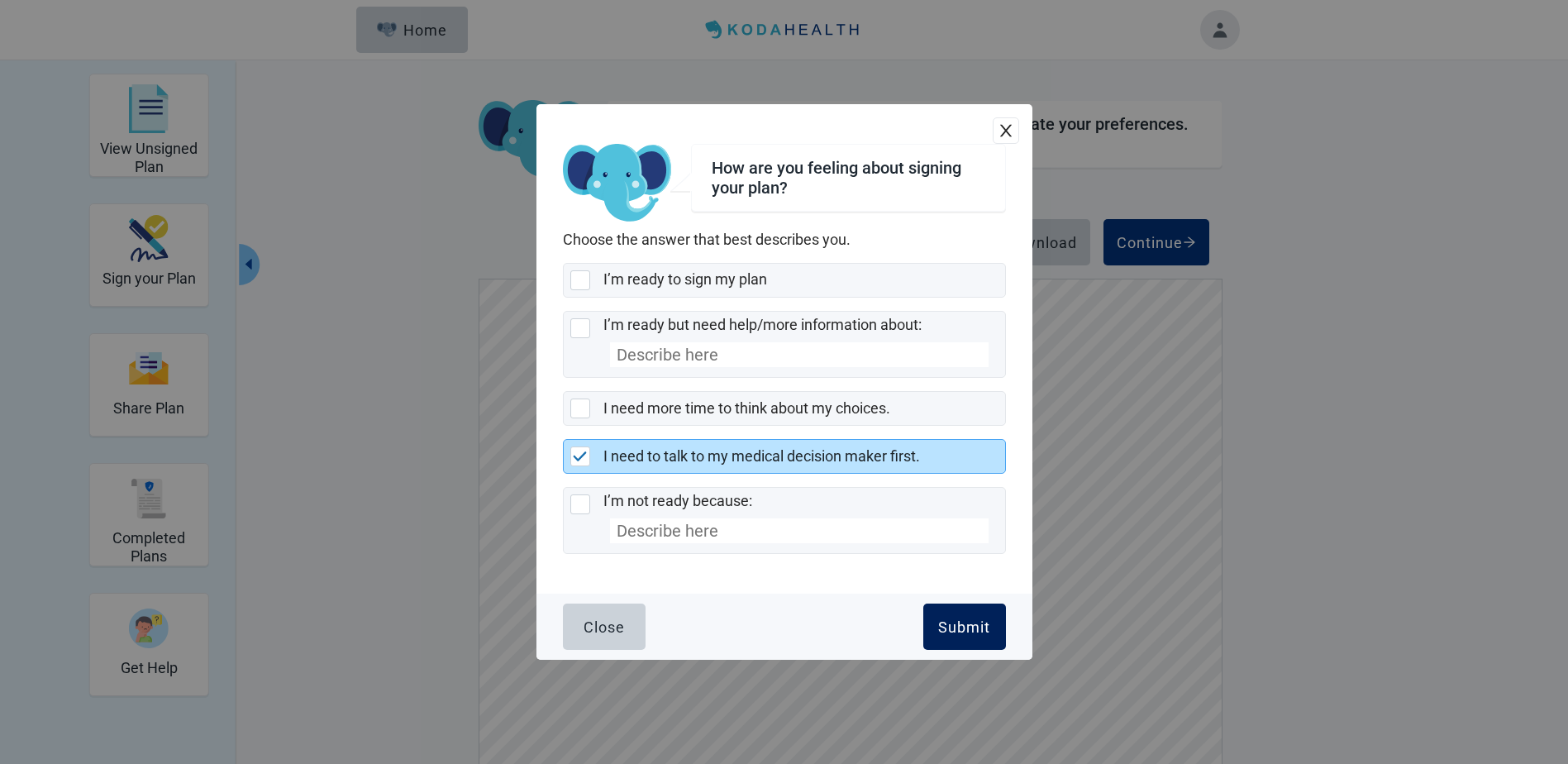
click at [963, 630] on div "Submit" at bounding box center [964, 626] width 52 height 16
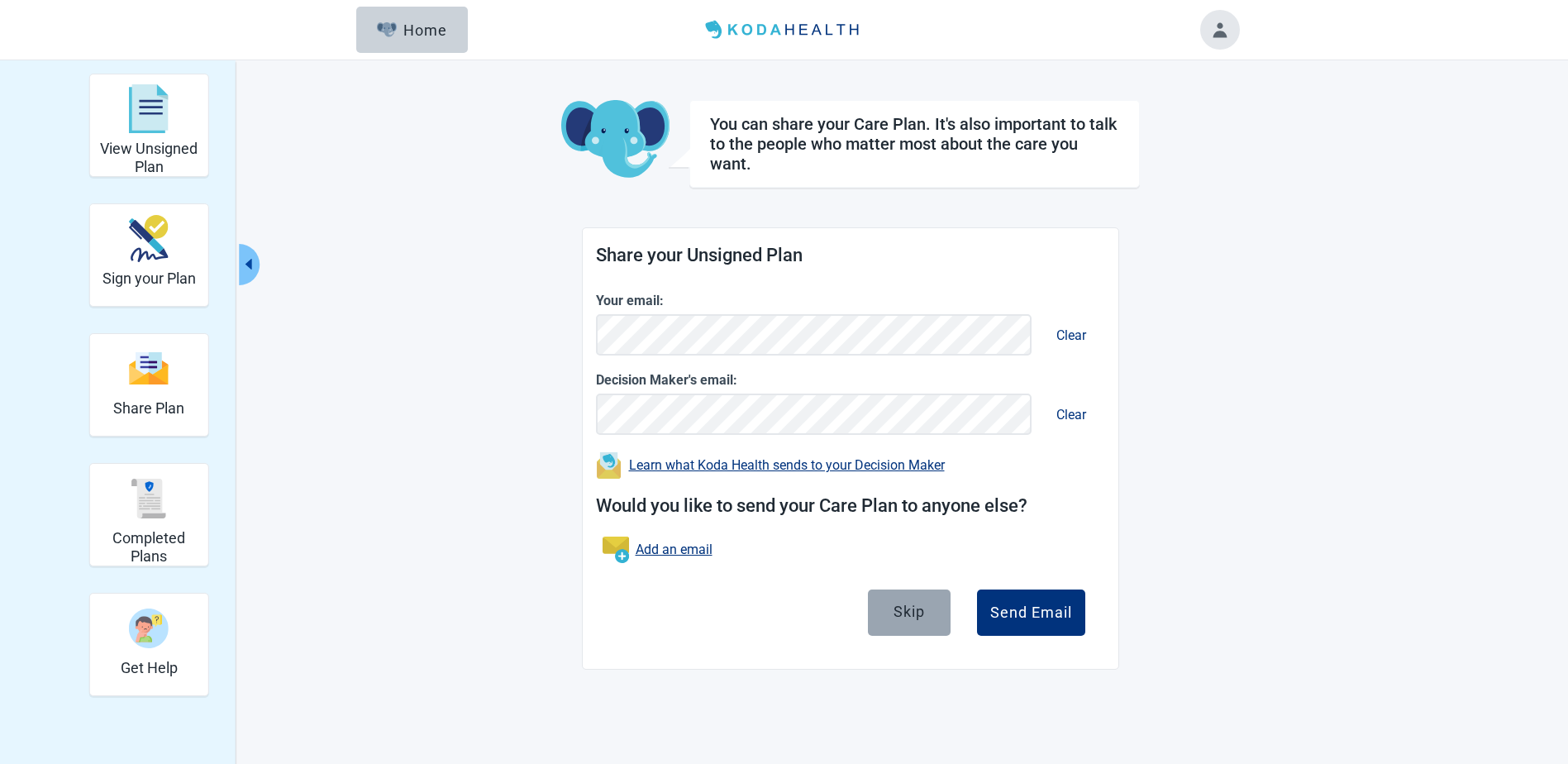
scroll to position [61, 0]
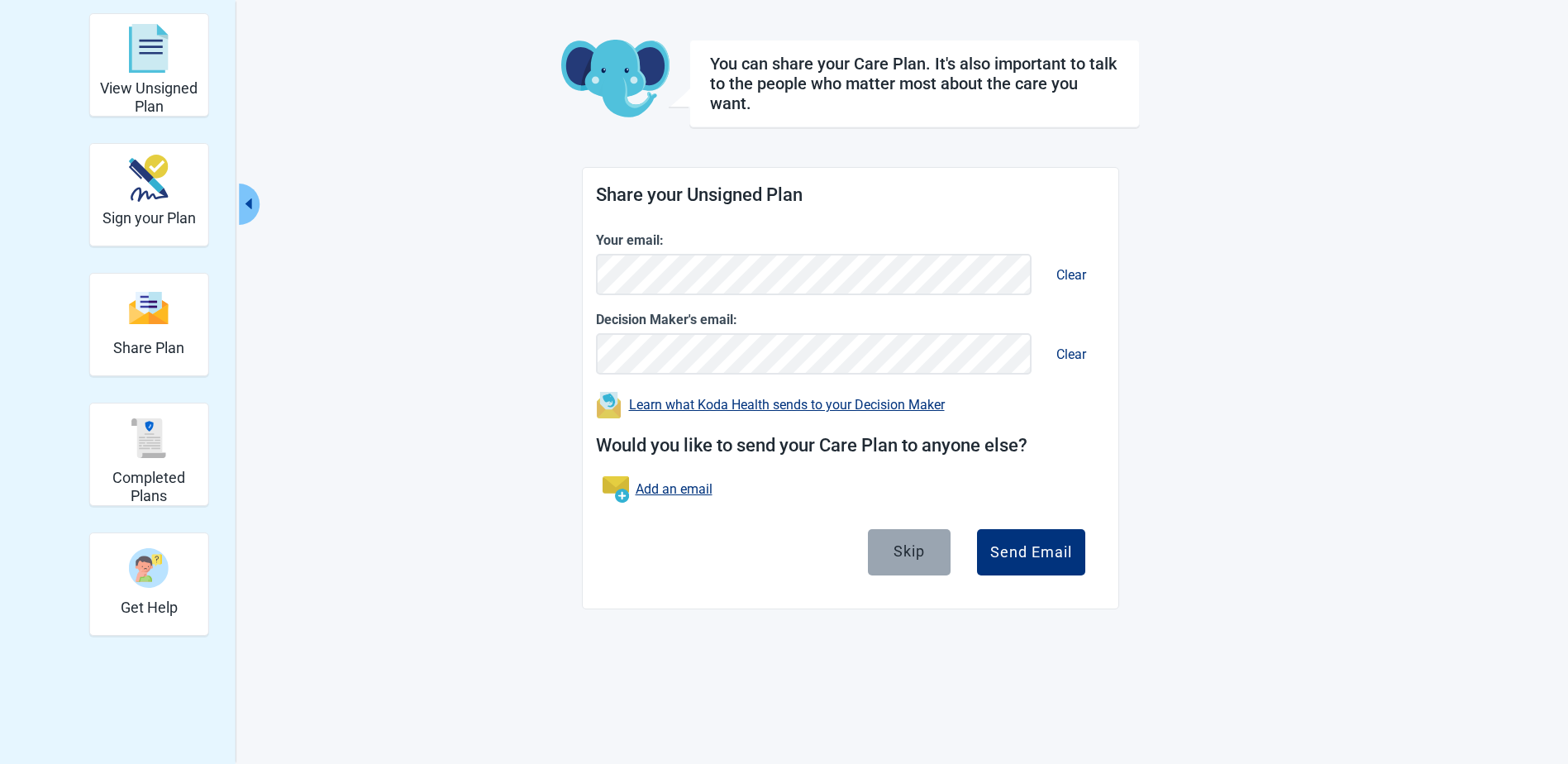
click at [936, 550] on button "Skip" at bounding box center [909, 552] width 82 height 46
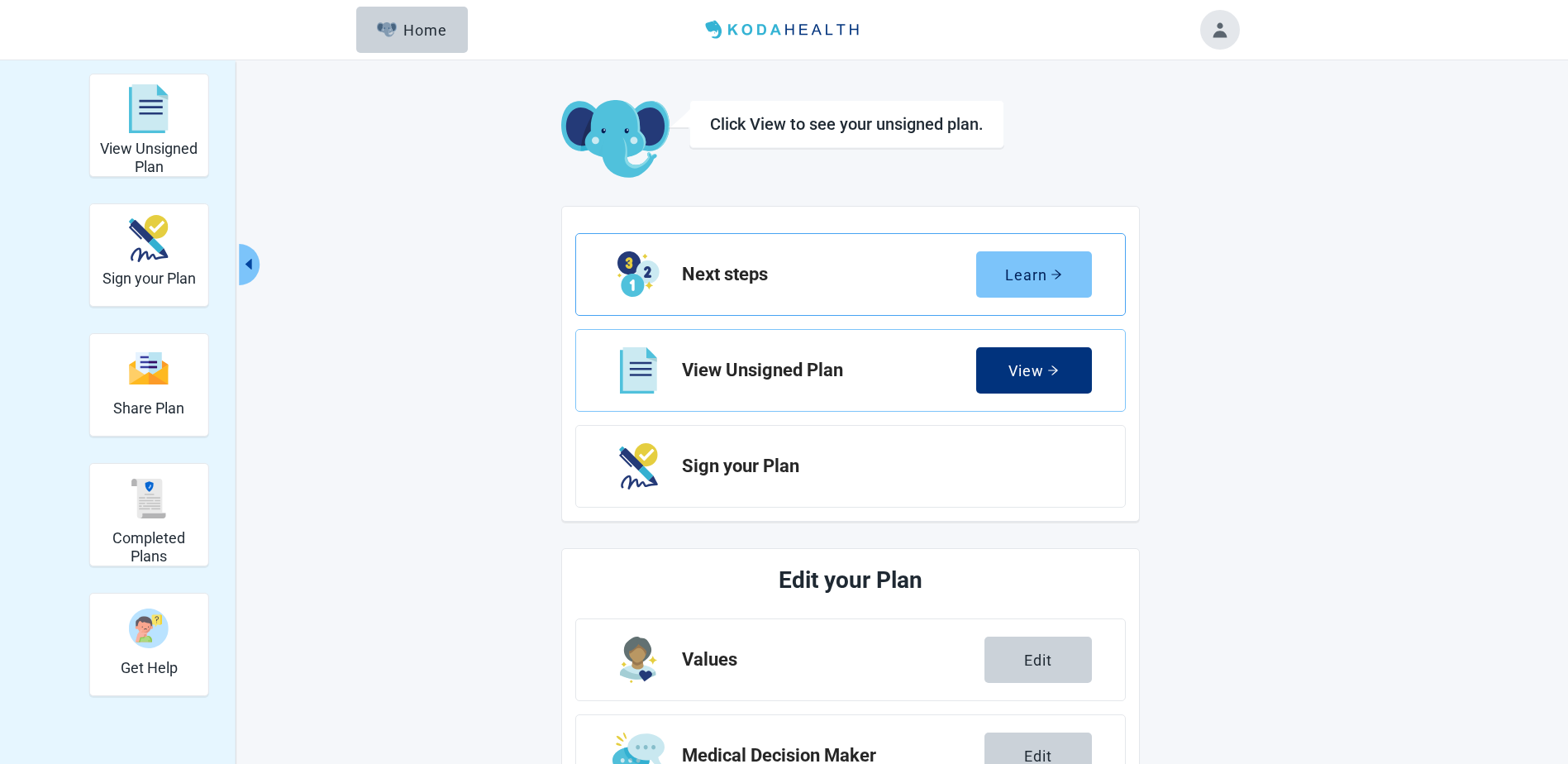
click at [1027, 268] on div "Learn" at bounding box center [1033, 274] width 57 height 16
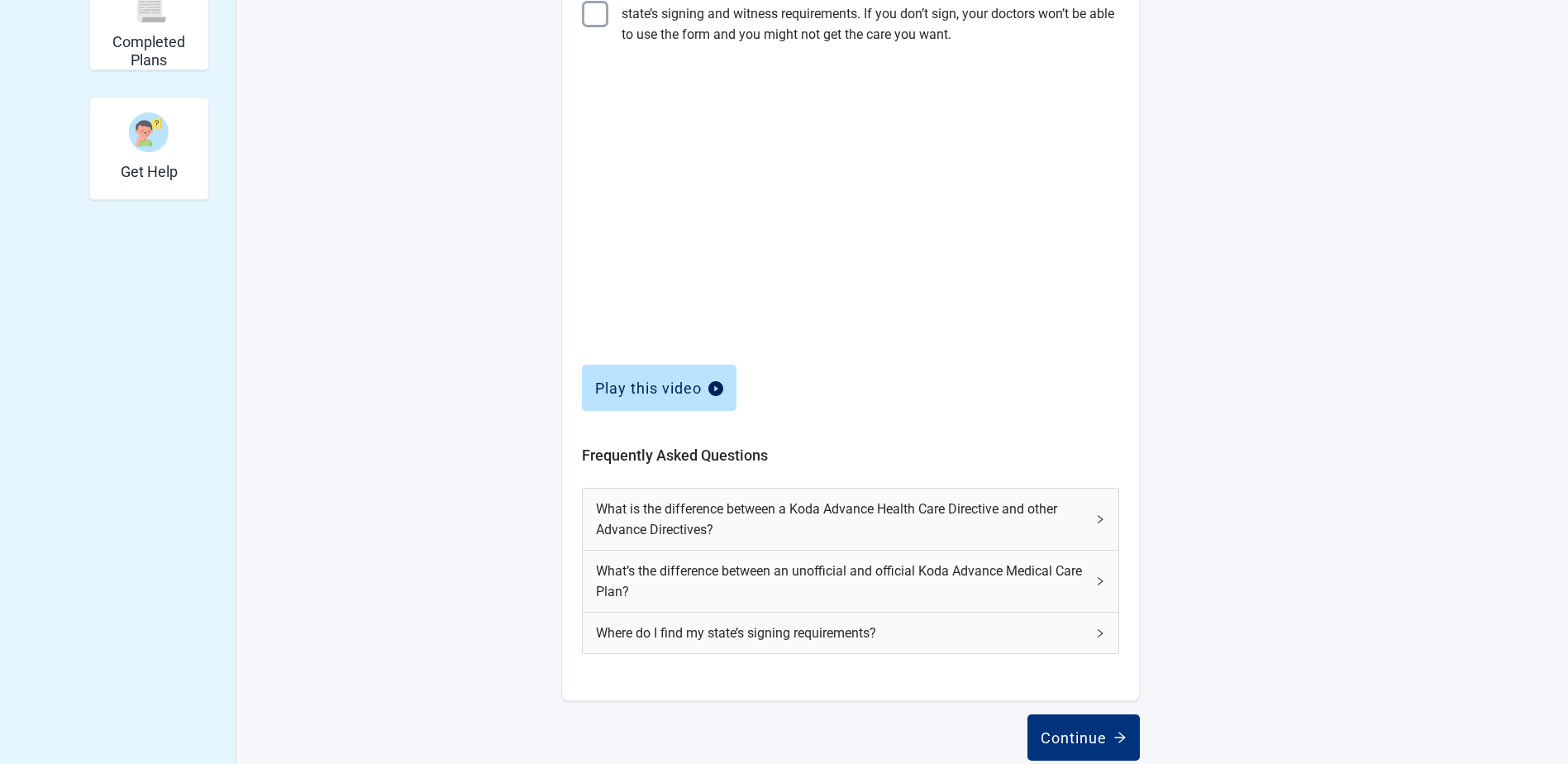
scroll to position [519, 0]
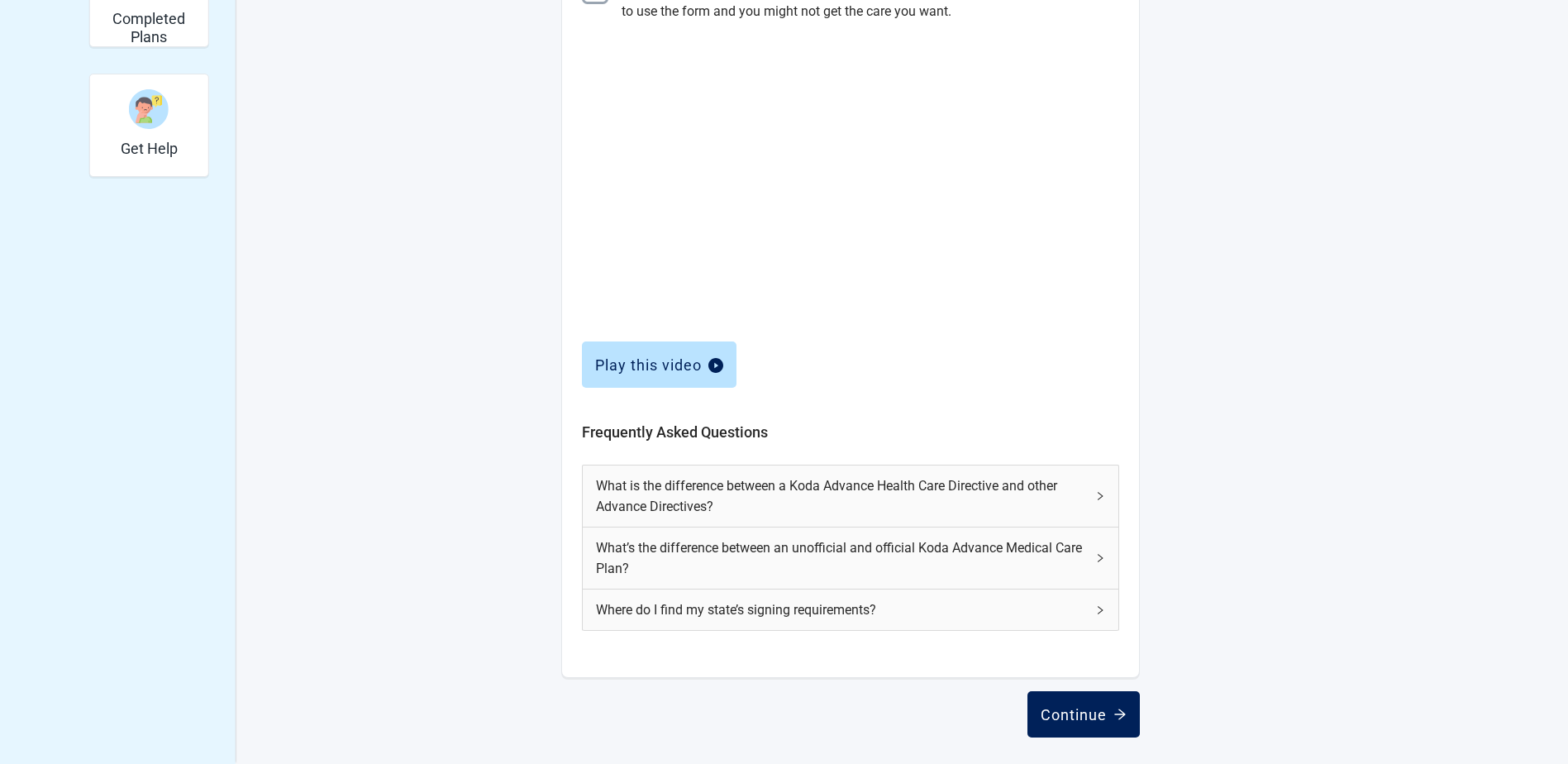
click at [1061, 719] on div "Continue" at bounding box center [1083, 714] width 86 height 16
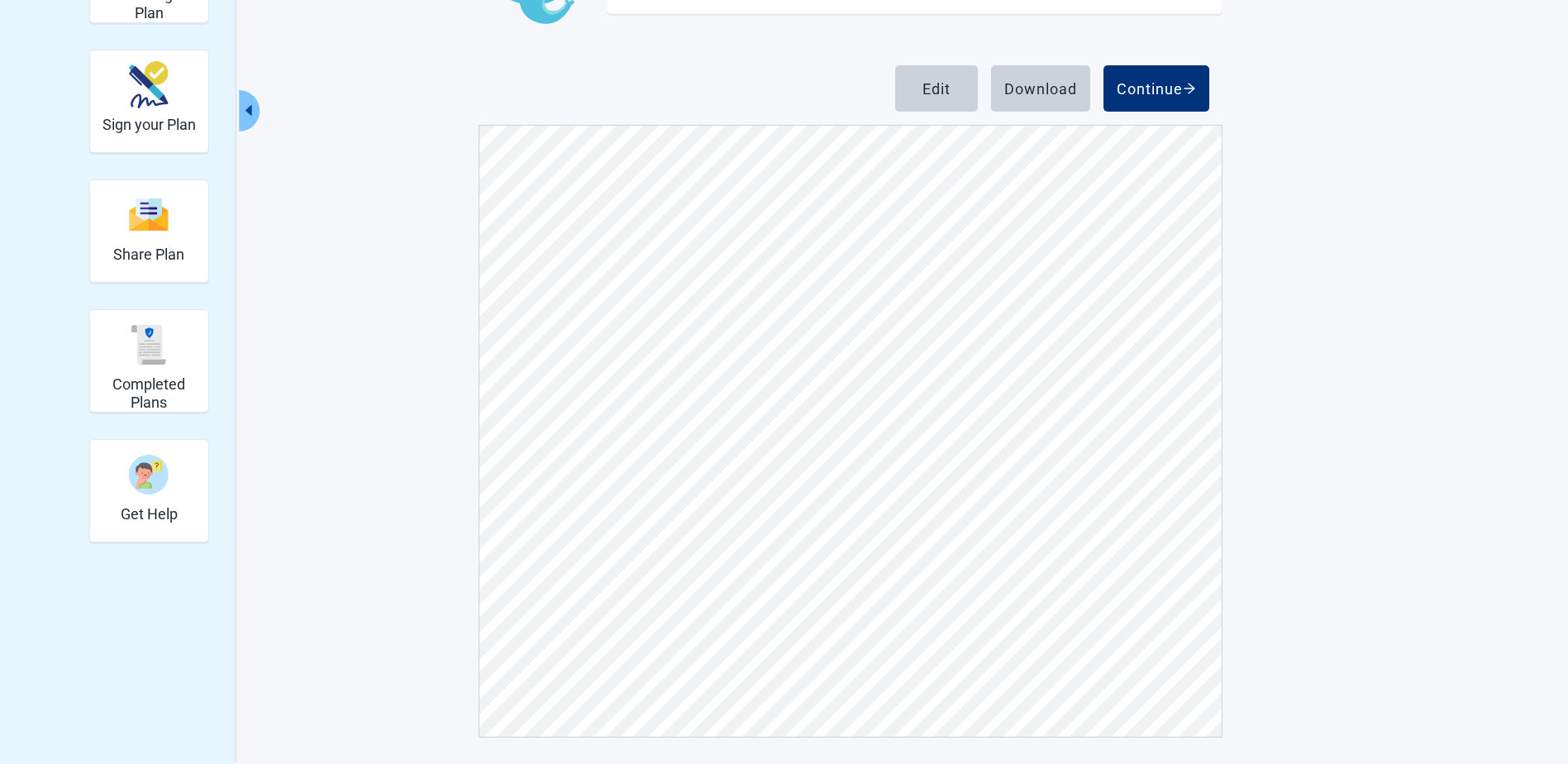
scroll to position [14100, 0]
click at [1164, 92] on div "Continue" at bounding box center [1157, 88] width 80 height 16
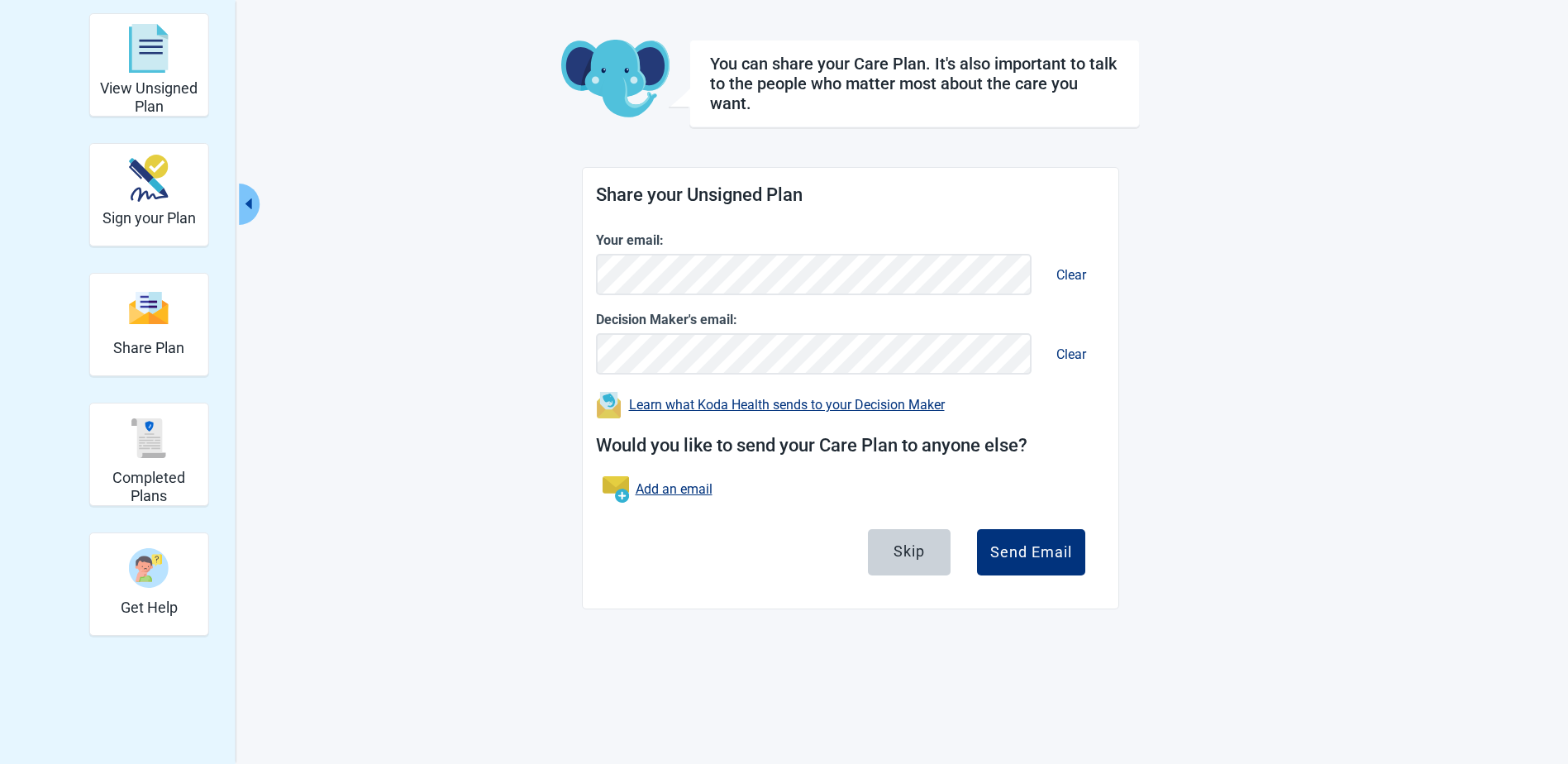
scroll to position [61, 0]
click at [904, 560] on button "Skip" at bounding box center [909, 552] width 82 height 46
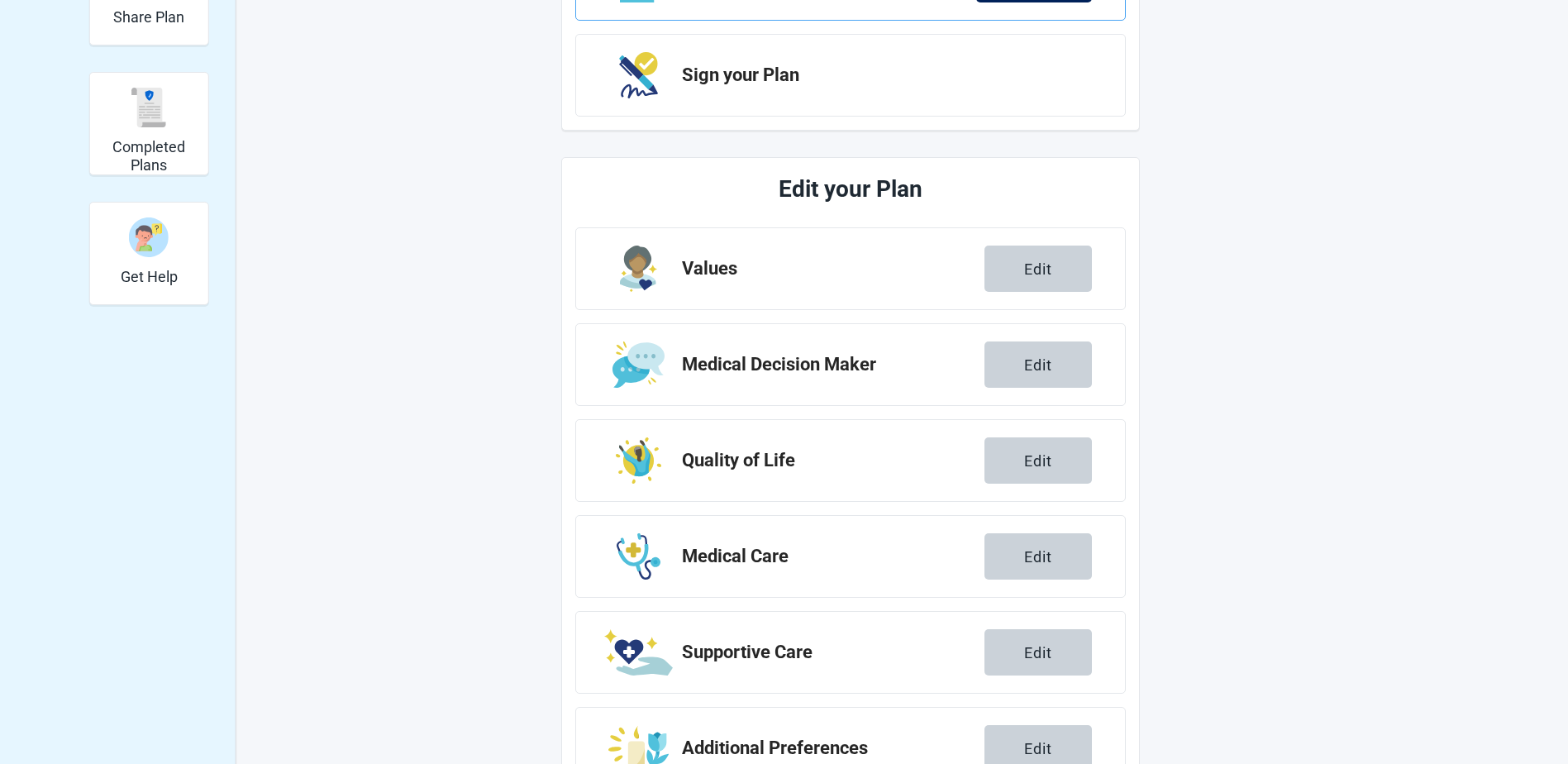
scroll to position [457, 0]
